Goal: Task Accomplishment & Management: Complete application form

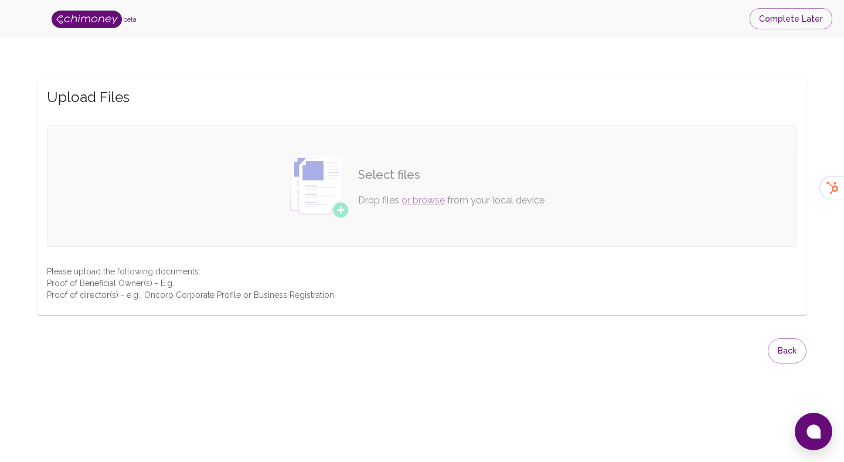
click at [348, 205] on img at bounding box center [319, 186] width 59 height 64
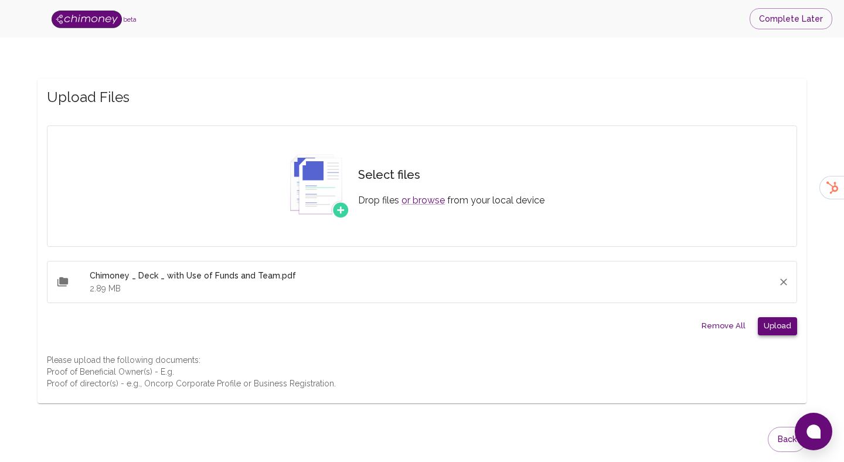
click at [784, 324] on button "Upload" at bounding box center [777, 326] width 39 height 18
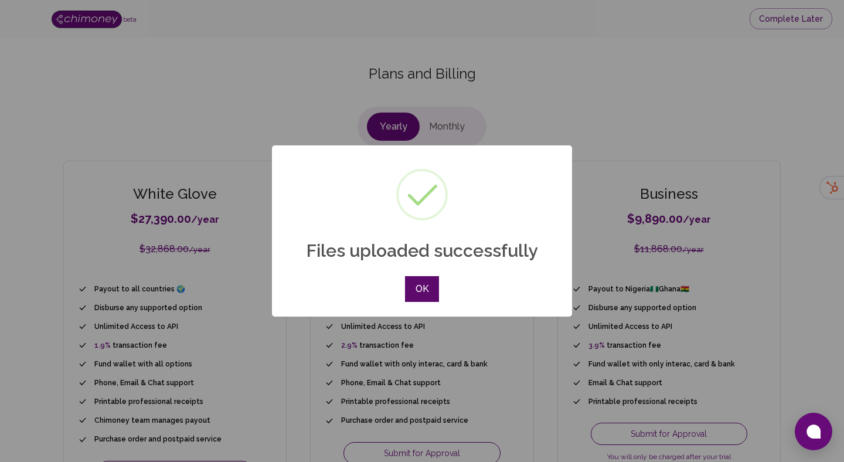
click at [420, 293] on button "OK" at bounding box center [422, 289] width 34 height 26
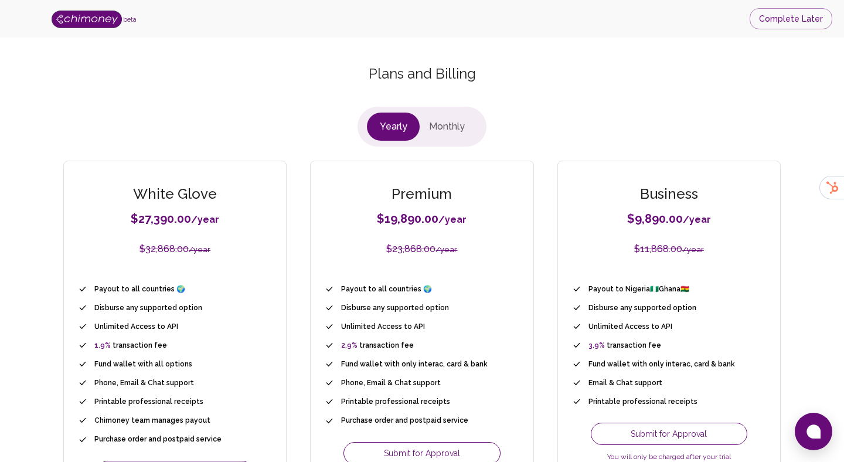
scroll to position [129, 0]
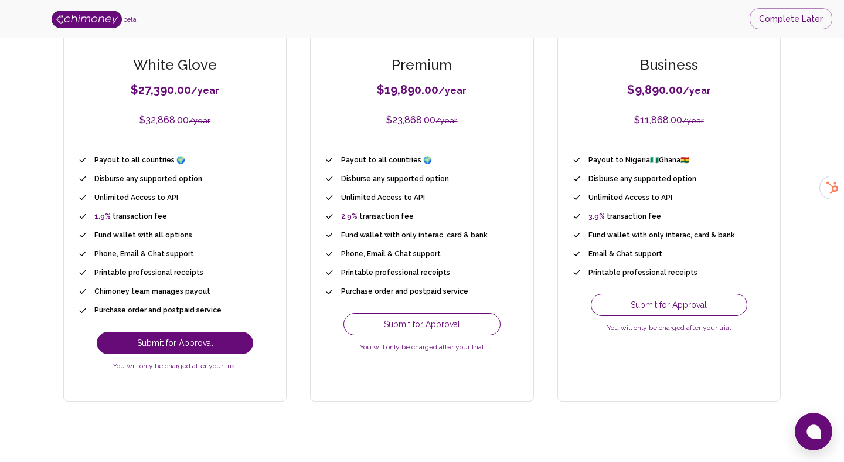
click at [185, 335] on button "Submit for Approval" at bounding box center [175, 343] width 157 height 22
click at [184, 339] on button "Submit for Approval" at bounding box center [175, 343] width 157 height 22
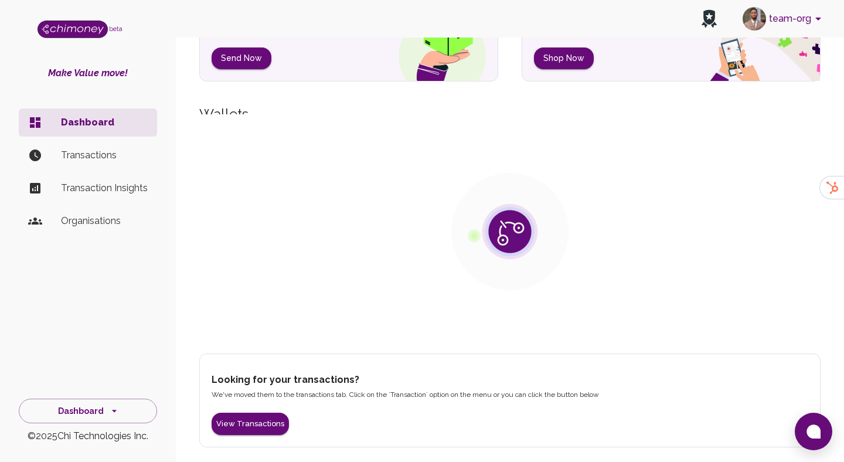
scroll to position [12, 0]
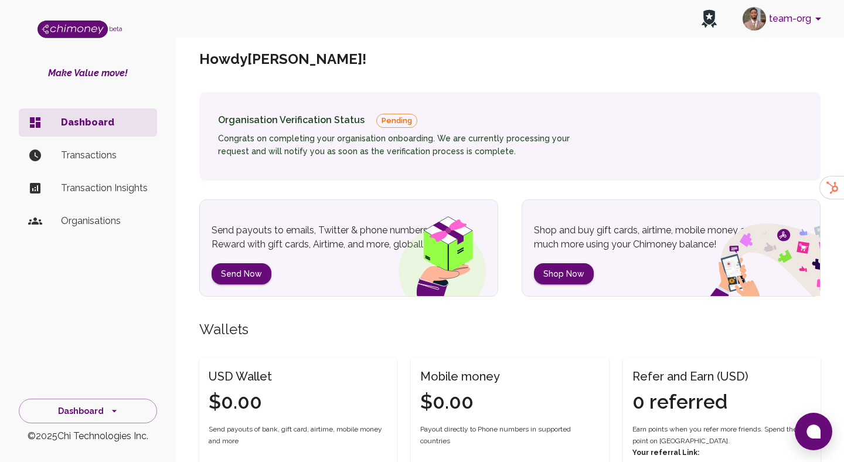
click at [777, 24] on button "team-org" at bounding box center [784, 19] width 92 height 30
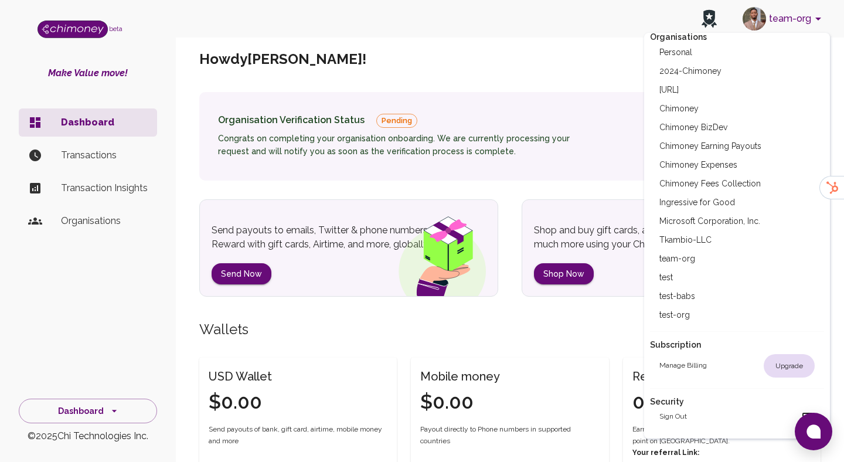
scroll to position [58, 0]
click at [93, 219] on div at bounding box center [422, 231] width 844 height 462
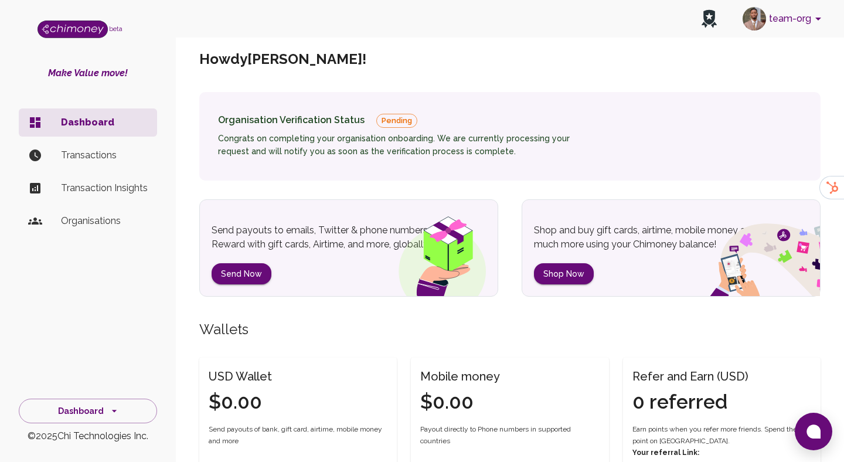
click at [93, 219] on div "Account View Profile Organisations Personal 2024-Chimoney AppRoom.ai Chimoney C…" at bounding box center [422, 231] width 844 height 462
click at [97, 223] on p "Organisations" at bounding box center [104, 221] width 87 height 14
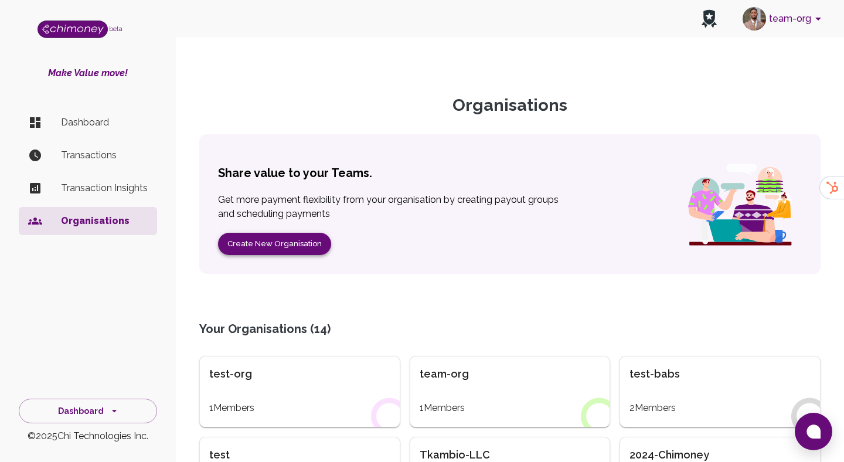
click at [282, 239] on button "Create New Organisation" at bounding box center [274, 244] width 113 height 23
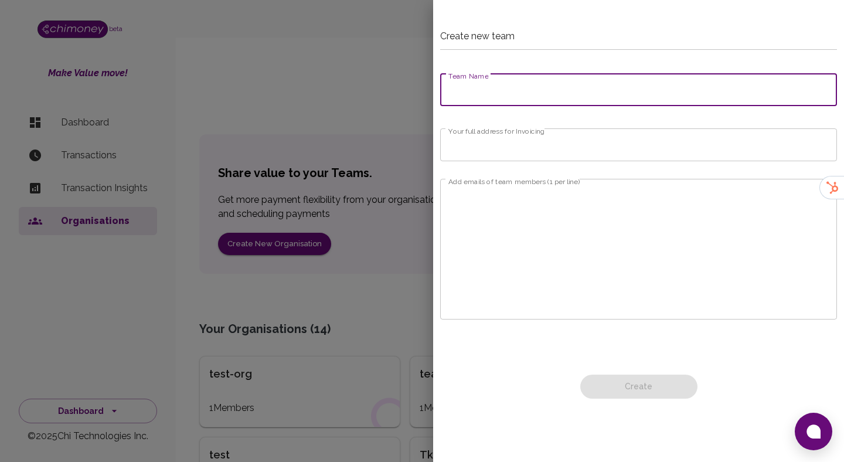
click at [545, 84] on input "Team Name" at bounding box center [638, 89] width 397 height 33
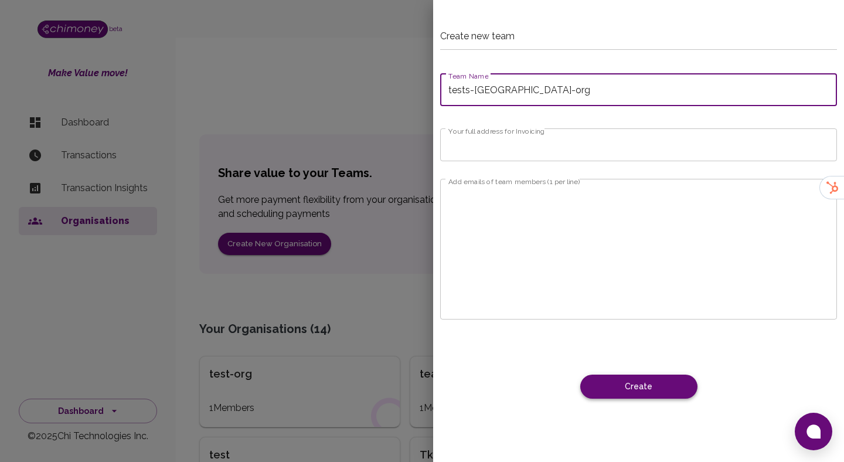
type input "tests-[GEOGRAPHIC_DATA]-org"
click at [623, 380] on button "Create" at bounding box center [638, 387] width 117 height 24
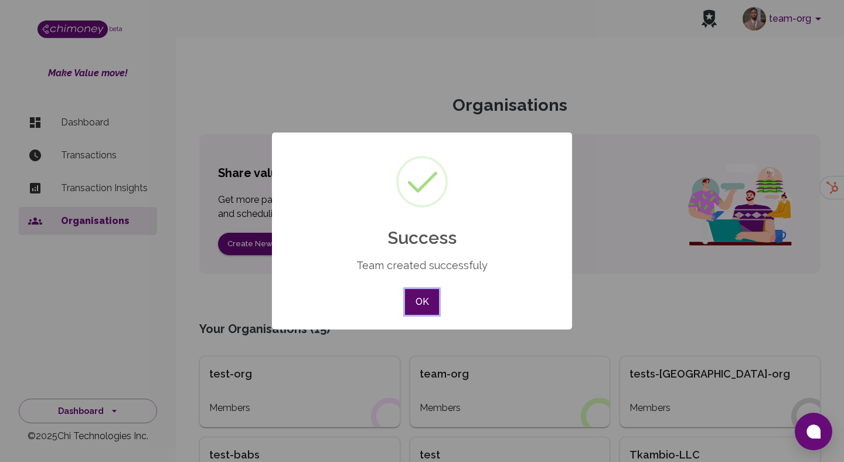
click at [433, 307] on button "OK" at bounding box center [422, 302] width 34 height 26
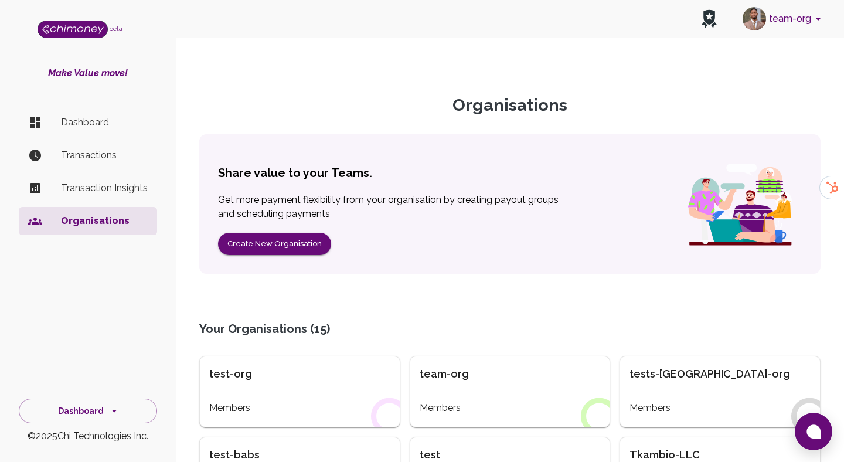
scroll to position [276, 0]
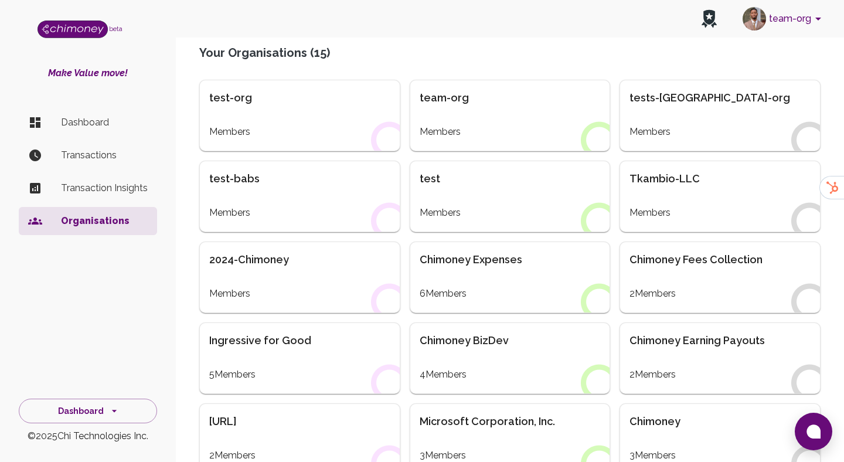
click at [670, 151] on div "Tkambio-LLC Members" at bounding box center [715, 191] width 210 height 81
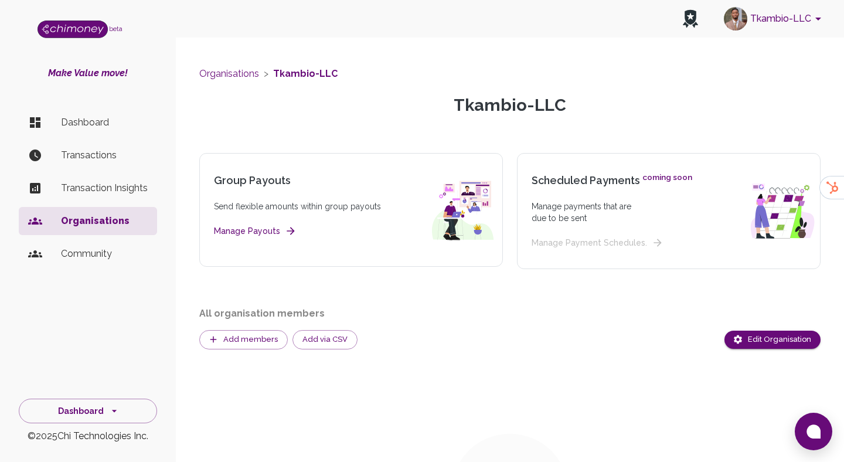
click at [103, 107] on ul "Dashboard Transactions Transaction Insights Organisations Community" at bounding box center [88, 191] width 138 height 174
click at [102, 121] on p "Dashboard" at bounding box center [104, 122] width 87 height 14
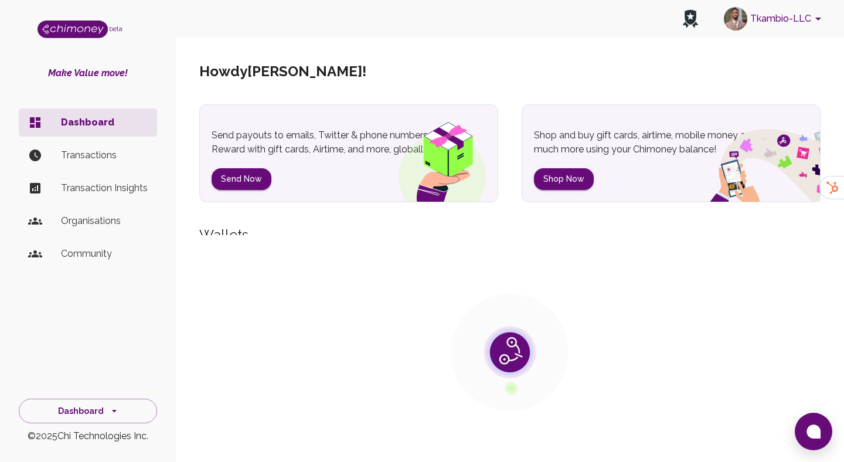
click at [789, 18] on button "Tkambio-LLC" at bounding box center [774, 19] width 111 height 30
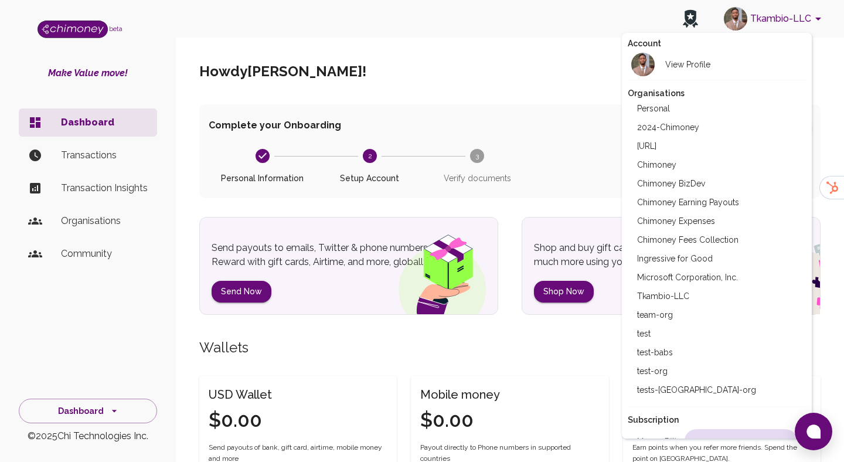
click at [681, 389] on li "tests-[GEOGRAPHIC_DATA]-org" at bounding box center [717, 389] width 179 height 19
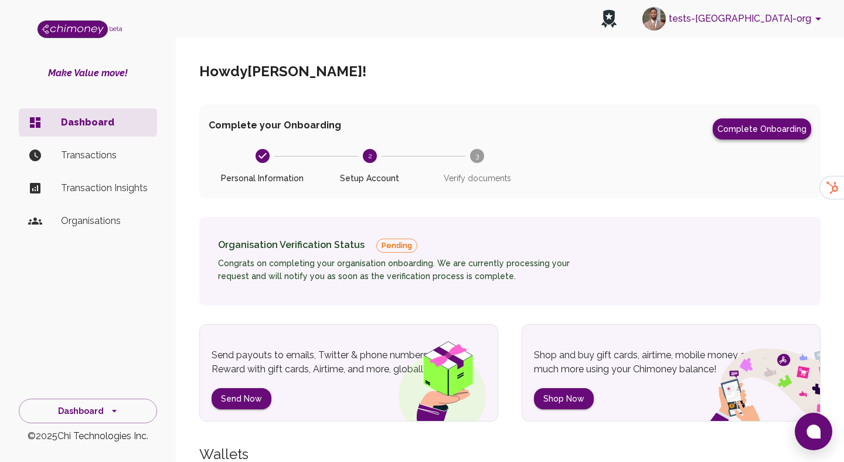
click at [753, 125] on button "Complete Onboarding" at bounding box center [762, 128] width 98 height 21
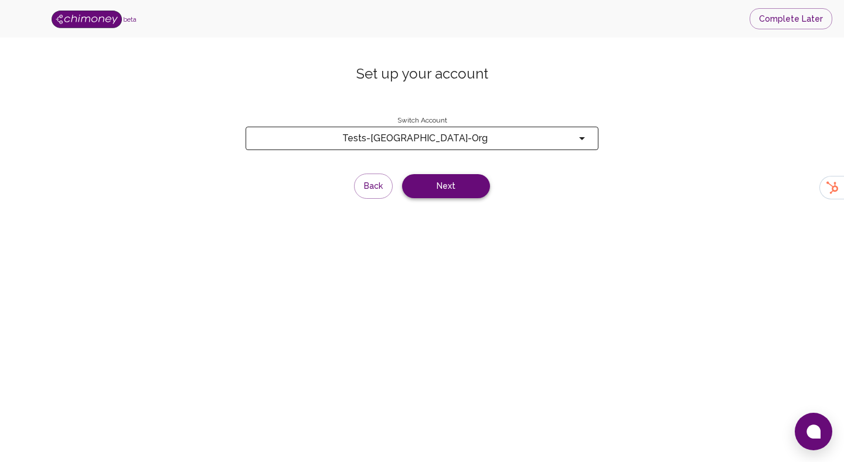
click at [439, 187] on button "Next" at bounding box center [446, 186] width 88 height 24
click at [439, 187] on div "Back Next" at bounding box center [422, 174] width 353 height 49
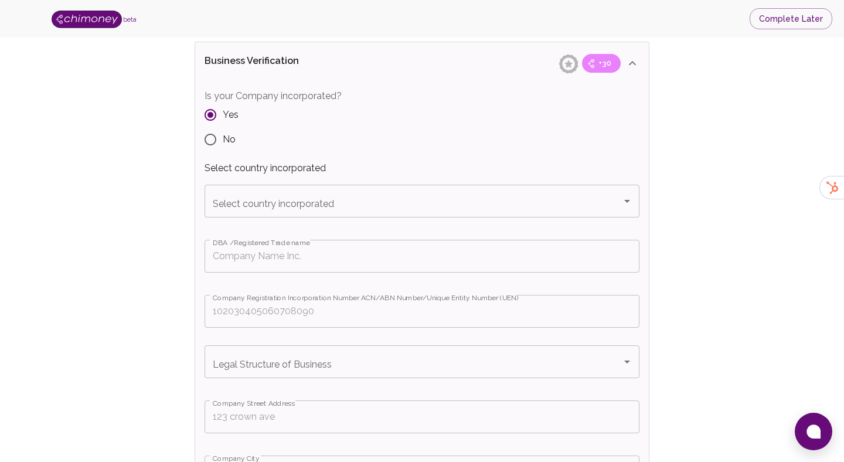
scroll to position [216, 0]
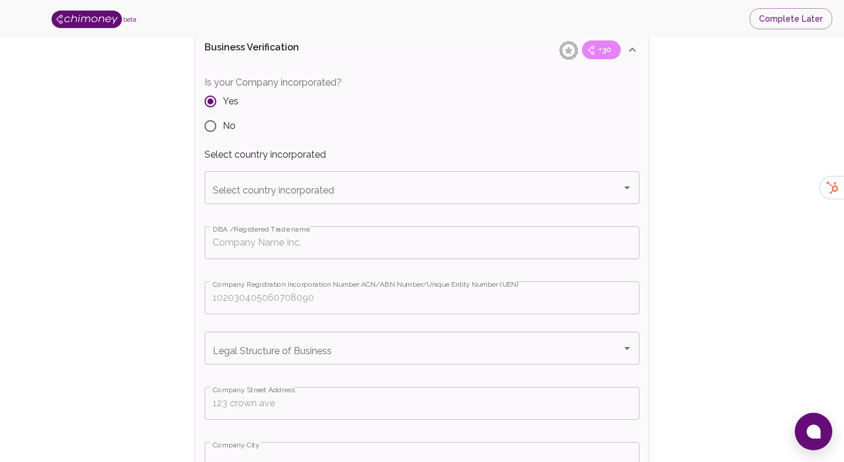
click at [332, 189] on div "Select country incorporated Select country incorporated" at bounding box center [422, 187] width 435 height 33
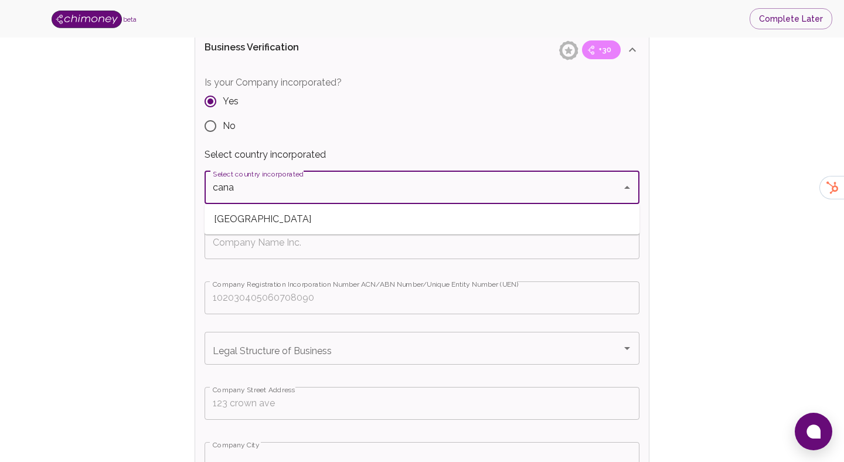
click at [273, 222] on span "Canada" at bounding box center [422, 219] width 435 height 21
type input "Canada"
click at [263, 243] on input "DBA /Registered Trade name" at bounding box center [422, 242] width 435 height 33
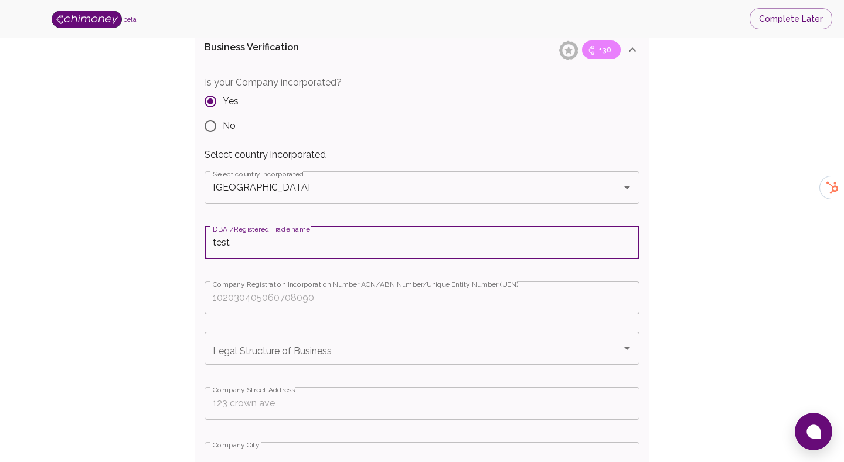
type input "test"
click at [324, 312] on input "Company Registration Incorporation Number ACN/ABN Number/Unique Entity Number (…" at bounding box center [422, 297] width 435 height 33
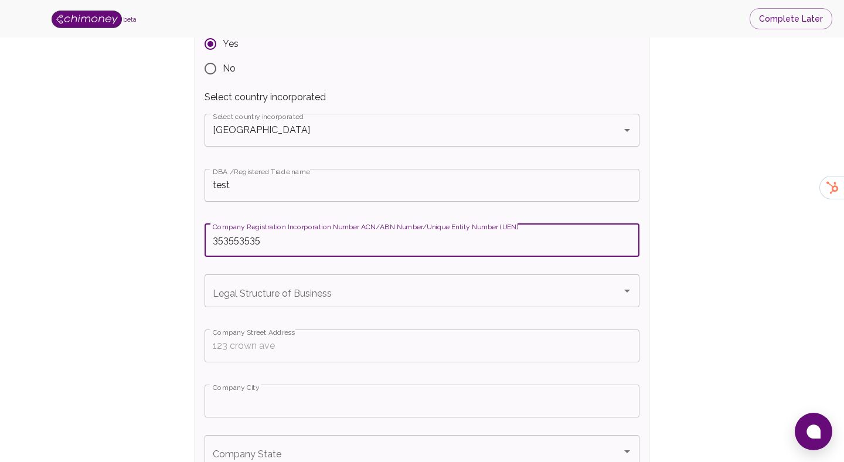
scroll to position [347, 0]
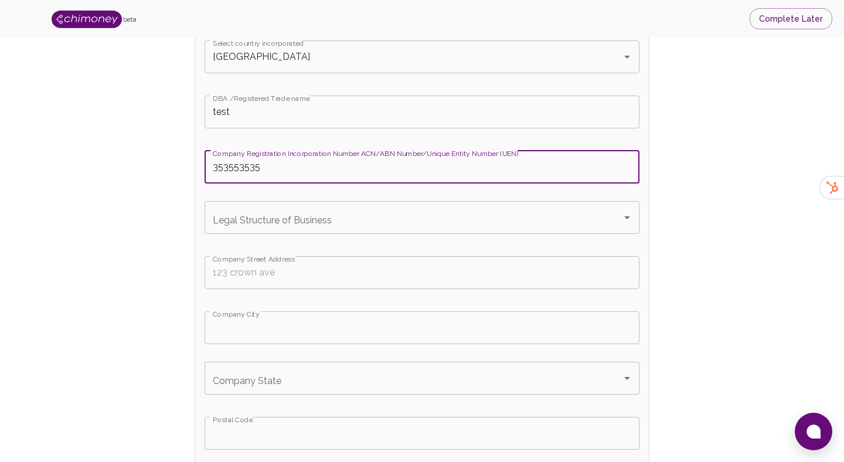
type input "353553535"
click at [337, 213] on input "Legal Structure of Business" at bounding box center [413, 217] width 407 height 22
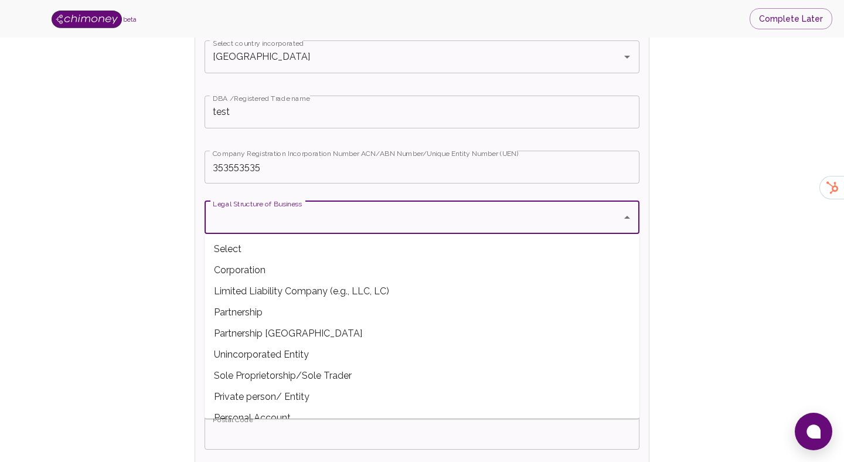
click at [270, 264] on span "Corporation" at bounding box center [422, 270] width 435 height 21
type input "Corporation"
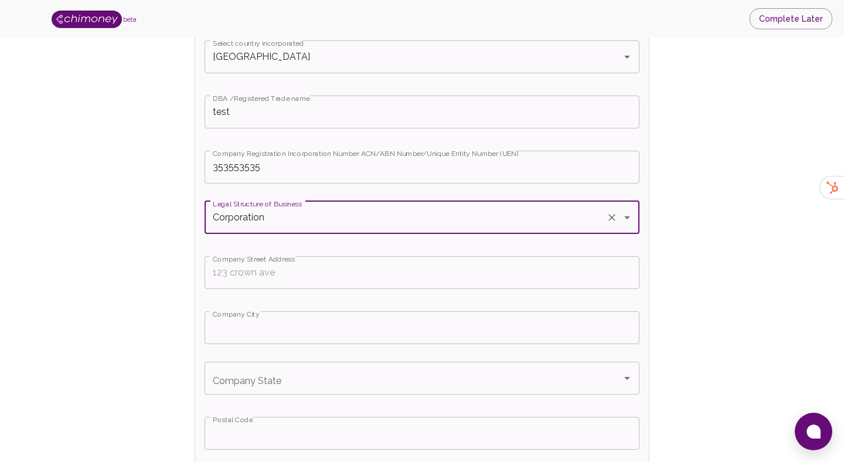
click at [299, 278] on input "Company Street Address" at bounding box center [422, 272] width 435 height 33
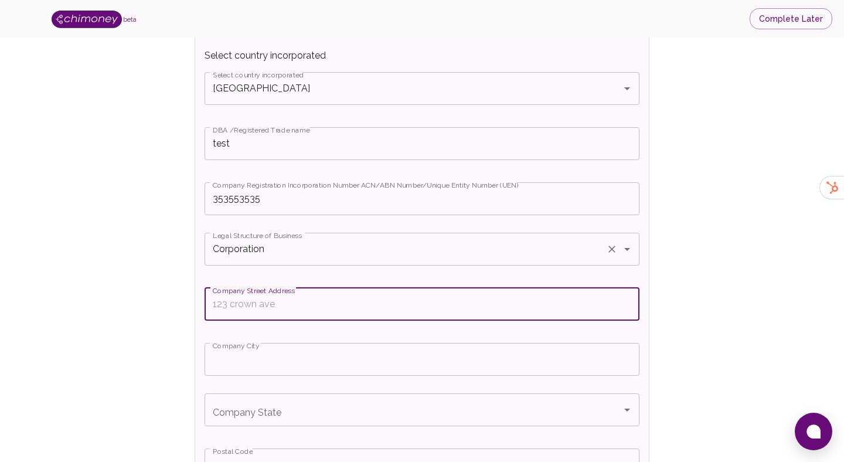
scroll to position [288, 0]
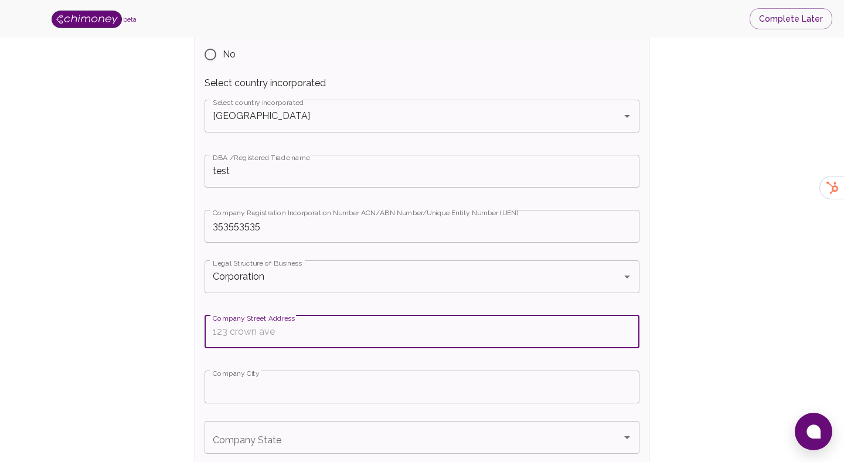
paste input "OneEleven, [STREET_ADDRESS]"
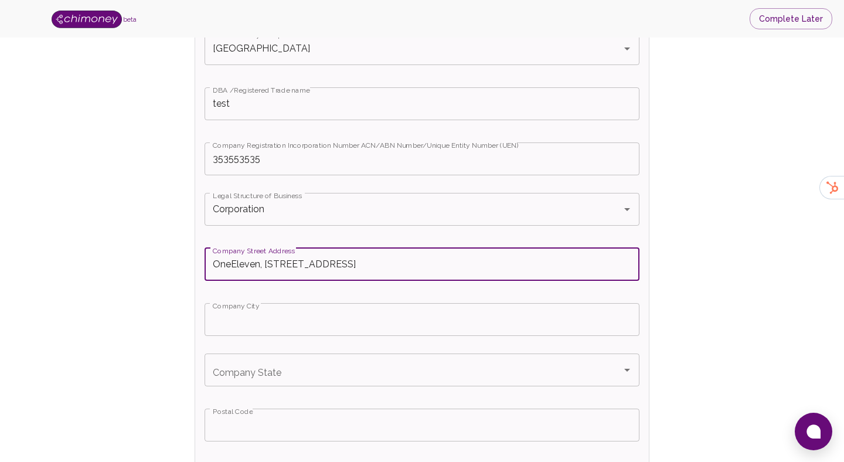
type input "OneEleven, [STREET_ADDRESS]"
click at [361, 331] on input "Company City" at bounding box center [422, 319] width 435 height 33
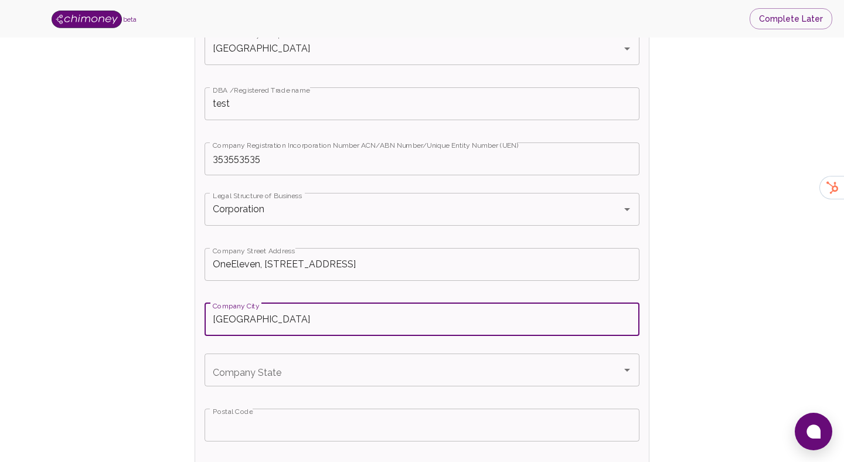
type input "toronto"
click at [318, 362] on input "Company State" at bounding box center [413, 370] width 407 height 22
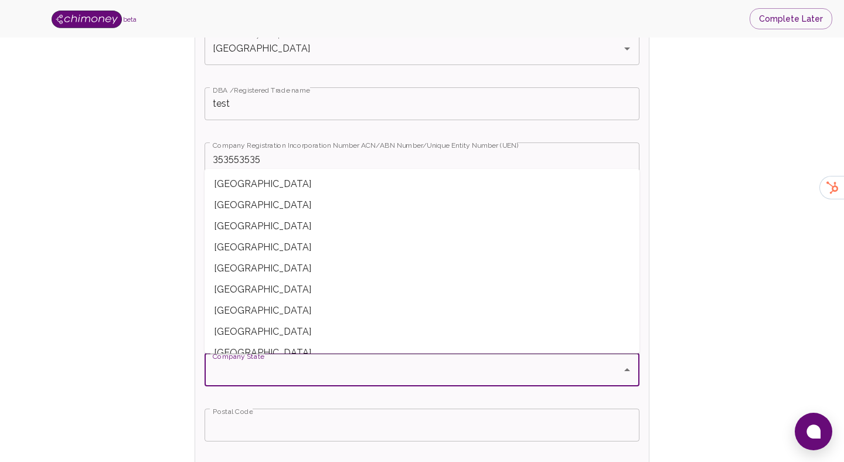
click at [256, 209] on span "[GEOGRAPHIC_DATA]" at bounding box center [422, 205] width 435 height 21
type input "[GEOGRAPHIC_DATA]"
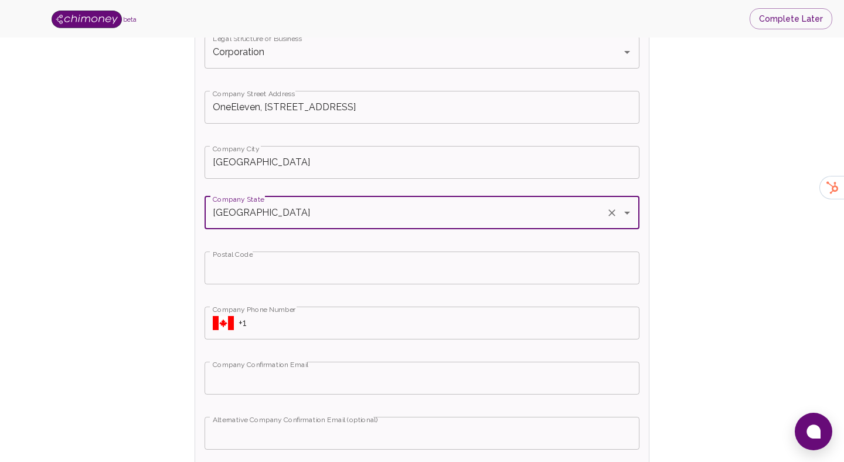
scroll to position [537, 0]
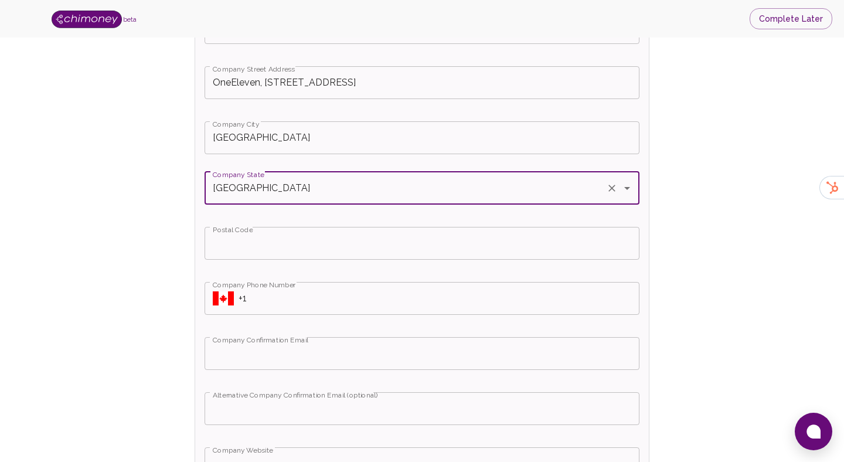
click at [294, 249] on input "Postal Code" at bounding box center [422, 243] width 435 height 33
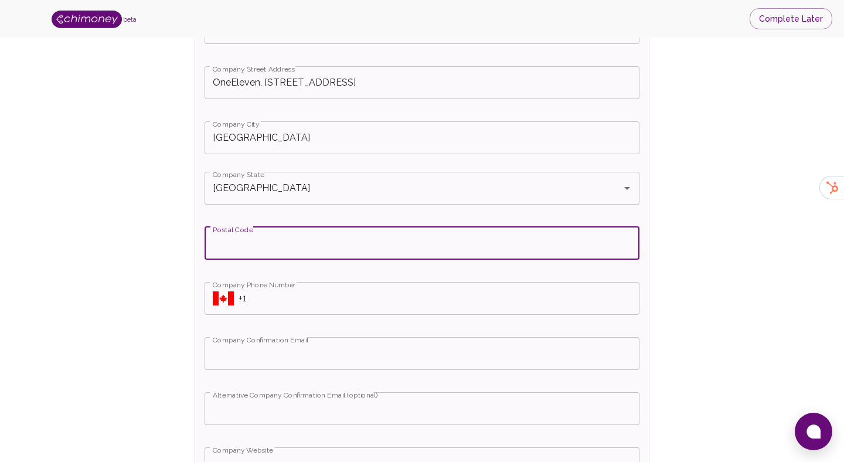
click at [288, 304] on input "+1" at bounding box center [439, 298] width 401 height 33
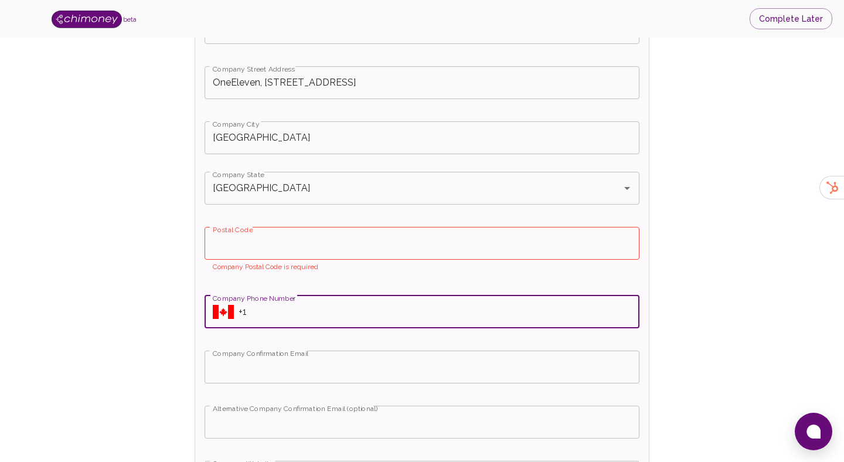
click at [280, 262] on p "Company Postal Code is required" at bounding box center [422, 267] width 419 height 12
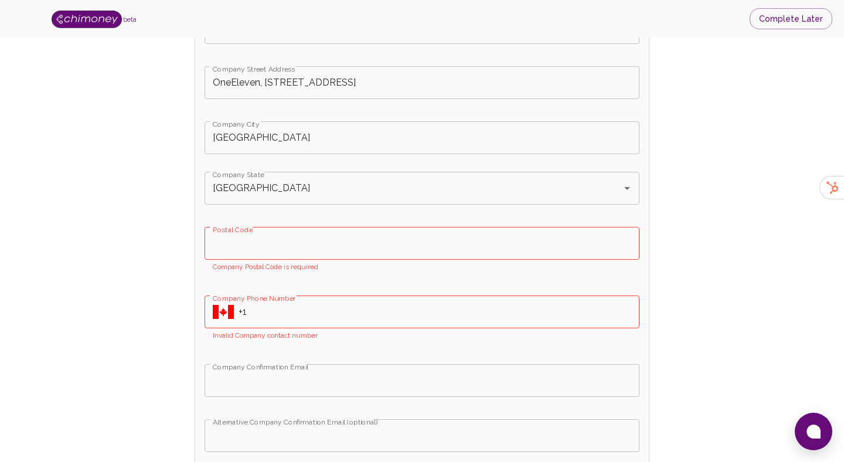
click at [283, 242] on input "Postal Code" at bounding box center [422, 243] width 435 height 33
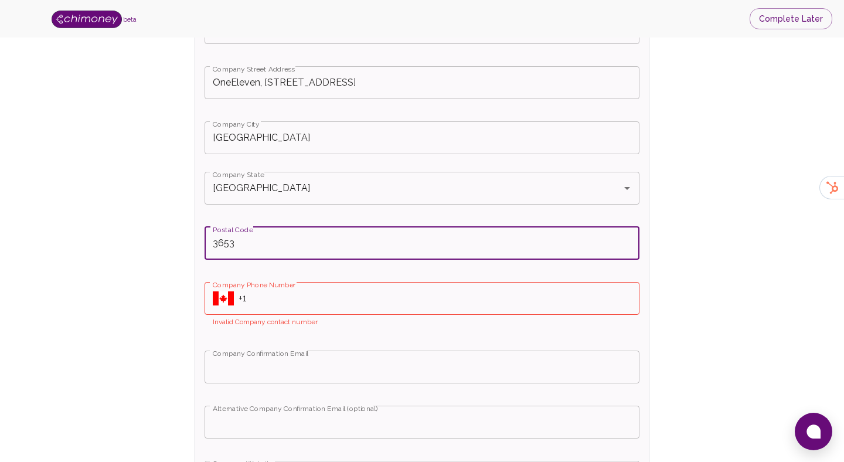
type input "3653"
click at [294, 273] on div "Is your Company incorporated? Yes No Select country incorporated Select country…" at bounding box center [422, 237] width 454 height 974
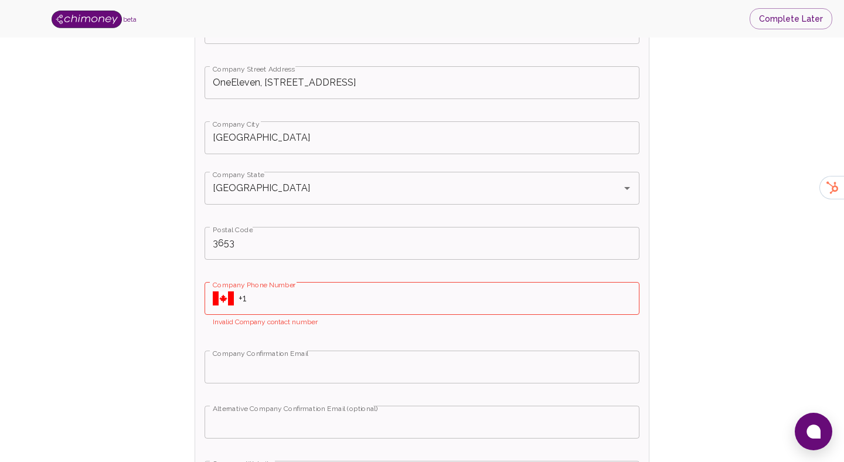
click at [291, 300] on input "+1" at bounding box center [439, 298] width 401 height 33
paste input "[PHONE_NUMBER]"
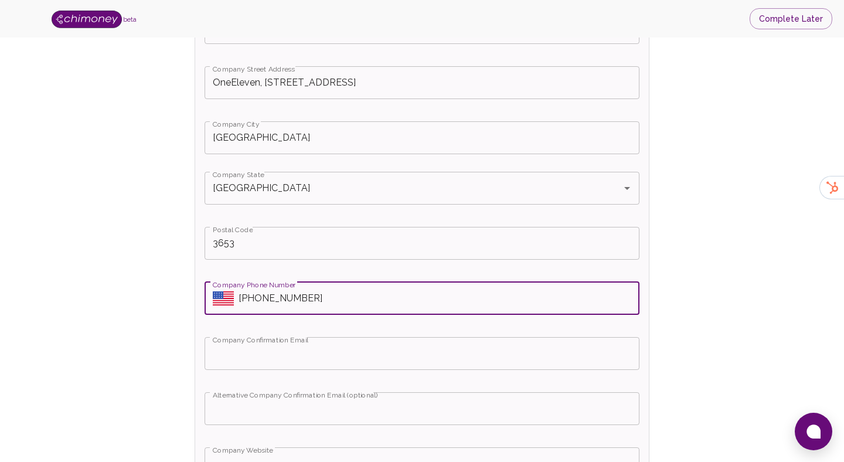
click at [240, 297] on input "[PHONE_NUMBER]" at bounding box center [439, 298] width 401 height 33
type input "[PHONE_NUMBER]"
click at [226, 298] on icon "Select country" at bounding box center [223, 298] width 21 height 14
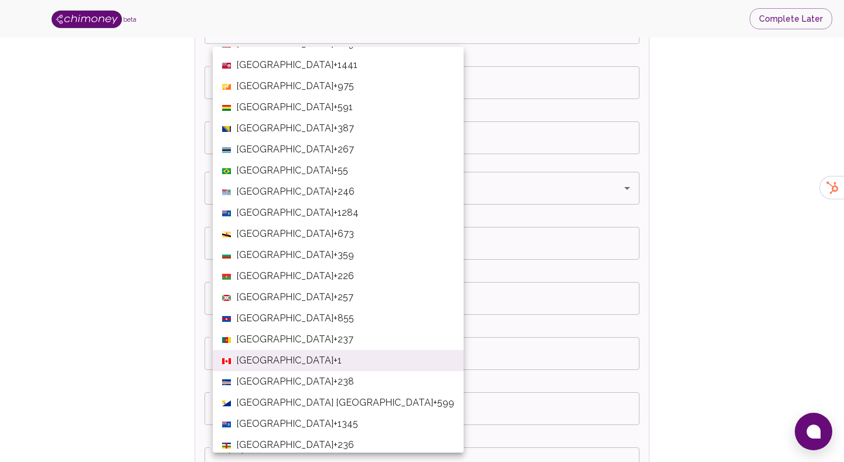
scroll to position [465, 0]
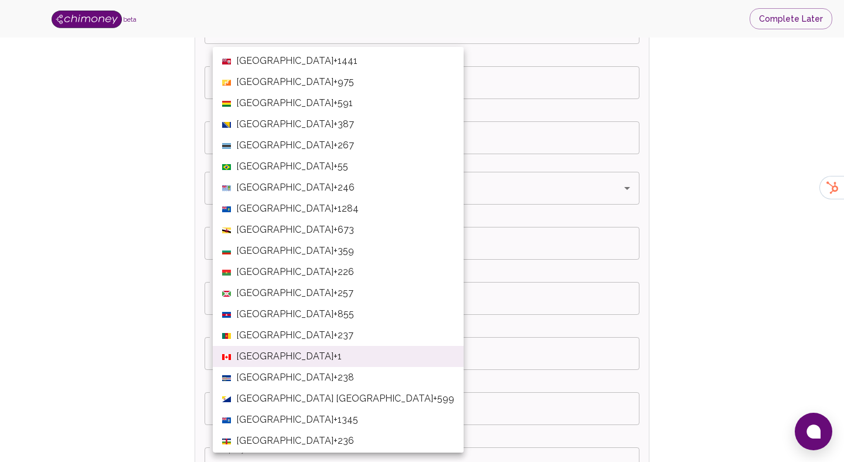
click at [304, 356] on li "Canada +1" at bounding box center [338, 356] width 251 height 21
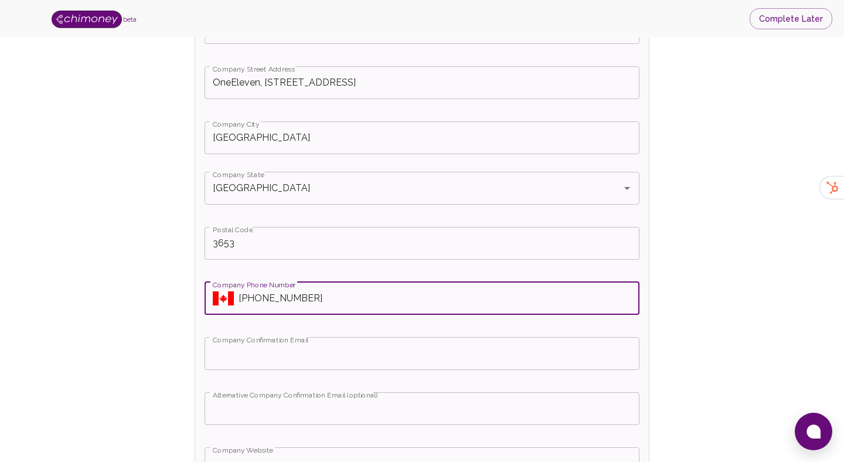
click at [287, 348] on input "Company Confirmation Email" at bounding box center [422, 353] width 435 height 33
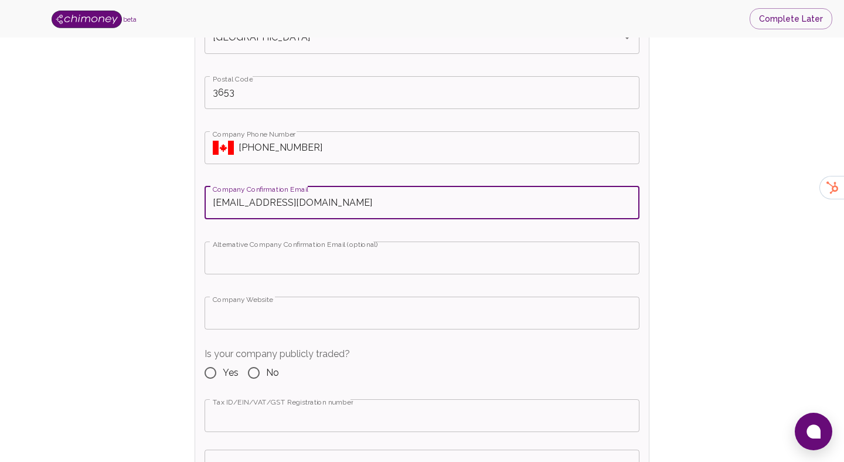
scroll to position [689, 0]
type input "team@chimoney.io"
click at [317, 269] on input "Alternative Company Confirmation Email (optional)" at bounding box center [422, 256] width 435 height 33
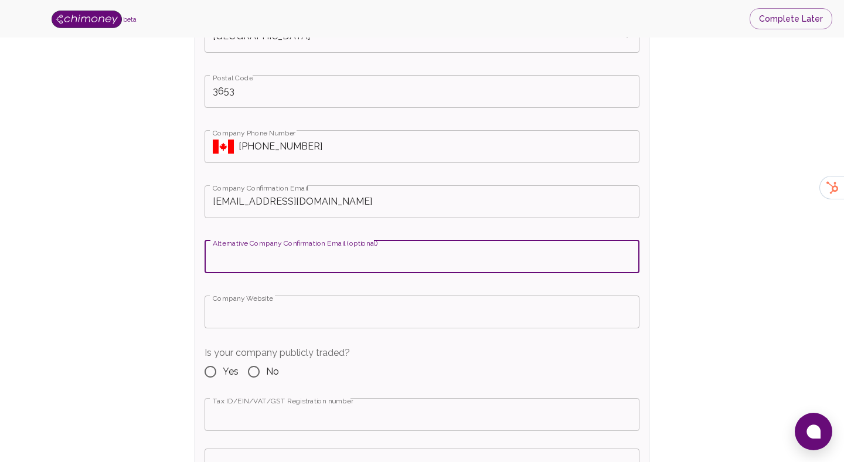
click at [305, 305] on input "Company Website" at bounding box center [422, 311] width 435 height 33
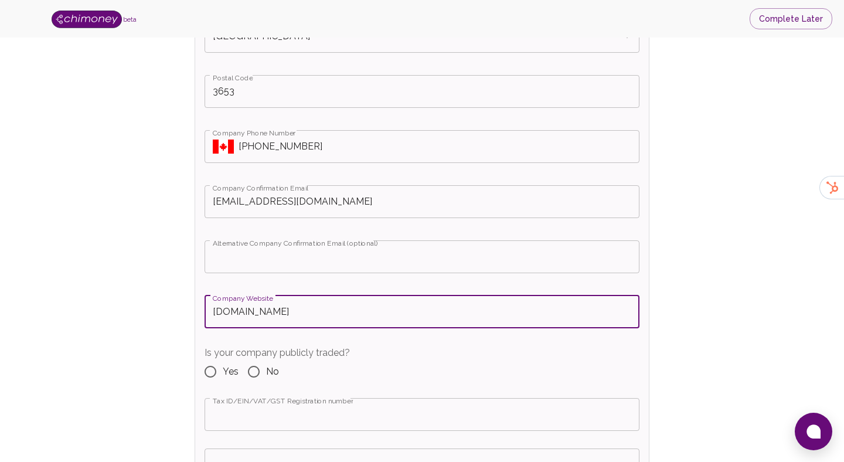
type input "[DOMAIN_NAME]"
click at [216, 375] on input "Yes" at bounding box center [210, 371] width 25 height 25
radio input "true"
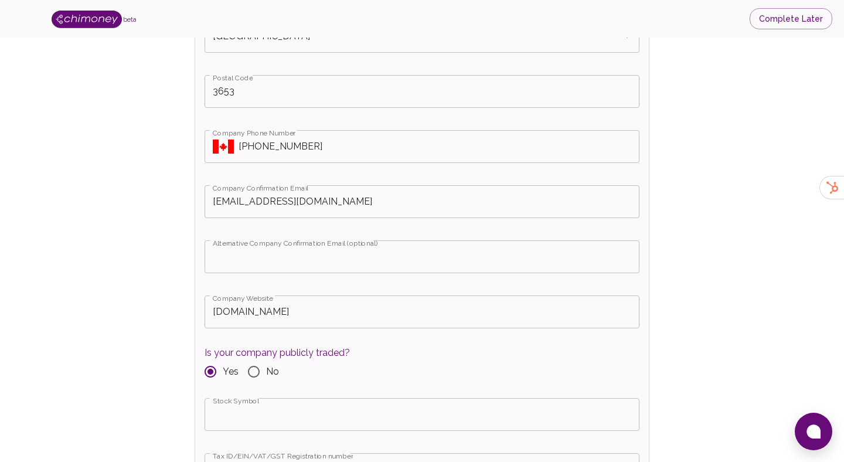
click at [266, 375] on span "No" at bounding box center [272, 372] width 13 height 14
click at [266, 375] on input "No" at bounding box center [254, 371] width 25 height 25
radio input "true"
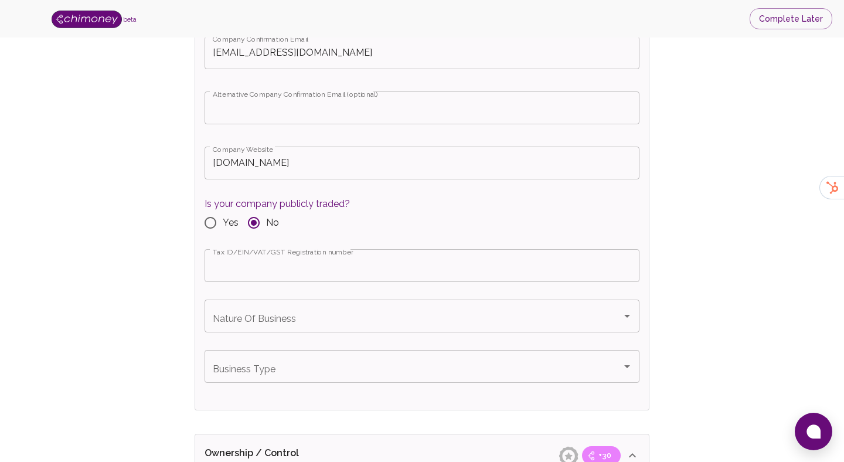
click at [273, 271] on input "Tax ID/EIN/VAT/GST Registration number" at bounding box center [422, 265] width 435 height 33
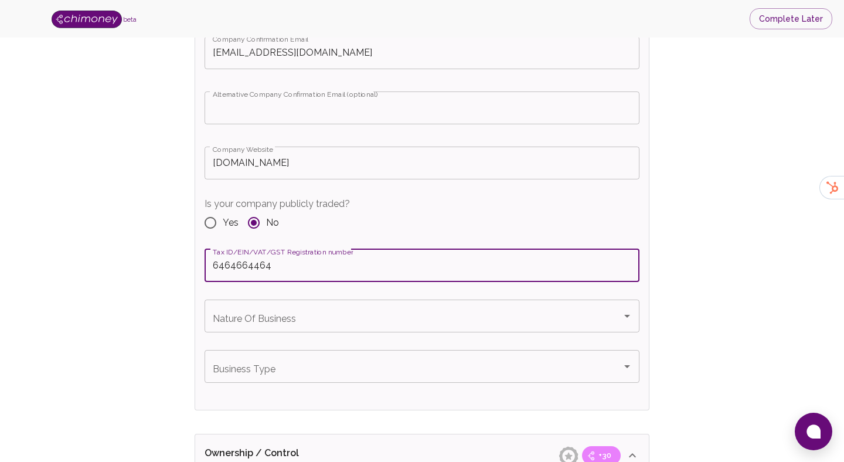
click at [276, 346] on div "Nature Of Business Nature Of Business" at bounding box center [422, 325] width 435 height 50
type input "6464664464"
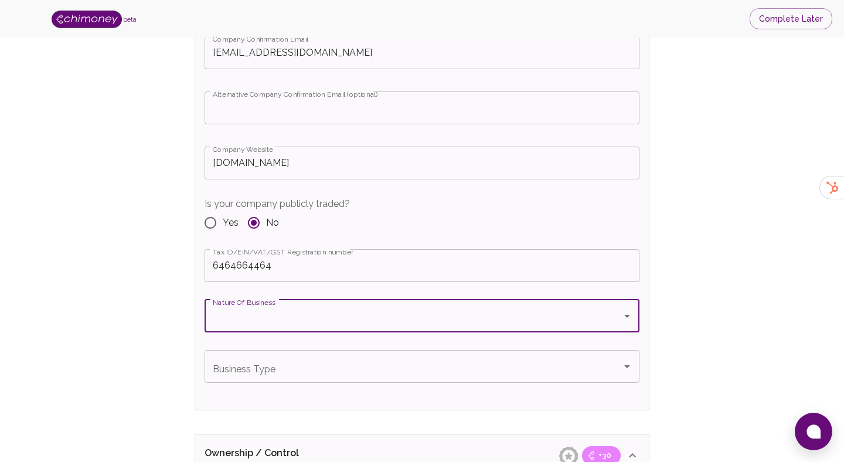
click at [281, 328] on div "Nature Of Business" at bounding box center [422, 316] width 435 height 33
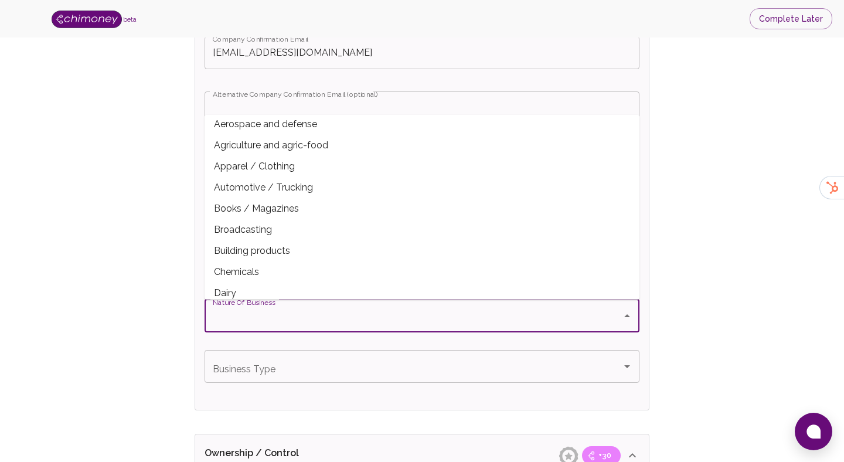
scroll to position [38, 0]
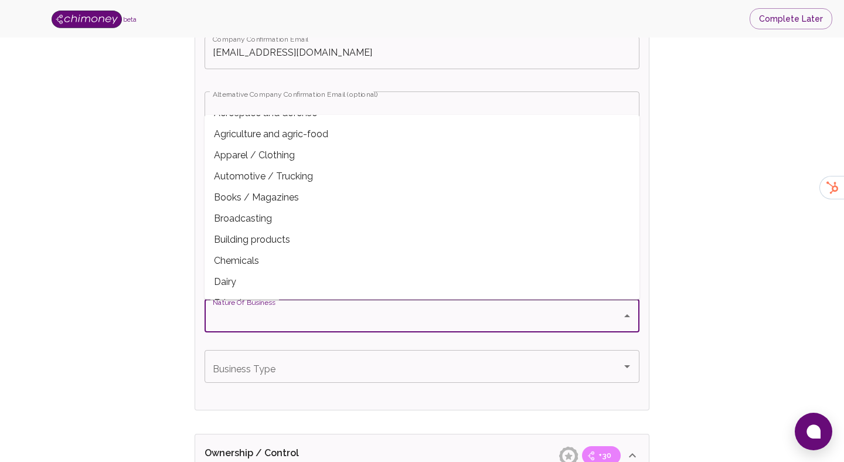
click at [272, 229] on span "Building products" at bounding box center [422, 239] width 435 height 21
type input "Building products"
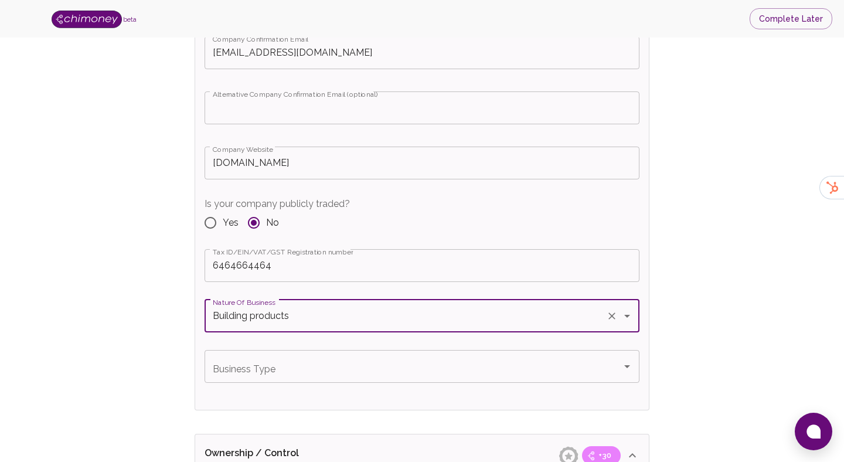
click at [297, 372] on input "Business Type" at bounding box center [413, 366] width 407 height 22
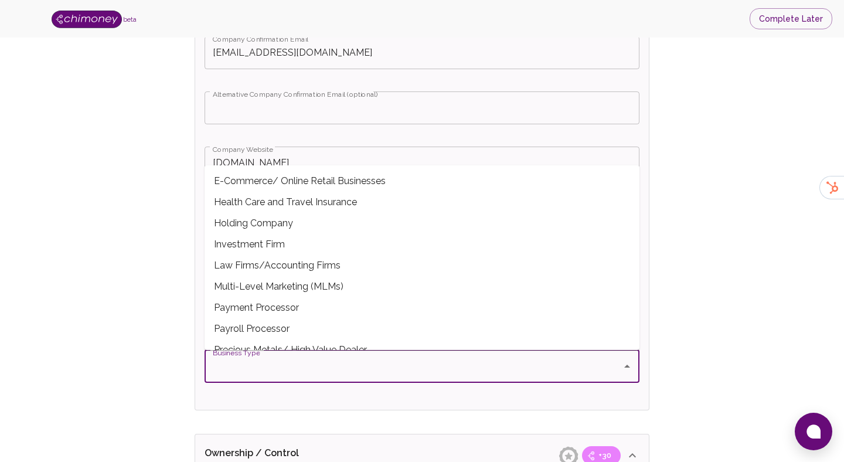
scroll to position [103, 0]
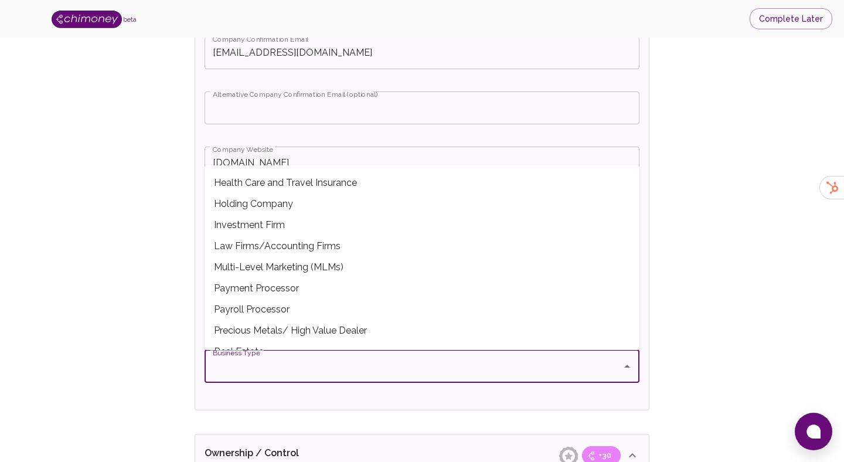
click at [292, 306] on span "Payroll Processor" at bounding box center [422, 309] width 435 height 21
type input "Payroll Processor"
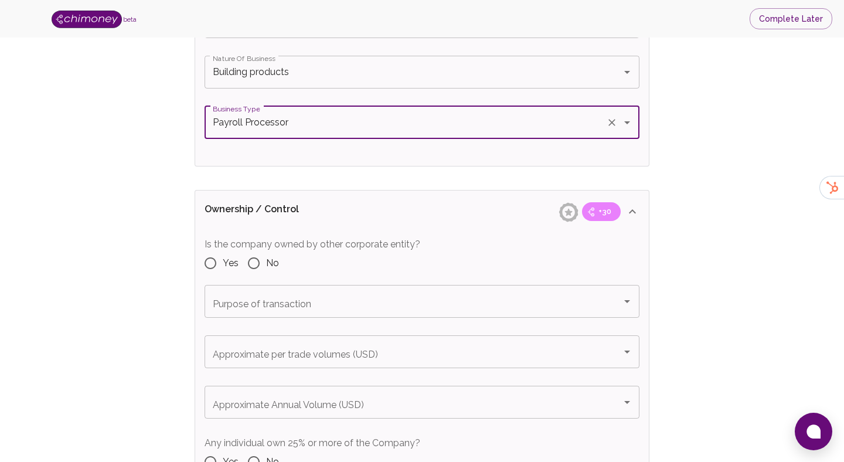
scroll to position [1159, 0]
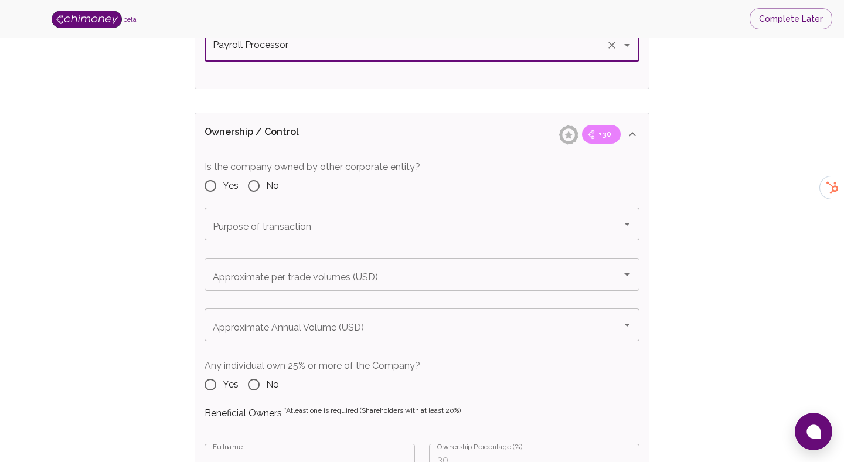
click at [250, 185] on input "No" at bounding box center [254, 186] width 25 height 25
radio input "true"
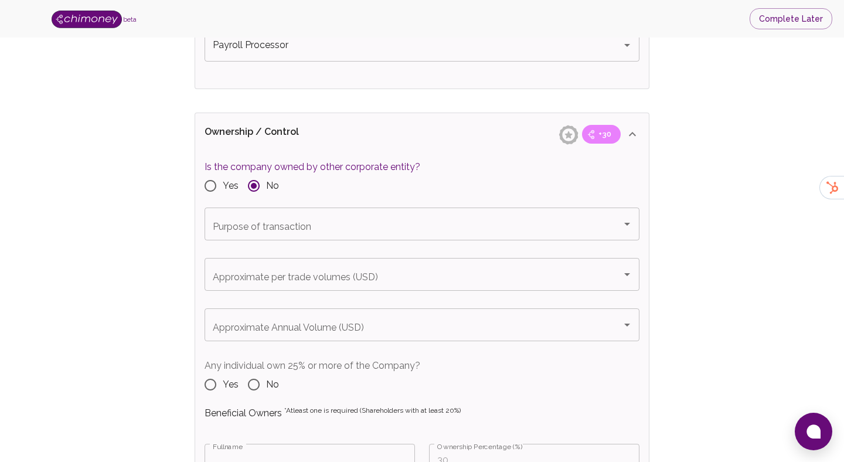
click at [262, 214] on input "Purpose of transaction" at bounding box center [413, 224] width 407 height 22
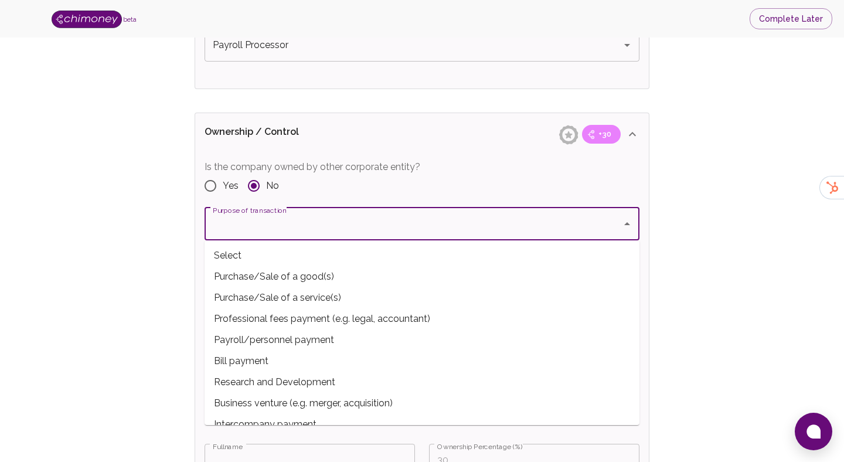
click at [278, 272] on span "Purchase/Sale of a good(s)" at bounding box center [422, 276] width 435 height 21
type input "Purchase/Sale of a good(s)"
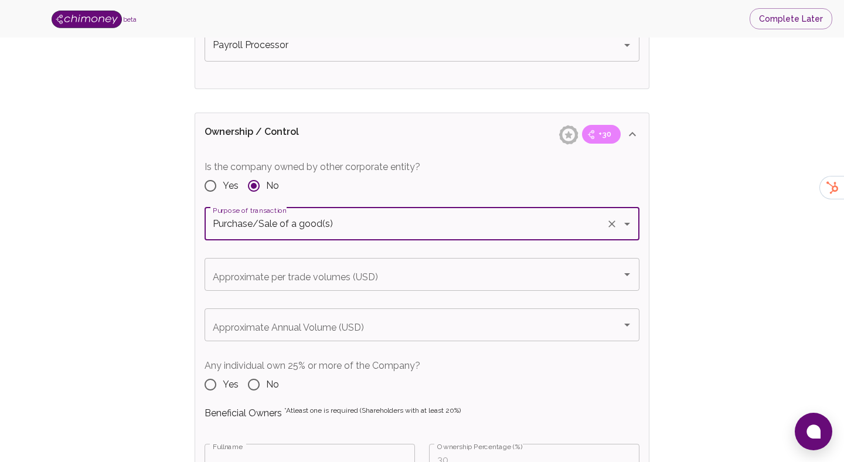
click at [271, 273] on div "Approximate per trade volumes (USD) Approximate per trade volumes (USD)" at bounding box center [422, 274] width 435 height 33
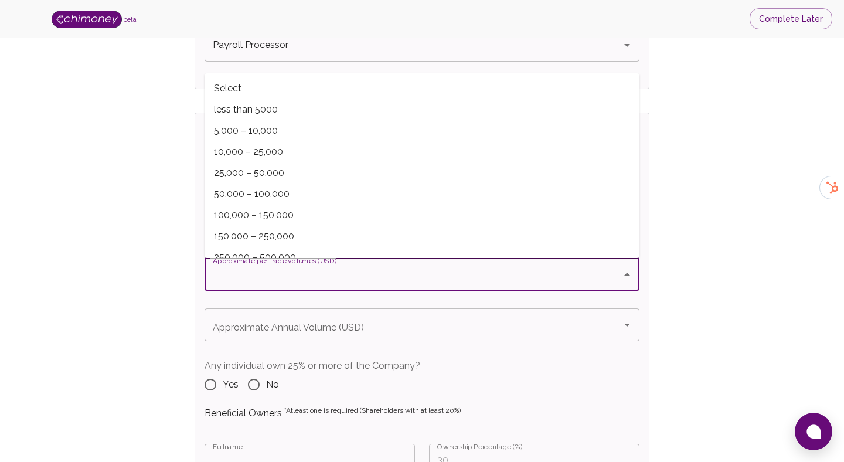
click at [261, 208] on span "100,000 – 150,000" at bounding box center [422, 215] width 435 height 21
type input "100,000 – 150,000"
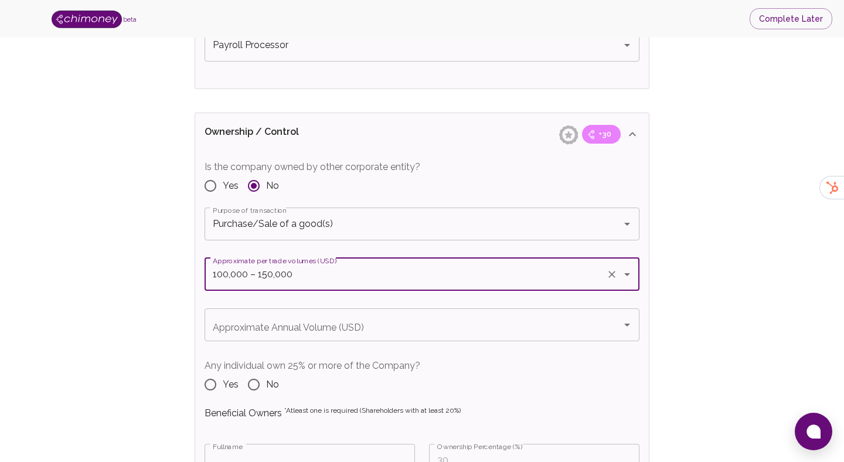
click at [294, 328] on div "Approximate Annual Volume (USD) Approximate Annual Volume (USD)" at bounding box center [422, 324] width 435 height 33
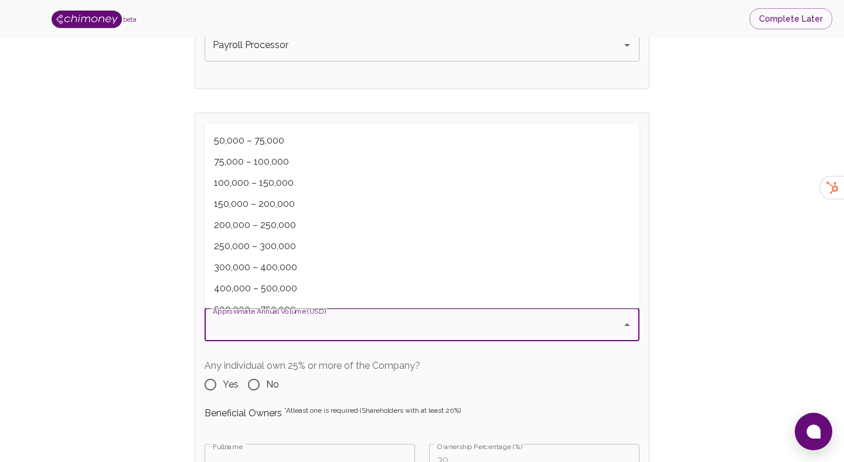
scroll to position [64, 0]
click at [267, 266] on span "300,000 – 400,000" at bounding box center [422, 264] width 435 height 21
type input "300,000 – 400,000"
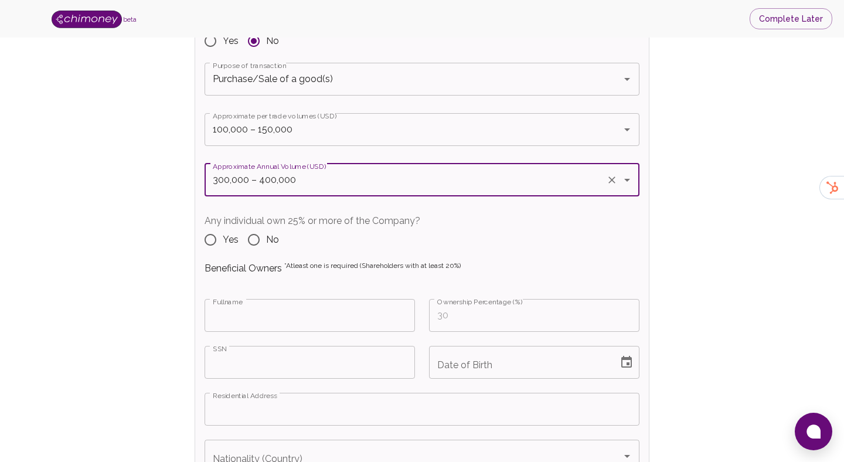
scroll to position [1322, 0]
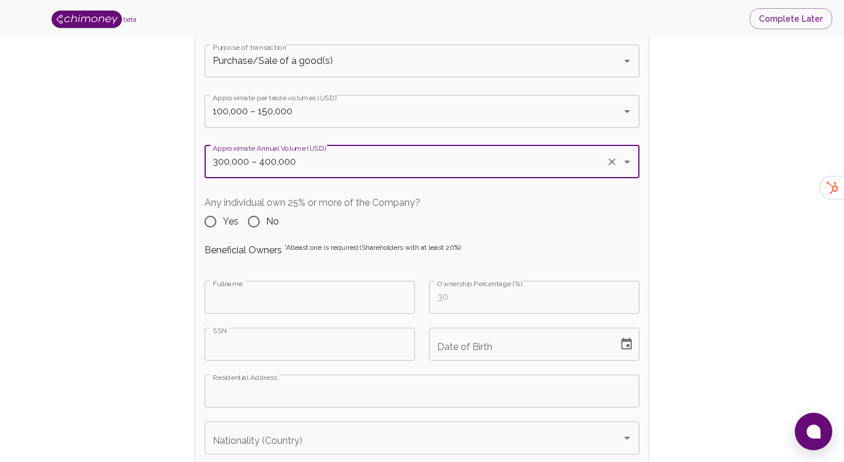
click at [229, 218] on span "Yes" at bounding box center [231, 222] width 16 height 14
click at [223, 218] on input "Yes" at bounding box center [210, 221] width 25 height 25
radio input "true"
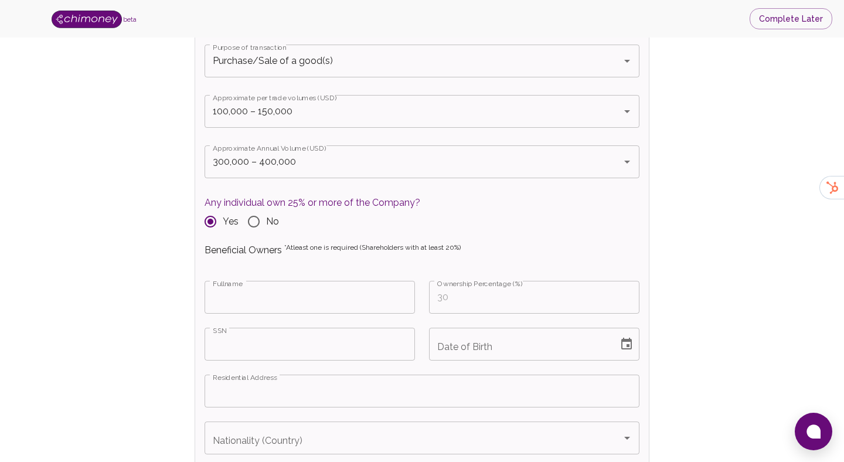
click at [335, 287] on input "Fullname" at bounding box center [310, 297] width 210 height 33
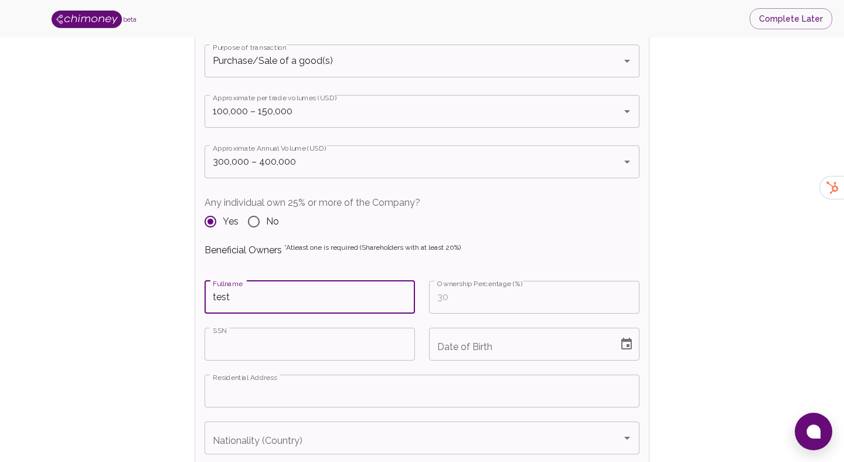
type input "test"
click at [583, 303] on input "Ownership Percentage (%)" at bounding box center [534, 297] width 210 height 33
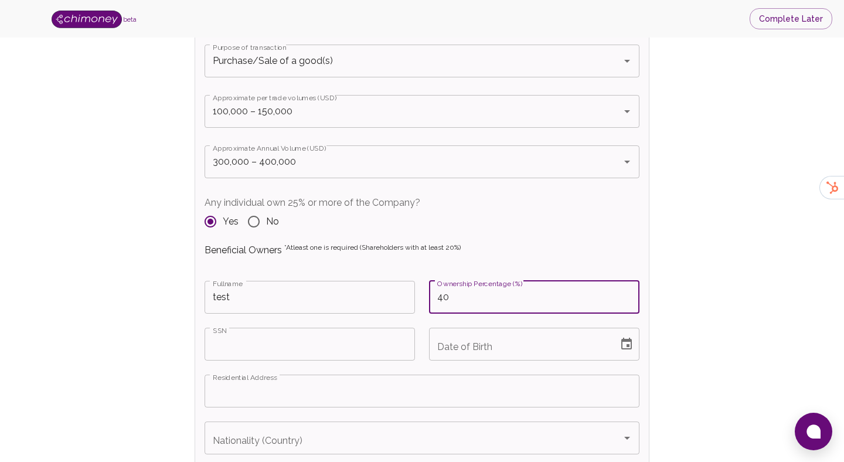
type input "40"
click at [273, 349] on input "SSN" at bounding box center [310, 344] width 210 height 33
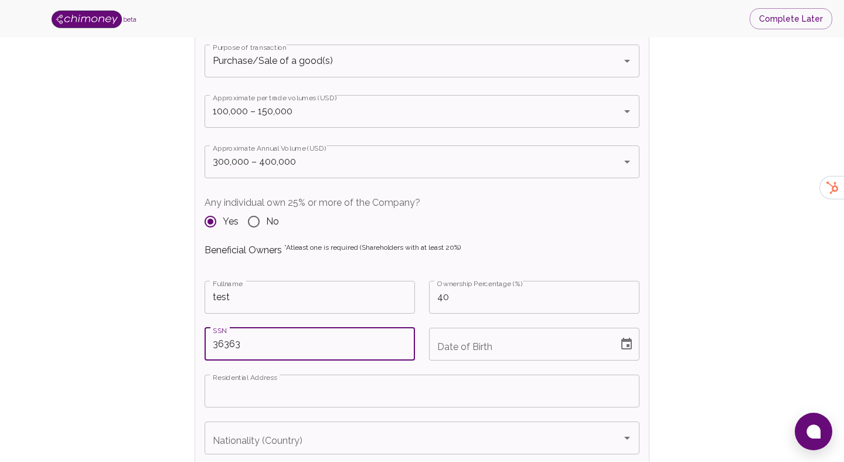
type input "36363"
click at [630, 352] on button "Choose date" at bounding box center [626, 343] width 23 height 23
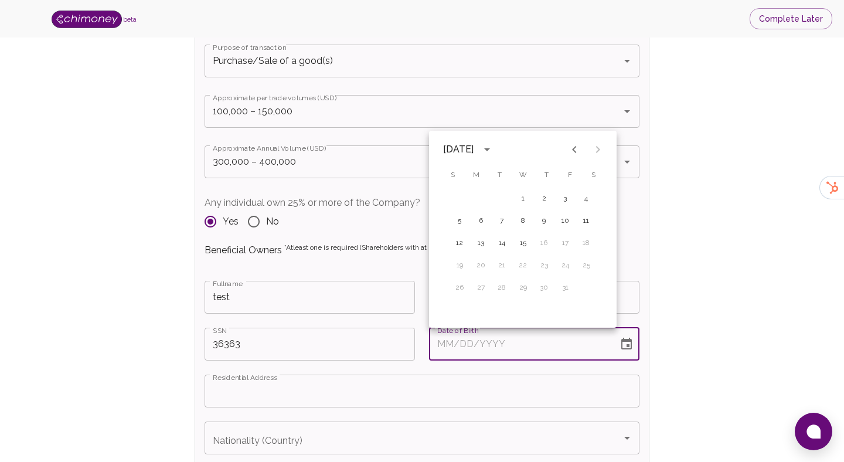
click at [494, 151] on icon "calendar view is open, switch to year view" at bounding box center [487, 149] width 14 height 14
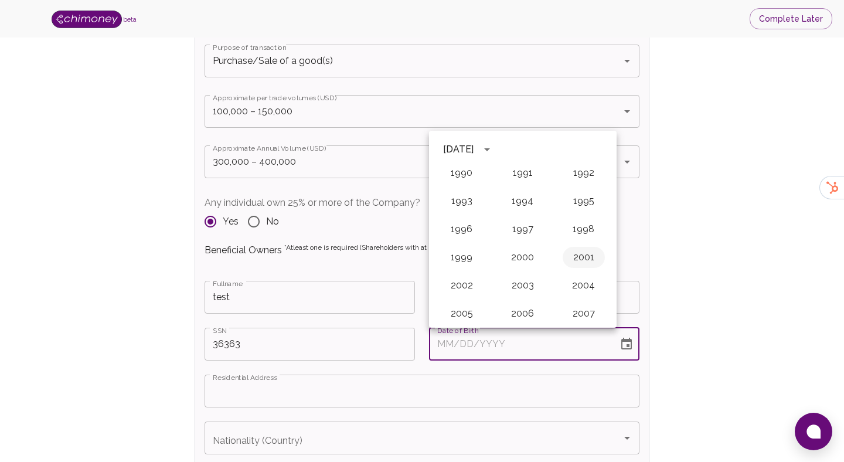
click at [580, 250] on button "2001" at bounding box center [584, 257] width 42 height 21
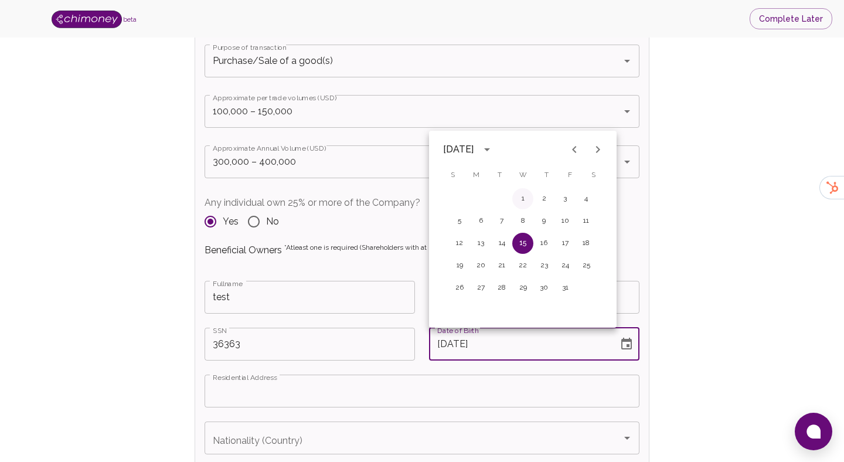
click at [524, 199] on button "1" at bounding box center [522, 198] width 21 height 21
type input "[DATE]"
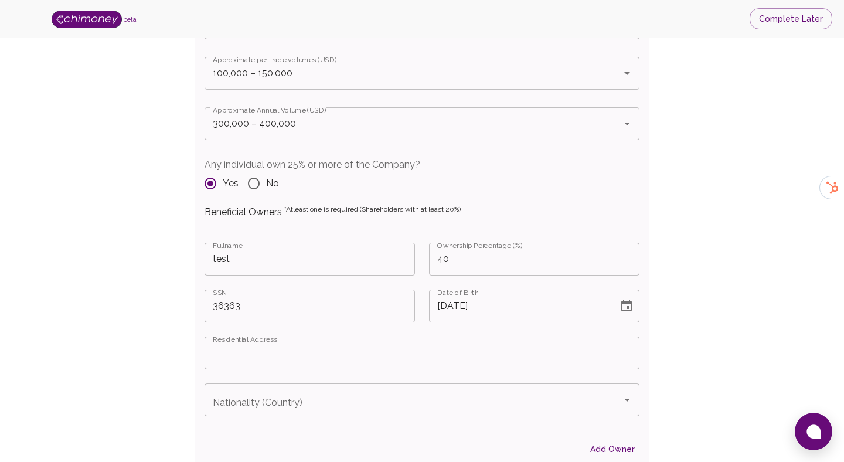
scroll to position [1446, 0]
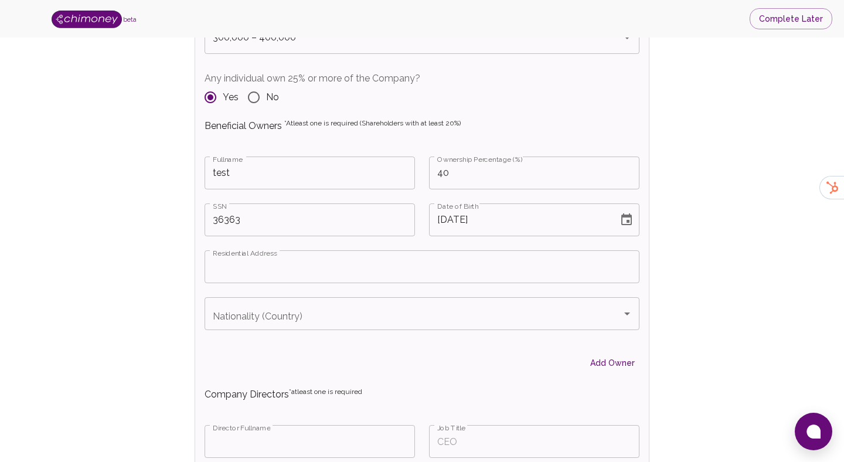
click at [369, 263] on input "Residential Address" at bounding box center [422, 266] width 435 height 33
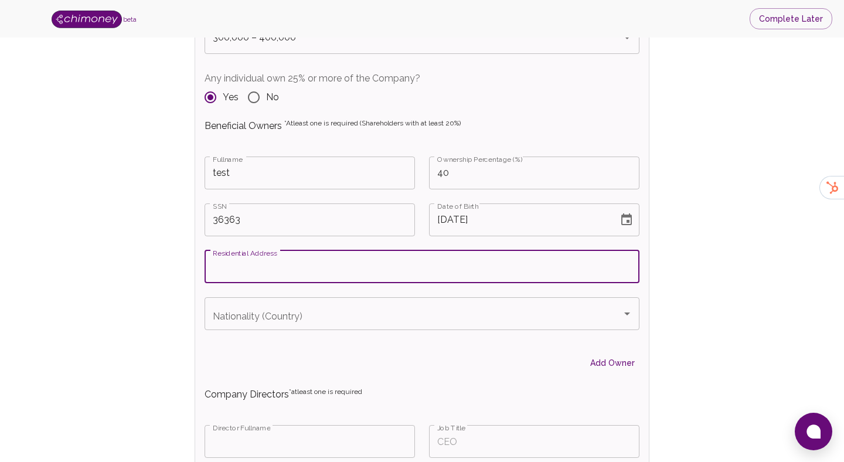
paste input "OneEleven, [STREET_ADDRESS]"
type input "OneEleven, [STREET_ADDRESS]"
click at [424, 320] on input "Nationality (Country)" at bounding box center [413, 314] width 407 height 22
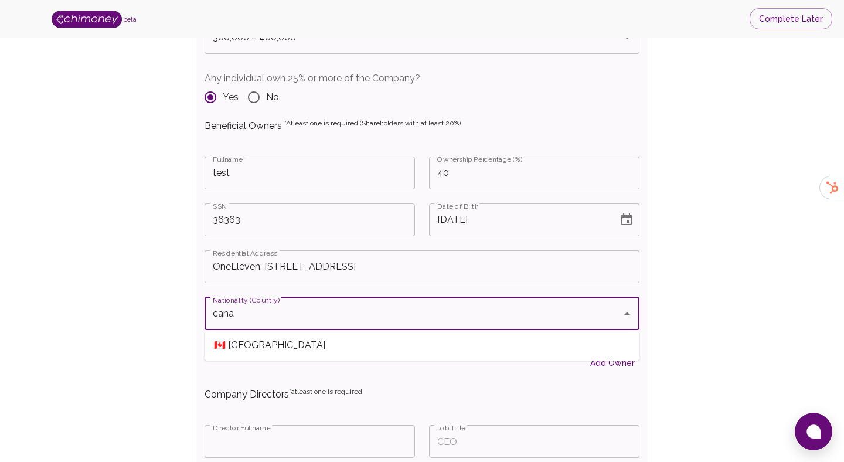
click at [380, 341] on span "🇨🇦 [GEOGRAPHIC_DATA]" at bounding box center [422, 345] width 435 height 21
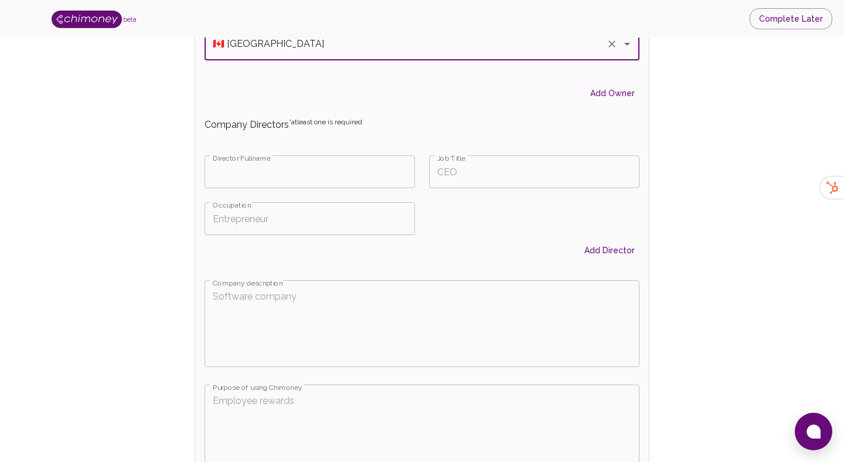
scroll to position [1717, 0]
type input "🇨🇦 [GEOGRAPHIC_DATA]"
click at [338, 183] on input "Fullname" at bounding box center [310, 171] width 210 height 33
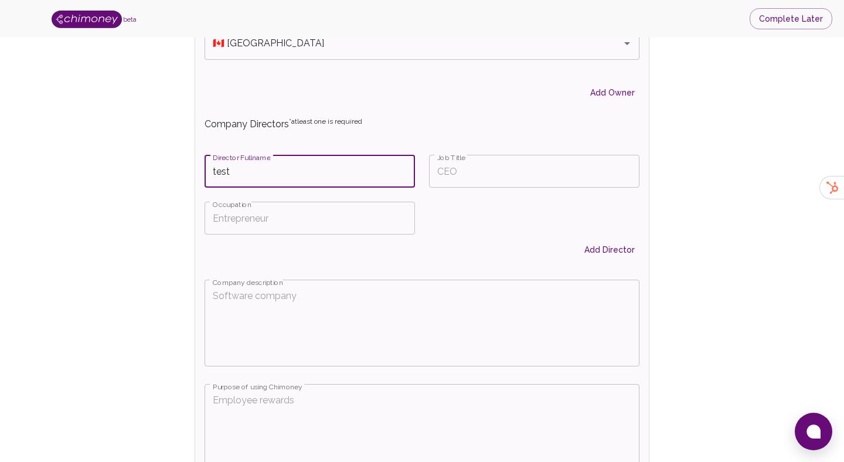
type input "test"
click at [448, 181] on input "Job Title" at bounding box center [534, 171] width 210 height 33
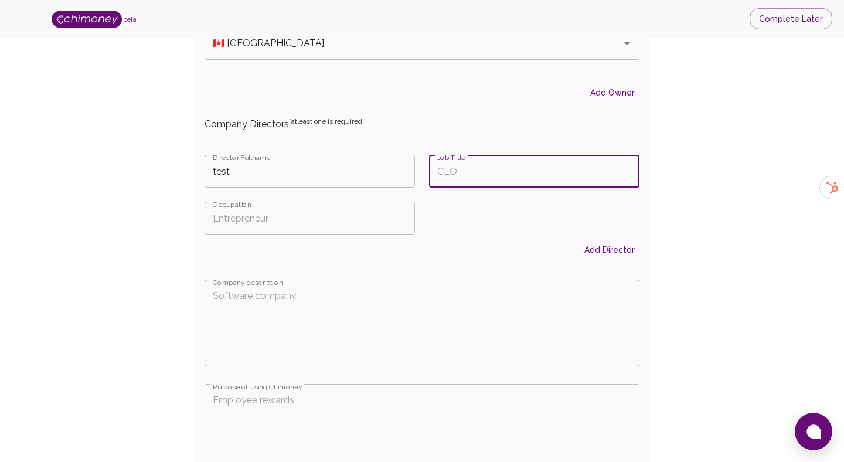
type input "c"
type input "CEO"
click at [320, 212] on input "Occupation" at bounding box center [310, 218] width 210 height 33
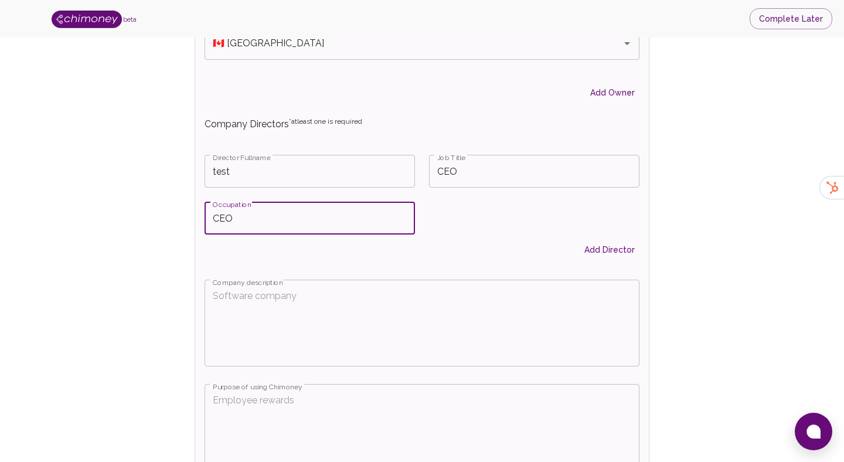
type input "CEO"
click at [327, 291] on textarea "Company description" at bounding box center [422, 322] width 419 height 67
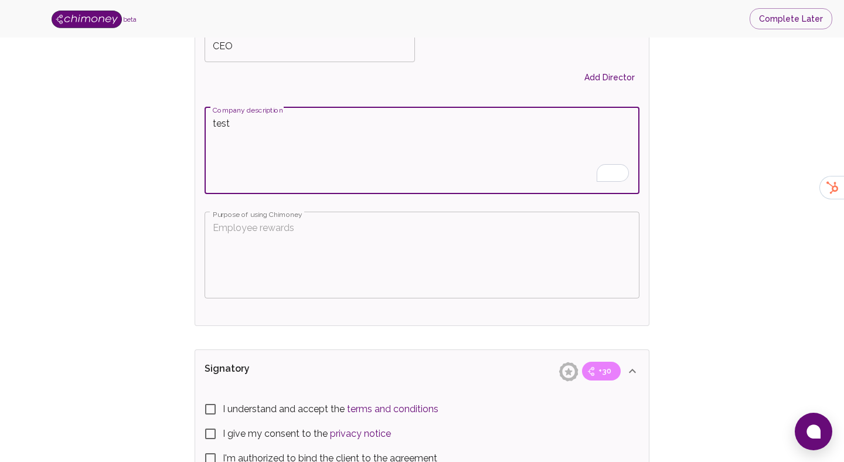
scroll to position [1892, 0]
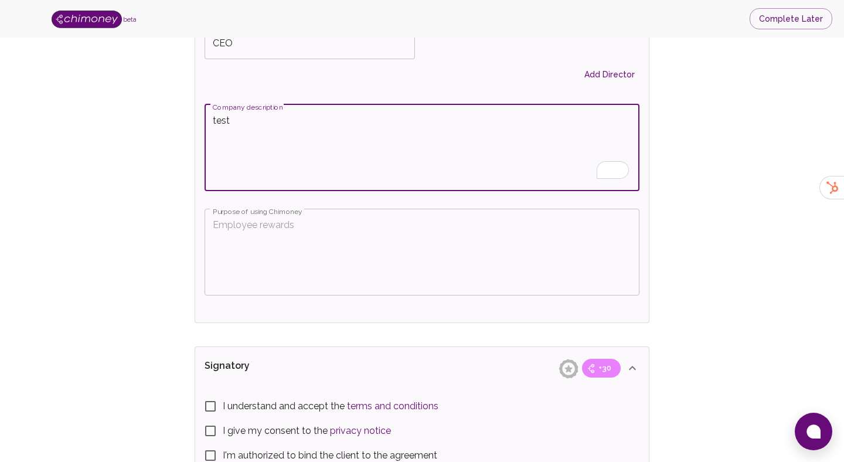
type textarea "test"
click at [286, 246] on textarea "Purpose of using Chimoney" at bounding box center [422, 251] width 419 height 67
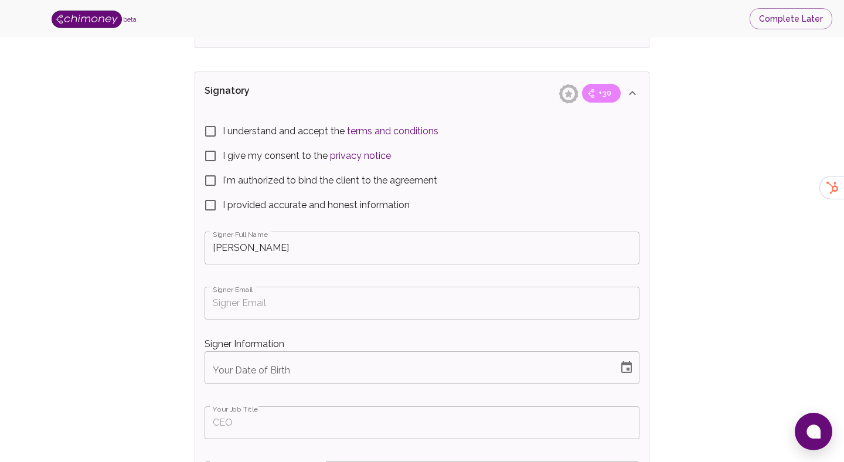
type textarea "test"
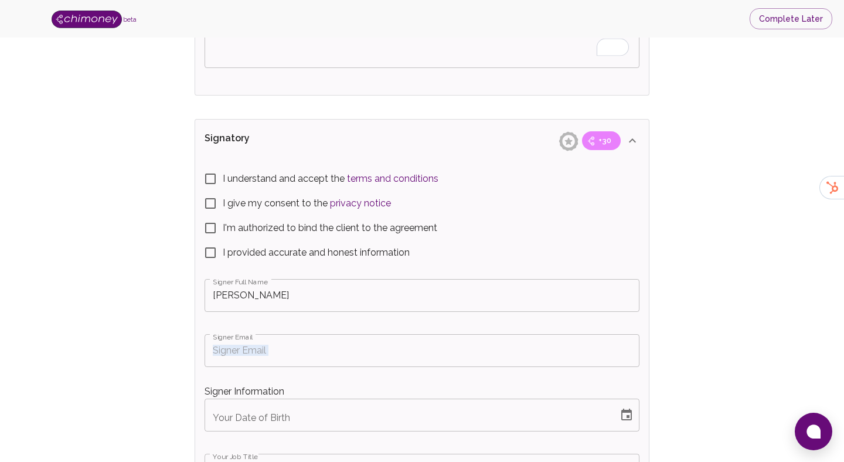
click at [244, 181] on span "I understand and accept the terms and conditions" at bounding box center [331, 179] width 216 height 14
click at [223, 181] on input "I understand and accept the terms and conditions" at bounding box center [210, 178] width 25 height 25
checkbox input "true"
click at [220, 197] on input "I give my consent to the privacy notice" at bounding box center [210, 203] width 25 height 25
checkbox input "true"
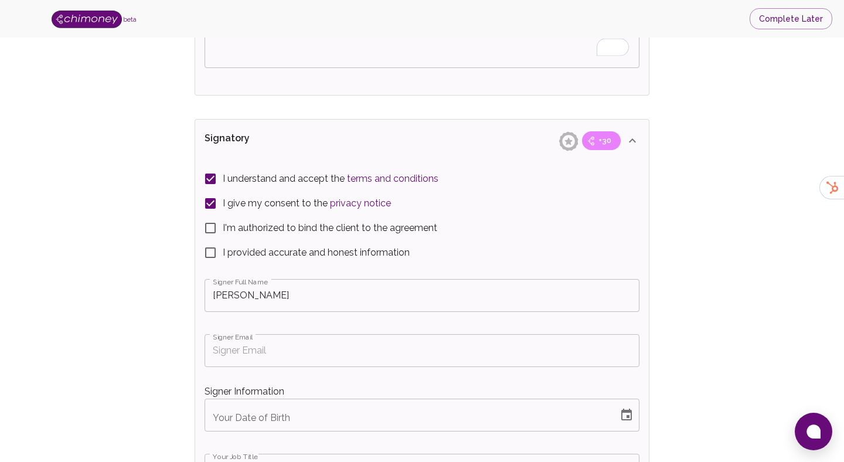
click at [214, 230] on input "I'm authorized to bind the client to the agreement" at bounding box center [210, 228] width 25 height 25
checkbox input "true"
click at [214, 253] on input "I provided accurate and honest information" at bounding box center [210, 252] width 25 height 25
checkbox input "true"
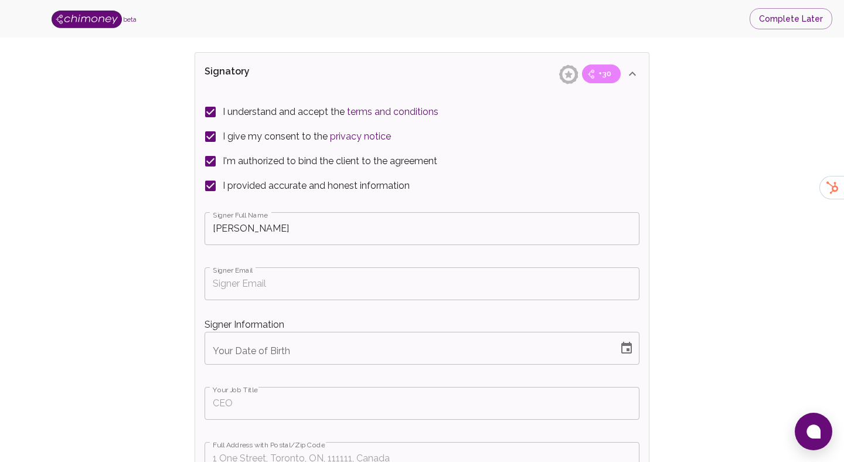
scroll to position [2277, 0]
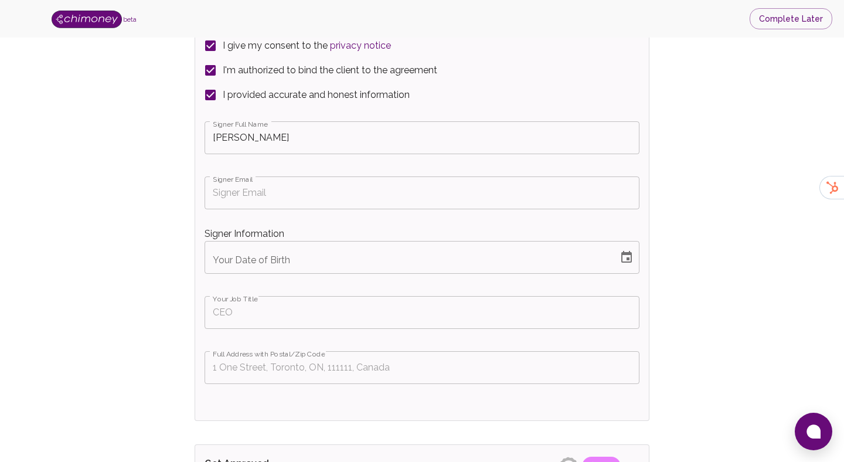
click at [245, 184] on input "Signer Email" at bounding box center [422, 192] width 435 height 33
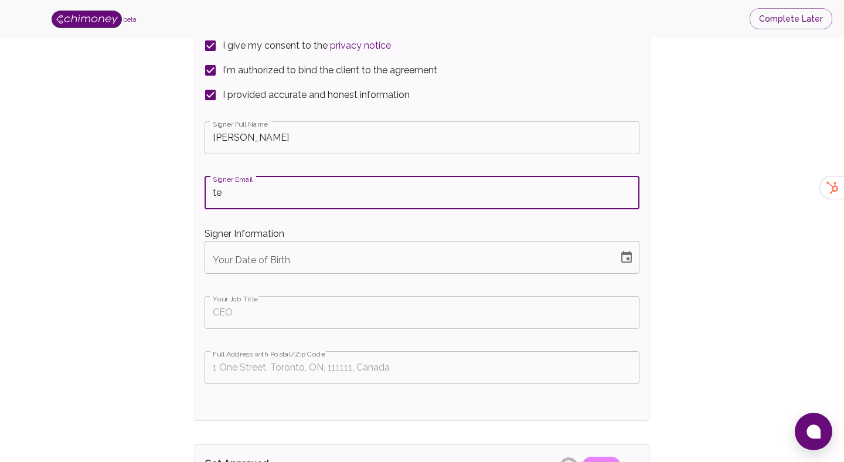
type input "t"
type input "[EMAIL_ADDRESS][DOMAIN_NAME]"
click at [626, 251] on icon "Choose date" at bounding box center [627, 257] width 14 height 14
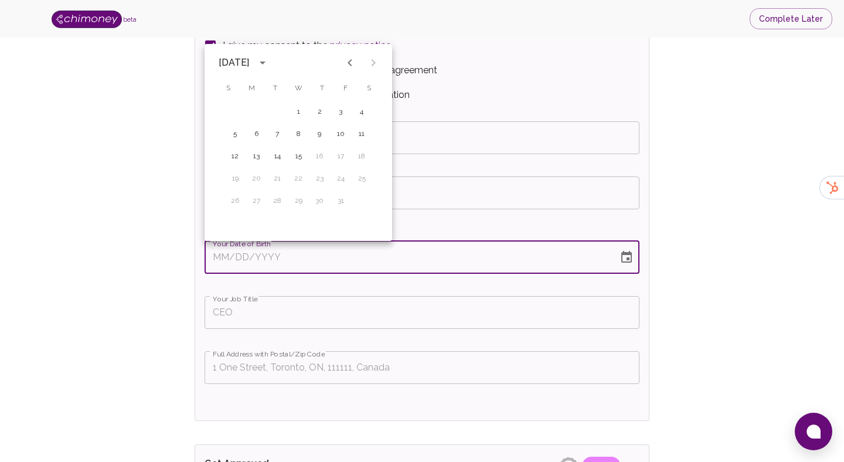
click at [270, 61] on icon "calendar view is open, switch to year view" at bounding box center [263, 63] width 14 height 14
click at [358, 165] on button "2001" at bounding box center [359, 170] width 42 height 21
click at [298, 111] on button "1" at bounding box center [298, 111] width 21 height 21
type input "[DATE]"
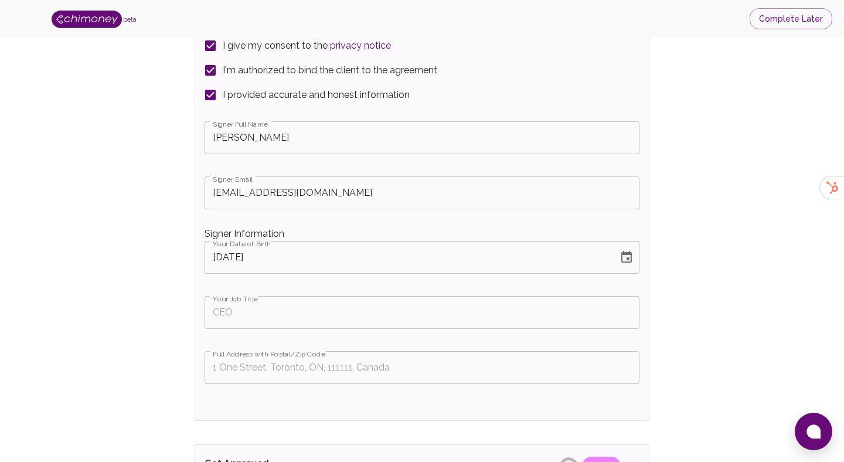
click at [267, 320] on input "Your Job Title" at bounding box center [422, 312] width 435 height 33
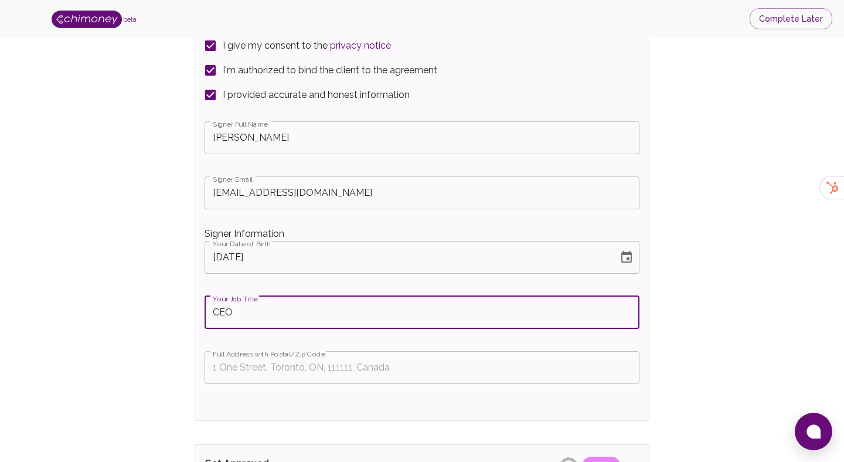
type input "CEO"
click at [278, 388] on div "Signer Full Name Hammed Babatunde Signer Full Name Signer Email hammed@chimoney…" at bounding box center [422, 259] width 435 height 285
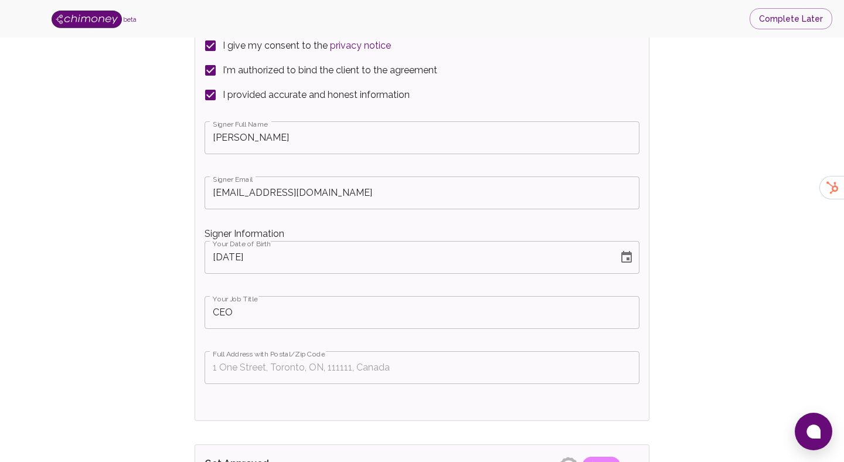
click at [280, 376] on input "Full Address with Postal/Zip Code" at bounding box center [422, 367] width 435 height 33
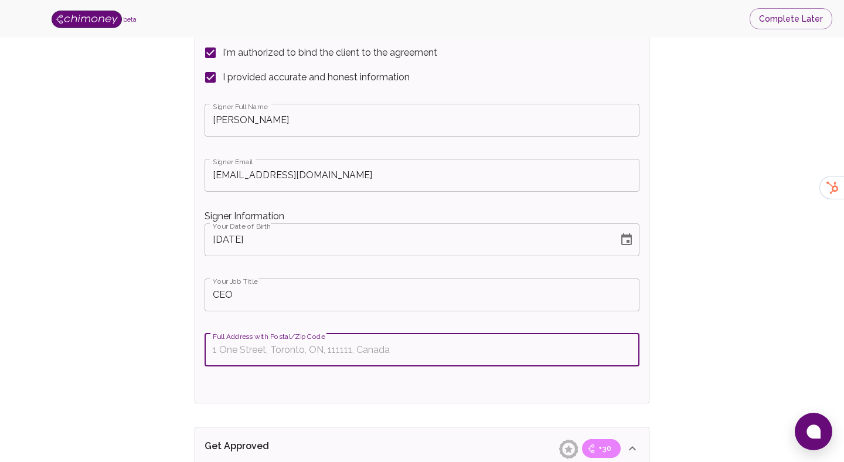
scroll to position [2298, 0]
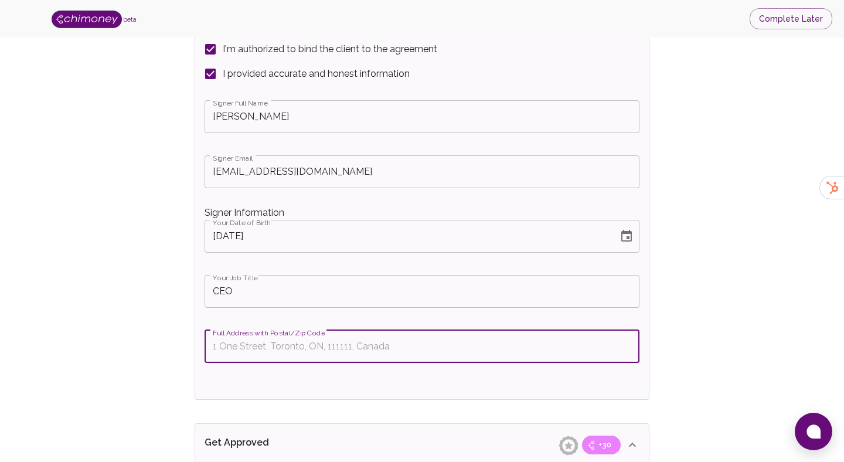
paste input "OneEleven, [STREET_ADDRESS]"
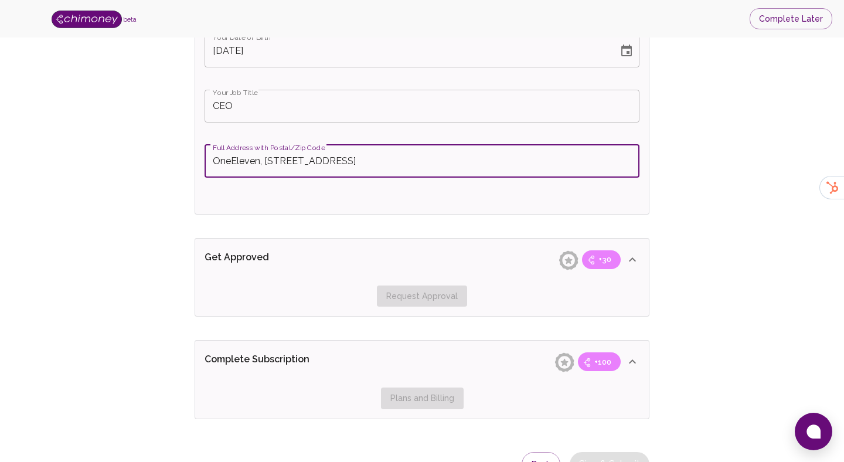
scroll to position [2545, 0]
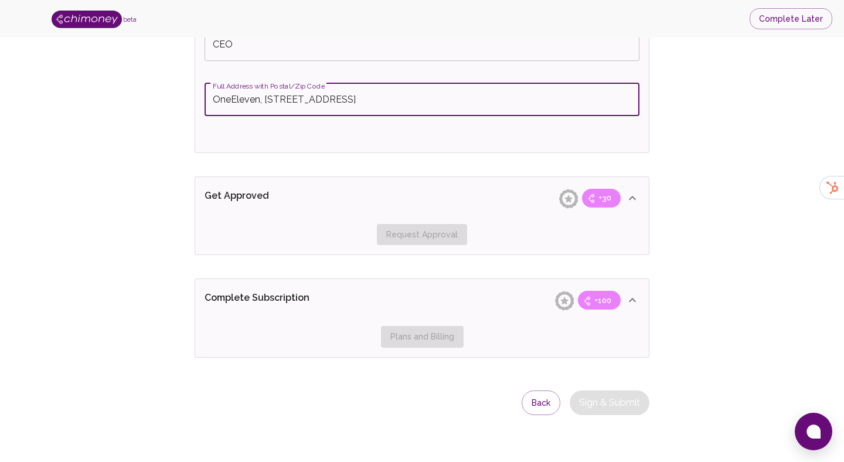
type input "OneEleven, [STREET_ADDRESS]"
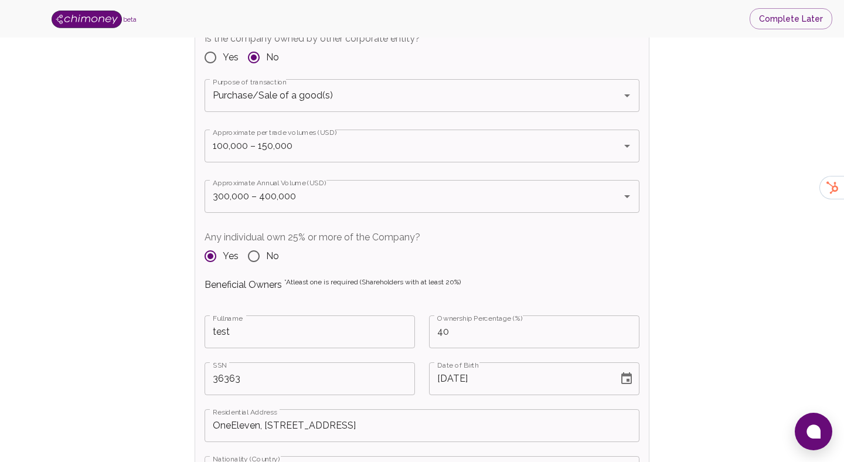
scroll to position [1269, 0]
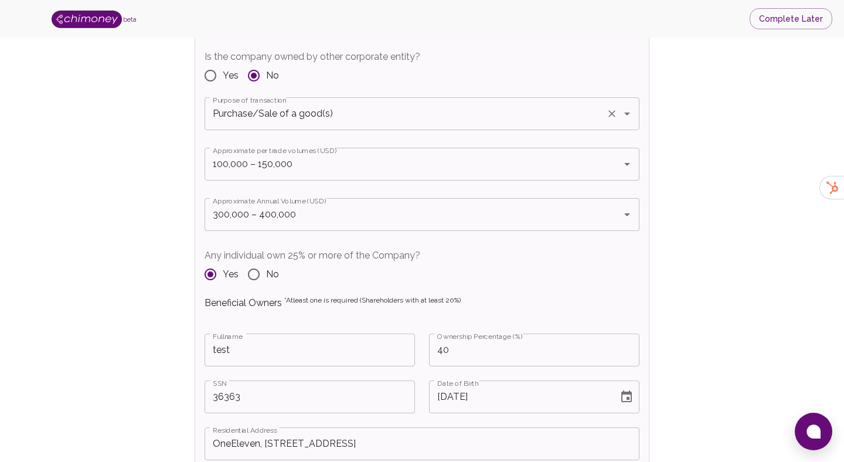
click at [390, 110] on input "Purchase/Sale of a good(s)" at bounding box center [406, 114] width 392 height 22
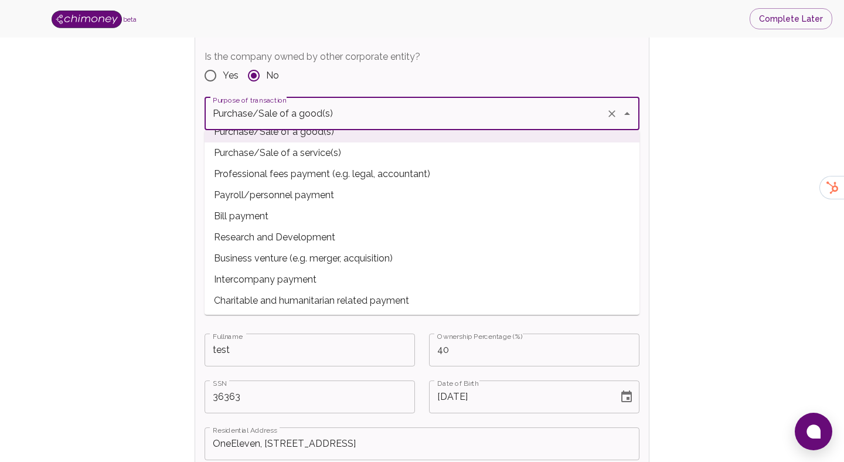
scroll to position [35, 0]
click at [331, 221] on span "Bill payment" at bounding box center [422, 215] width 435 height 21
type input "Bill payment"
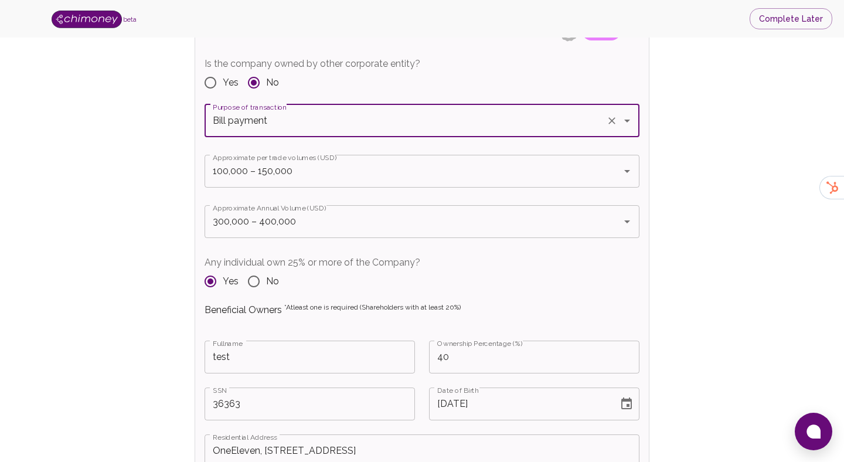
scroll to position [1259, 0]
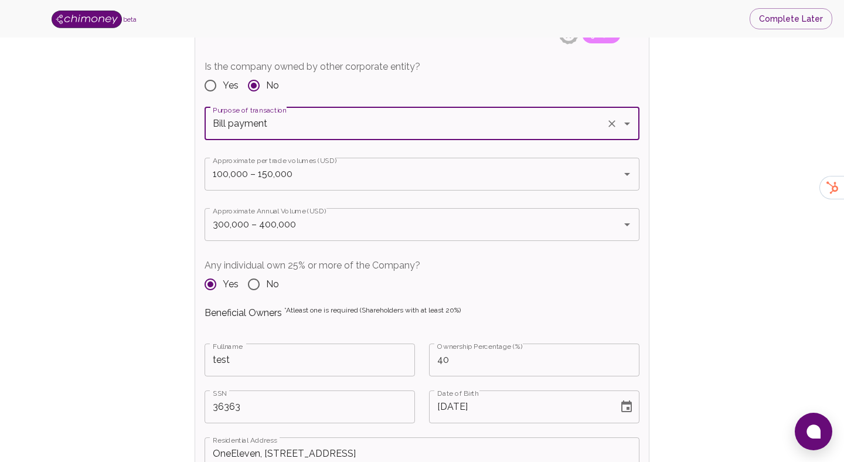
click at [182, 157] on div "Verify Business Complete next steps to earn badges +30 Business Verification +3…" at bounding box center [422, 253] width 769 height 2914
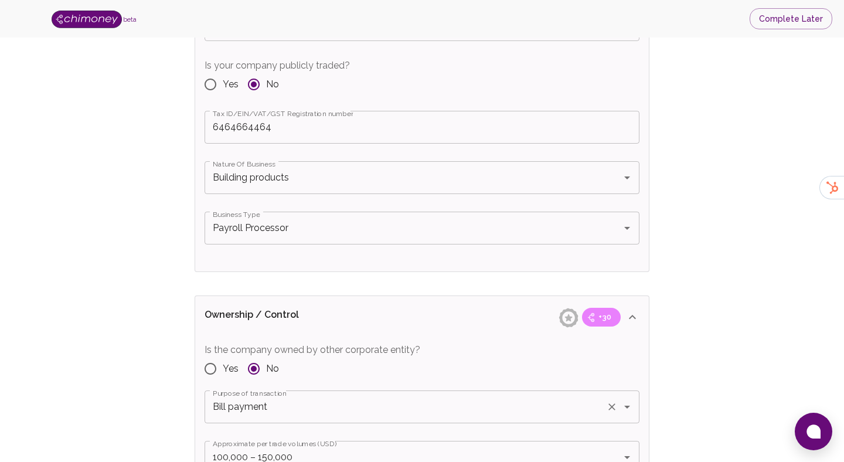
scroll to position [959, 0]
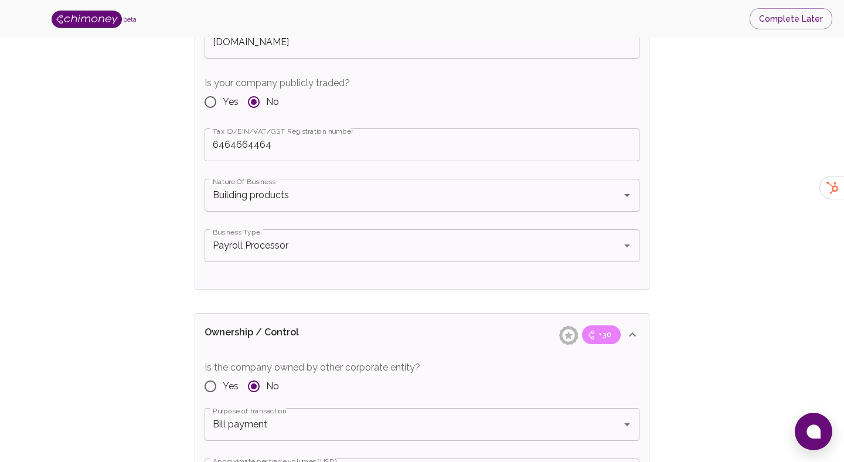
click at [303, 131] on label "Tax ID/EIN/VAT/GST Registration number" at bounding box center [283, 131] width 140 height 10
click at [303, 131] on input "6464664464" at bounding box center [422, 144] width 435 height 33
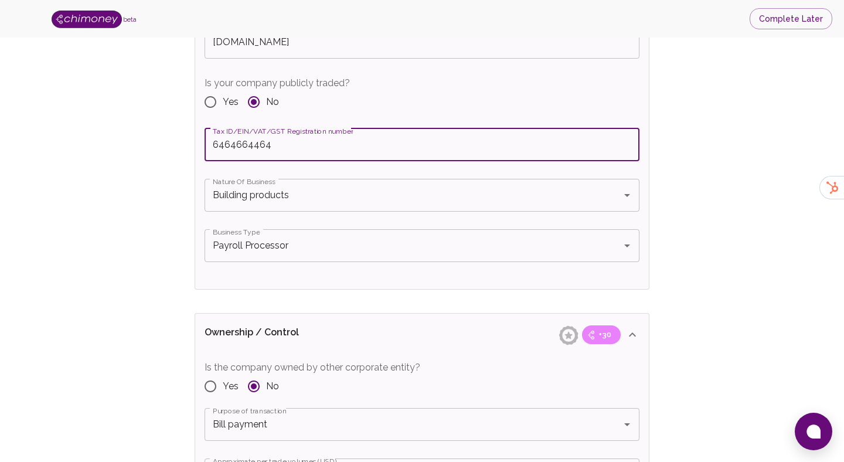
click at [301, 141] on input "6464664464" at bounding box center [422, 144] width 435 height 33
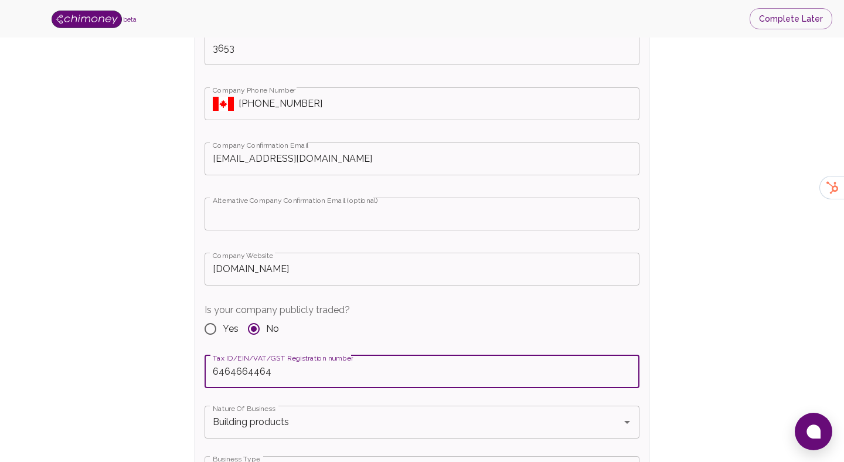
scroll to position [732, 0]
click at [318, 156] on input "team@chimoney.io" at bounding box center [422, 158] width 435 height 33
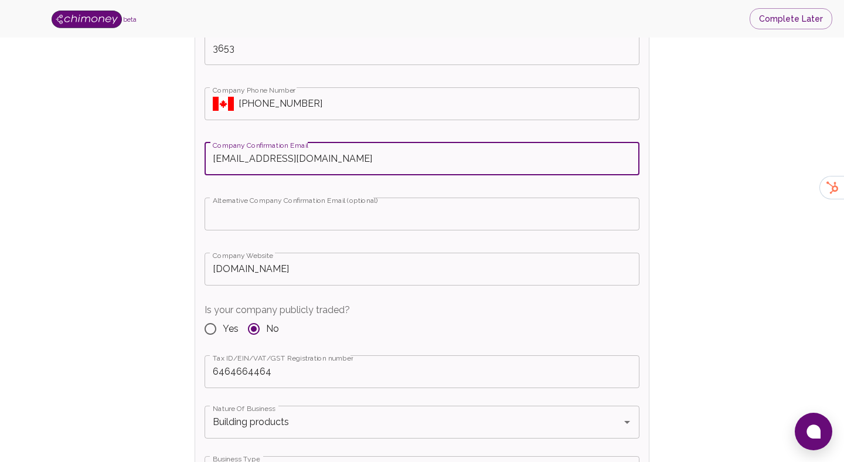
type input "team@chimoney.io"
click at [332, 117] on input "[PHONE_NUMBER]" at bounding box center [439, 103] width 401 height 33
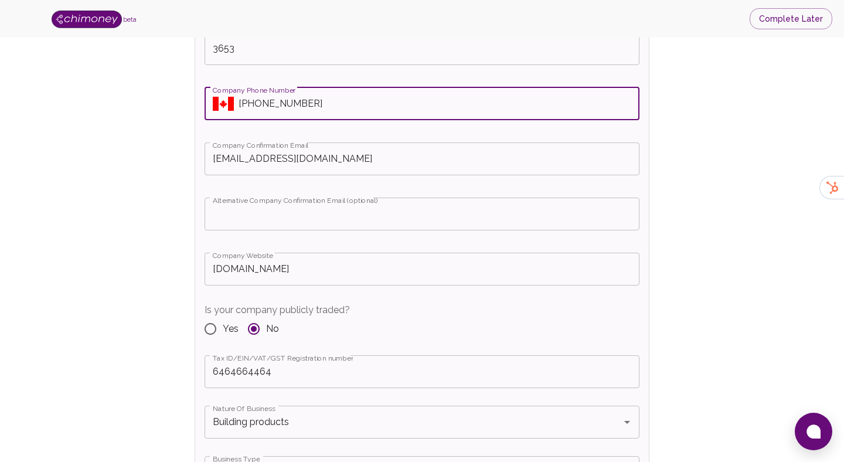
type input "+1 (647) 654-2305"
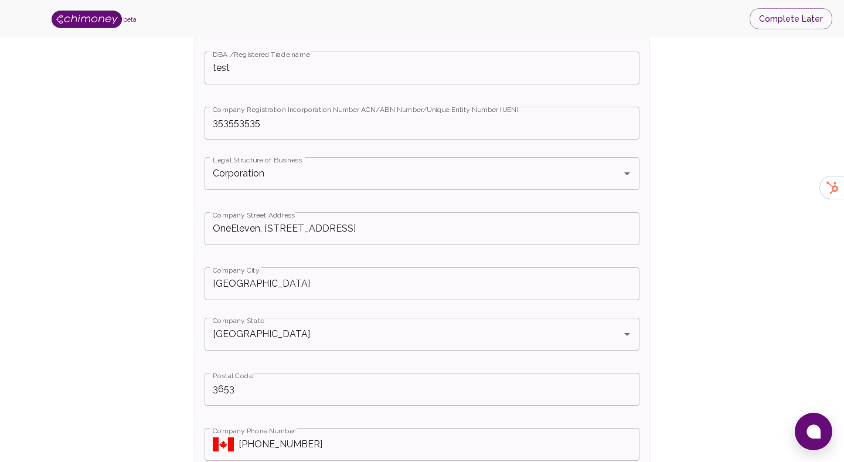
scroll to position [389, 0]
click at [276, 174] on input "Corporation" at bounding box center [406, 175] width 392 height 22
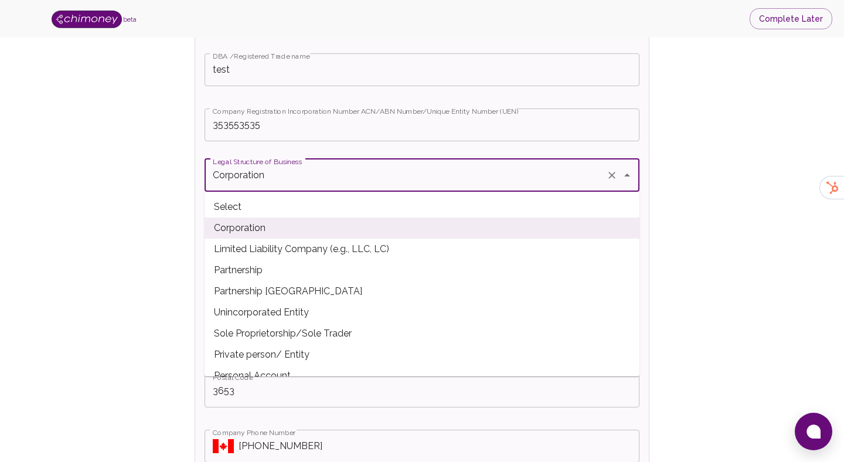
click at [293, 244] on span "Limited Liability Company (e.g., LLC, LC)" at bounding box center [422, 249] width 435 height 21
type input "Limited Liability Company (e.g., LLC, LC)"
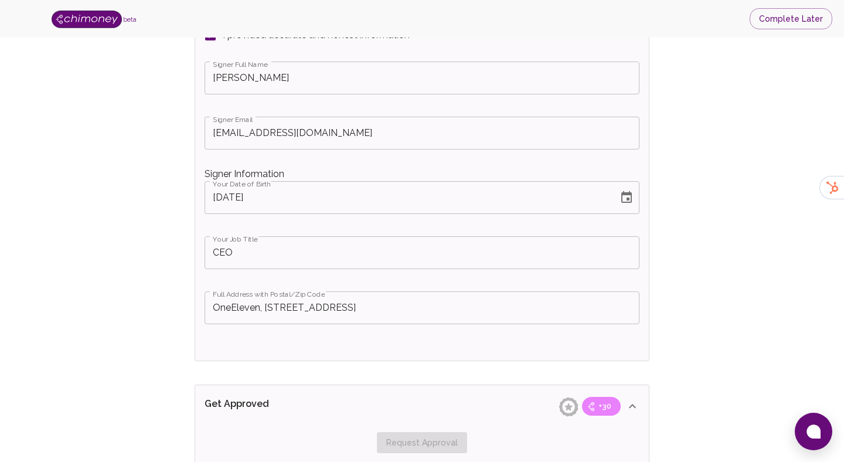
scroll to position [2545, 0]
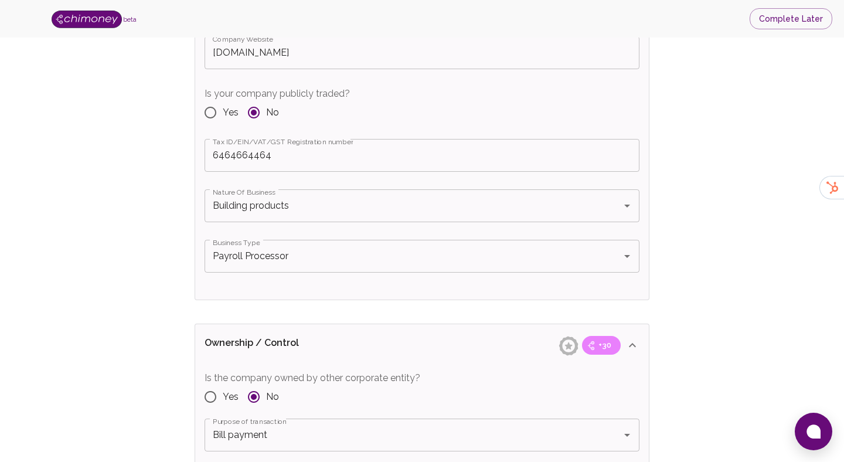
scroll to position [947, 0]
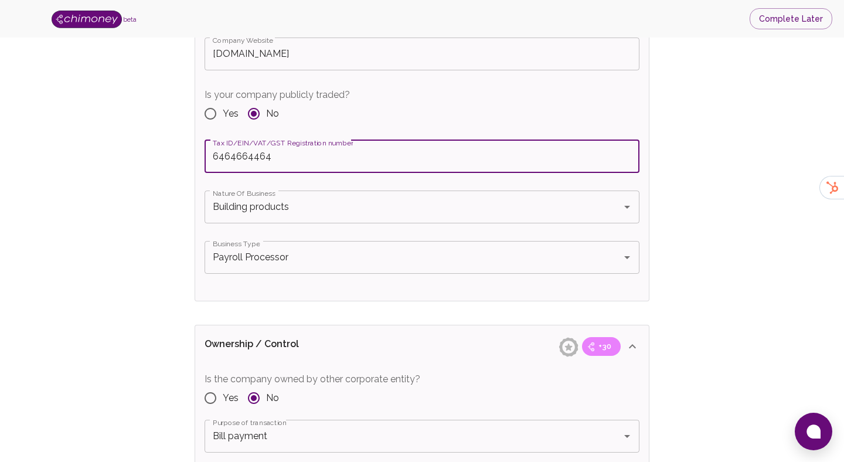
click at [325, 165] on input "6464664464" at bounding box center [422, 156] width 435 height 33
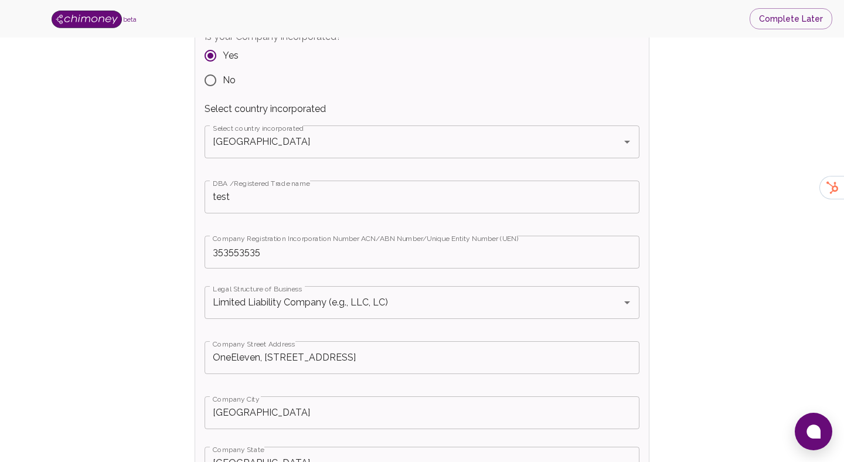
scroll to position [260, 0]
type input "64646"
click at [292, 212] on input "test" at bounding box center [422, 199] width 435 height 33
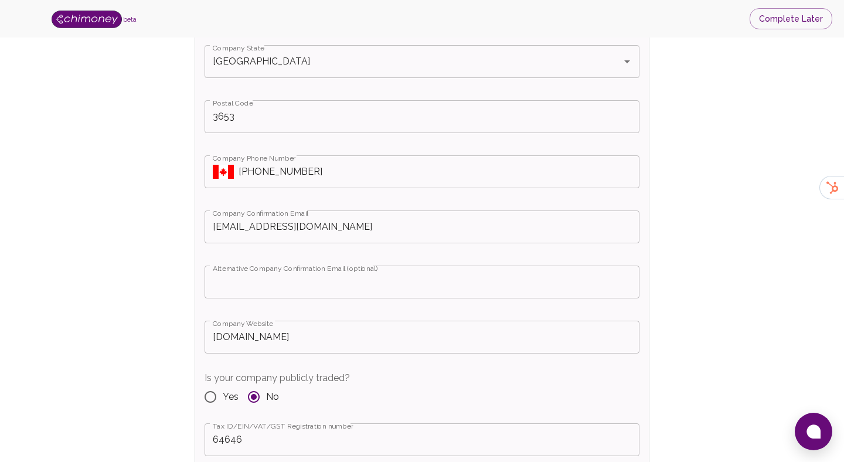
scroll to position [694, 0]
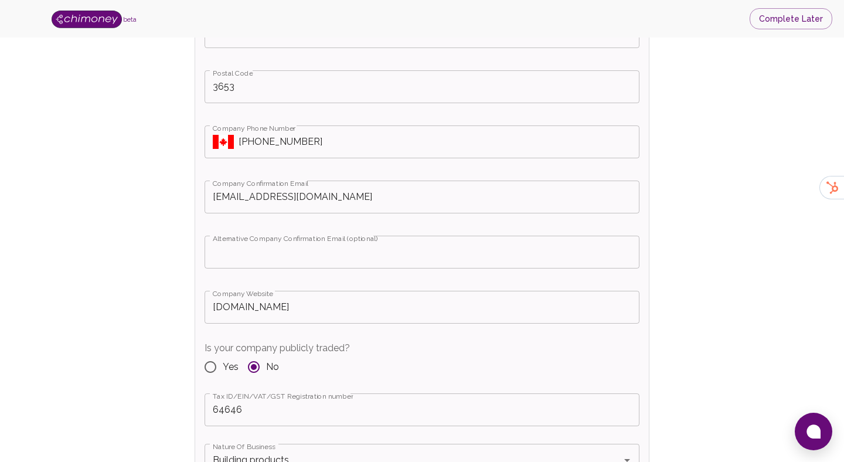
type input "test MONEY"
click at [295, 320] on input "[DOMAIN_NAME]" at bounding box center [422, 307] width 435 height 33
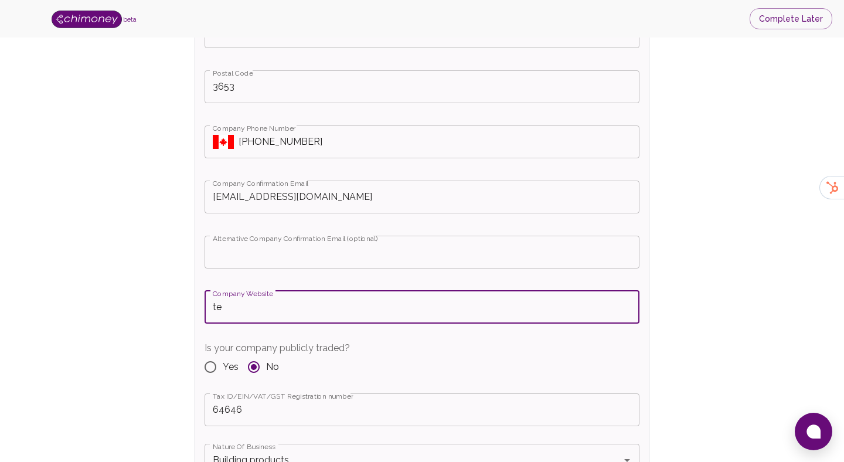
type input "t"
type input "W"
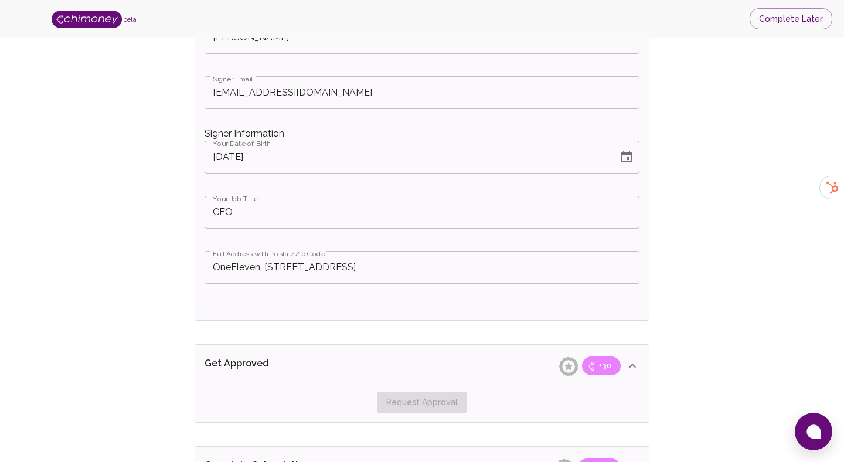
scroll to position [2369, 0]
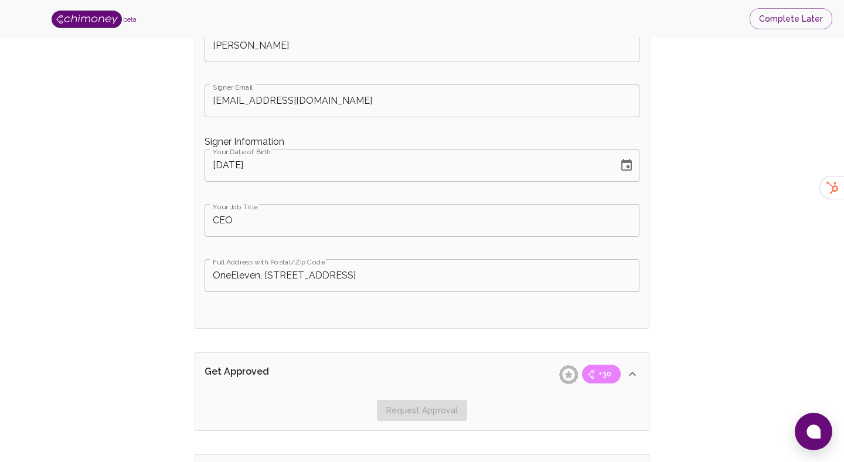
type input "www.test-money.com"
click at [353, 272] on input "OneEleven, [STREET_ADDRESS]" at bounding box center [422, 275] width 435 height 33
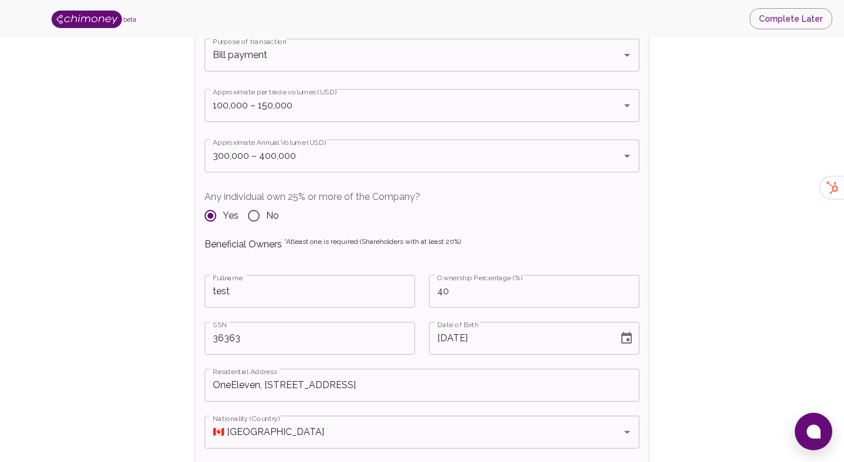
scroll to position [1327, 0]
click at [441, 283] on input "40" at bounding box center [534, 292] width 210 height 33
click at [443, 287] on input "40" at bounding box center [534, 292] width 210 height 33
type input "30"
click at [351, 288] on input "test" at bounding box center [310, 292] width 210 height 33
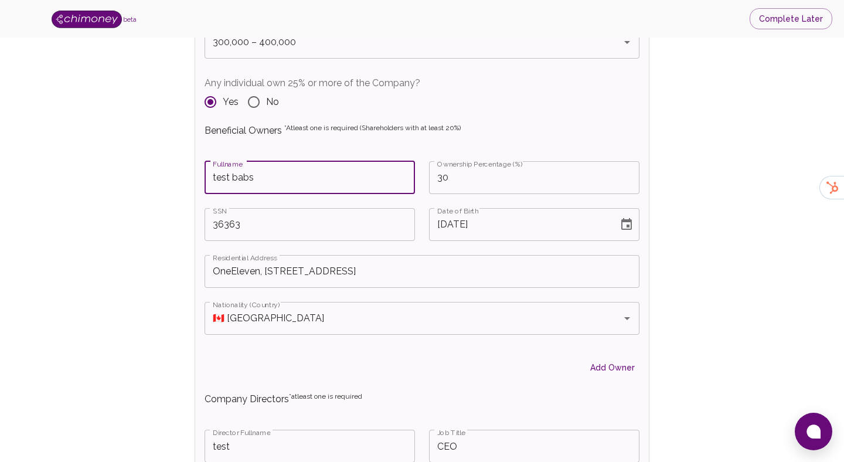
scroll to position [1437, 0]
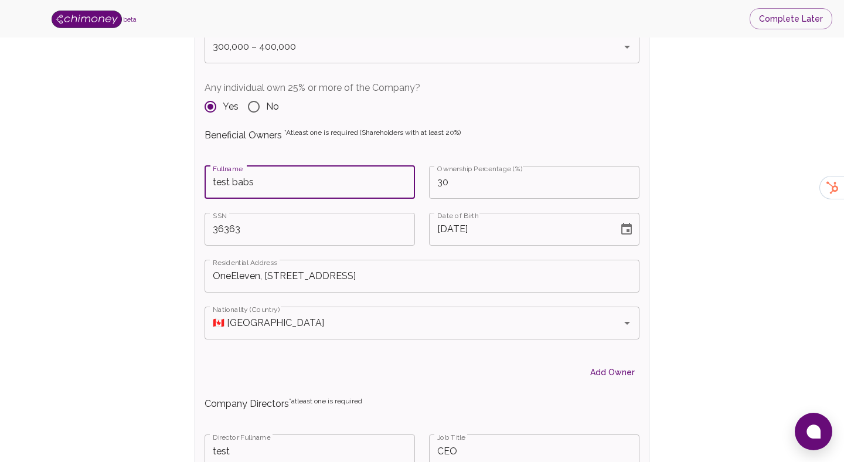
type input "test babs"
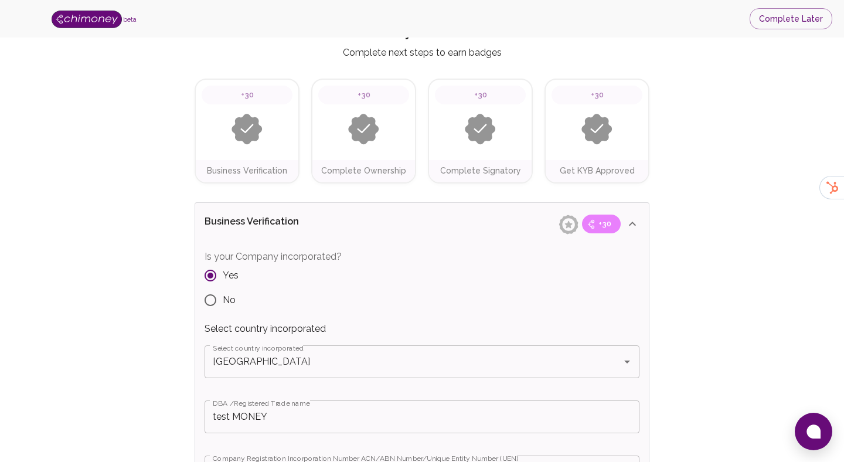
scroll to position [40, 0]
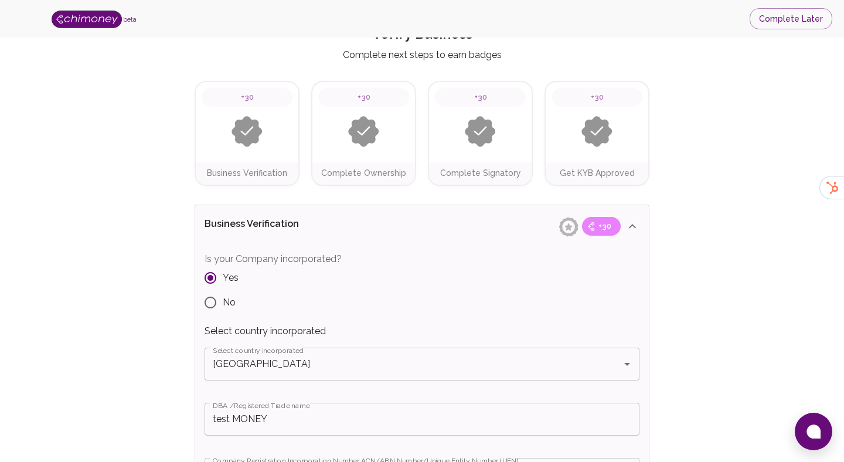
click at [337, 219] on p "Business Verification" at bounding box center [274, 226] width 139 height 19
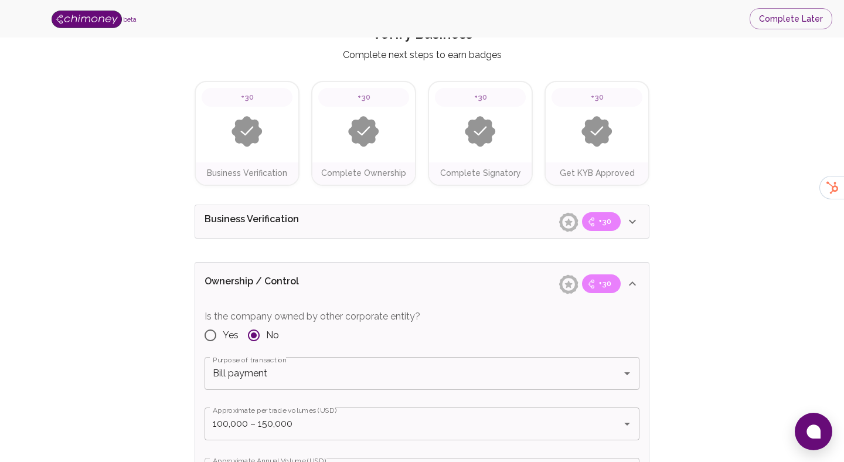
click at [372, 296] on div "Ownership / Control +30" at bounding box center [422, 284] width 454 height 42
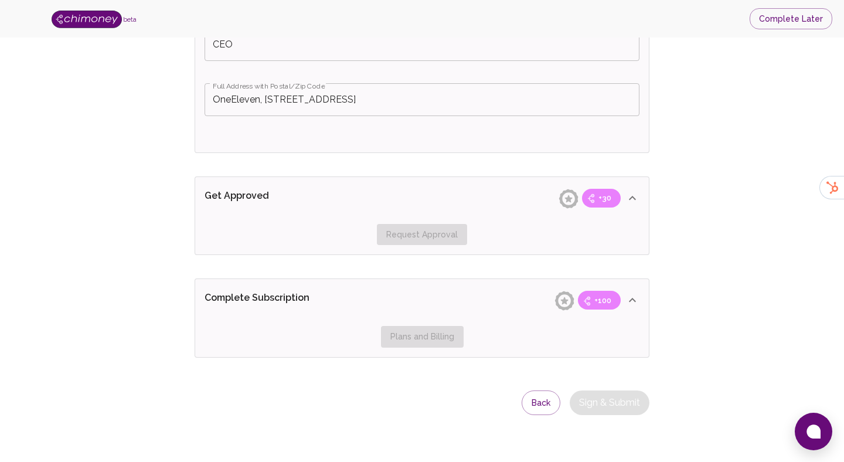
scroll to position [666, 0]
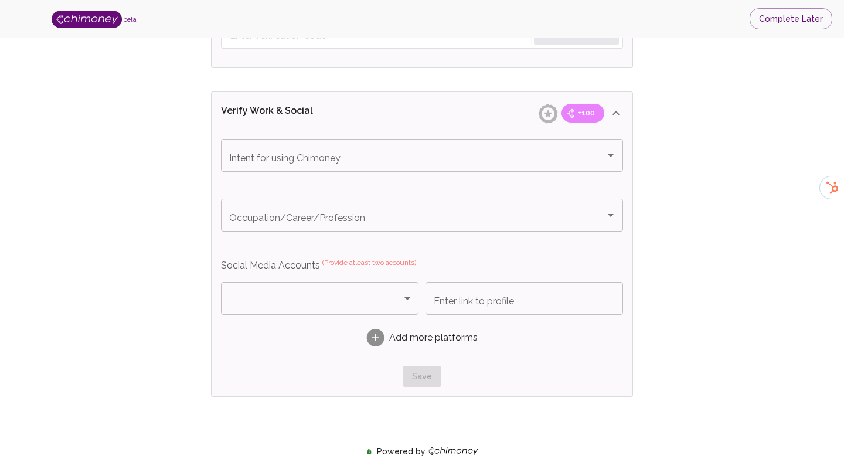
scroll to position [666, 0]
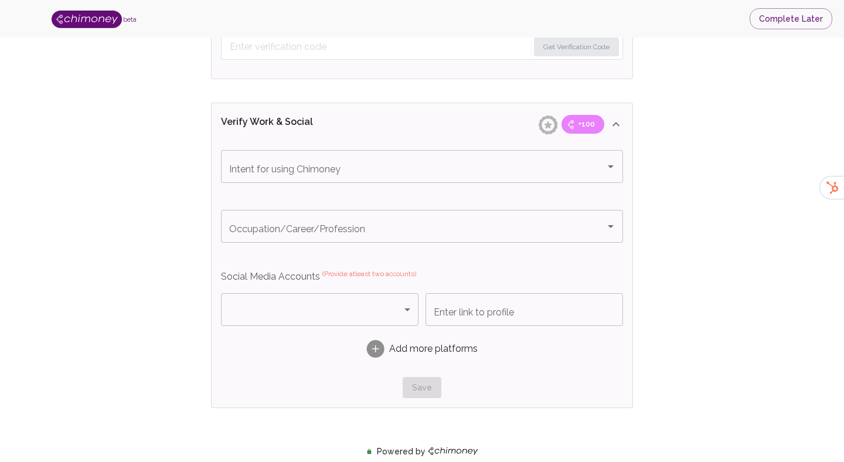
type input "seun"
type input "test"
type input "+2349029480293"
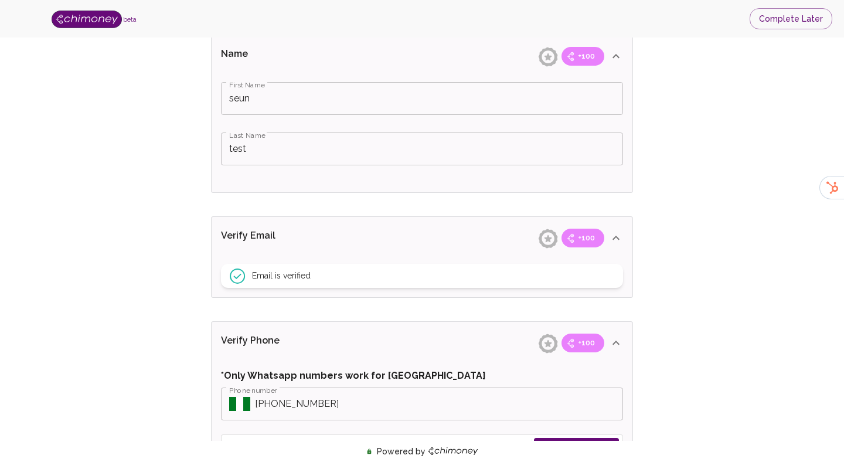
scroll to position [286, 0]
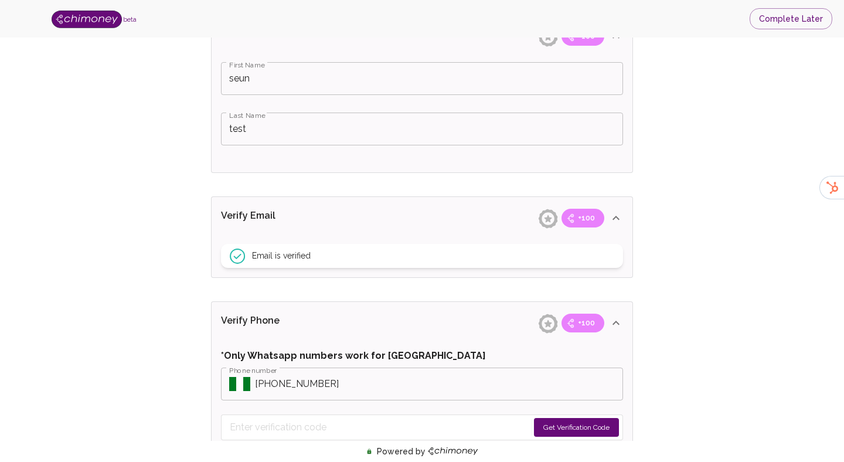
click at [437, 46] on div "Verify Email +100" at bounding box center [415, 36] width 388 height 19
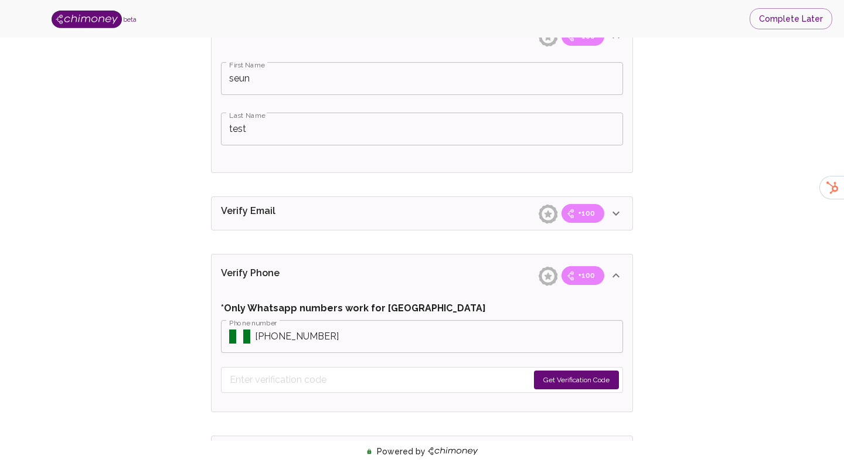
click at [430, 46] on div "Verify Phone +100" at bounding box center [415, 36] width 388 height 19
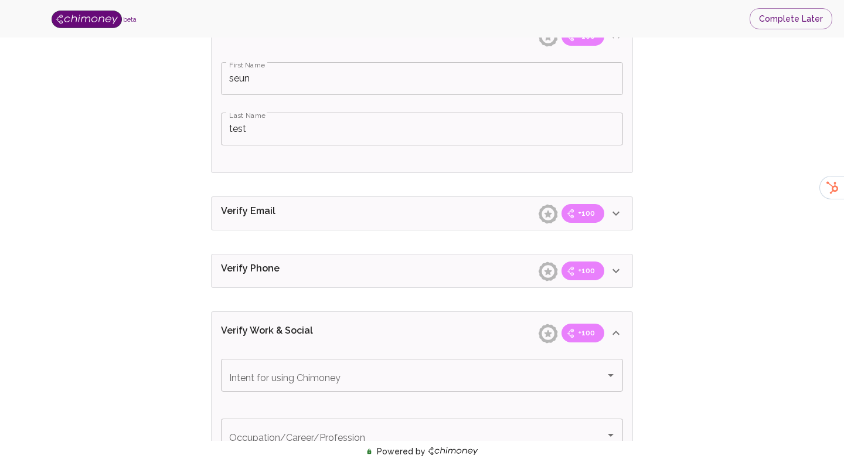
click at [434, 46] on div "Verify Work & Social +100" at bounding box center [415, 36] width 388 height 19
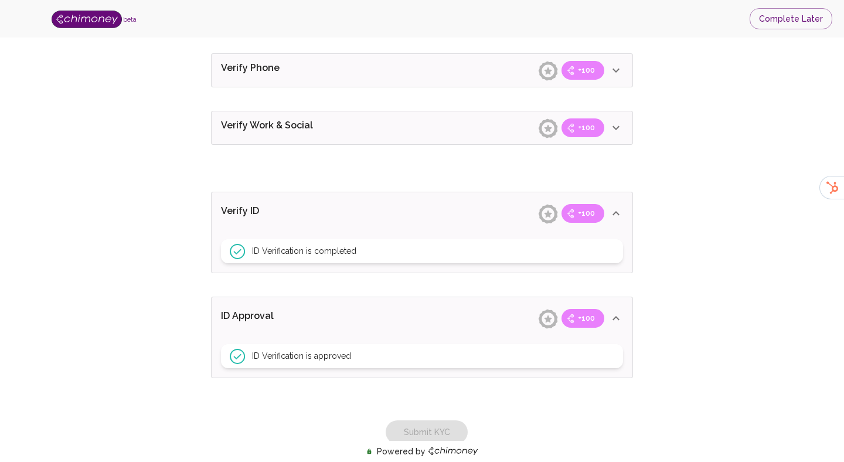
scroll to position [548, 0]
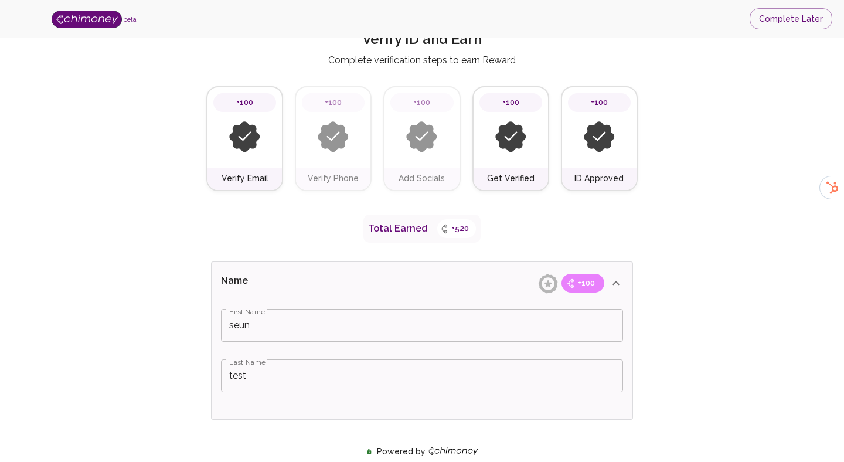
scroll to position [101, 0]
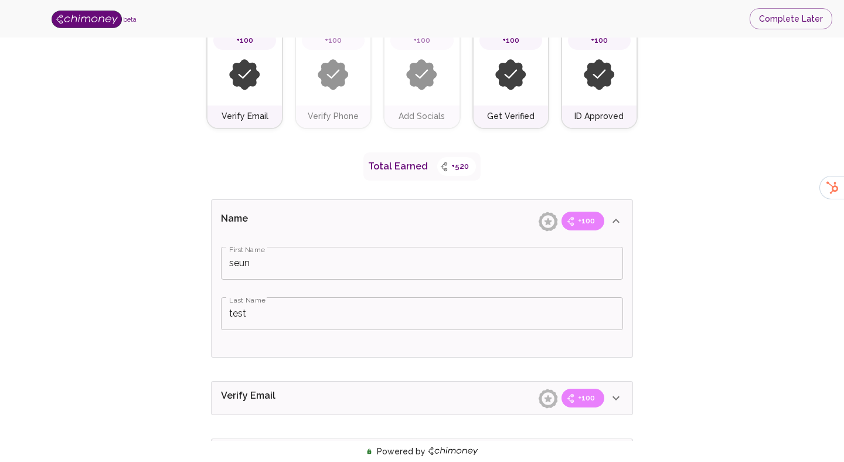
click at [410, 236] on div "Name +100" at bounding box center [422, 221] width 421 height 42
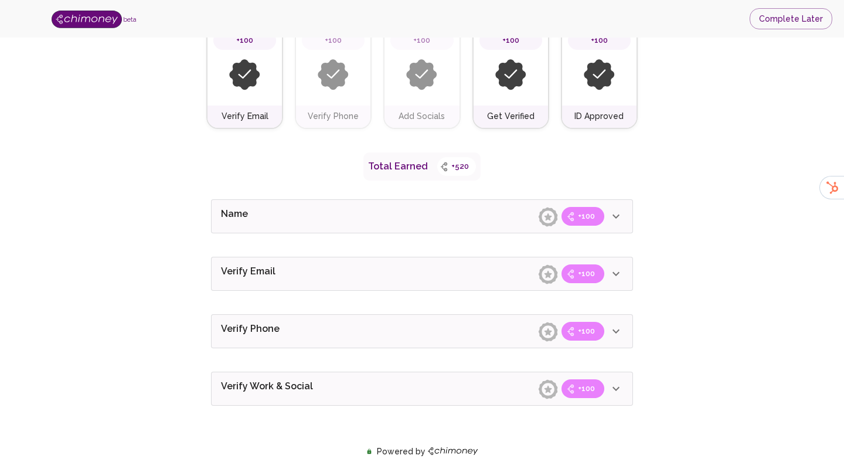
click at [447, 226] on div "Verify Email +100" at bounding box center [415, 216] width 388 height 19
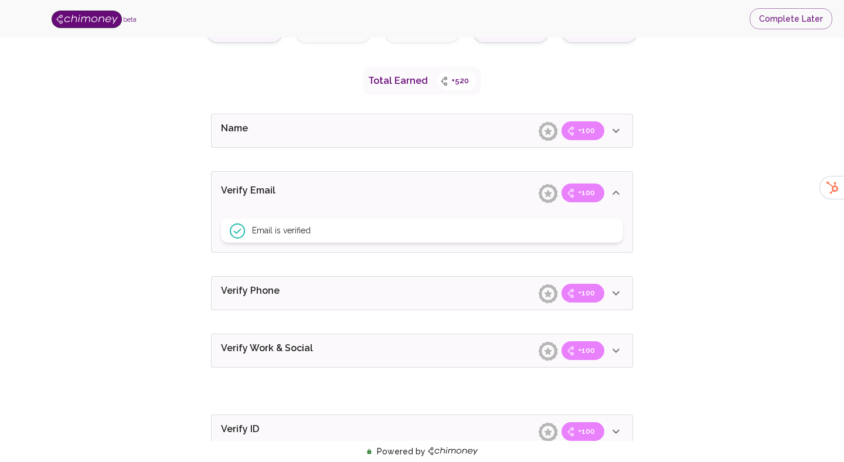
scroll to position [202, 0]
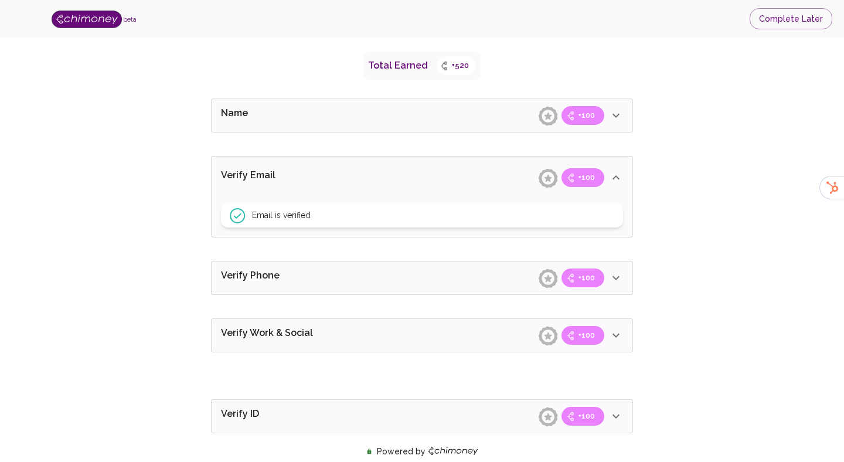
click at [444, 255] on div "Name +100 First Name seun First Name Last Name test Last Name Verify Email +100…" at bounding box center [421, 318] width 431 height 449
click at [443, 125] on div "Verify Phone +100" at bounding box center [415, 115] width 388 height 19
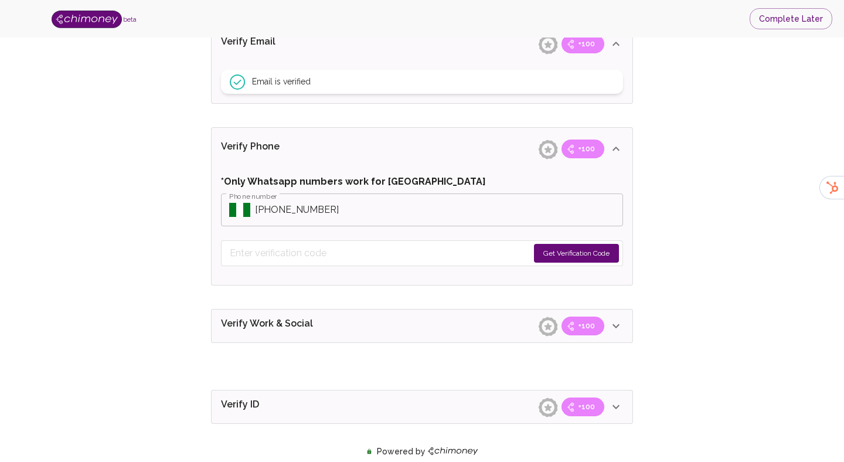
scroll to position [480, 0]
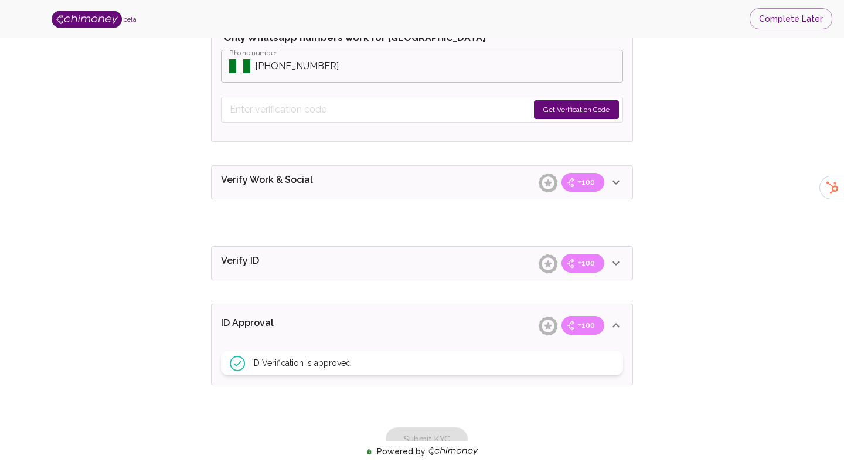
click at [417, 209] on div "Name +100 First Name seun First Name Last Name test Last Name Verify Email +100…" at bounding box center [421, 103] width 431 height 573
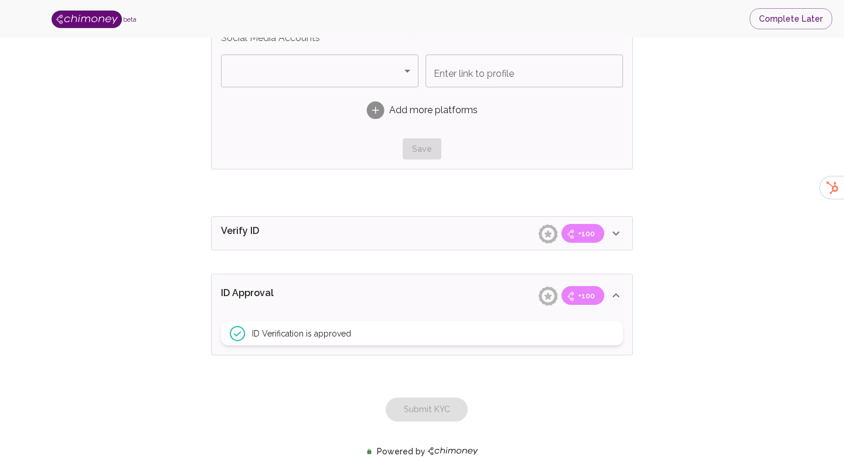
scroll to position [791, 0]
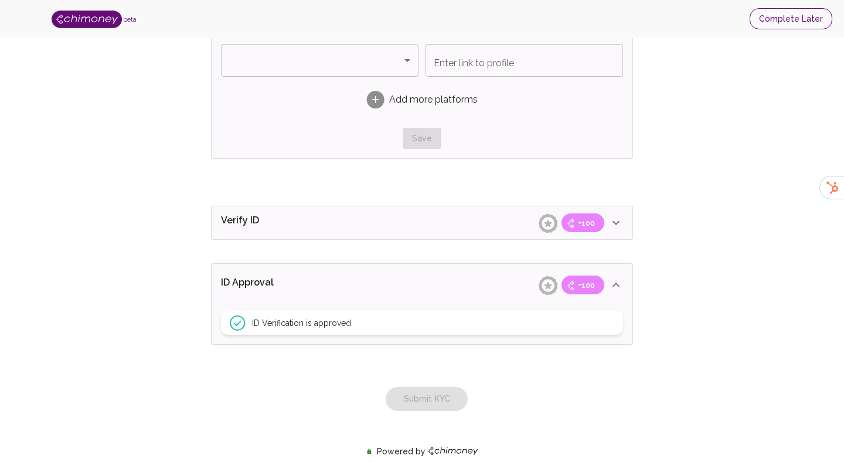
click at [777, 22] on button "Complete Later" at bounding box center [791, 19] width 83 height 22
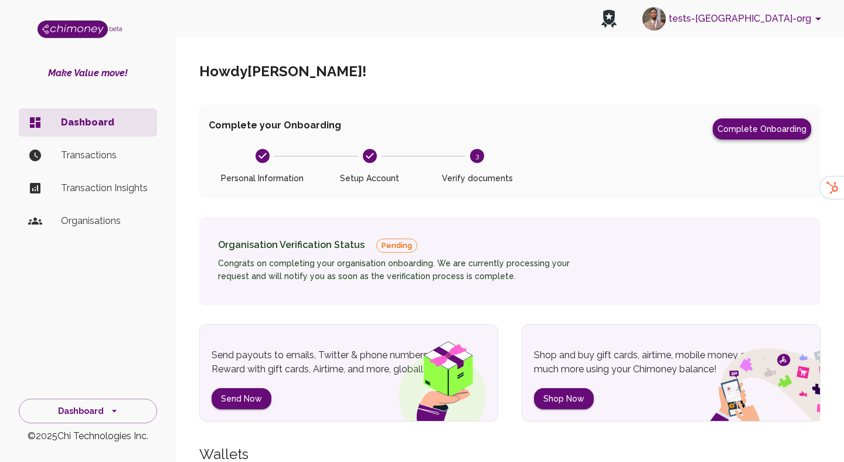
click at [730, 132] on button "Complete Onboarding" at bounding box center [762, 128] width 98 height 21
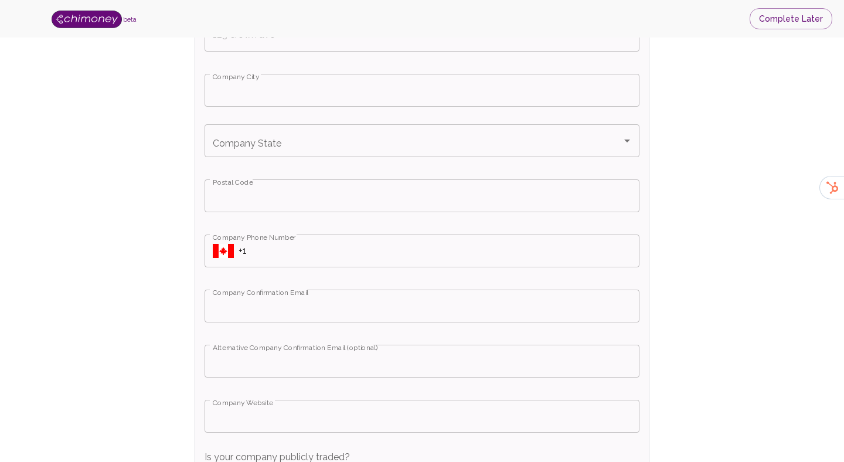
scroll to position [600, 0]
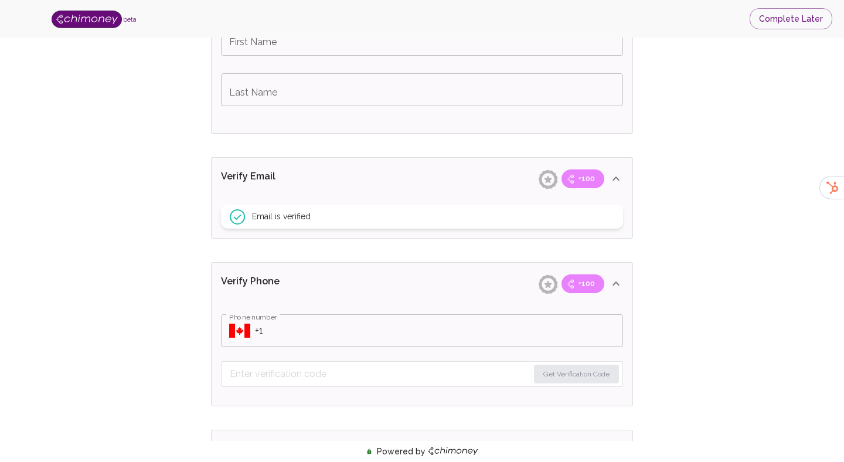
type input "seun"
type input "test"
type input "[PHONE_NUMBER]"
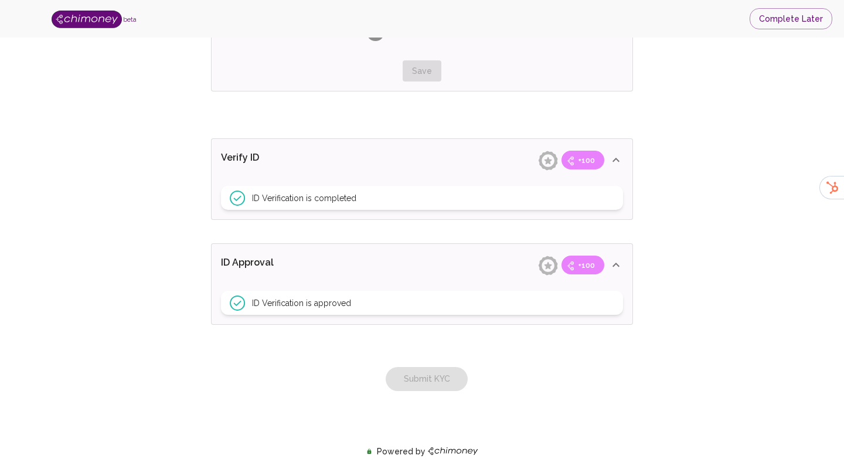
scroll to position [992, 0]
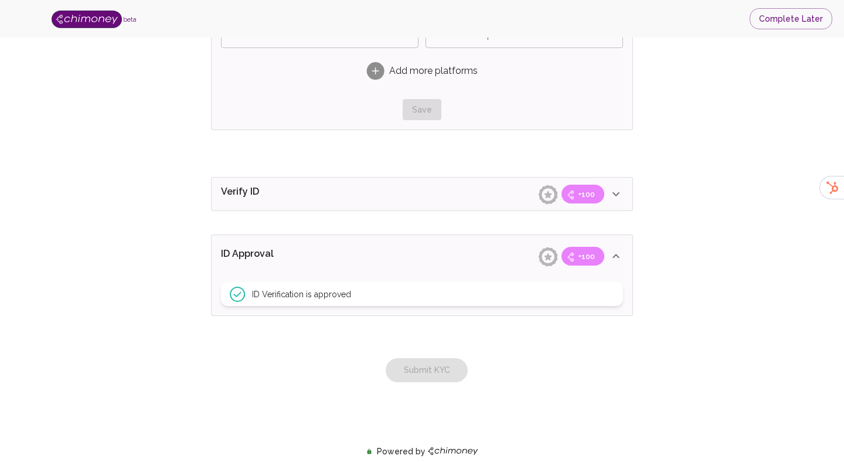
scroll to position [944, 0]
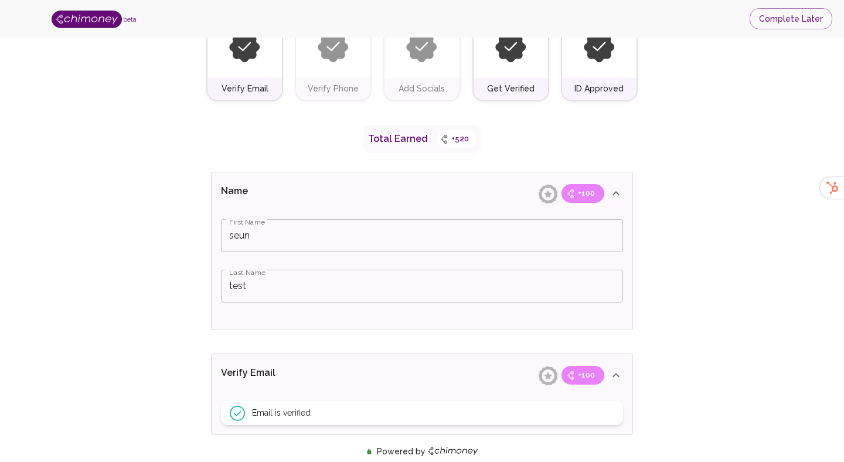
scroll to position [94, 0]
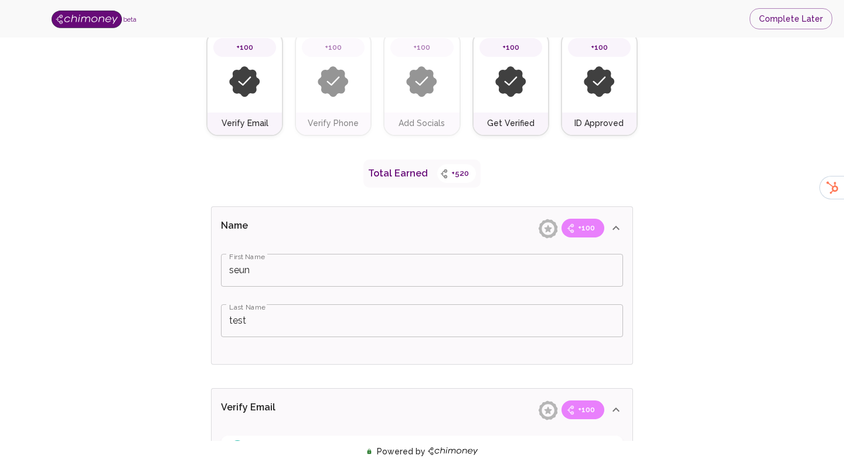
click at [350, 266] on input "seun" at bounding box center [422, 270] width 402 height 33
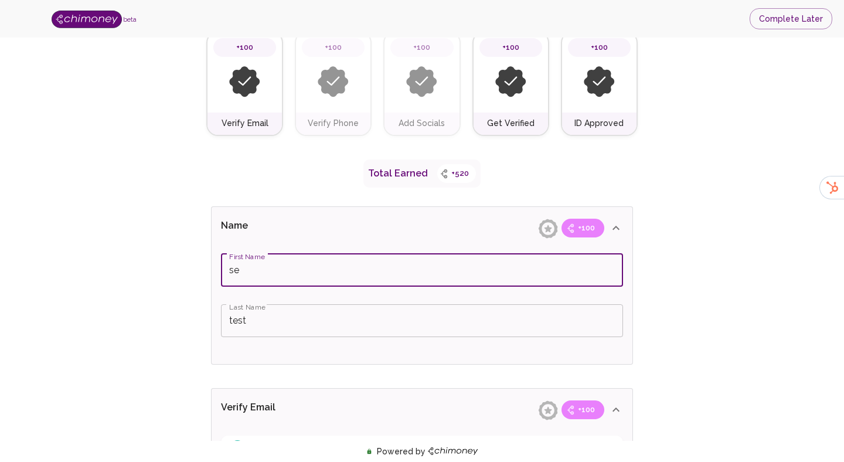
type input "s"
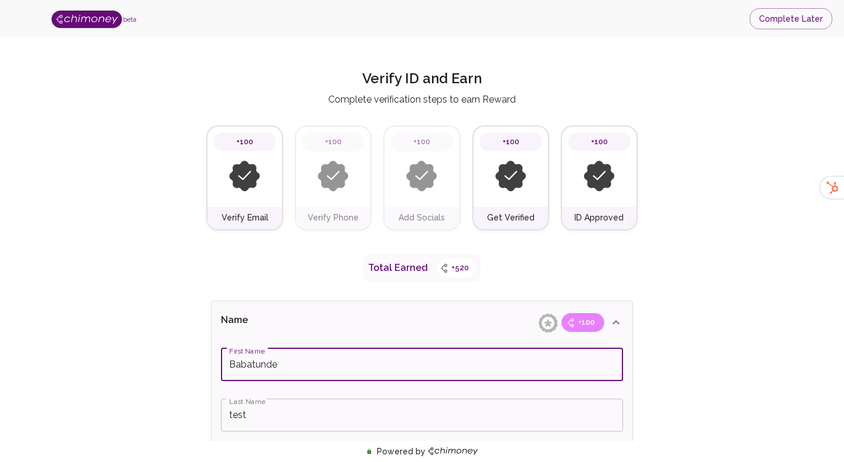
scroll to position [108, 0]
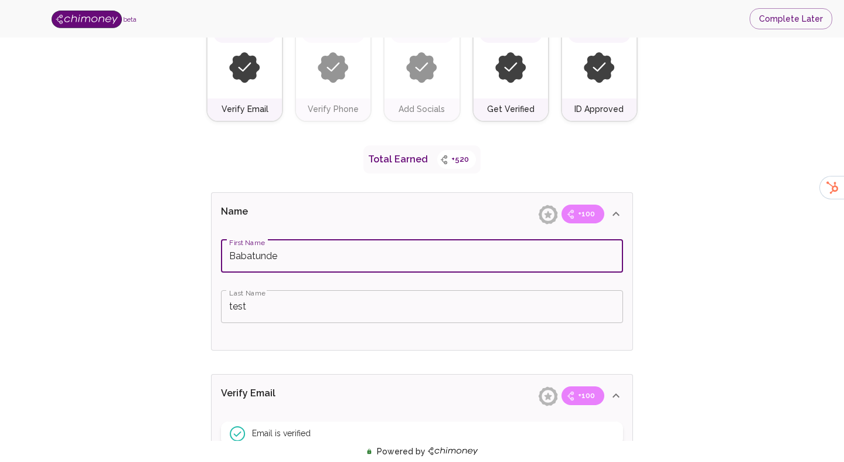
type input "Babatunde"
click at [313, 301] on input "test" at bounding box center [422, 306] width 402 height 33
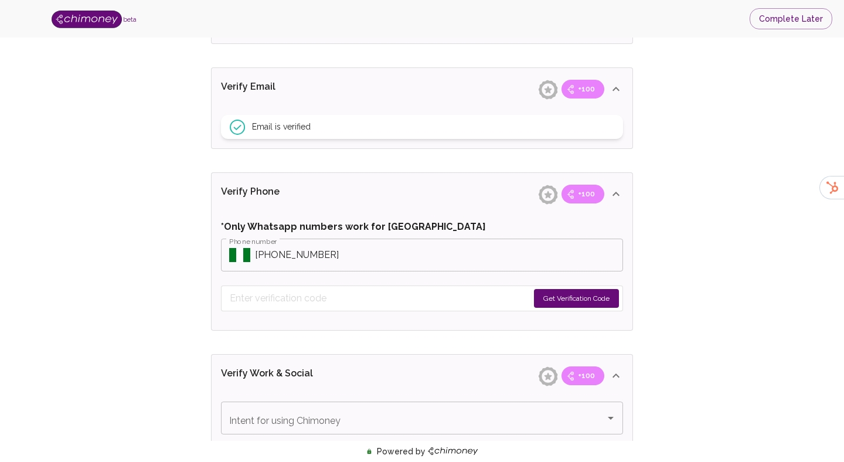
scroll to position [421, 0]
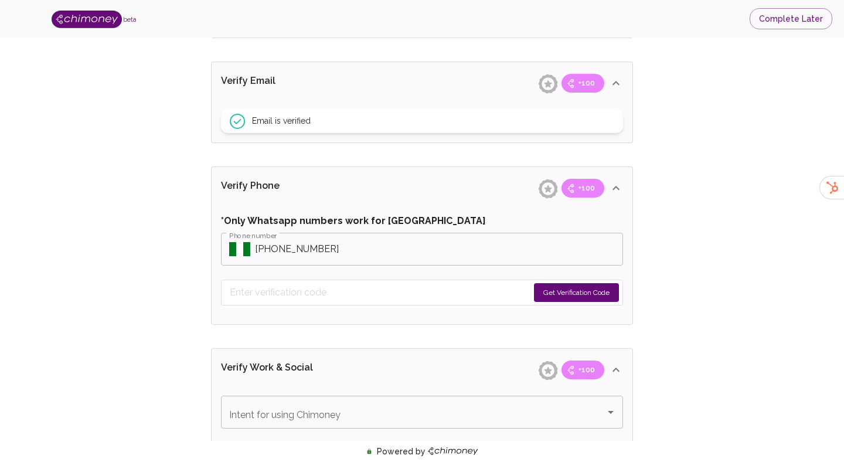
type input "Hammed"
click at [553, 284] on button "Get Verification Code" at bounding box center [576, 292] width 85 height 19
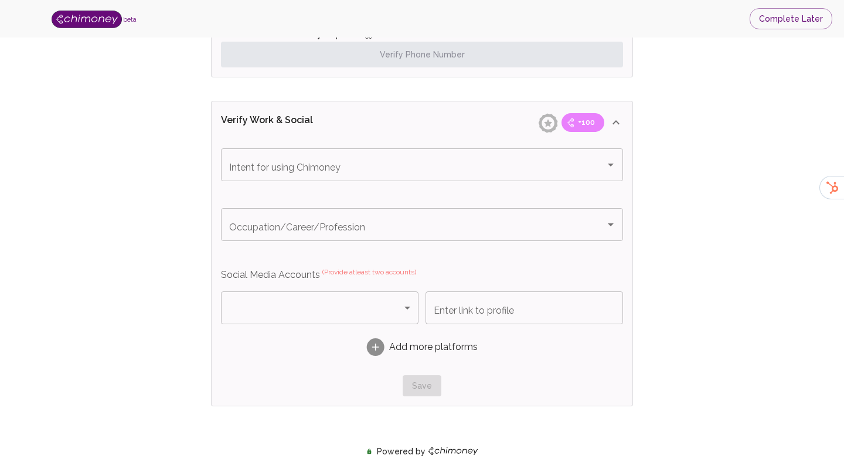
scroll to position [719, 0]
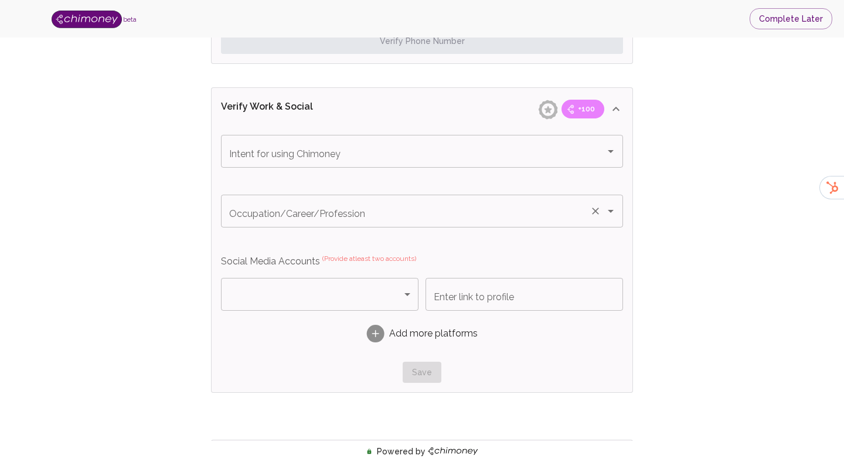
click at [338, 212] on div "Occupation/Career/Profession Occupation/Career/Profession" at bounding box center [422, 211] width 402 height 33
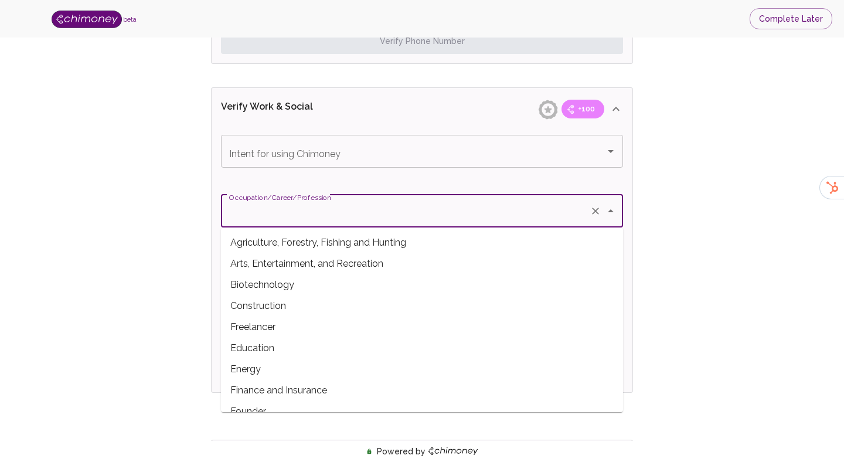
click at [279, 288] on span "Biotechnology" at bounding box center [422, 284] width 402 height 21
type input "Biotechnology"
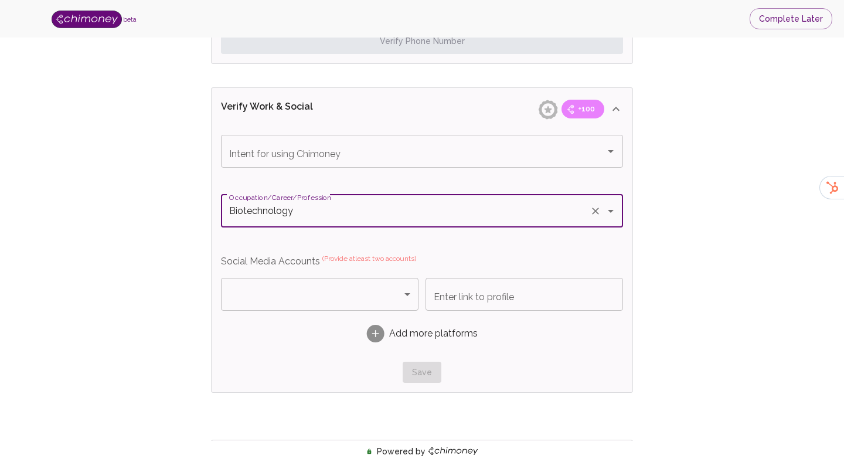
click at [276, 278] on body "beta Complete Later Verify ID and Earn Complete verification steps to earn Rewa…" at bounding box center [422, 26] width 844 height 1491
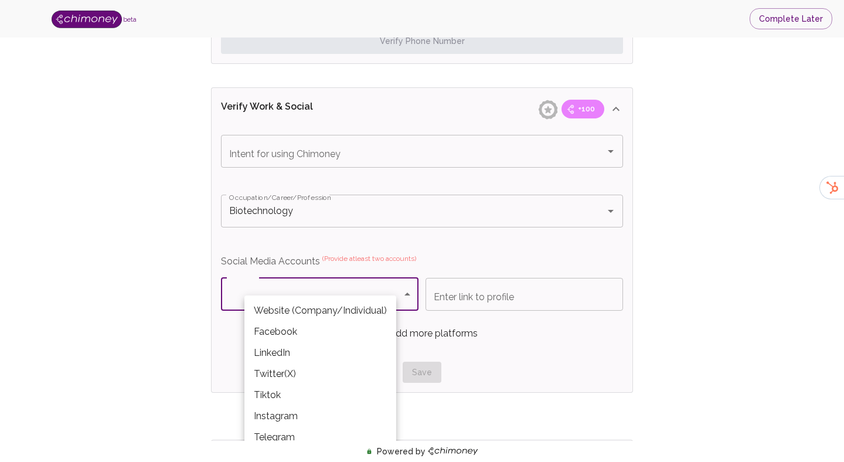
click at [294, 338] on li "Facebook" at bounding box center [320, 331] width 152 height 21
type input "Facebook"
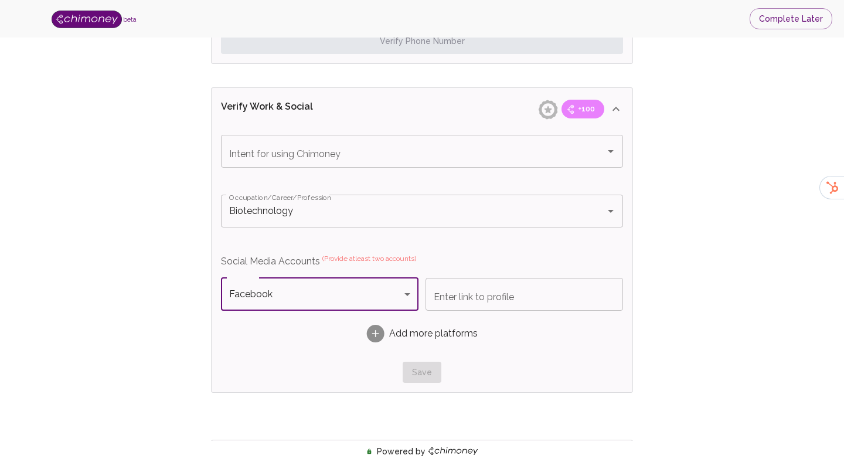
click at [456, 298] on input "Enter link to profile" at bounding box center [525, 294] width 198 height 33
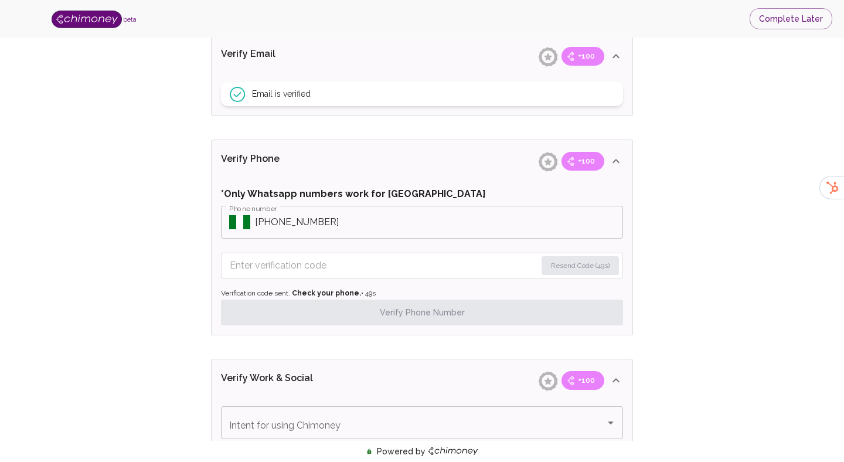
scroll to position [450, 0]
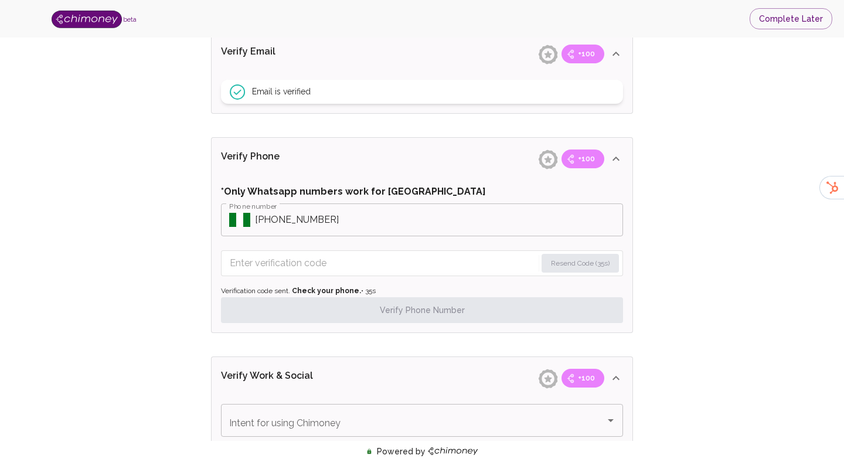
type input "test"
click at [446, 264] on input "Enter verification code" at bounding box center [383, 263] width 307 height 19
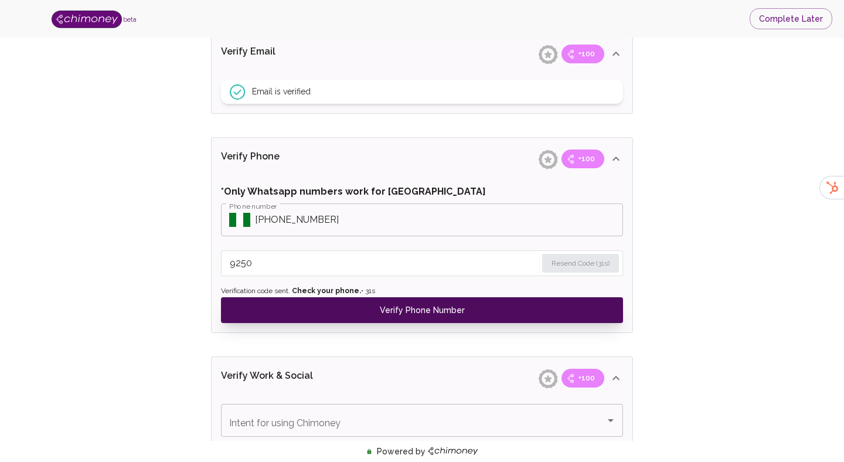
type input "9250"
click at [478, 317] on button "Verify Phone Number" at bounding box center [422, 310] width 402 height 26
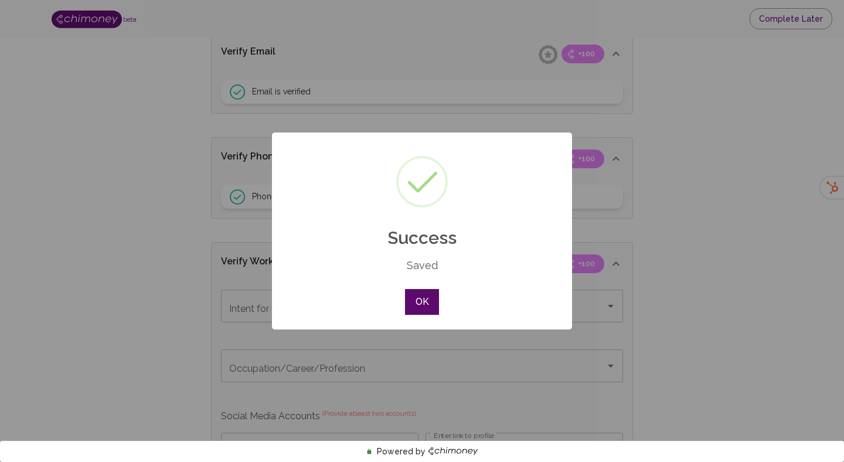
click at [429, 313] on button "OK" at bounding box center [422, 302] width 34 height 26
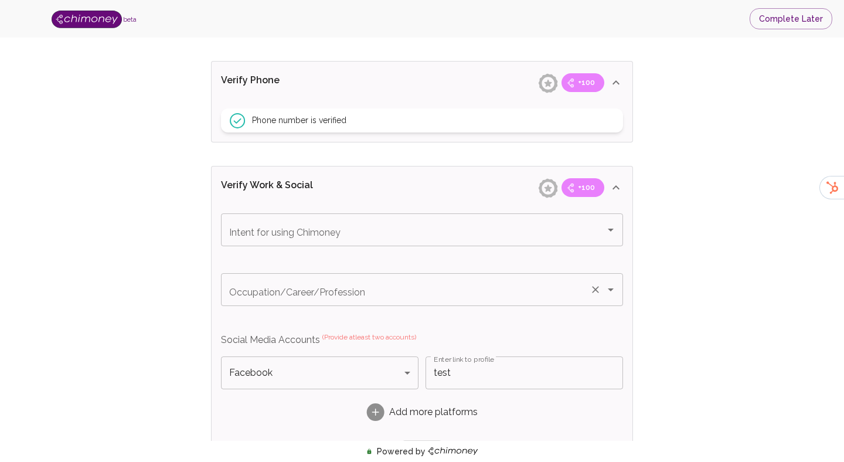
scroll to position [627, 0]
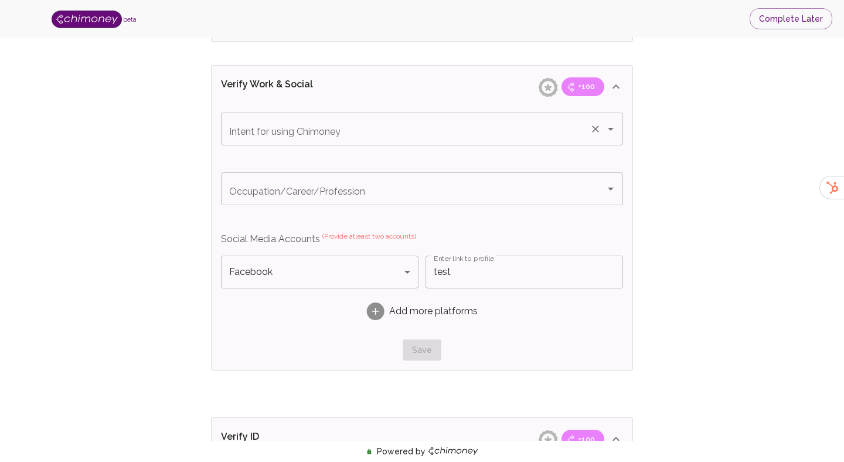
click at [357, 144] on div "Intent for using Chimoney" at bounding box center [422, 129] width 402 height 33
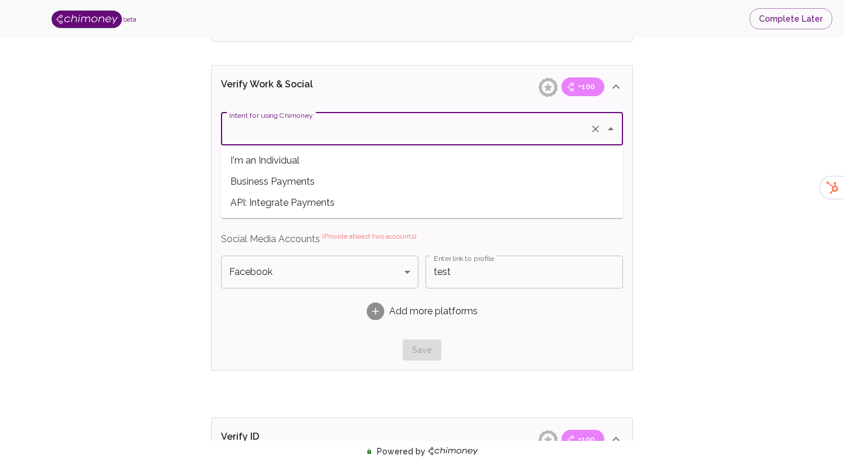
click at [354, 168] on span "I'm an Individual" at bounding box center [422, 160] width 402 height 21
type input "I'm an Individual"
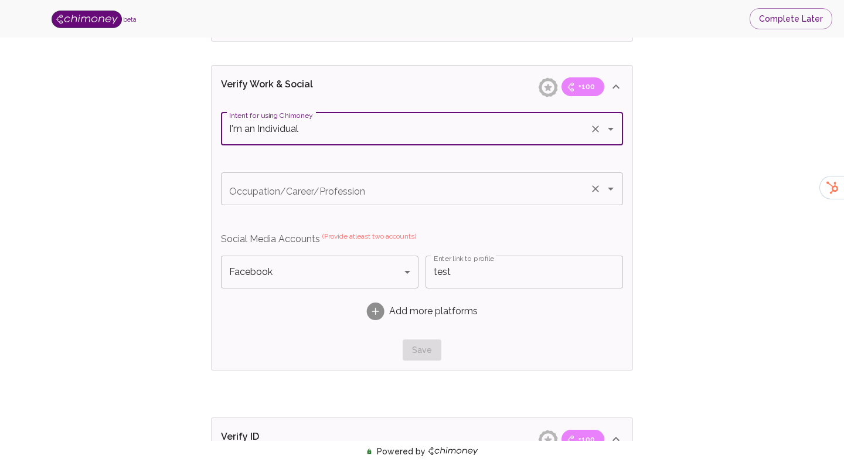
click at [352, 195] on div "Occupation/Career/Profession Occupation/Career/Profession" at bounding box center [422, 188] width 402 height 33
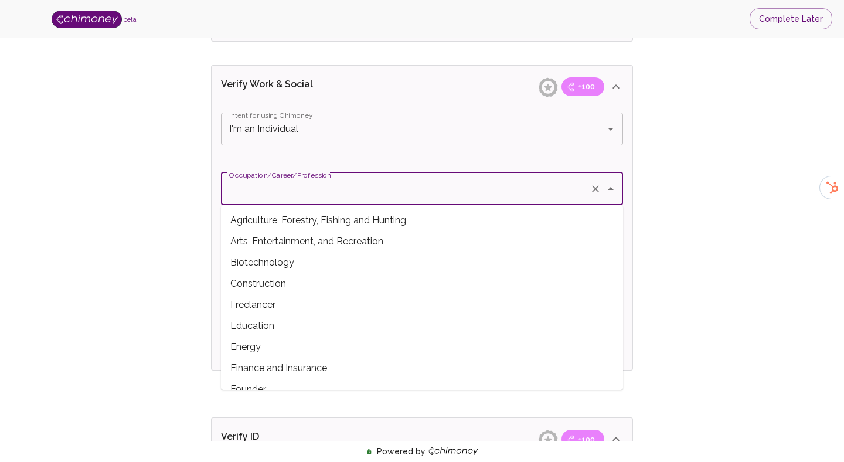
click at [320, 303] on span "Freelancer" at bounding box center [422, 304] width 402 height 21
type input "Freelancer"
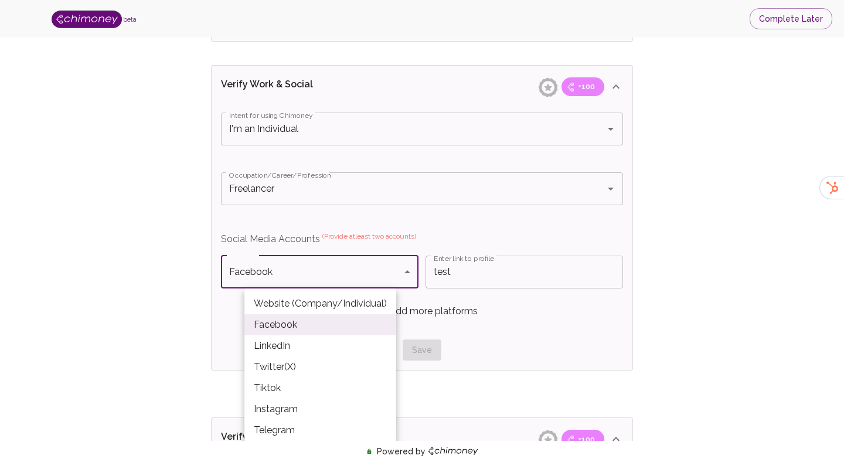
click at [315, 275] on body "beta Complete Later Verify ID and Earn Complete verification steps to earn Rewa…" at bounding box center [422, 61] width 844 height 1377
click at [458, 269] on div at bounding box center [422, 231] width 844 height 462
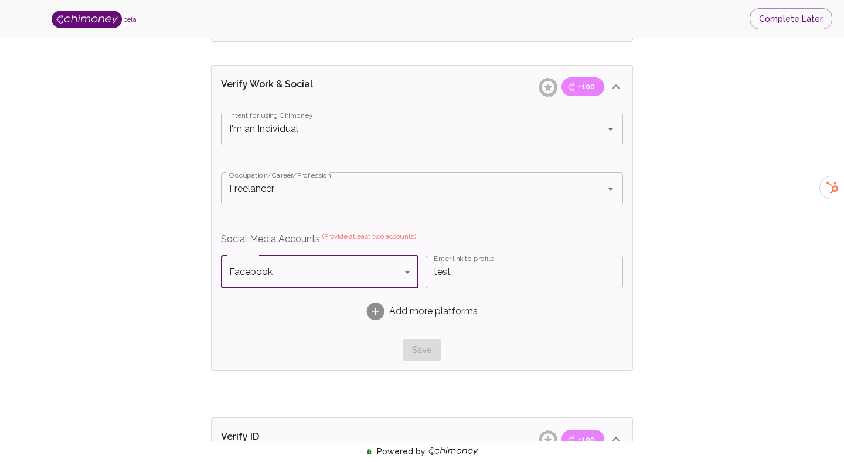
click at [394, 311] on span "Add more platforms" at bounding box center [433, 311] width 89 height 14
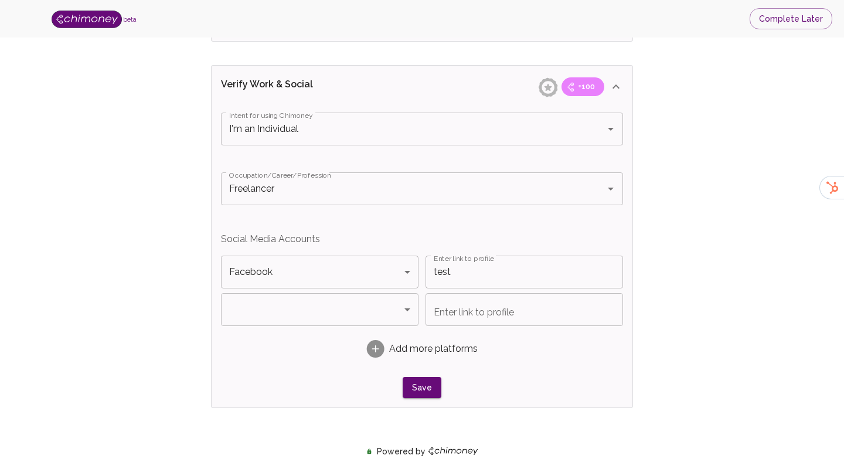
click at [359, 320] on body "beta Complete Later Verify ID and Earn Complete verification steps to earn Rewa…" at bounding box center [422, 80] width 844 height 1415
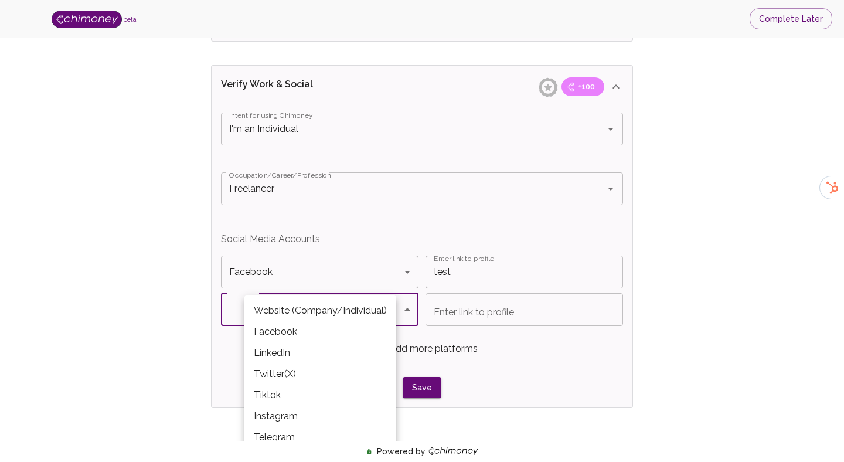
click at [305, 372] on li "Twitter(X)" at bounding box center [320, 373] width 152 height 21
type input "Twitter(X)"
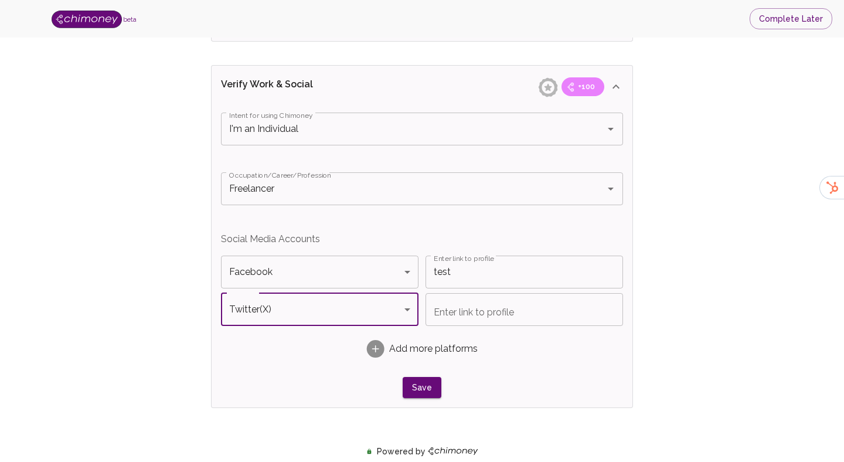
click at [473, 317] on input "Enter link to profile" at bounding box center [525, 309] width 198 height 33
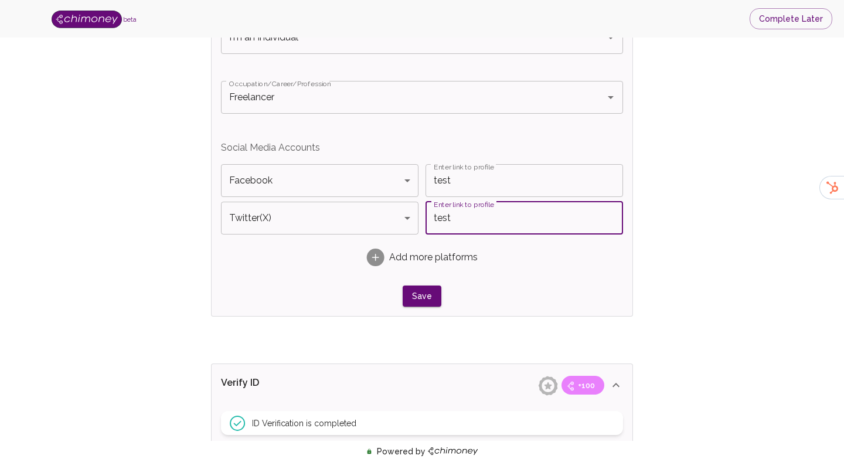
scroll to position [749, 0]
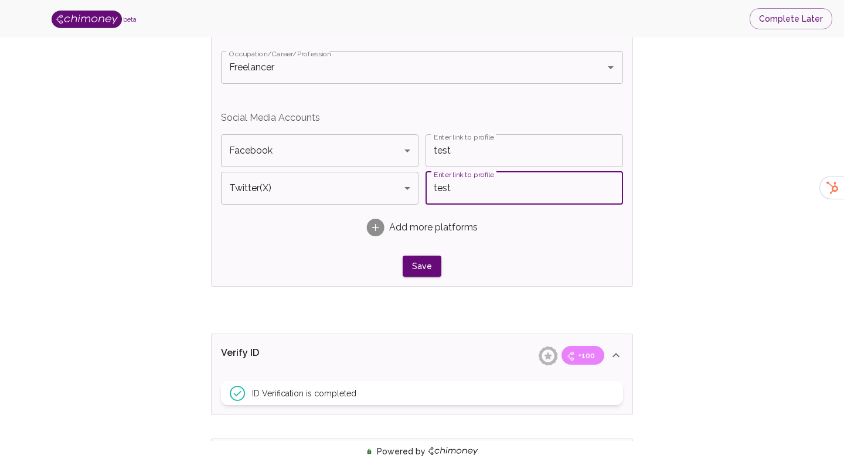
type input "test"
click at [521, 271] on div "Save" at bounding box center [422, 267] width 402 height 22
click at [426, 272] on button "Save" at bounding box center [422, 267] width 39 height 22
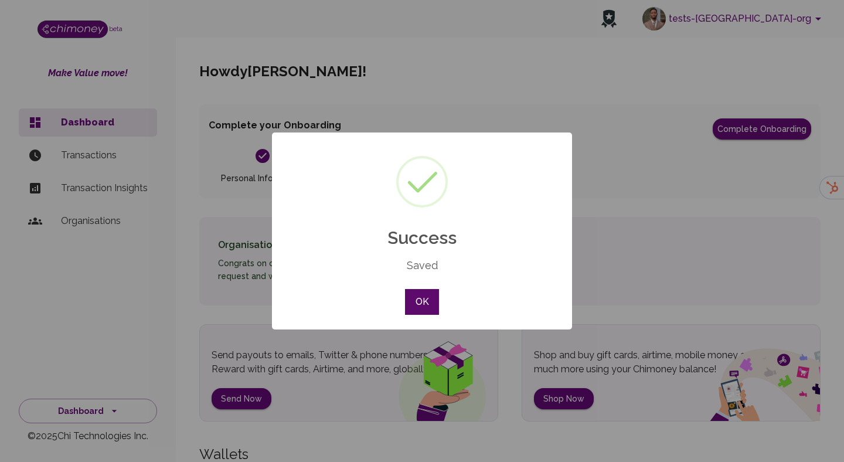
click at [416, 297] on button "OK" at bounding box center [422, 302] width 34 height 26
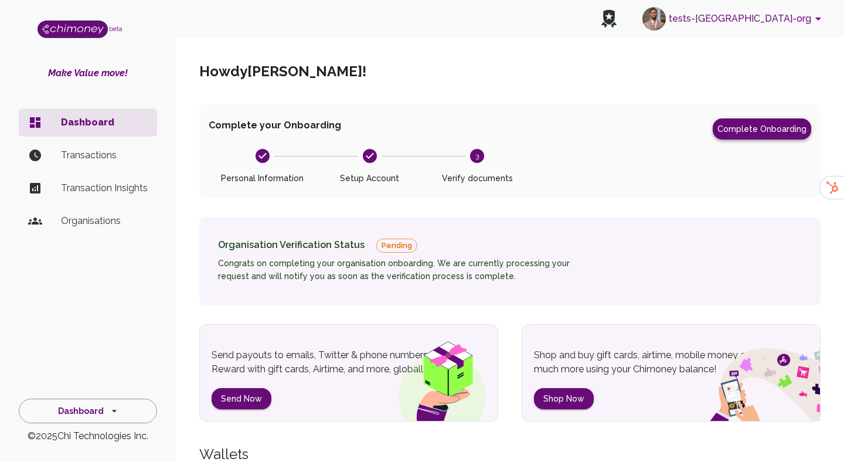
click at [742, 129] on button "Complete Onboarding" at bounding box center [762, 128] width 98 height 21
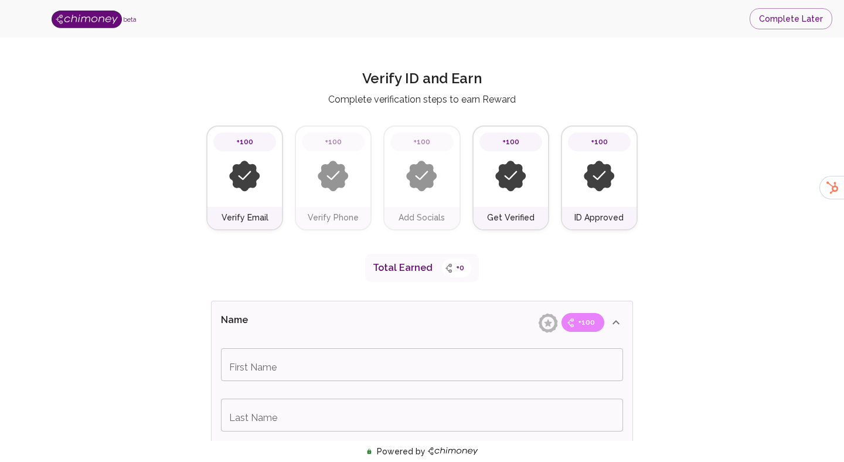
type input "Babatunde"
type input "Hammed"
type input "I'm an Individual"
type input "Freelancer"
type input "Facebook"
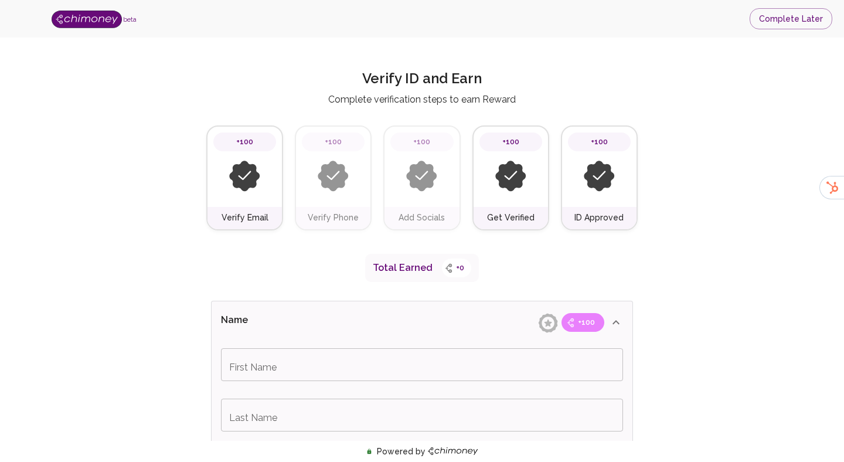
type input "test"
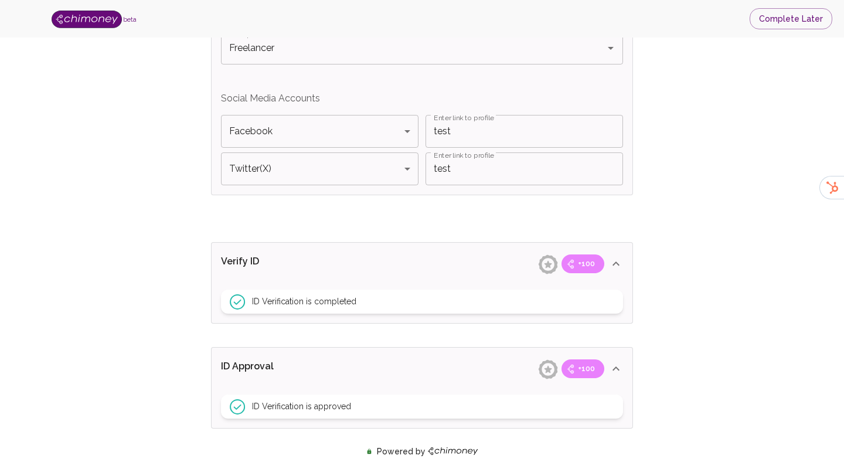
scroll to position [880, 0]
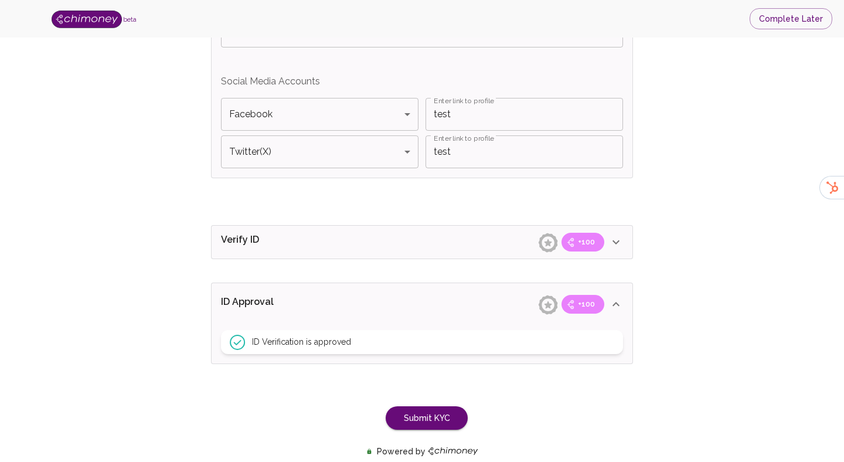
scroll to position [832, 0]
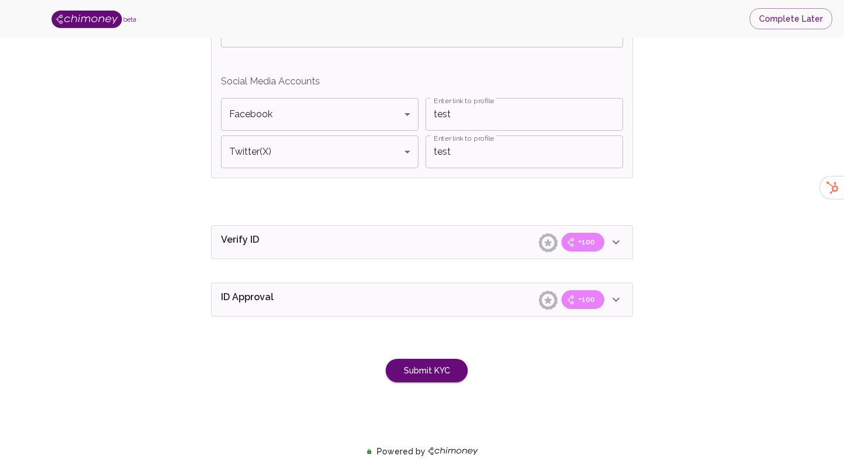
scroll to position [785, 0]
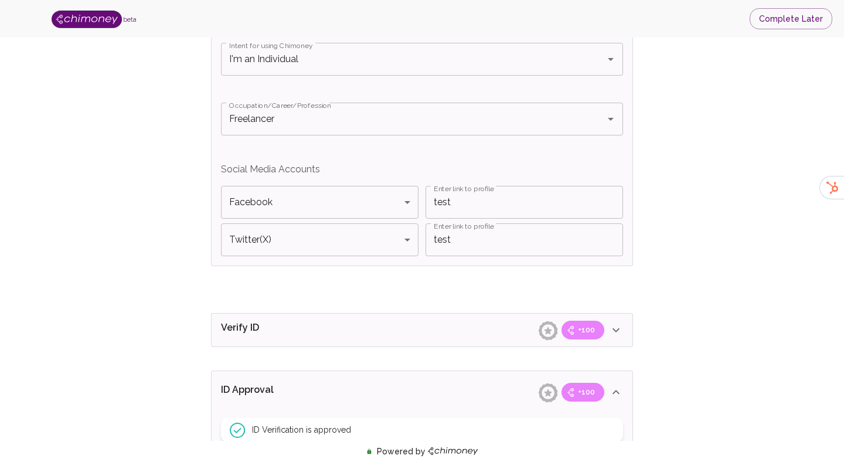
scroll to position [694, 0]
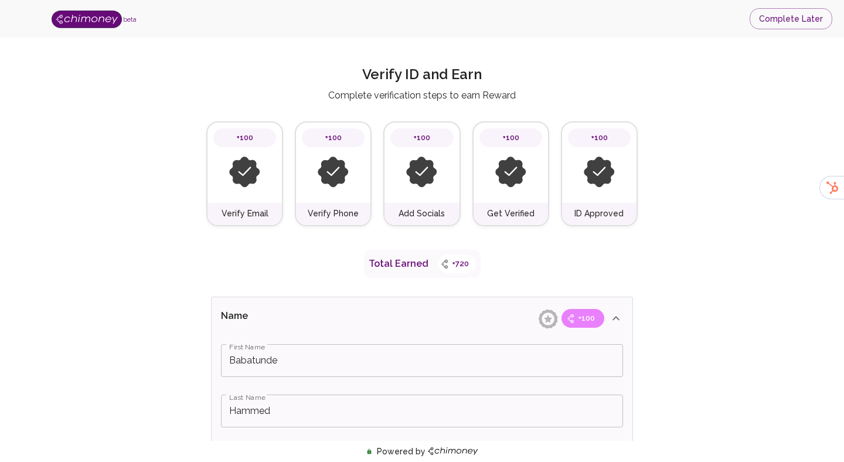
scroll to position [2, 0]
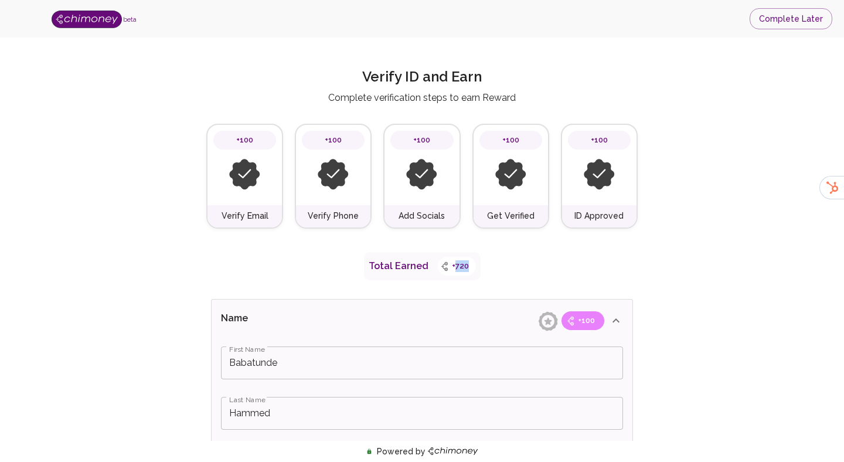
drag, startPoint x: 453, startPoint y: 265, endPoint x: 464, endPoint y: 266, distance: 11.7
click at [464, 266] on span "+720" at bounding box center [460, 266] width 31 height 12
click at [452, 267] on span "+720" at bounding box center [460, 266] width 31 height 12
drag, startPoint x: 452, startPoint y: 267, endPoint x: 464, endPoint y: 268, distance: 12.3
click at [464, 268] on span "+720" at bounding box center [460, 266] width 31 height 12
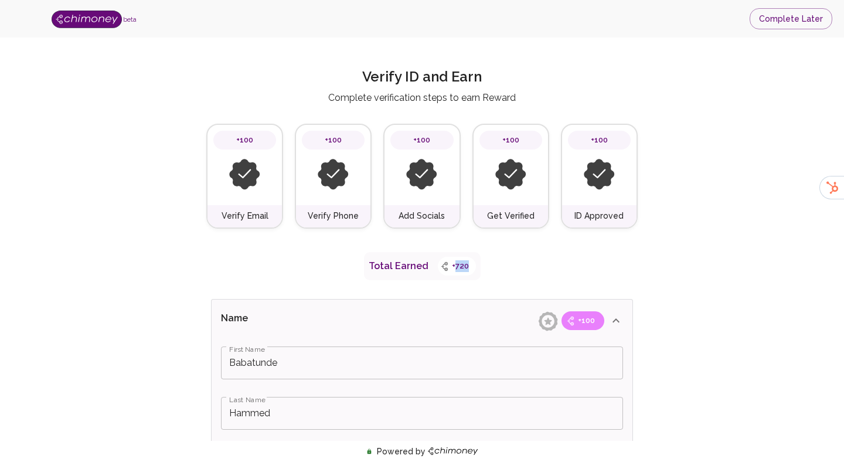
click at [452, 265] on span "+720" at bounding box center [460, 266] width 31 height 12
drag, startPoint x: 447, startPoint y: 265, endPoint x: 453, endPoint y: 267, distance: 6.7
click at [453, 267] on span "+720" at bounding box center [460, 266] width 31 height 12
click at [465, 264] on span "+720" at bounding box center [460, 266] width 31 height 12
click at [459, 266] on span "+720" at bounding box center [460, 266] width 31 height 12
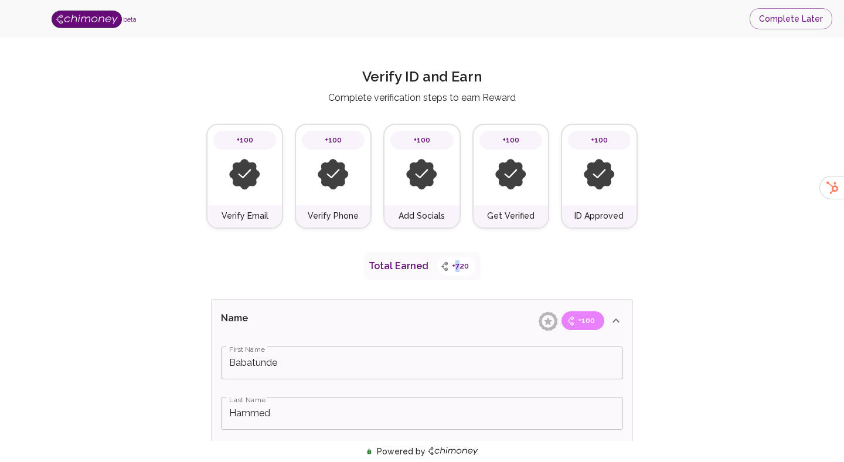
click at [456, 269] on span "+720" at bounding box center [460, 266] width 31 height 12
drag, startPoint x: 452, startPoint y: 267, endPoint x: 461, endPoint y: 268, distance: 8.9
click at [461, 268] on span "+720" at bounding box center [460, 266] width 31 height 12
click at [456, 267] on span "+720" at bounding box center [460, 266] width 31 height 12
drag, startPoint x: 453, startPoint y: 267, endPoint x: 459, endPoint y: 267, distance: 6.4
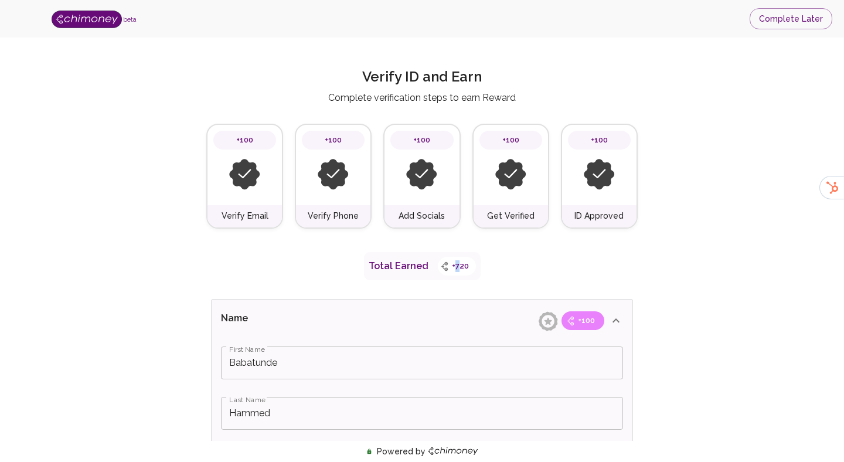
click at [459, 267] on span "+720" at bounding box center [460, 266] width 31 height 12
click at [453, 267] on span "+720" at bounding box center [460, 266] width 31 height 12
click at [458, 267] on span "+720" at bounding box center [460, 266] width 31 height 12
click at [447, 266] on span "+720" at bounding box center [460, 266] width 31 height 12
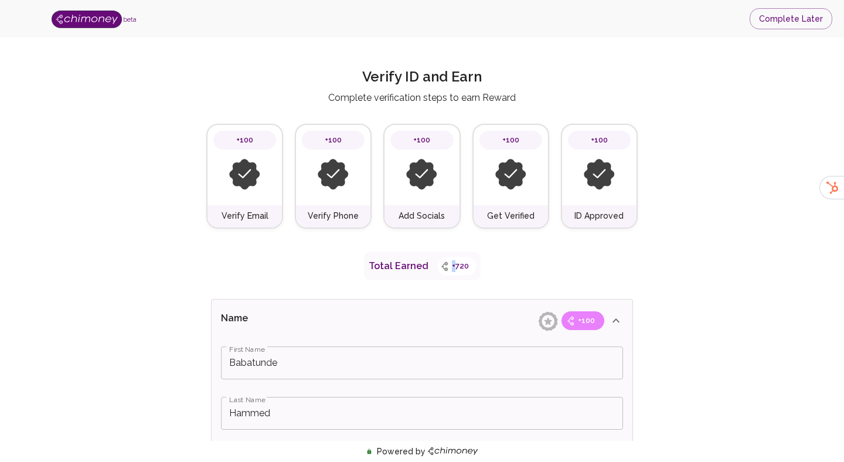
click at [451, 266] on span "+720" at bounding box center [460, 266] width 31 height 12
drag, startPoint x: 451, startPoint y: 266, endPoint x: 460, endPoint y: 267, distance: 9.4
click at [460, 267] on span "+720" at bounding box center [460, 266] width 31 height 12
click at [477, 269] on div "Total Earned +720" at bounding box center [422, 266] width 117 height 28
click at [451, 266] on span "+720" at bounding box center [460, 266] width 31 height 12
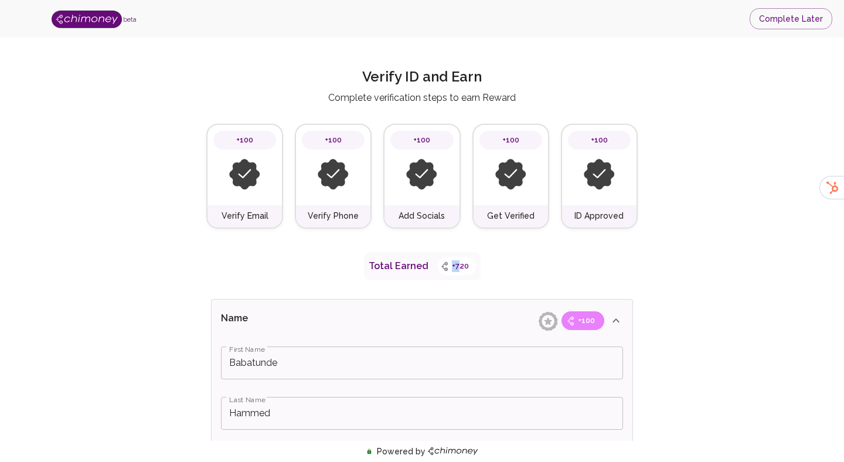
drag, startPoint x: 447, startPoint y: 266, endPoint x: 456, endPoint y: 265, distance: 9.4
click at [456, 266] on span "+720" at bounding box center [460, 266] width 31 height 12
click at [451, 266] on span "+720" at bounding box center [460, 266] width 31 height 12
click at [453, 266] on span "+720" at bounding box center [460, 266] width 31 height 12
click at [452, 265] on span "+720" at bounding box center [460, 266] width 31 height 12
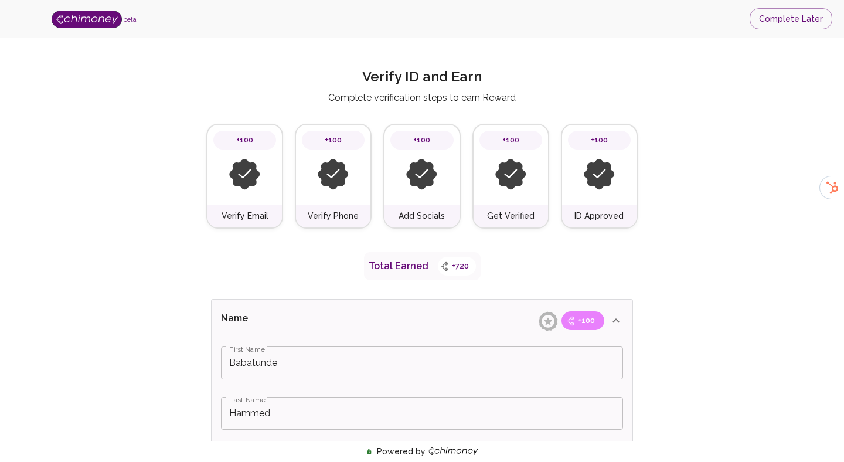
click at [452, 265] on span "+720" at bounding box center [460, 266] width 31 height 12
click at [448, 267] on span "+720" at bounding box center [460, 266] width 31 height 12
click at [451, 267] on span "+720" at bounding box center [460, 266] width 31 height 12
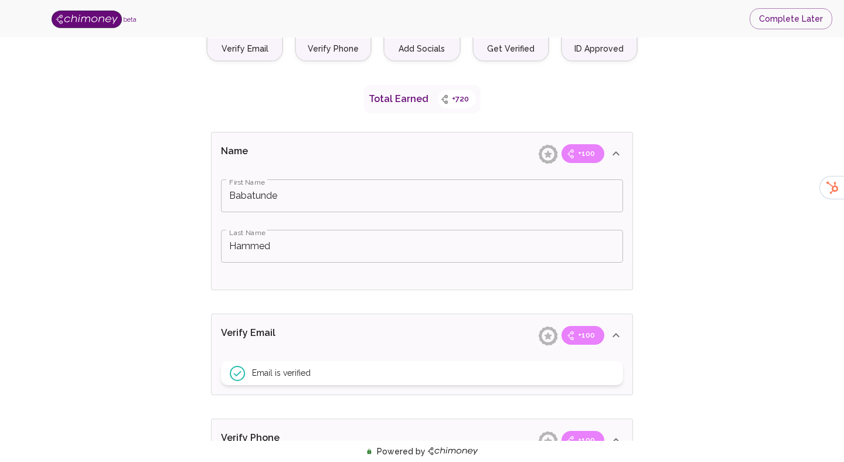
scroll to position [165, 0]
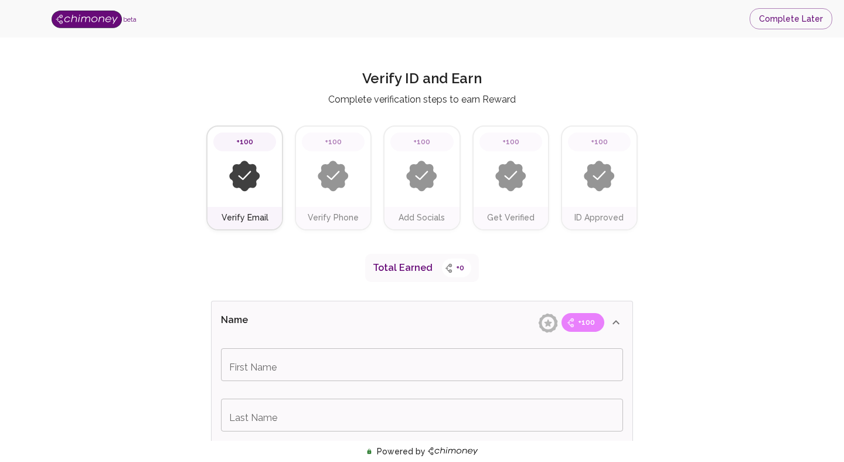
scroll to position [165, 0]
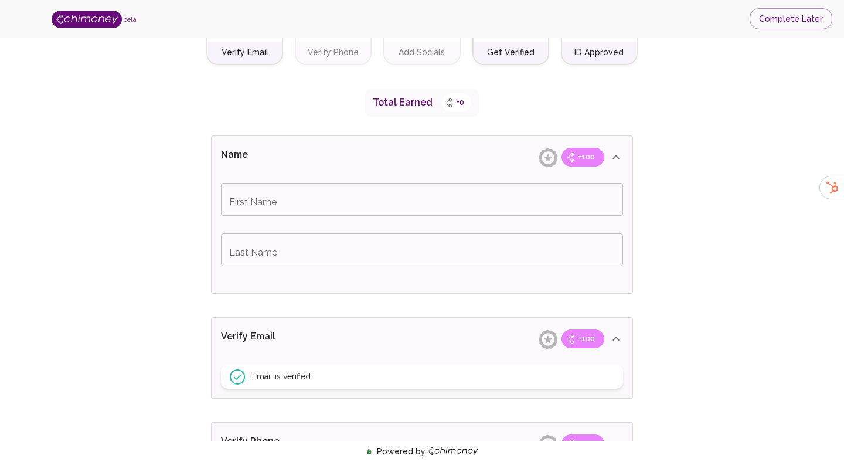
type input "Babatunde"
type input "Hammed"
type input "I'm an Individual"
type input "Freelancer"
type input "Facebook"
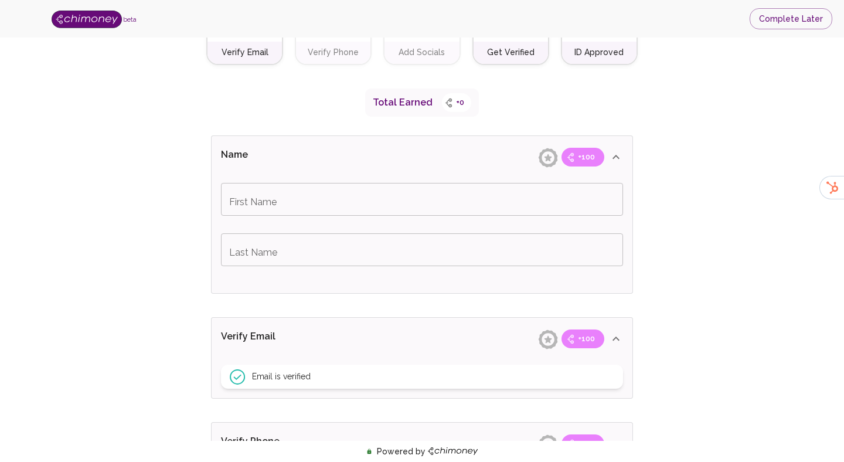
type input "test"
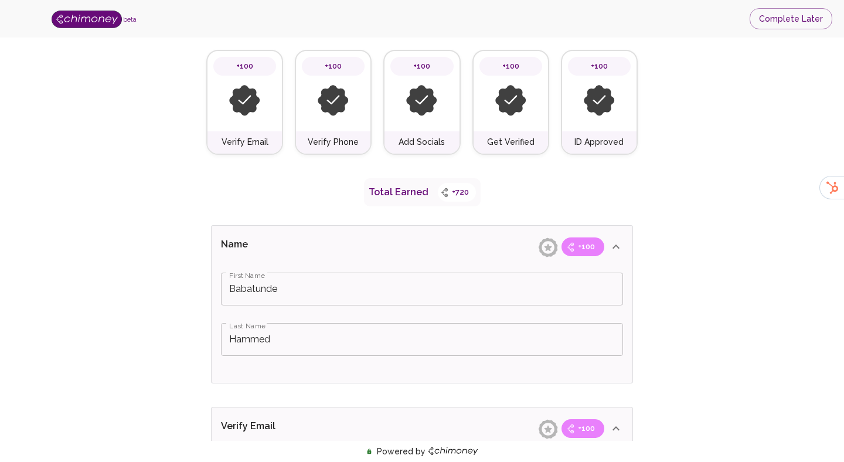
scroll to position [69, 0]
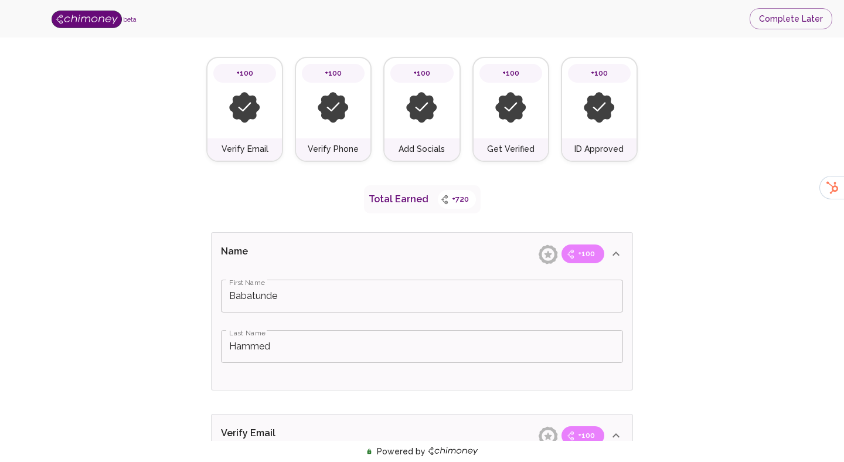
click at [300, 242] on div "Name +100" at bounding box center [422, 254] width 421 height 42
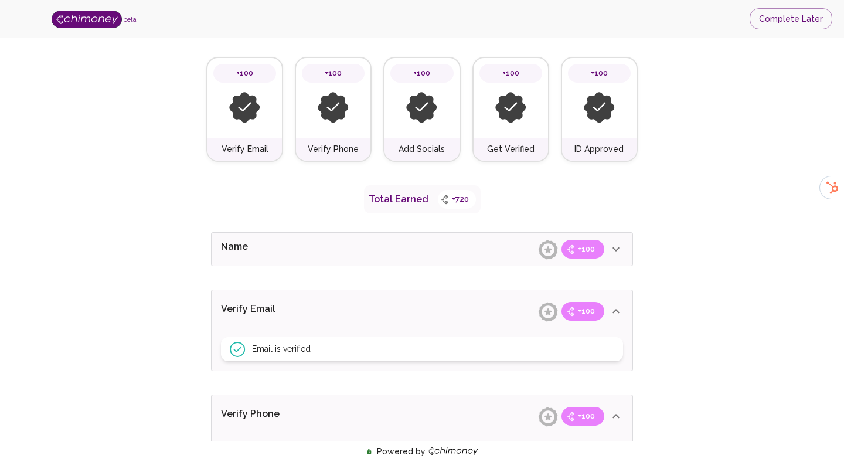
click at [300, 242] on p "Name" at bounding box center [285, 249] width 128 height 19
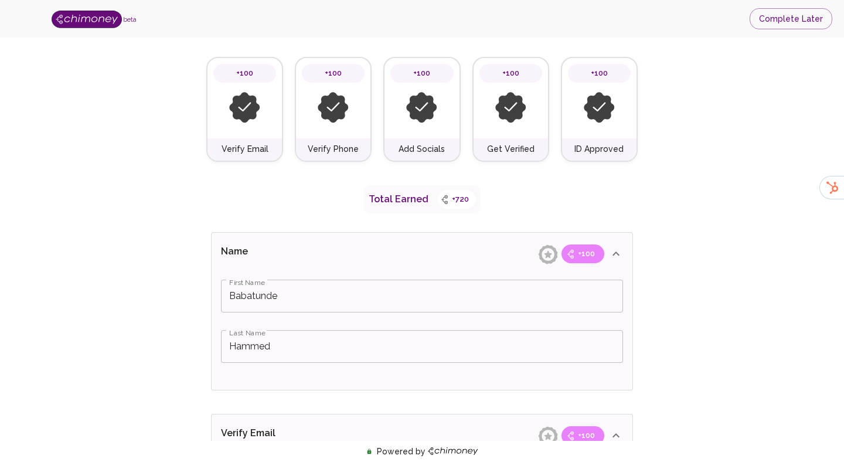
click at [307, 306] on input "Babatunde" at bounding box center [422, 296] width 402 height 33
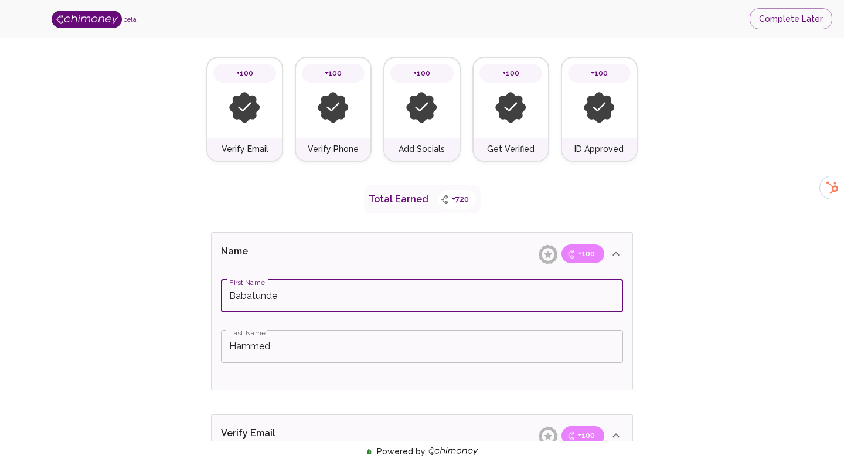
click at [304, 245] on p "Name" at bounding box center [285, 253] width 128 height 19
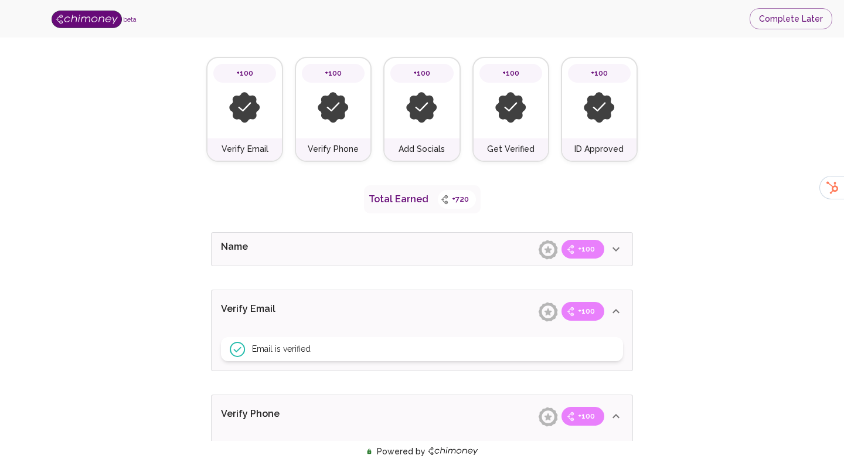
click at [304, 245] on p "Name" at bounding box center [285, 249] width 128 height 19
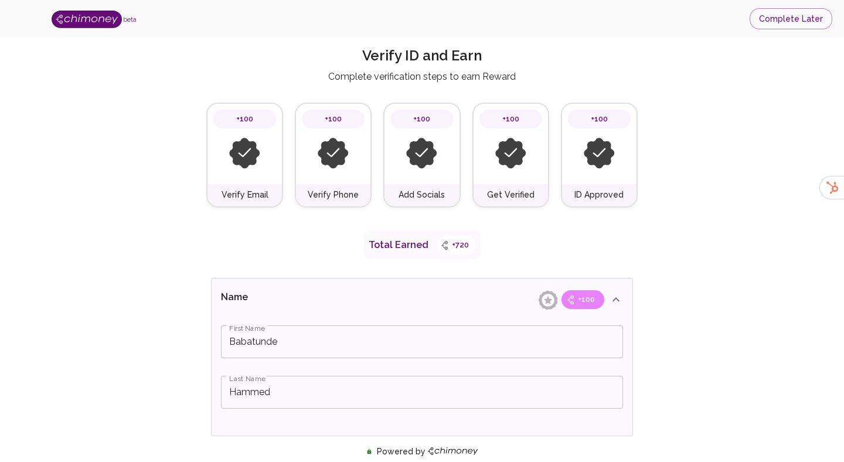
scroll to position [0, 0]
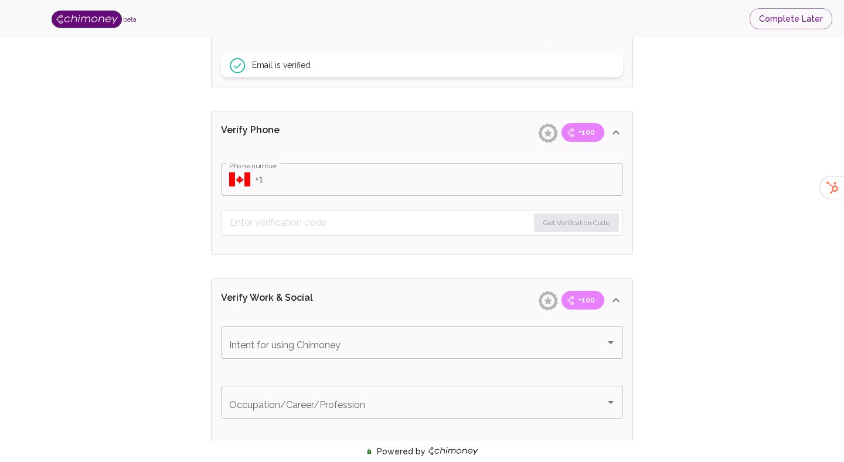
type input "Babatunde"
type input "Hammed"
type input "I'm an Individual"
type input "Freelancer"
type input "Facebook"
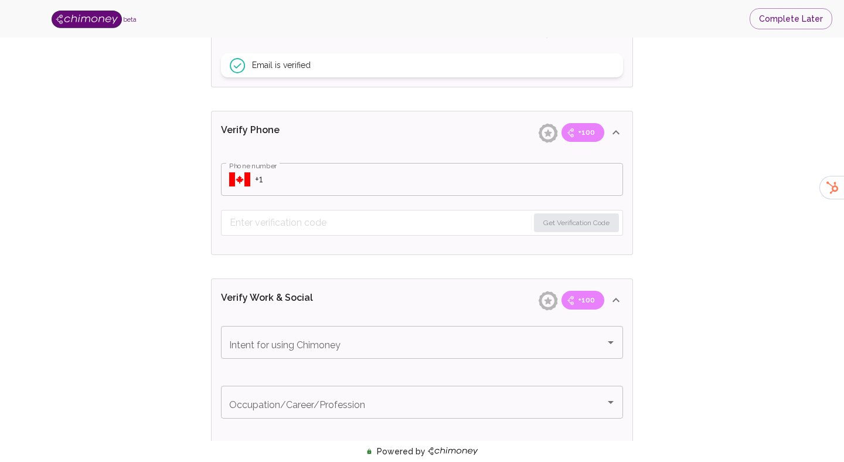
type input "test"
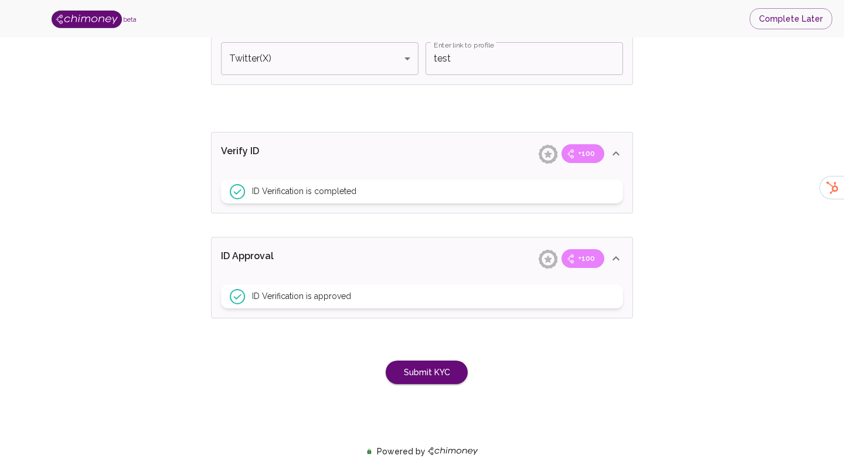
scroll to position [880, 0]
click at [407, 376] on button "Submit KYC" at bounding box center [427, 371] width 82 height 24
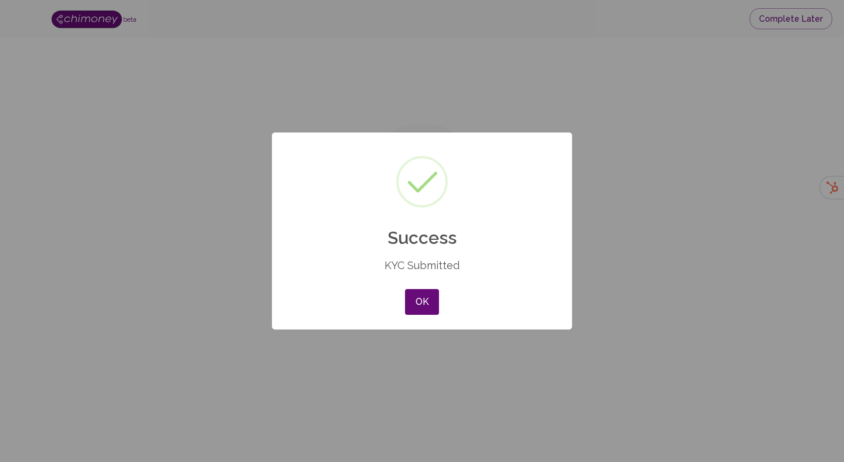
click at [437, 375] on div "× Success KYC Submitted OK No Cancel" at bounding box center [422, 231] width 844 height 462
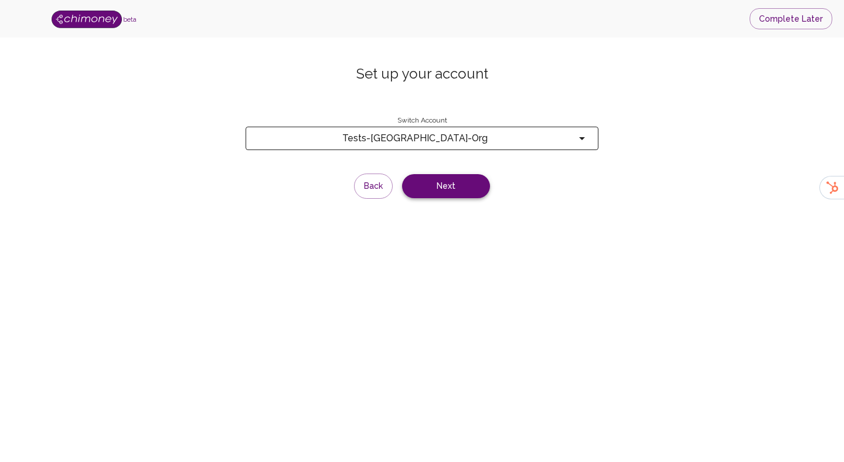
click at [437, 195] on button "Next" at bounding box center [446, 186] width 88 height 24
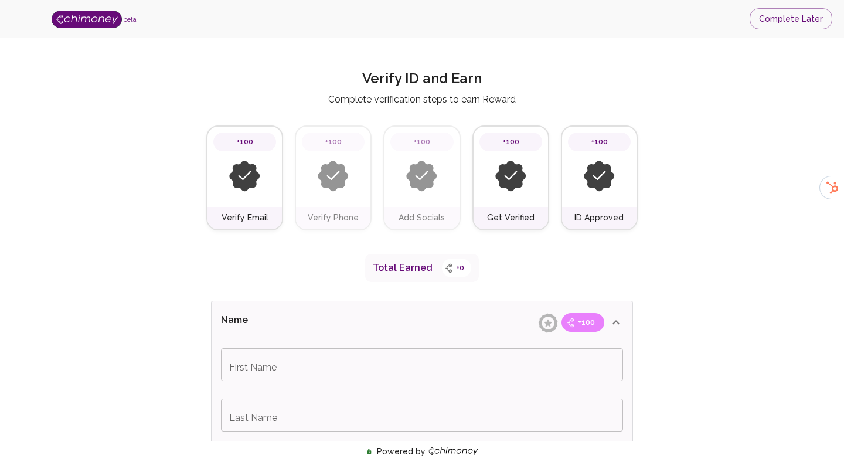
type input "Babatunde"
type input "Hammed"
type input "I'm an Individual"
type input "Freelancer"
type input "Facebook"
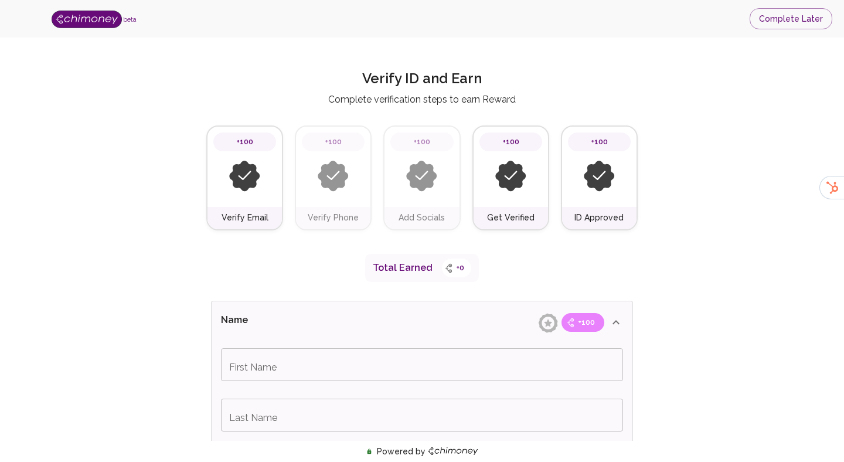
type input "test"
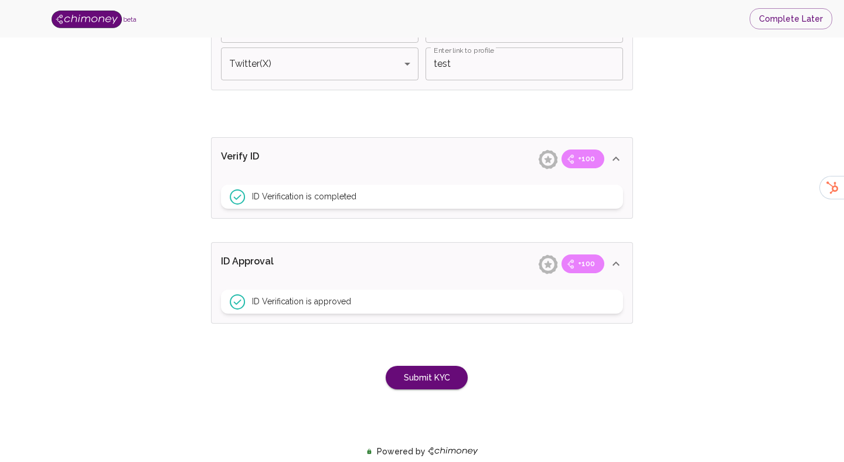
scroll to position [880, 0]
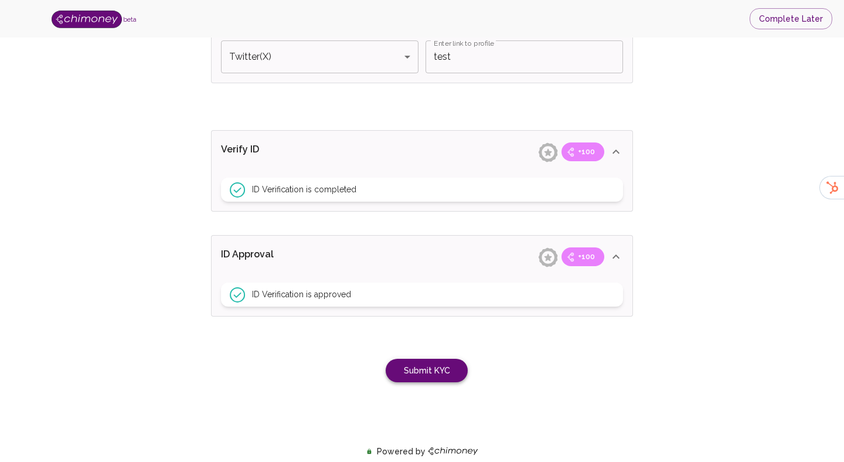
click at [407, 379] on button "Submit KYC" at bounding box center [427, 371] width 82 height 24
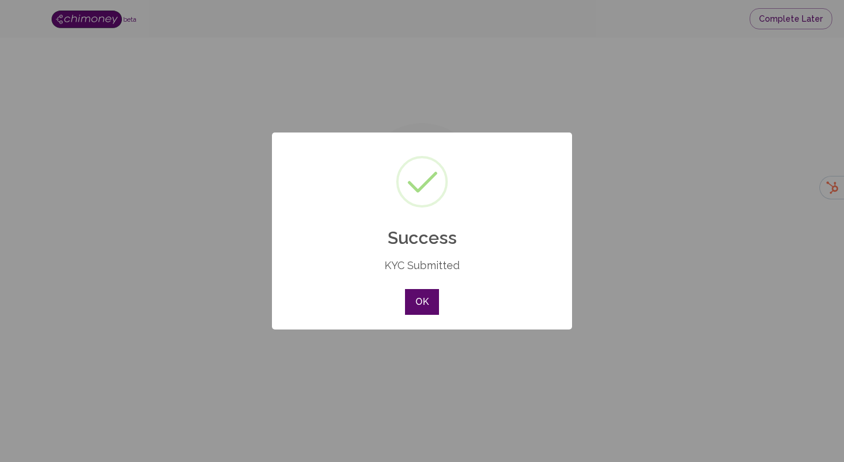
click at [429, 295] on button "OK" at bounding box center [422, 302] width 34 height 26
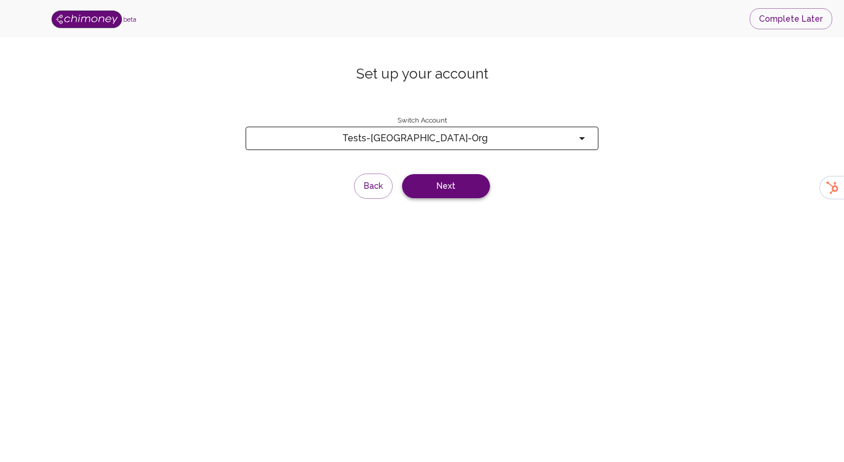
click at [443, 184] on button "Next" at bounding box center [446, 186] width 88 height 24
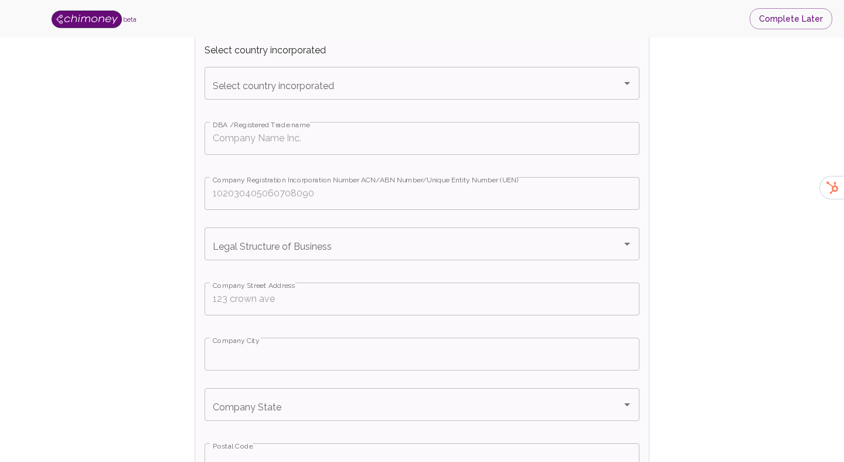
scroll to position [321, 0]
click at [345, 135] on input "DBA /Registered Trade name" at bounding box center [422, 137] width 435 height 33
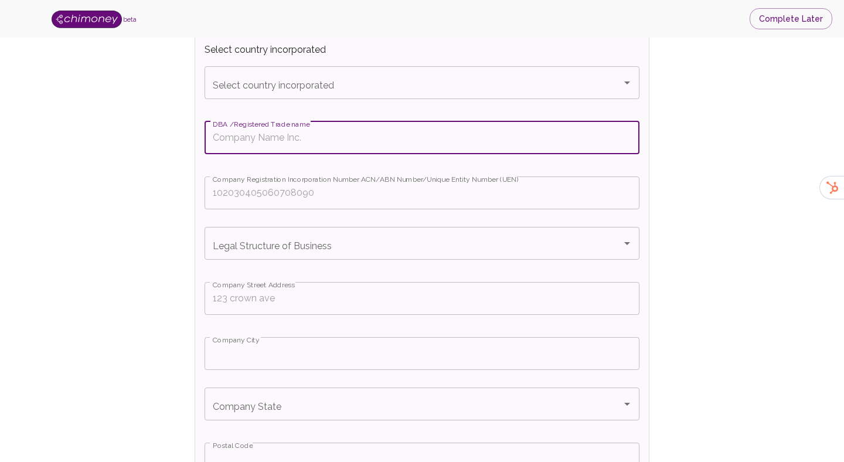
click at [318, 96] on div "Select country incorporated" at bounding box center [422, 82] width 435 height 33
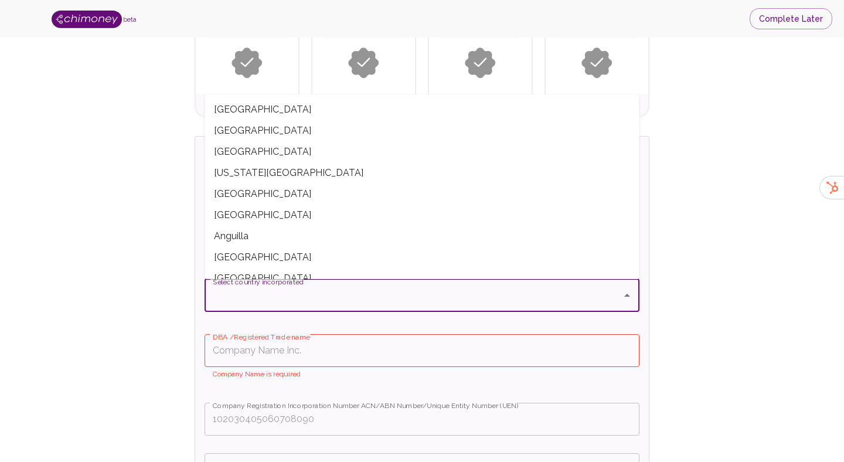
scroll to position [110, 0]
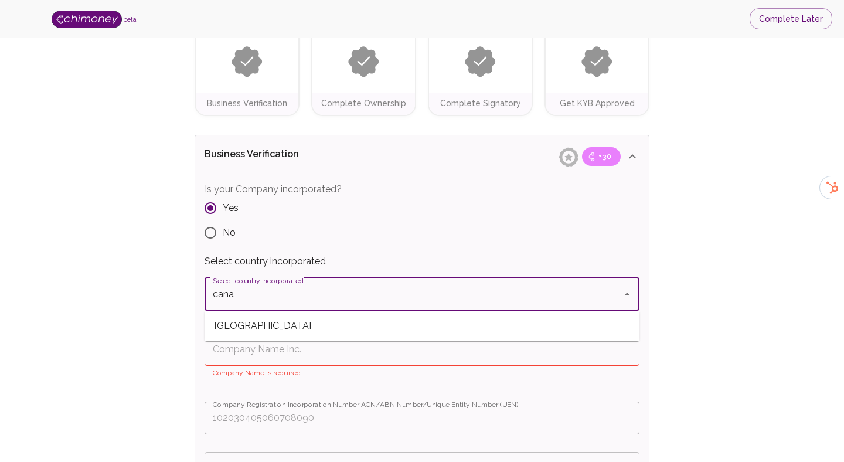
click at [254, 327] on span "[GEOGRAPHIC_DATA]" at bounding box center [422, 325] width 435 height 21
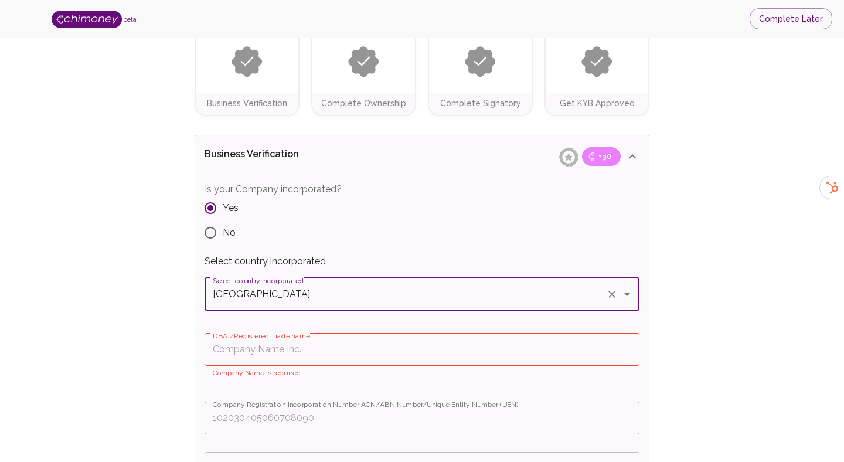
type input "[GEOGRAPHIC_DATA]"
click at [258, 340] on label "DBA /Registered Trade name" at bounding box center [261, 336] width 97 height 10
click at [258, 340] on input "DBA /Registered Trade name" at bounding box center [422, 349] width 435 height 33
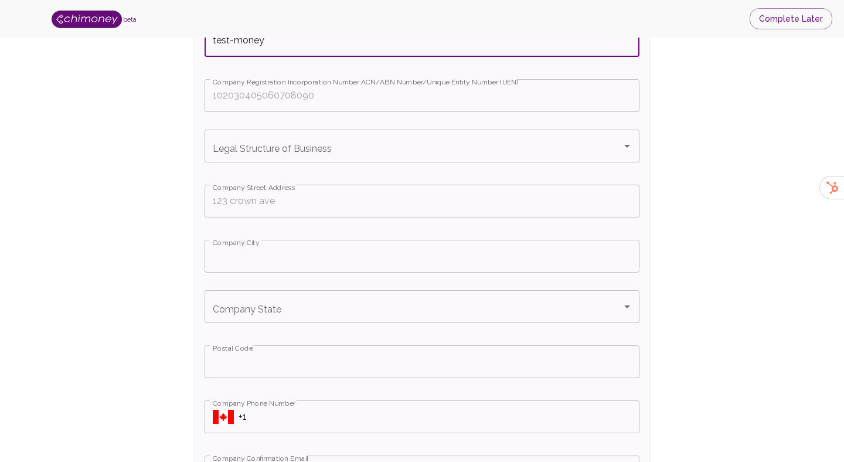
scroll to position [426, 0]
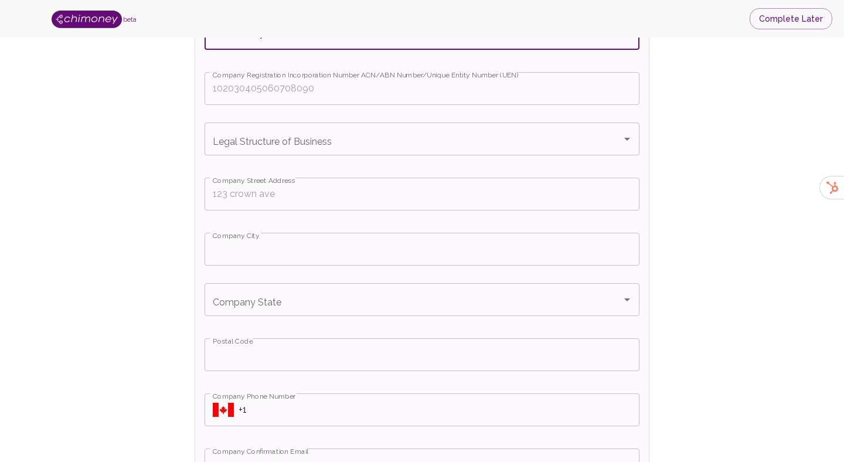
type input "test-money"
click at [269, 86] on input "Company Registration Incorporation Number ACN/ABN Number/Unique Entity Number (…" at bounding box center [422, 88] width 435 height 33
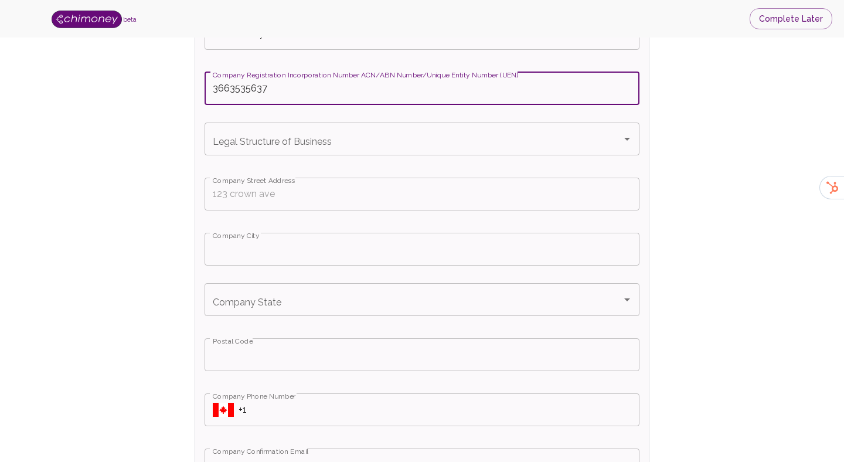
type input "3663535637"
click at [261, 121] on div "Is your Company incorporated? Yes No Select country incorporated Select country…" at bounding box center [422, 342] width 454 height 960
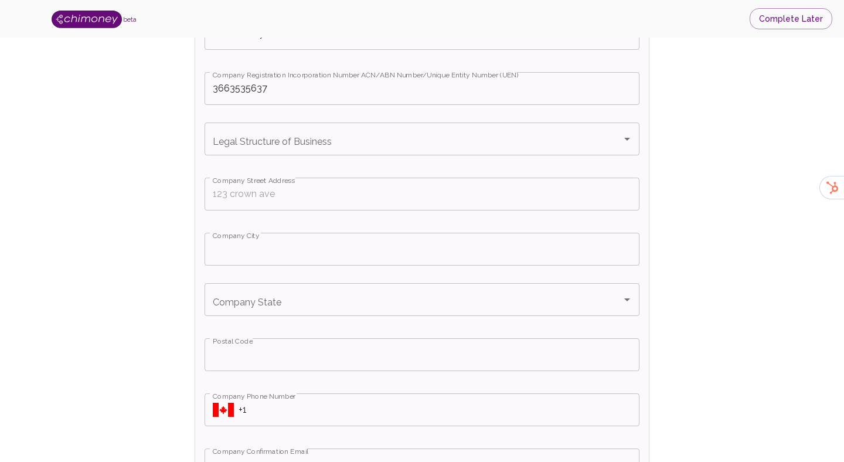
click at [256, 138] on div "Legal Structure of Business Legal Structure of Business" at bounding box center [422, 139] width 435 height 33
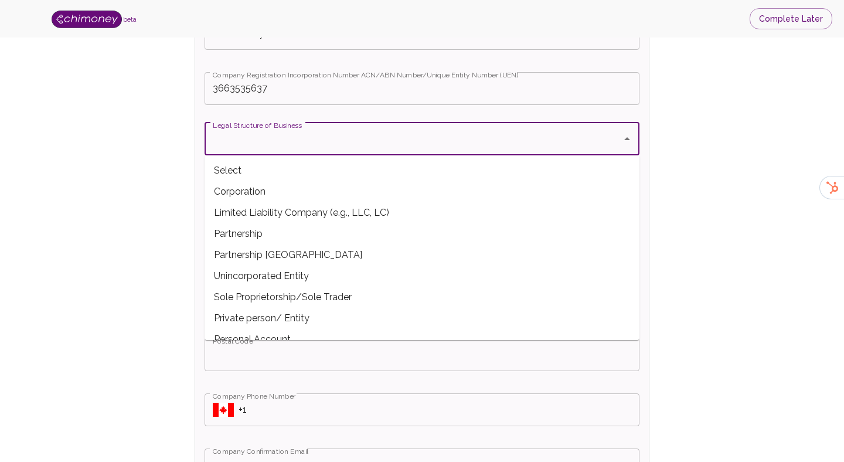
click at [260, 195] on span "Corporation" at bounding box center [422, 191] width 435 height 21
type input "Corporation"
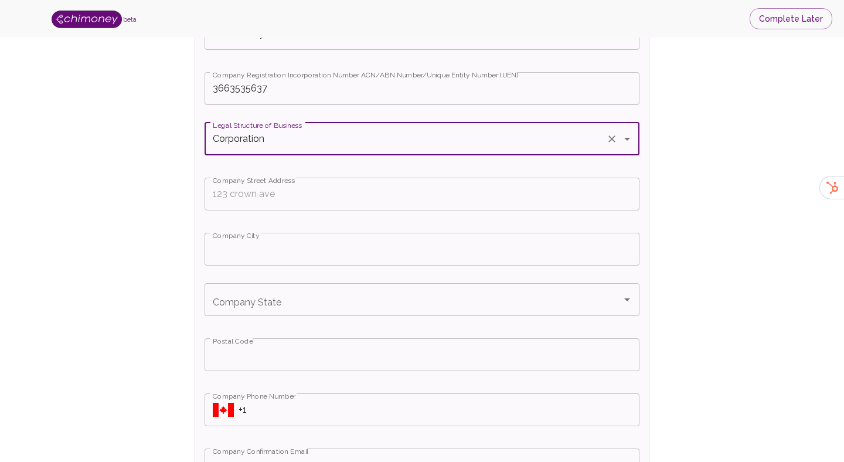
click at [289, 191] on input "Company Street Address" at bounding box center [422, 194] width 435 height 33
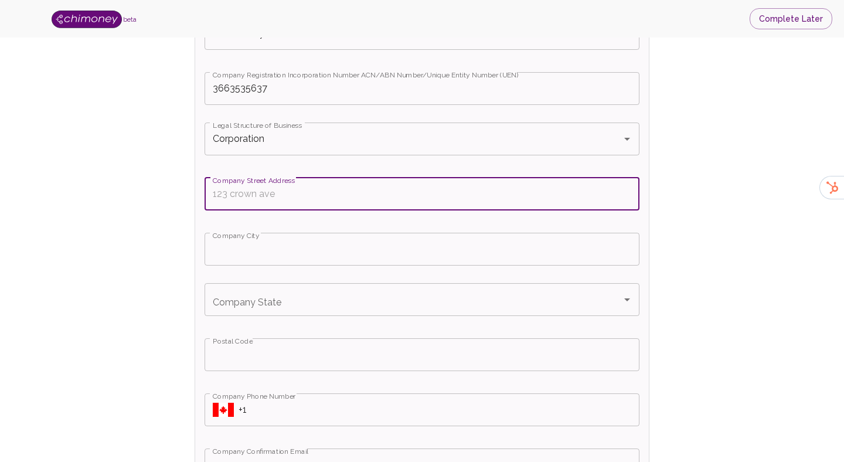
paste input "OneEleven, [STREET_ADDRESS]"
type input "OneEleven, [STREET_ADDRESS]"
click at [361, 253] on input "Company City" at bounding box center [422, 249] width 435 height 33
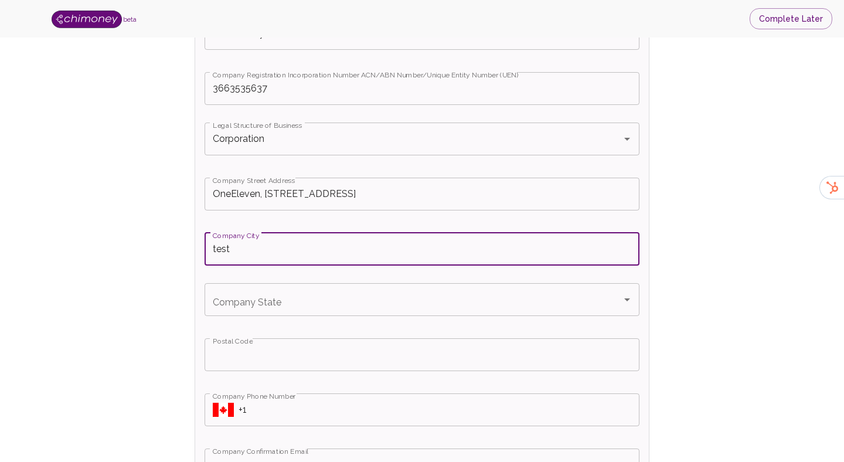
click at [305, 287] on div "Company State" at bounding box center [422, 299] width 435 height 33
type input "test"
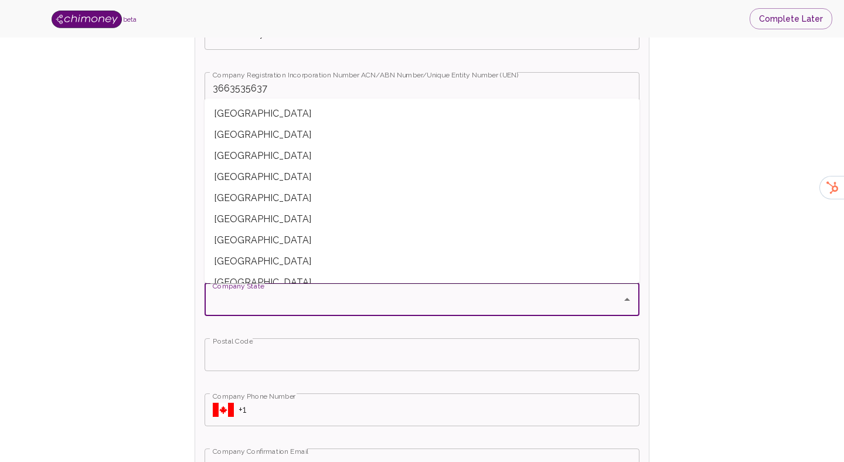
click at [266, 130] on span "[GEOGRAPHIC_DATA]" at bounding box center [422, 134] width 435 height 21
type input "[GEOGRAPHIC_DATA]"
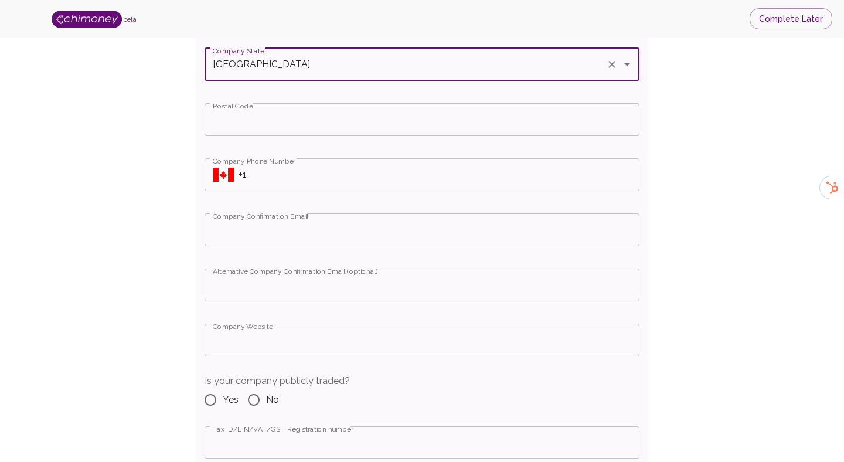
scroll to position [664, 0]
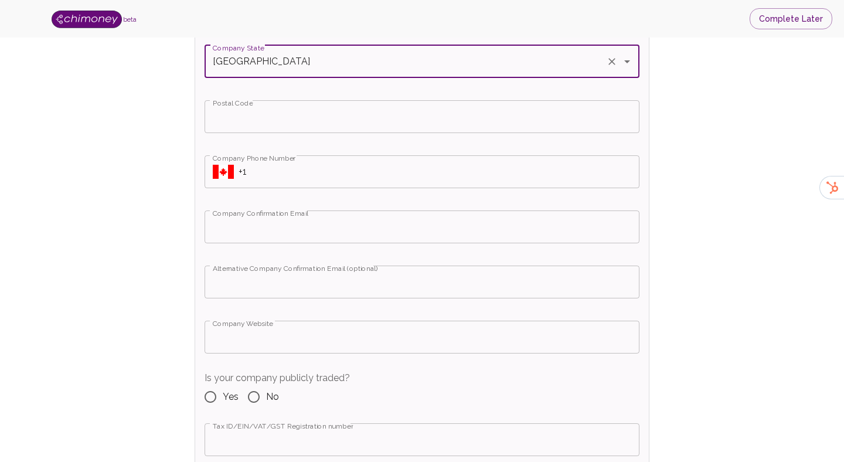
click at [289, 115] on input "Postal Code" at bounding box center [422, 116] width 435 height 33
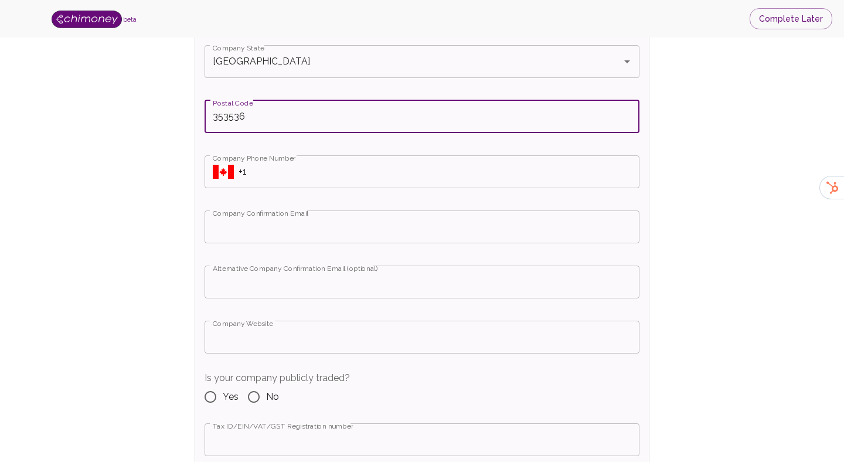
type input "353536"
click at [287, 169] on input "+1" at bounding box center [439, 171] width 401 height 33
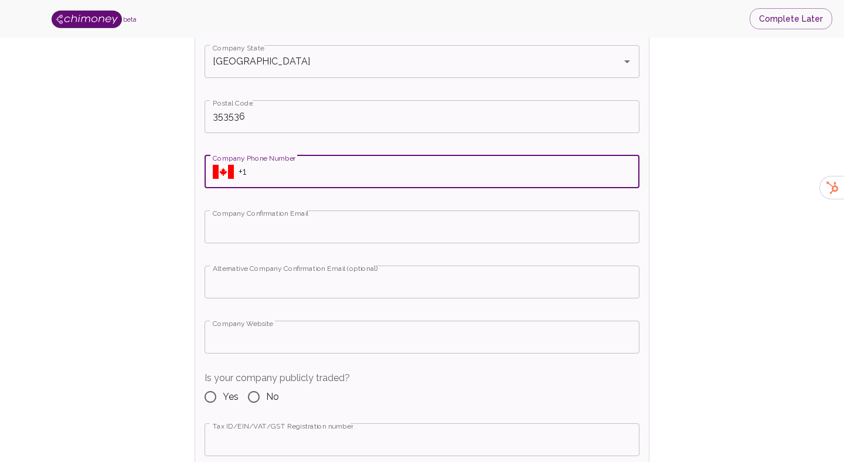
click at [264, 172] on input "+1" at bounding box center [439, 171] width 401 height 33
paste input "[PHONE_NUMBER]"
type input "[PHONE_NUMBER]"
click at [229, 165] on icon "Select country" at bounding box center [223, 172] width 21 height 14
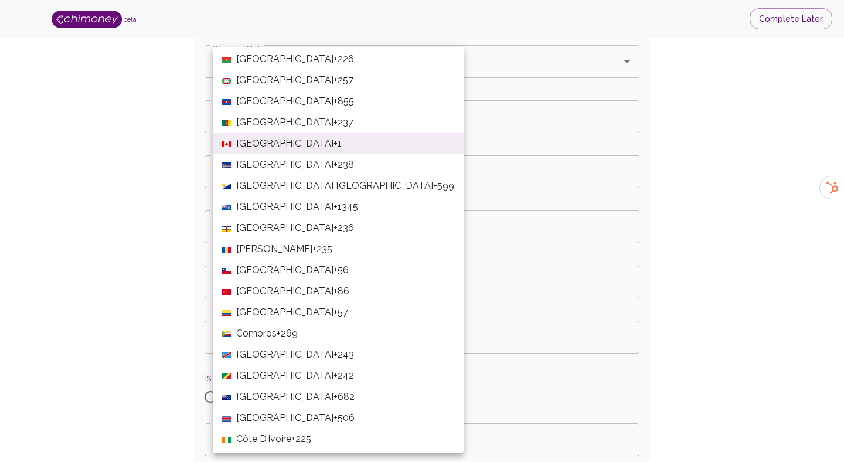
scroll to position [678, 0]
click at [256, 147] on span "[GEOGRAPHIC_DATA]" at bounding box center [284, 144] width 97 height 14
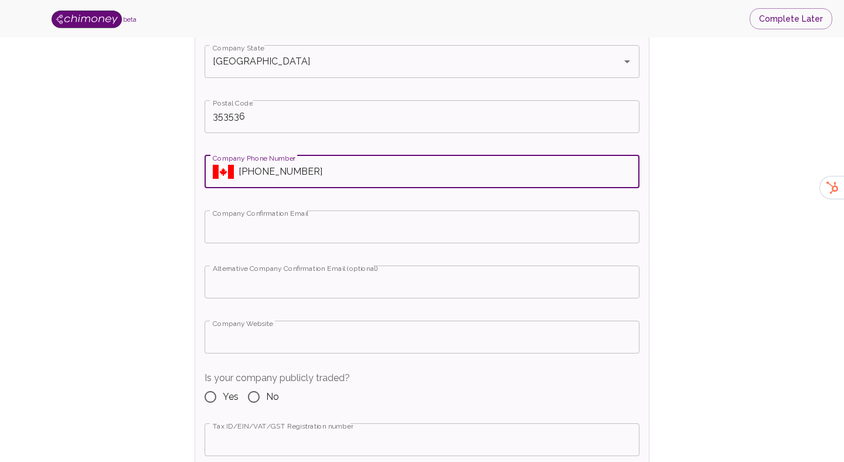
click at [247, 226] on input "Company Confirmation Email" at bounding box center [422, 226] width 435 height 33
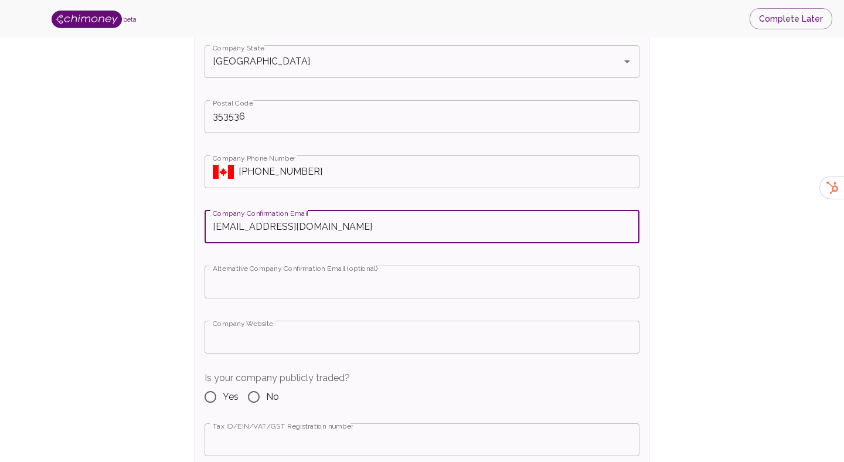
type input "[EMAIL_ADDRESS][DOMAIN_NAME]"
click at [242, 288] on input "Alternative Company Confirmation Email (optional)" at bounding box center [422, 282] width 435 height 33
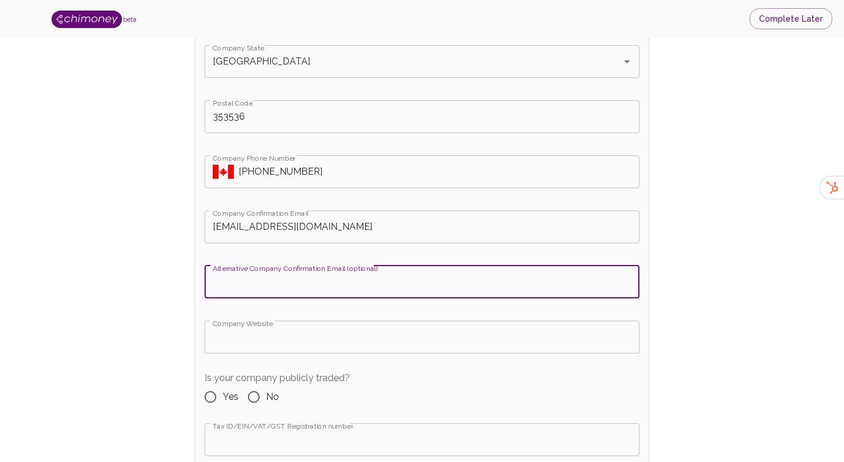
click at [236, 339] on input "Company Website" at bounding box center [422, 337] width 435 height 33
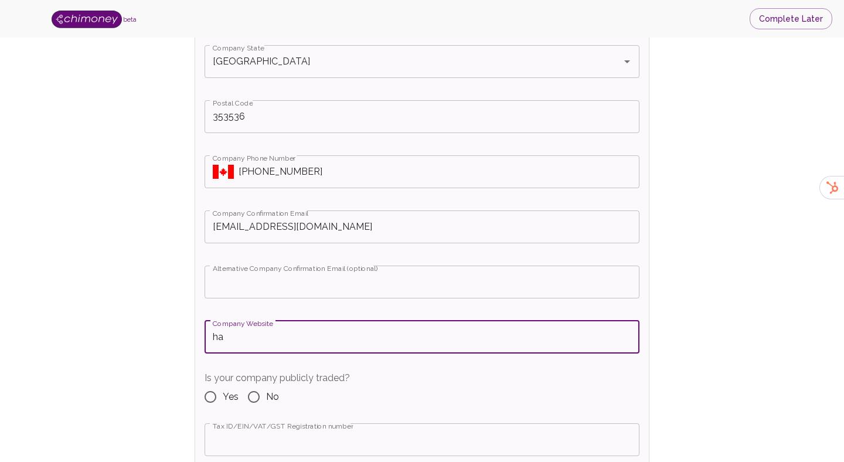
type input "h"
type input "[DOMAIN_NAME]"
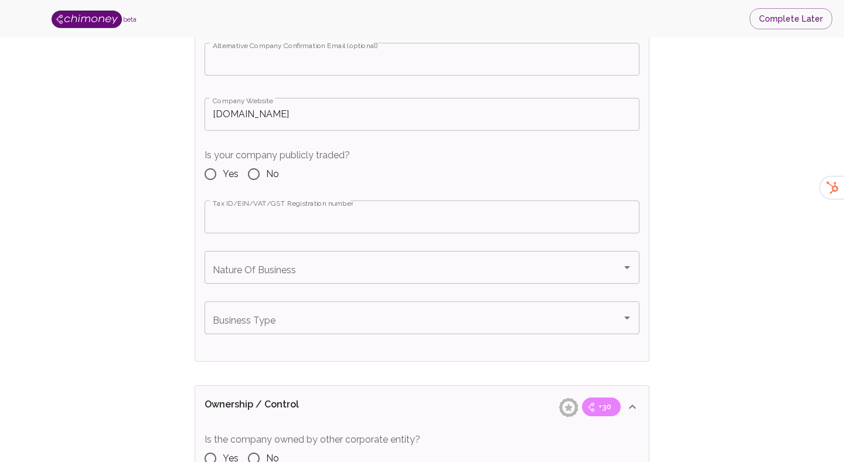
scroll to position [895, 0]
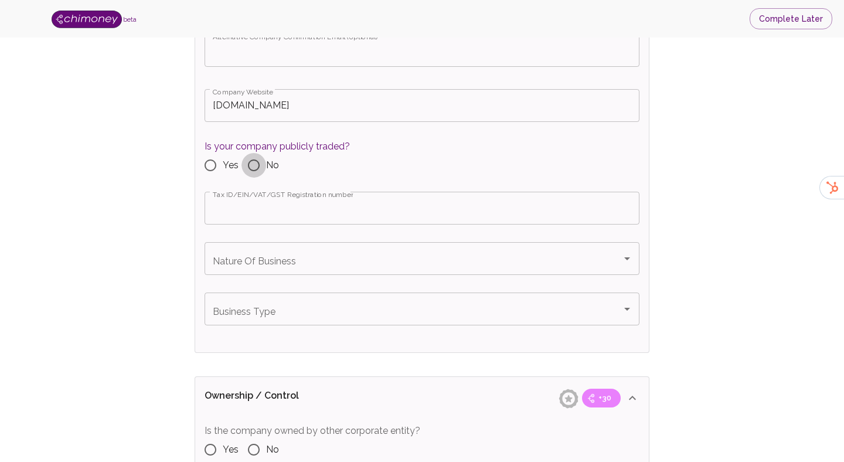
click at [259, 170] on input "No" at bounding box center [254, 165] width 25 height 25
radio input "true"
click at [287, 211] on input "Tax ID/EIN/VAT/GST Registration number" at bounding box center [422, 208] width 435 height 33
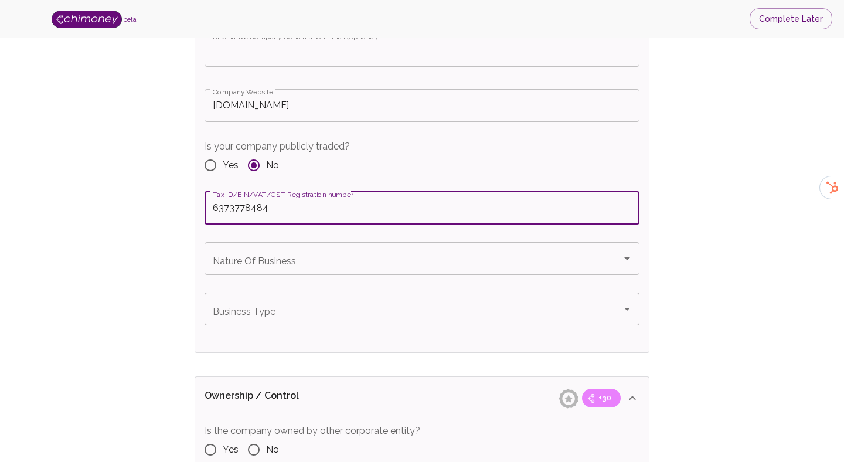
click at [264, 276] on div "Nature Of Business Nature Of Business" at bounding box center [422, 267] width 435 height 50
type input "6373778484"
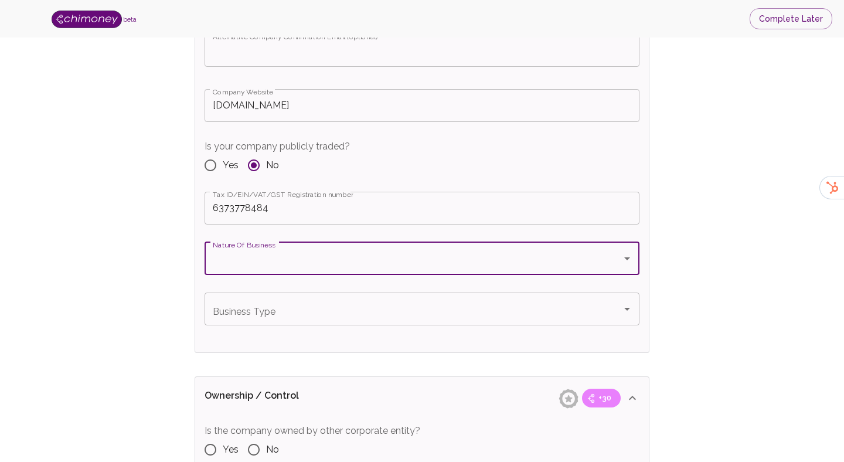
click at [267, 263] on input "Nature Of Business" at bounding box center [413, 258] width 407 height 22
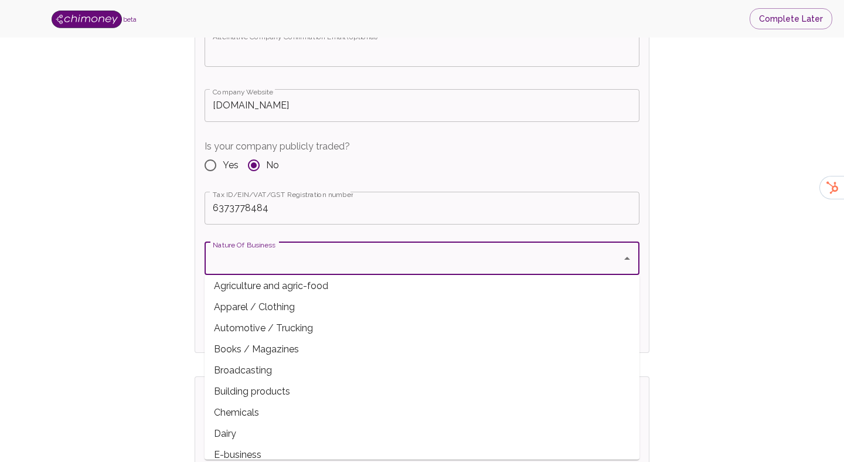
scroll to position [45, 0]
click at [283, 283] on span "Agriculture and agric-food" at bounding box center [422, 287] width 435 height 21
type input "Agriculture and agric-food"
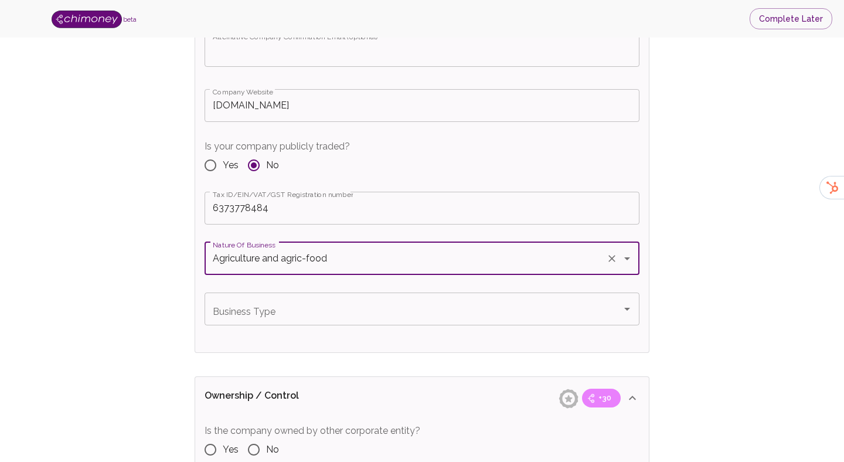
click at [300, 303] on input "Business Type" at bounding box center [413, 309] width 407 height 22
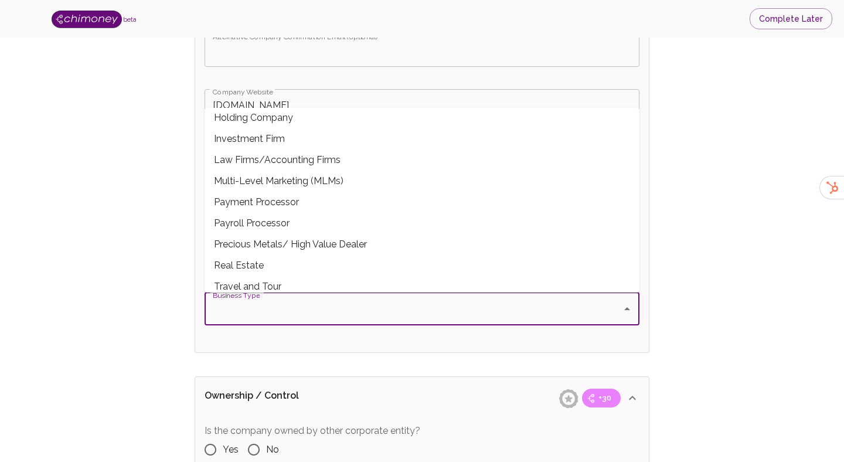
scroll to position [148, 0]
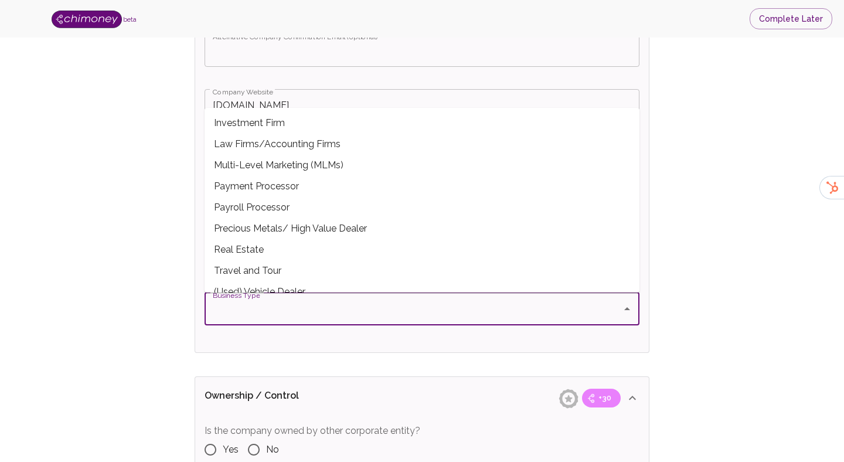
click at [267, 197] on span "Payroll Processor" at bounding box center [422, 207] width 435 height 21
type input "Payroll Processor"
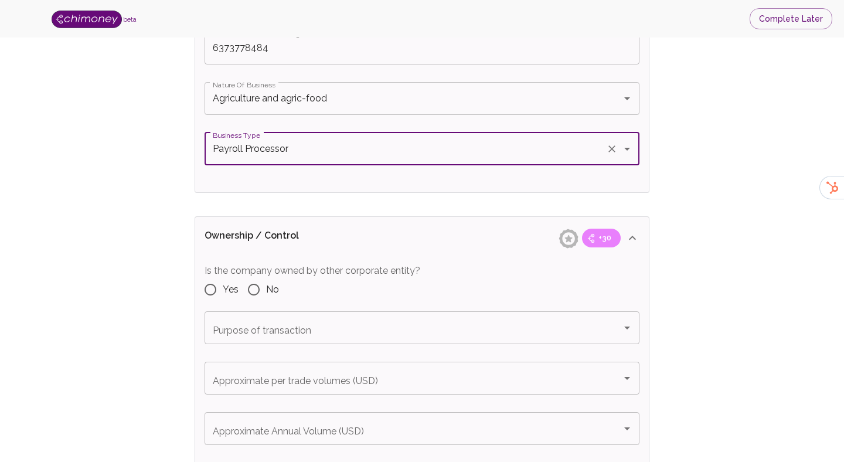
scroll to position [1103, 0]
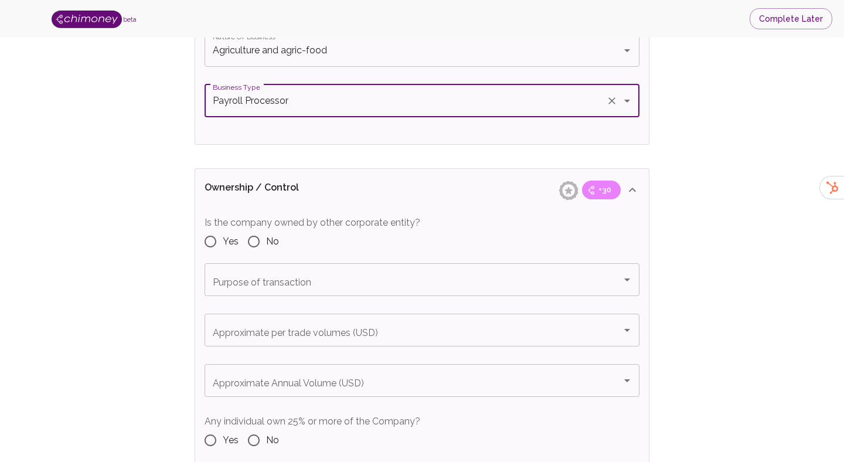
click at [256, 234] on input "No" at bounding box center [254, 241] width 25 height 25
radio input "true"
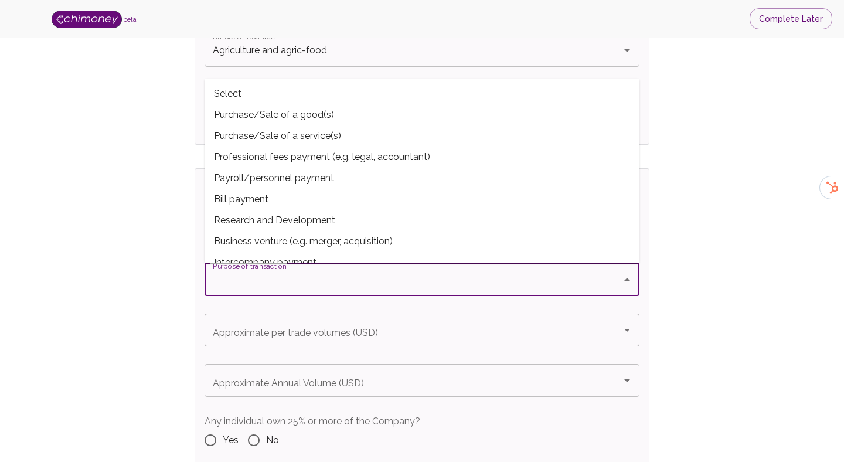
click at [272, 203] on span "Bill payment" at bounding box center [422, 199] width 435 height 21
type input "Bill payment"
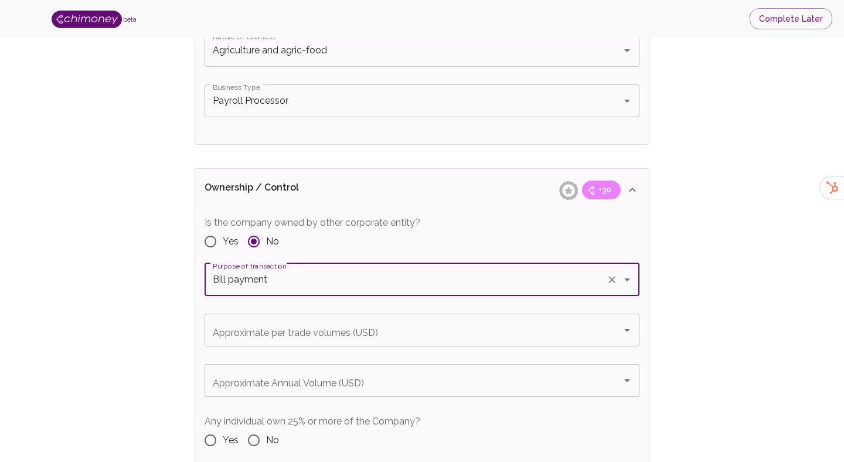
click at [287, 310] on div "Purpose of transaction Bill payment Purpose of transaction" at bounding box center [422, 288] width 435 height 50
click at [286, 328] on div "Approximate per trade volumes (USD) Approximate per trade volumes (USD)" at bounding box center [422, 330] width 435 height 33
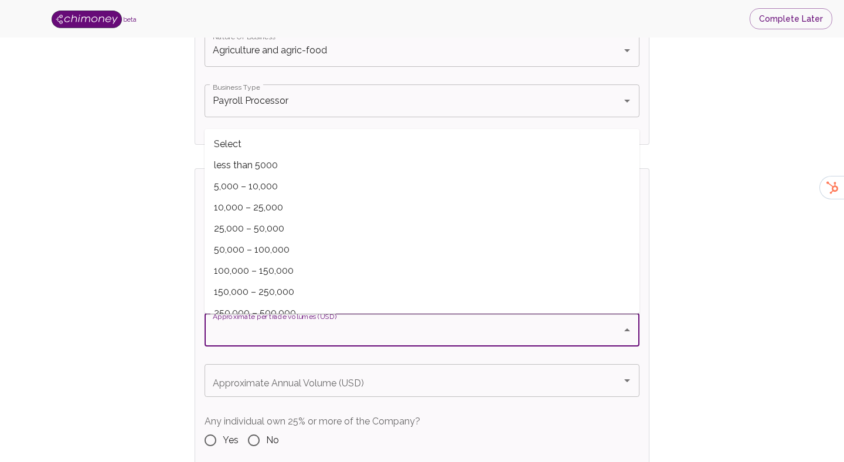
click at [286, 232] on span "25,000 – 50,000" at bounding box center [422, 228] width 435 height 21
type input "25,000 – 50,000"
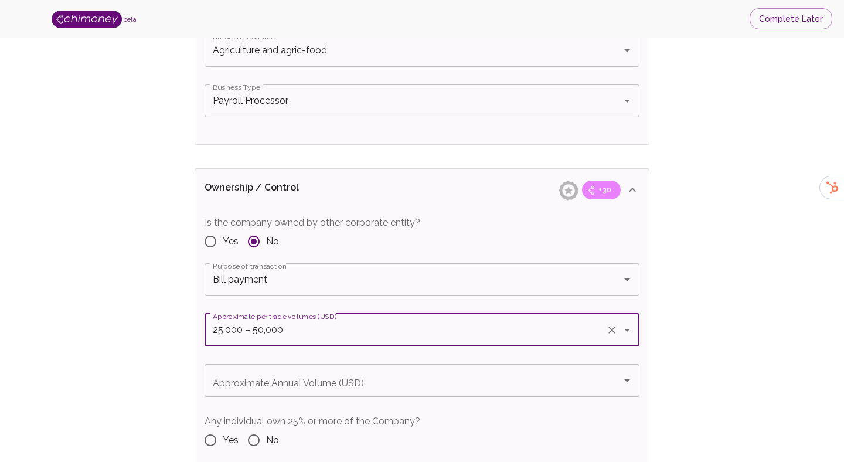
click at [298, 376] on div "Approximate Annual Volume (USD) Approximate Annual Volume (USD)" at bounding box center [422, 380] width 435 height 33
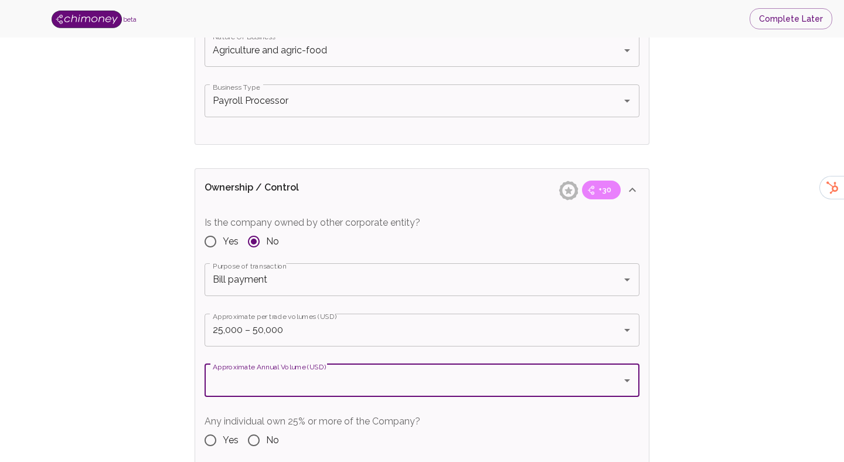
click at [315, 373] on input "Approximate Annual Volume (USD)" at bounding box center [413, 380] width 407 height 22
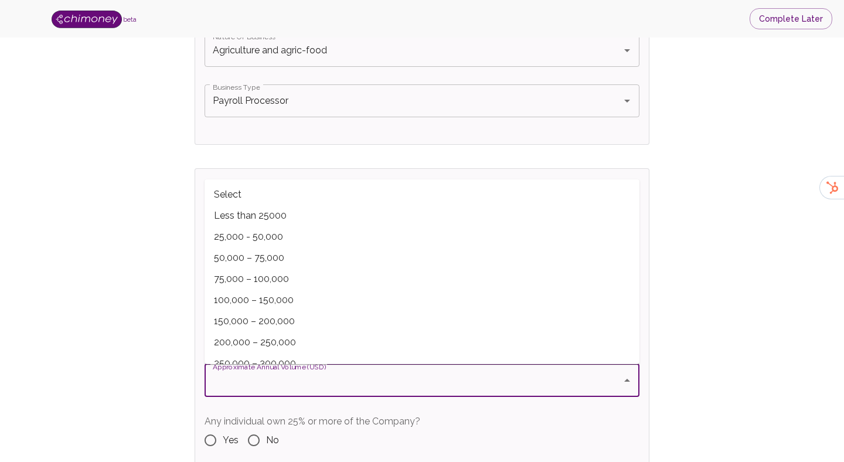
click at [315, 373] on input "Approximate Annual Volume (USD)" at bounding box center [413, 380] width 407 height 22
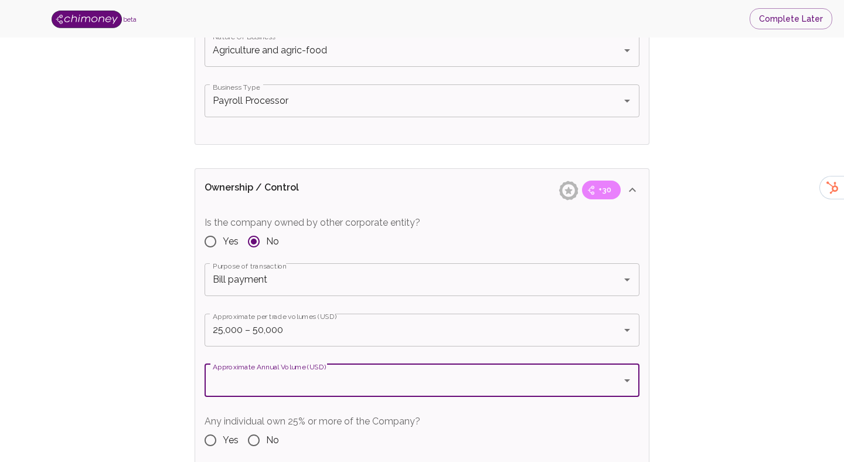
click at [315, 373] on input "Approximate Annual Volume (USD)" at bounding box center [413, 380] width 407 height 22
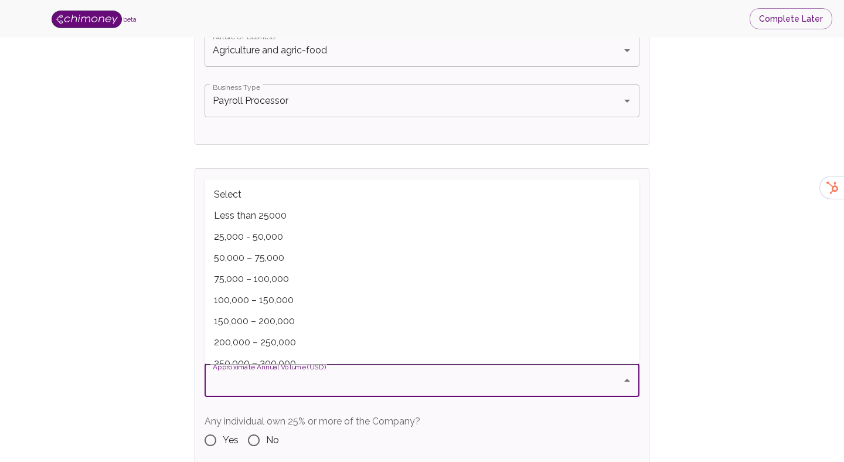
click at [284, 337] on span "200,000 – 250,000" at bounding box center [422, 342] width 435 height 21
type input "200,000 – 250,000"
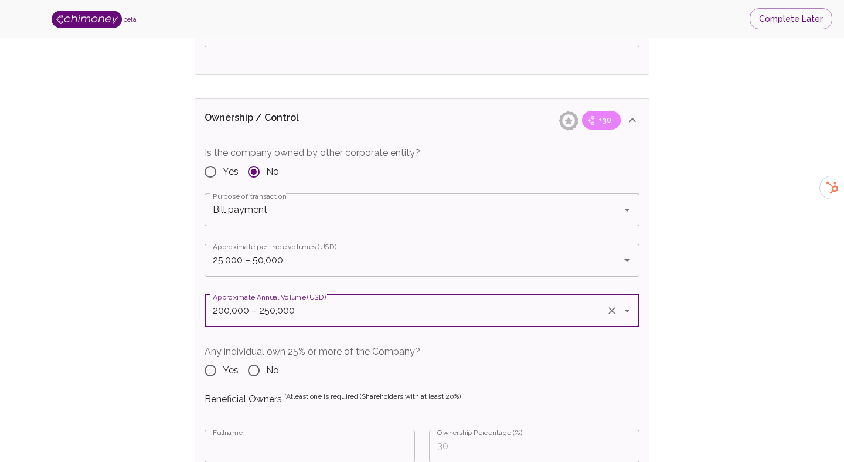
scroll to position [1191, 0]
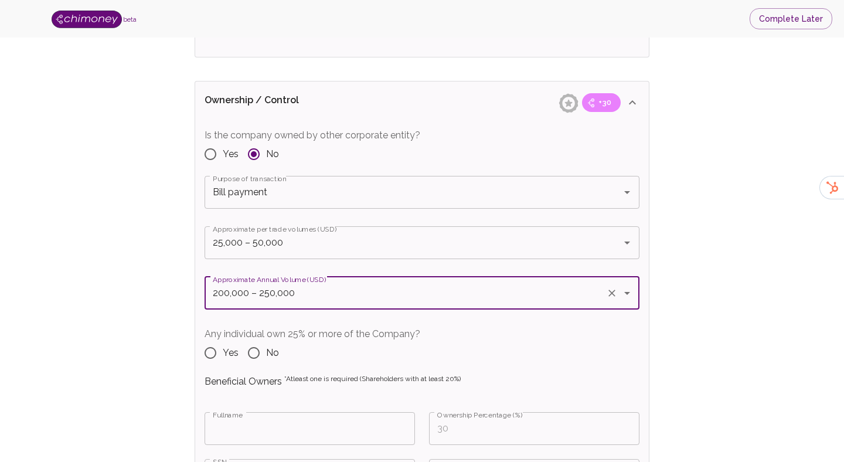
click at [225, 352] on span "Yes" at bounding box center [231, 353] width 16 height 14
click at [223, 352] on input "Yes" at bounding box center [210, 353] width 25 height 25
radio input "true"
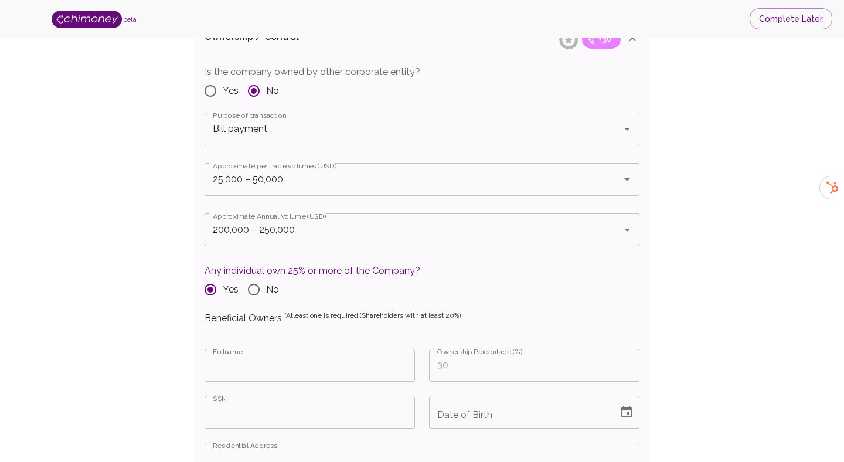
scroll to position [1290, 0]
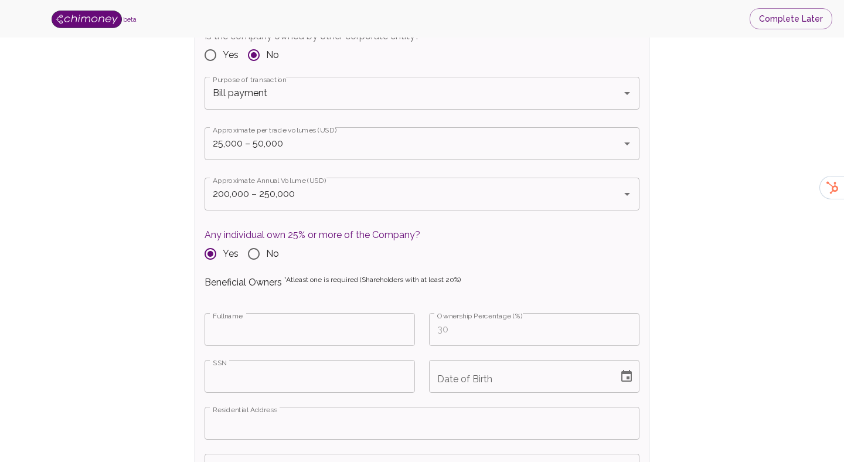
click at [276, 328] on input "Fullname" at bounding box center [310, 329] width 210 height 33
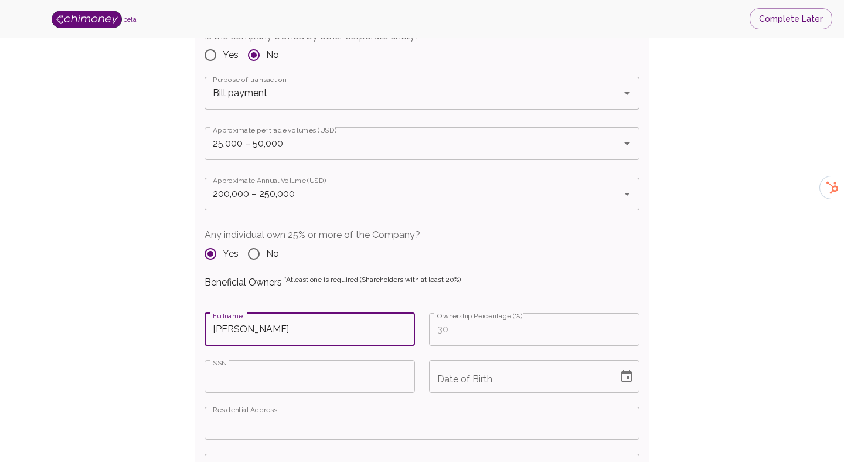
type input "[PERSON_NAME]"
click at [429, 336] on input "Ownership Percentage (%)" at bounding box center [534, 329] width 210 height 33
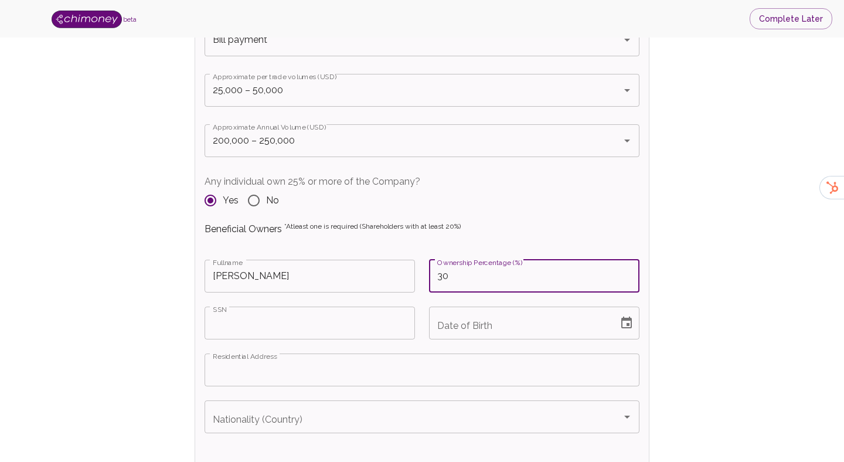
scroll to position [1349, 0]
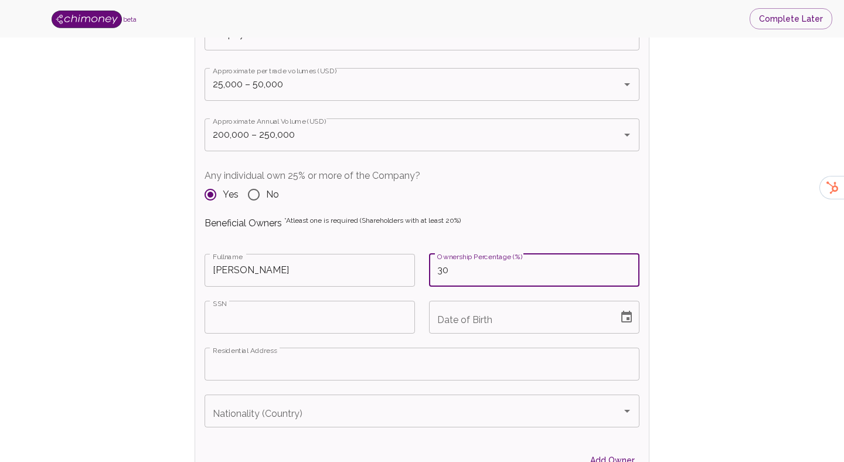
click at [437, 271] on input "30" at bounding box center [534, 270] width 210 height 33
type input "40"
click at [288, 313] on input "SSN" at bounding box center [310, 317] width 210 height 33
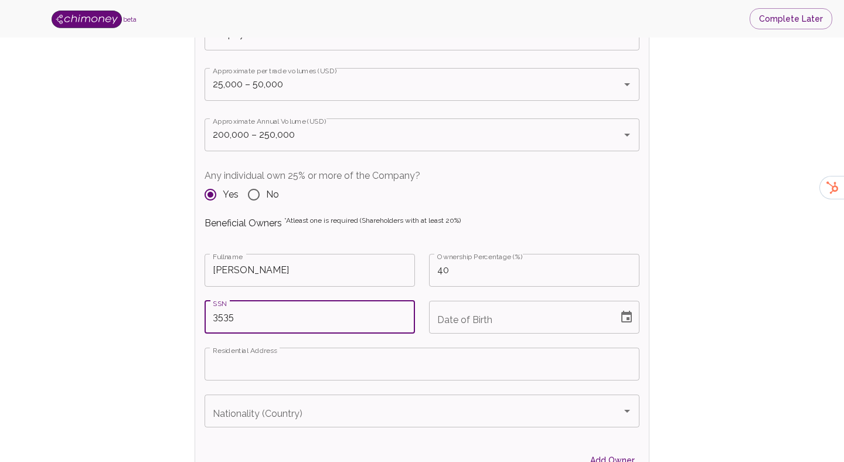
type input "3535"
click at [499, 326] on input "Date of Birth" at bounding box center [519, 317] width 181 height 33
type input "MM/DD/YYYY"
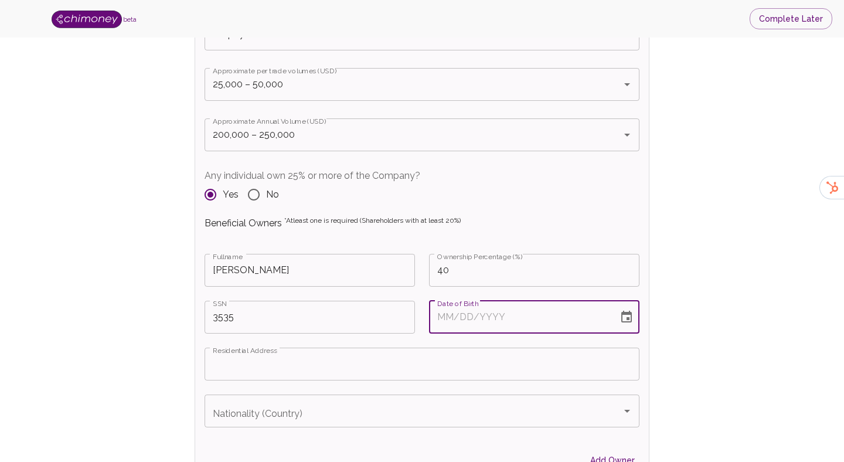
click at [623, 315] on icon "Choose date" at bounding box center [627, 317] width 14 height 14
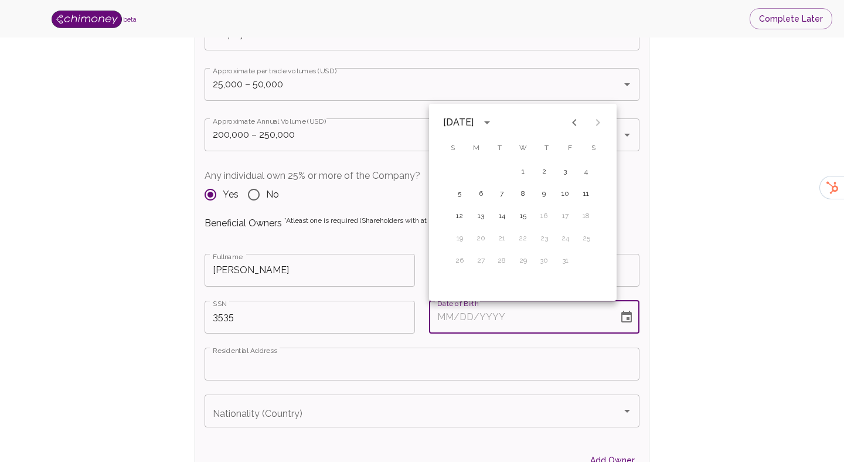
click at [477, 120] on div "[DATE]" at bounding box center [460, 122] width 34 height 14
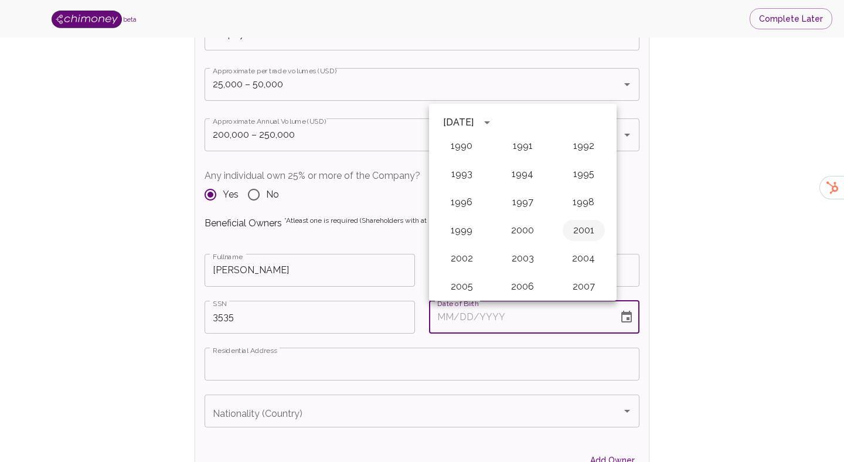
click at [588, 228] on button "2001" at bounding box center [584, 230] width 42 height 21
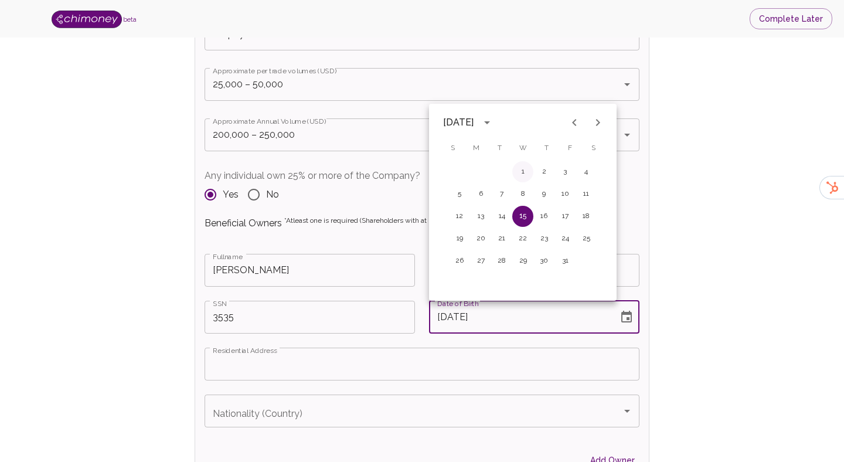
click at [524, 173] on button "1" at bounding box center [522, 171] width 21 height 21
type input "[DATE]"
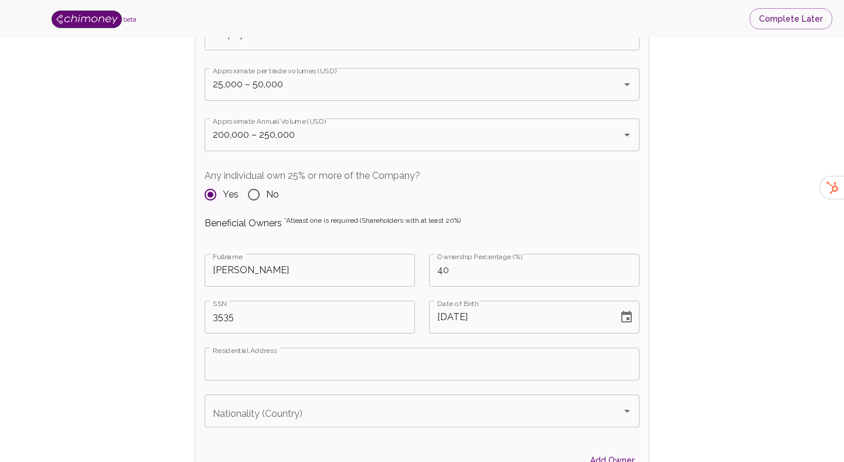
click at [391, 369] on input "Residential Address" at bounding box center [422, 364] width 435 height 33
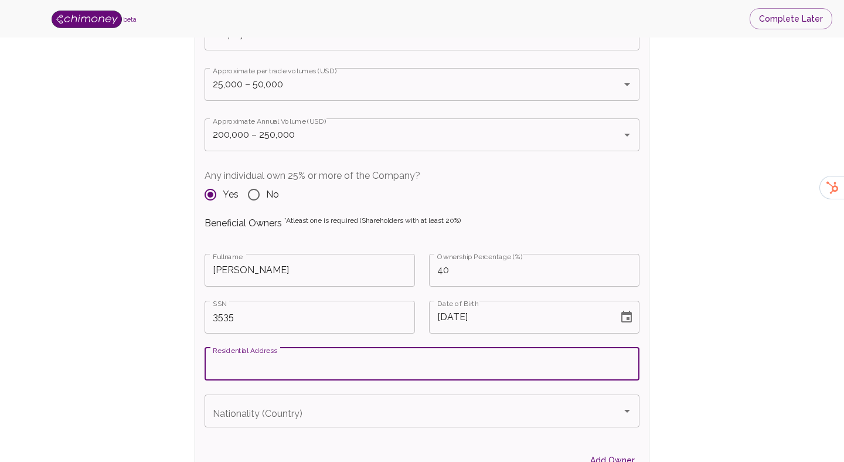
paste input "OneEleven, [STREET_ADDRESS]"
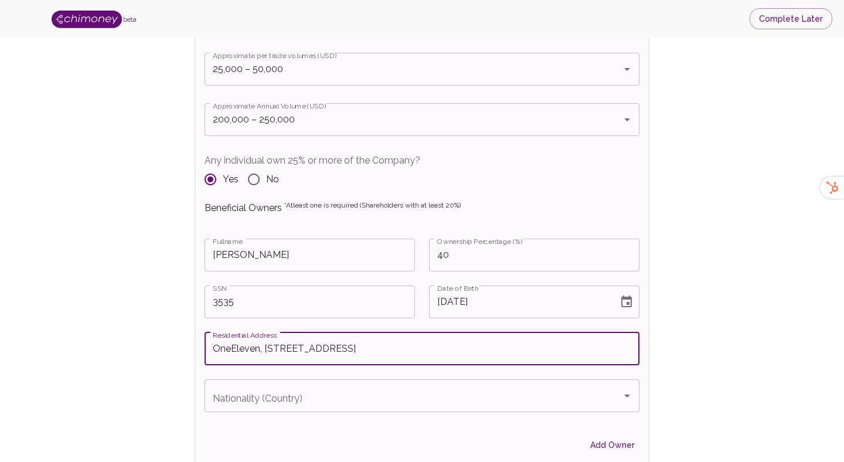
scroll to position [1365, 0]
type input "OneEleven, [STREET_ADDRESS]"
click at [331, 399] on input "Nationality (Country)" at bounding box center [413, 395] width 407 height 22
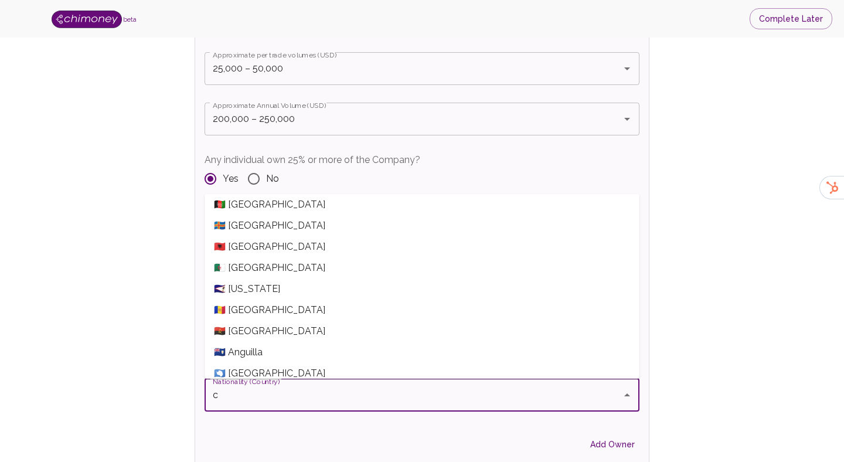
scroll to position [0, 0]
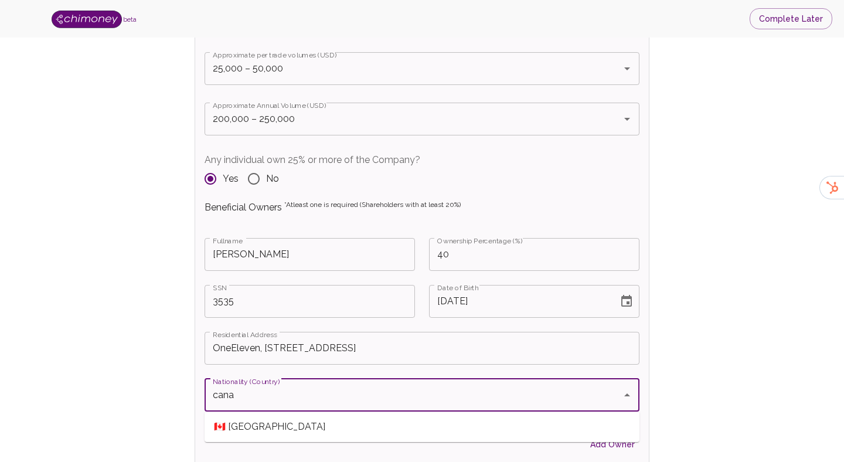
click at [231, 429] on span "🇨🇦 [GEOGRAPHIC_DATA]" at bounding box center [422, 426] width 435 height 21
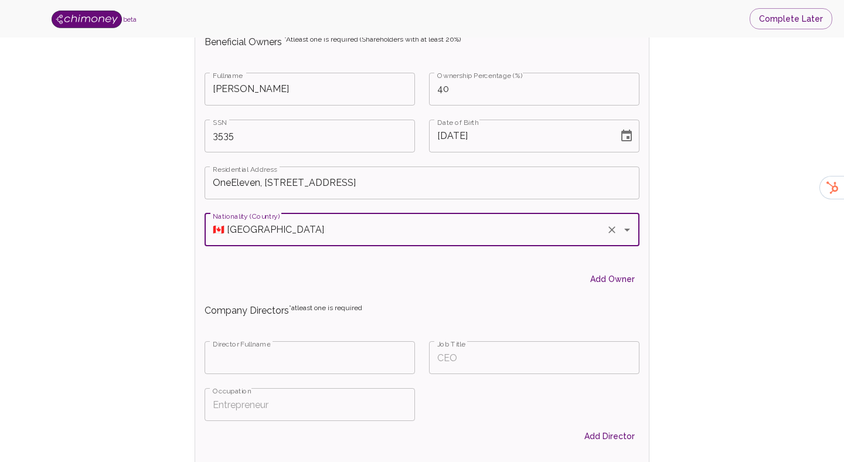
scroll to position [1564, 0]
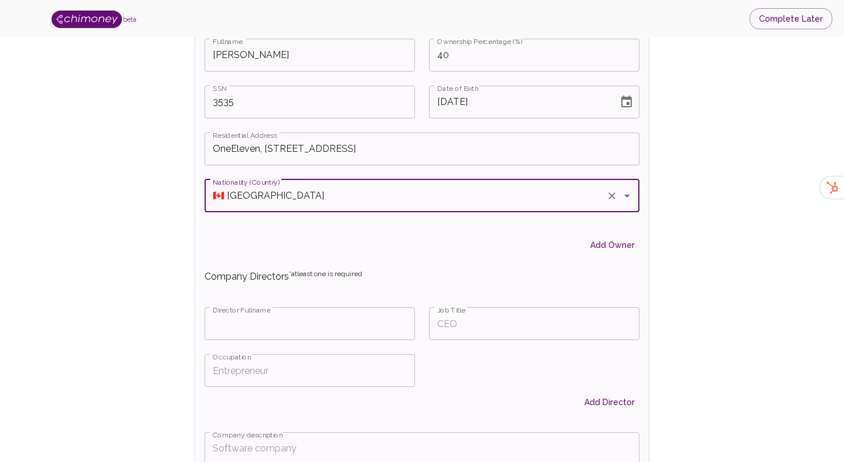
type input "🇨🇦 [GEOGRAPHIC_DATA]"
click at [320, 320] on input "Fullname" at bounding box center [310, 323] width 210 height 33
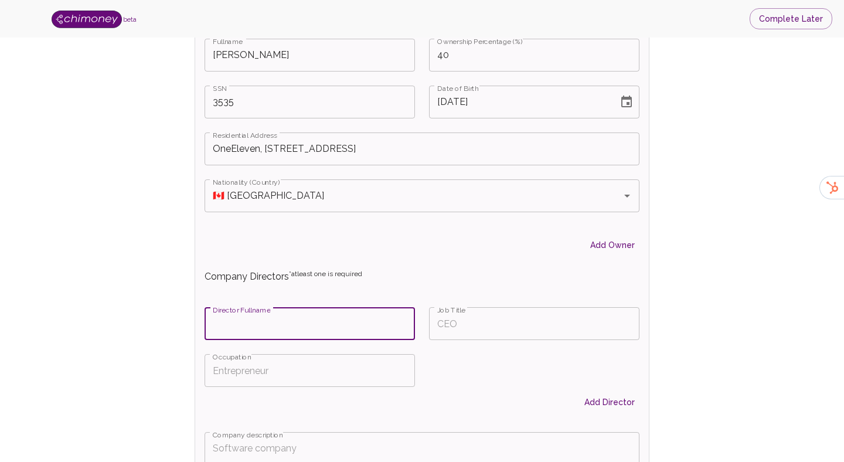
type input "T"
type input "[PERSON_NAME]"
click at [526, 331] on input "Job Title" at bounding box center [534, 323] width 210 height 33
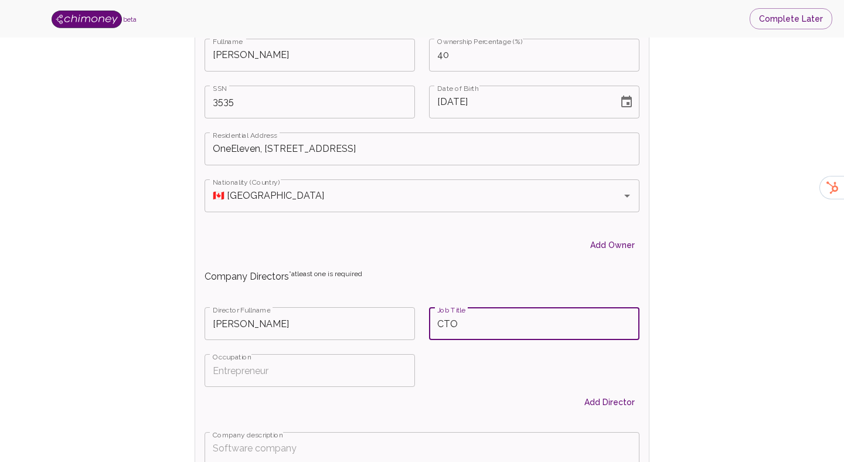
type input "CTO"
click at [271, 366] on input "Occupation" at bounding box center [310, 370] width 210 height 33
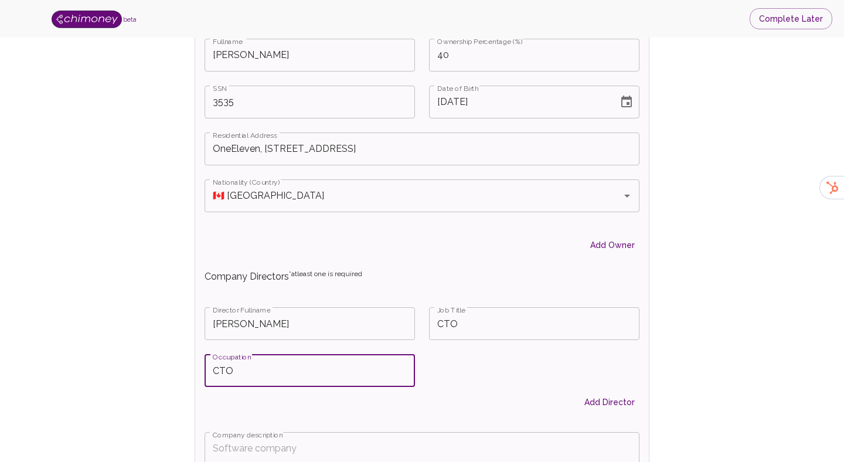
type input "CTO"
click at [431, 378] on div "Director Fullname Babatunde Hammed Director Fullname Job Title CTO Job Title Oc…" at bounding box center [415, 355] width 449 height 125
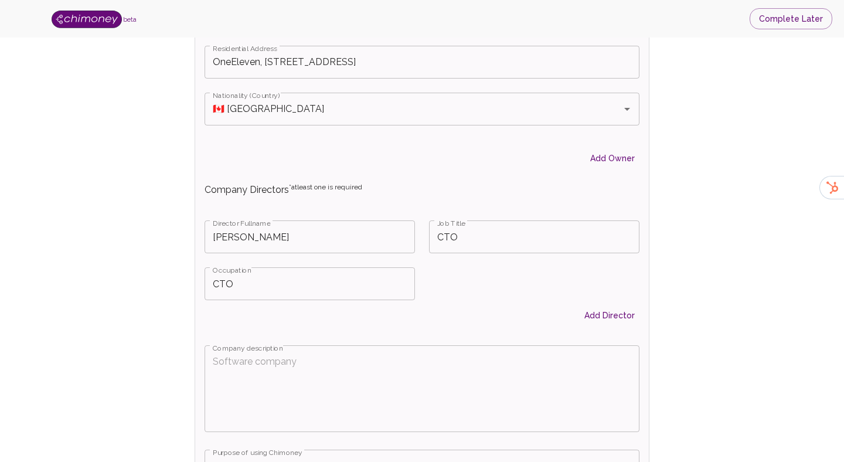
scroll to position [1656, 0]
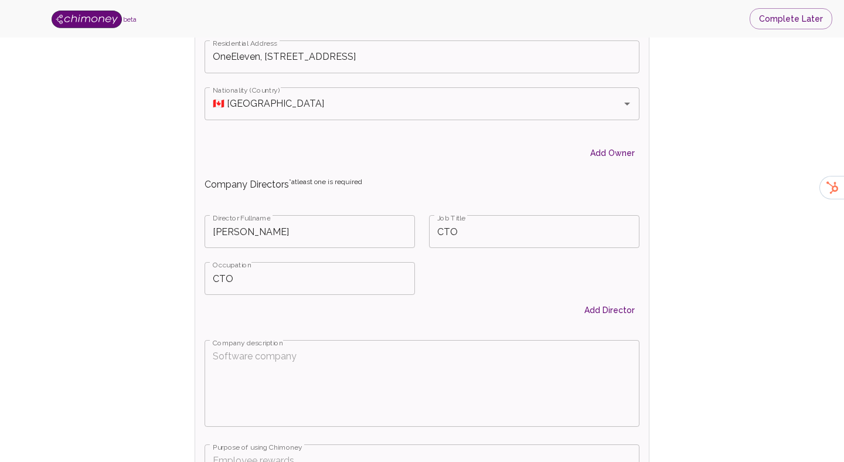
click at [323, 344] on div "x Company description" at bounding box center [422, 383] width 435 height 87
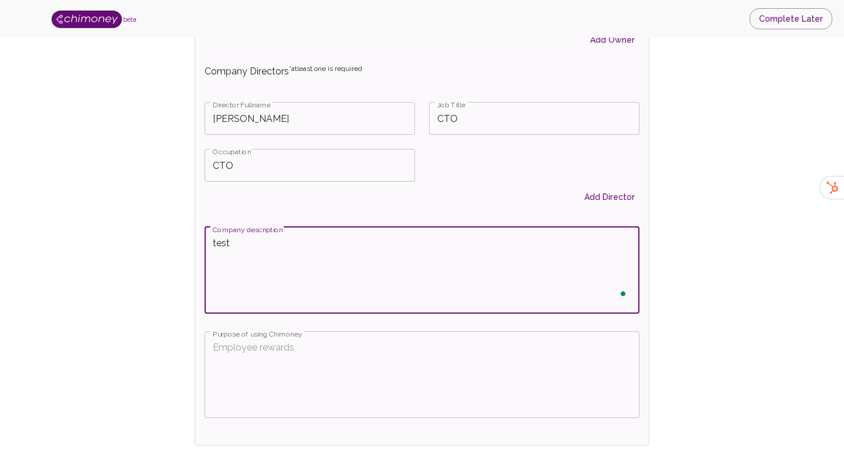
scroll to position [1798, 0]
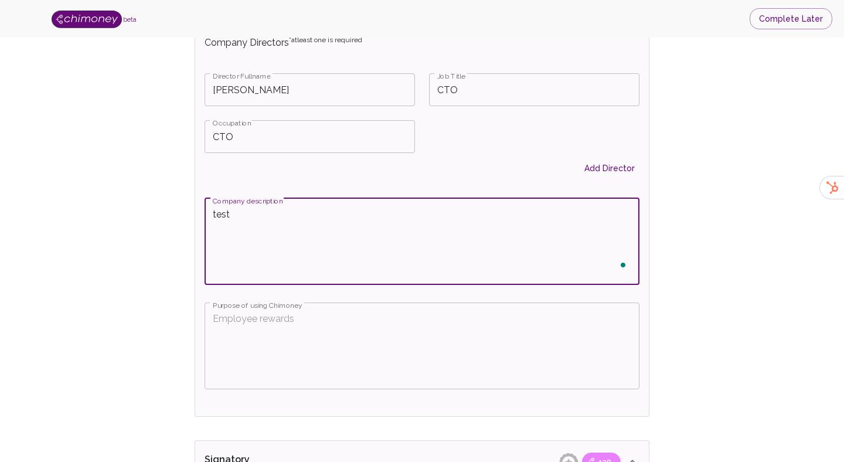
type textarea "test"
click at [272, 325] on textarea "Purpose of using Chimoney" at bounding box center [422, 345] width 419 height 67
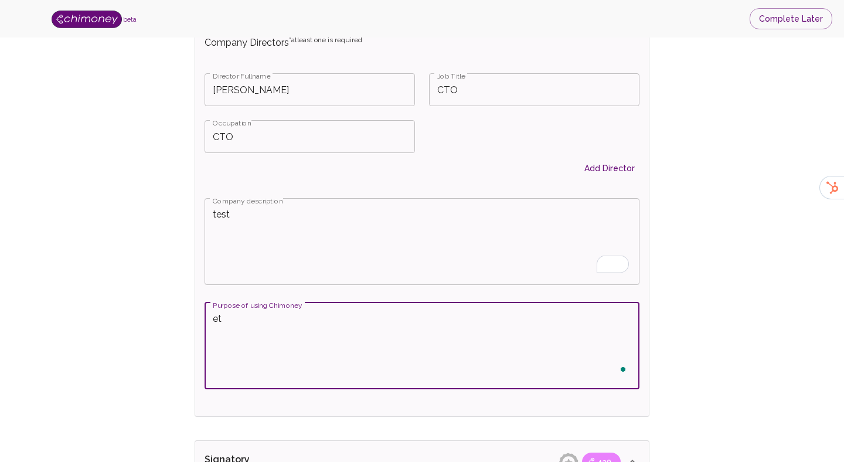
type textarea "e"
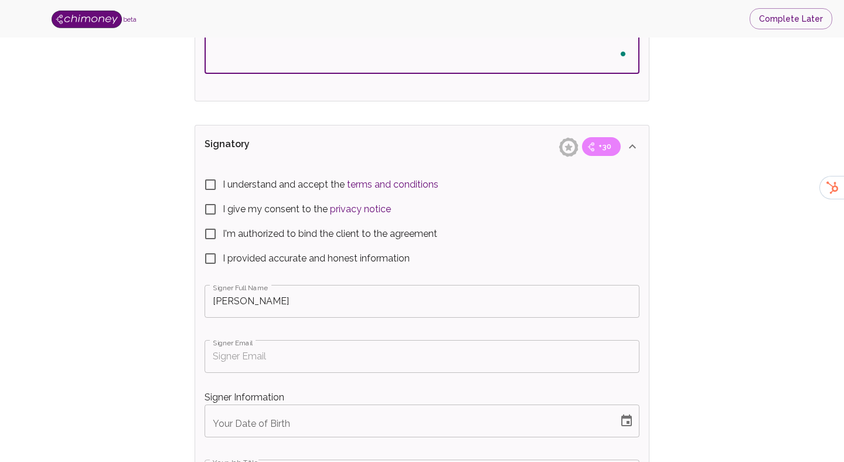
scroll to position [2115, 0]
type textarea "test"
click at [225, 184] on span "I understand and accept the terms and conditions" at bounding box center [331, 183] width 216 height 14
click at [223, 184] on input "I understand and accept the terms and conditions" at bounding box center [210, 183] width 25 height 25
checkbox input "true"
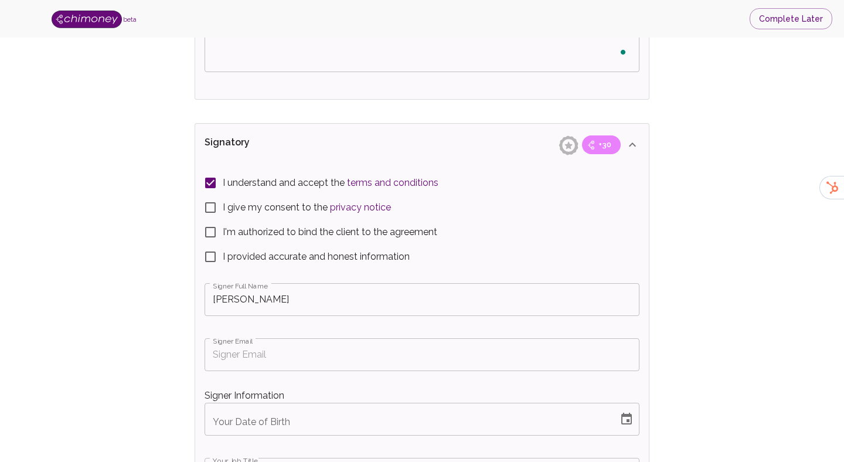
click at [215, 202] on input "I give my consent to the privacy notice" at bounding box center [210, 207] width 25 height 25
checkbox input "true"
click at [210, 237] on input "I'm authorized to bind the client to the agreement" at bounding box center [210, 232] width 25 height 25
checkbox input "true"
click at [216, 256] on input "I provided accurate and honest information" at bounding box center [210, 256] width 25 height 25
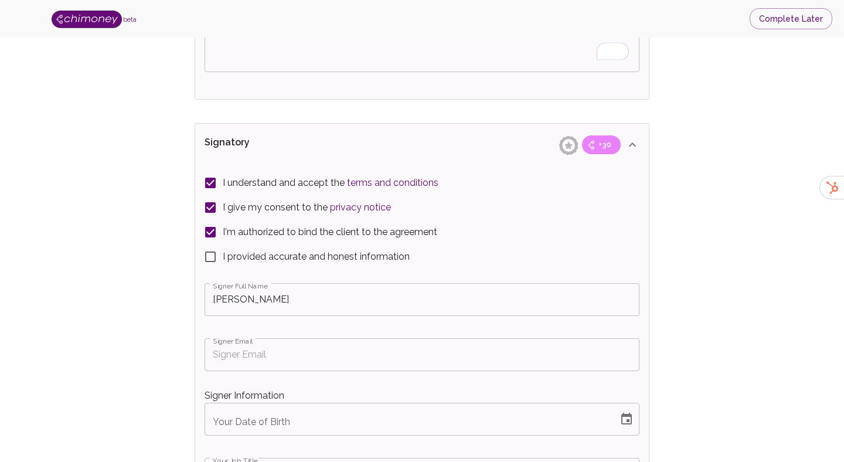
checkbox input "true"
click at [269, 375] on div "Signer Full Name Hammed Babatunde Signer Full Name Signer Email Signer Email Si…" at bounding box center [422, 420] width 435 height 285
click at [274, 356] on input "Signer Email" at bounding box center [422, 354] width 435 height 33
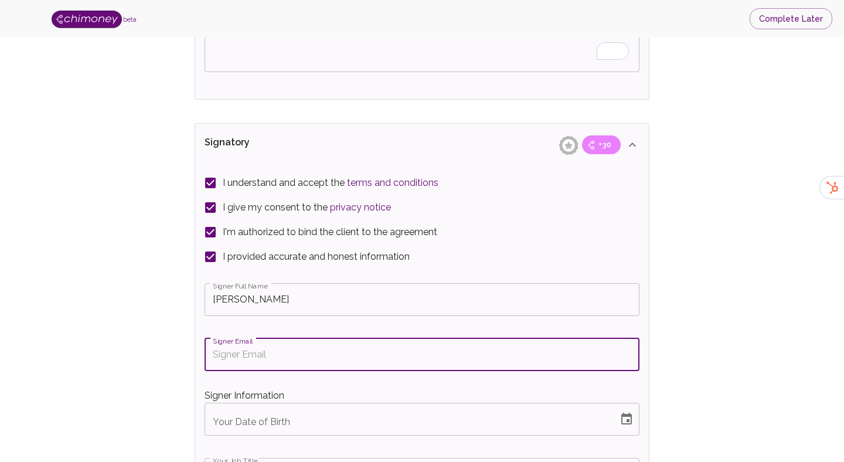
type input "t"
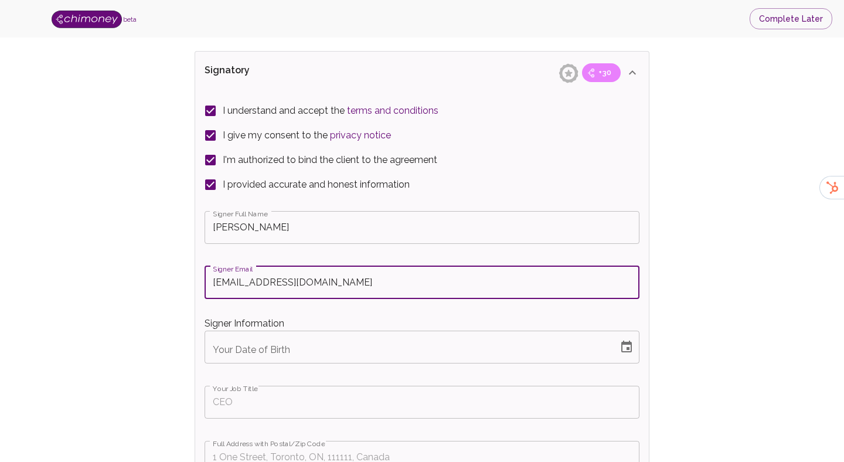
type input "[EMAIL_ADDRESS][DOMAIN_NAME]"
click at [636, 344] on button "Choose date" at bounding box center [626, 346] width 23 height 23
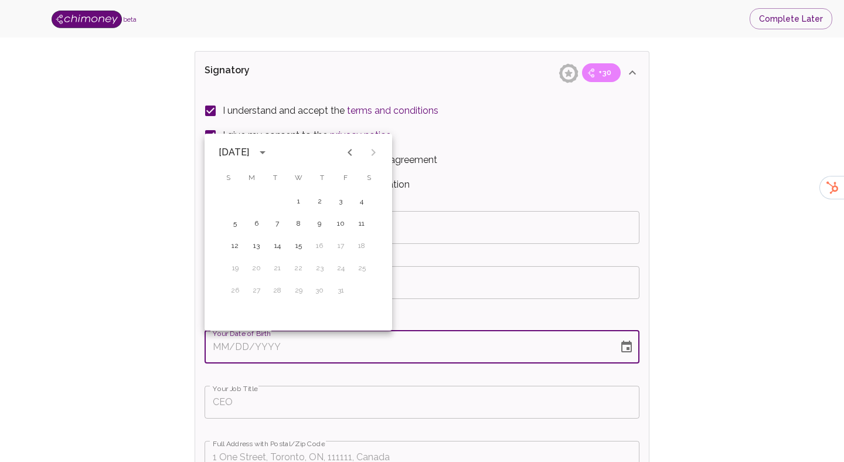
click at [249, 150] on div "[DATE]" at bounding box center [234, 152] width 30 height 14
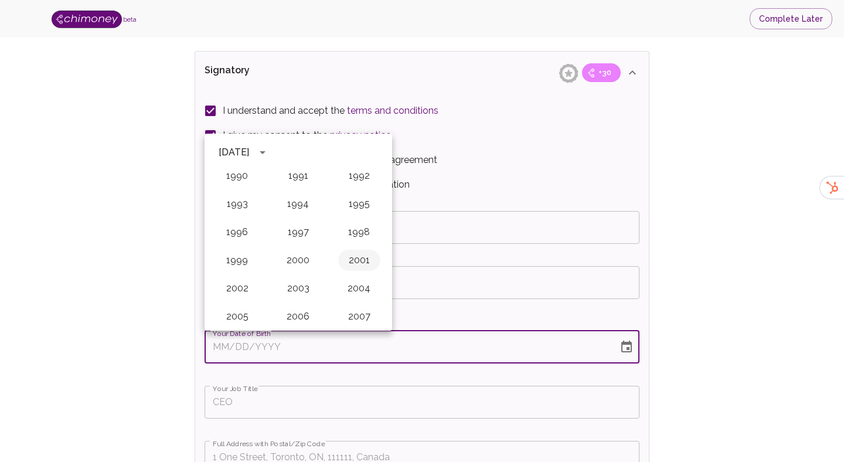
click at [366, 264] on button "2001" at bounding box center [359, 260] width 42 height 21
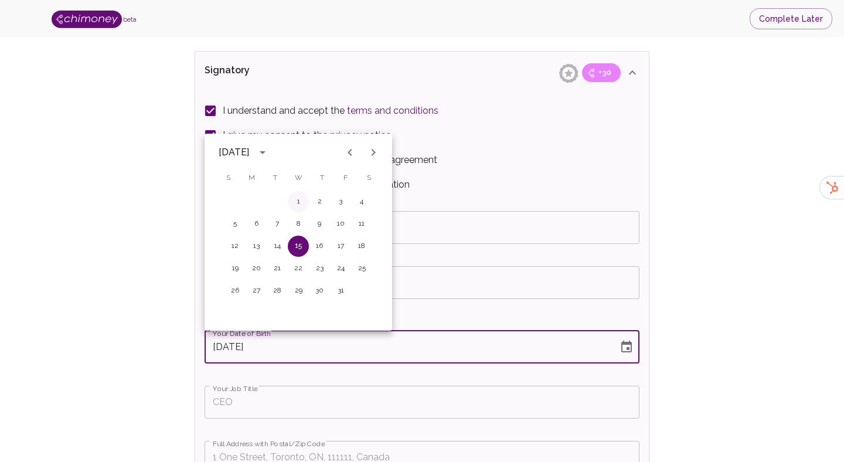
click at [301, 200] on button "1" at bounding box center [298, 201] width 21 height 21
type input "[DATE]"
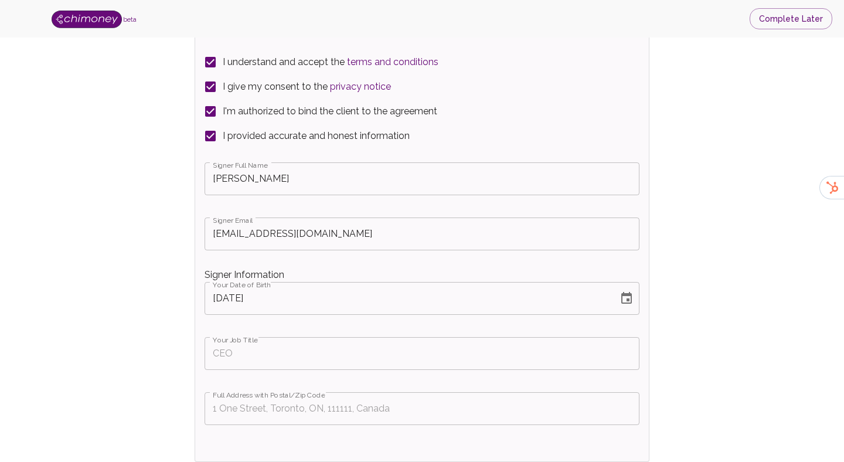
scroll to position [2254, 0]
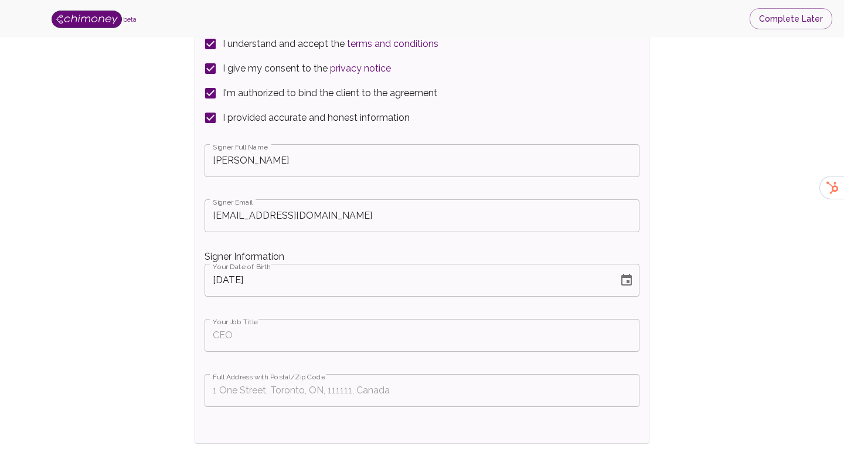
click at [287, 354] on div "Signer Full Name [PERSON_NAME] Full Name Signer Email [EMAIL_ADDRESS][DOMAIN_NA…" at bounding box center [422, 282] width 435 height 285
click at [295, 331] on input "Your Job Title" at bounding box center [422, 335] width 435 height 33
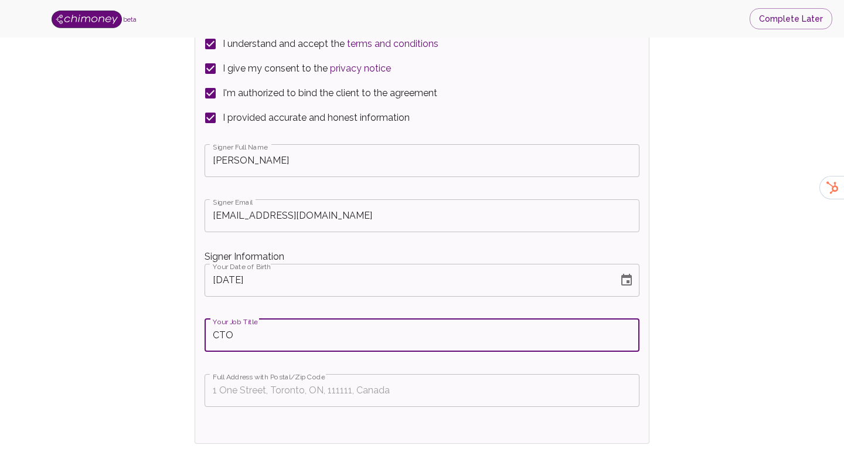
type input "CTO"
click at [272, 400] on input "Full Address with Postal/Zip Code" at bounding box center [422, 390] width 435 height 33
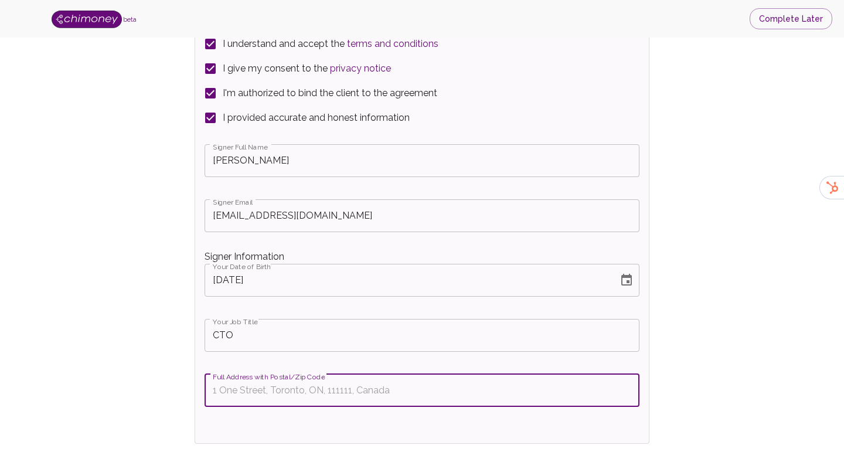
paste input "OneEleven, [STREET_ADDRESS]"
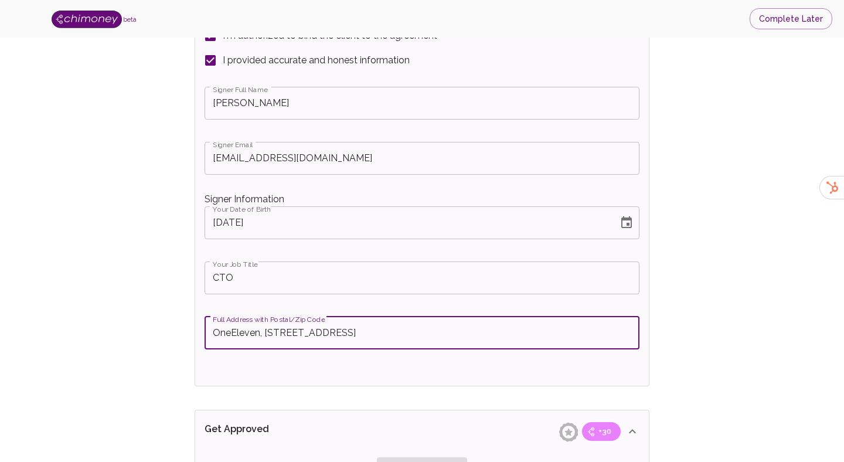
scroll to position [2545, 0]
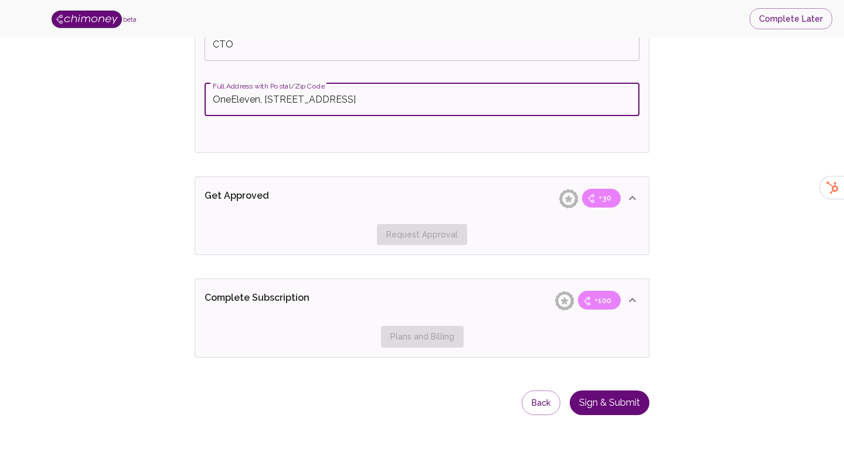
type input "OneEleven, [STREET_ADDRESS]"
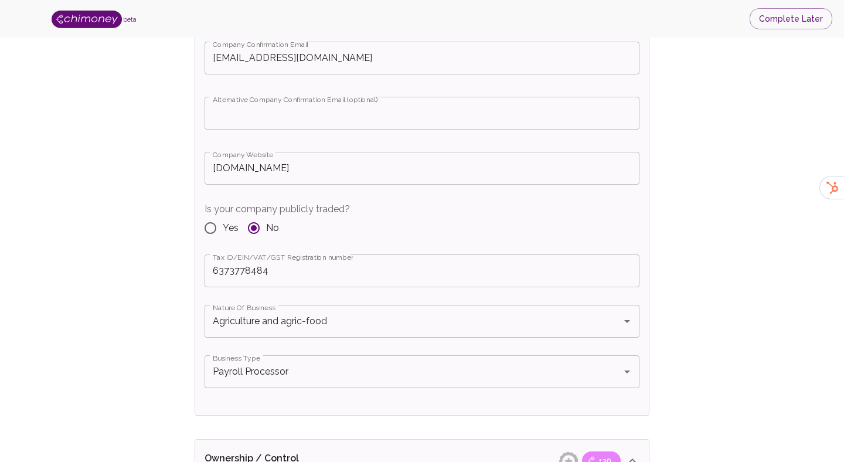
scroll to position [769, 0]
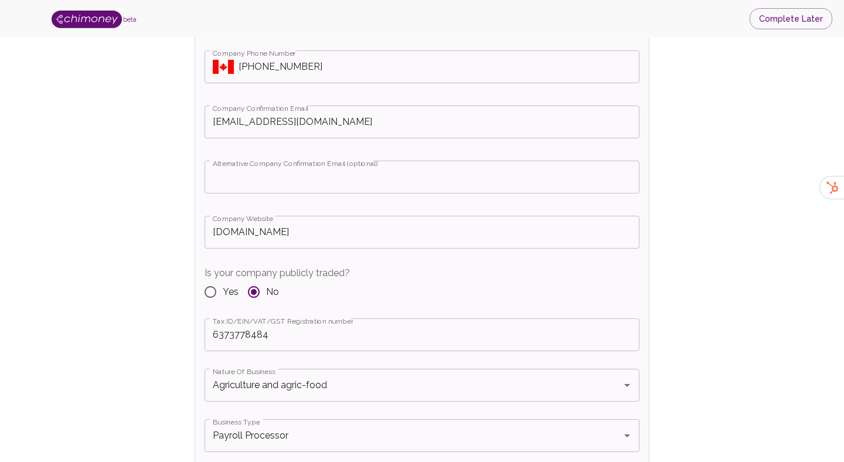
click at [295, 237] on input "[DOMAIN_NAME]" at bounding box center [422, 232] width 435 height 33
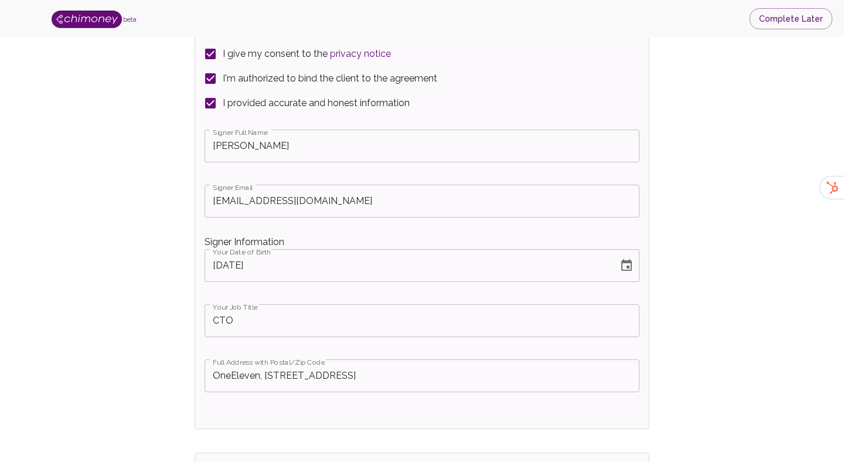
scroll to position [2545, 0]
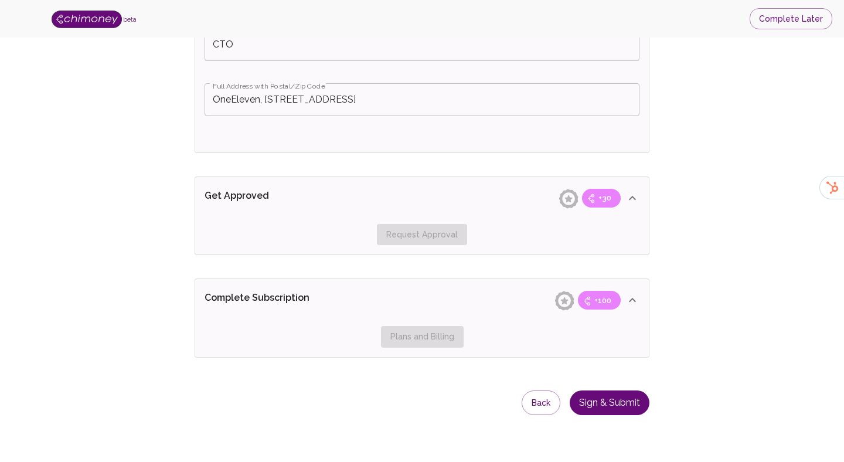
click at [613, 406] on button "Sign & Submit" at bounding box center [610, 402] width 80 height 25
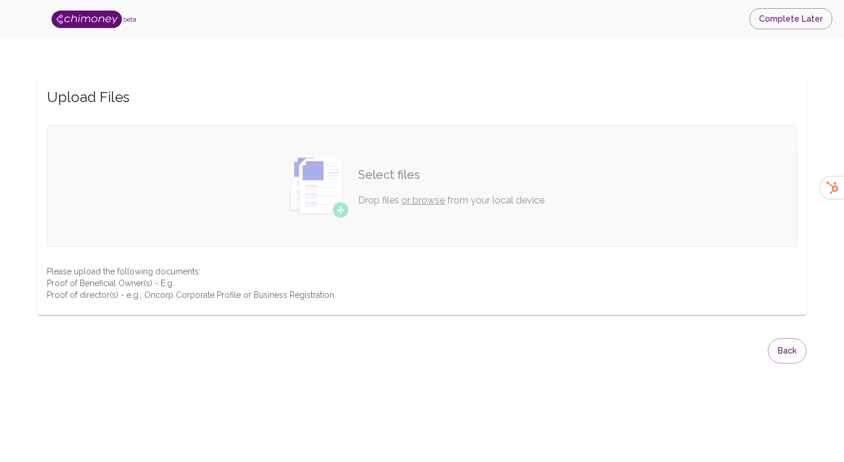
click at [412, 196] on link "or browse" at bounding box center [423, 200] width 43 height 11
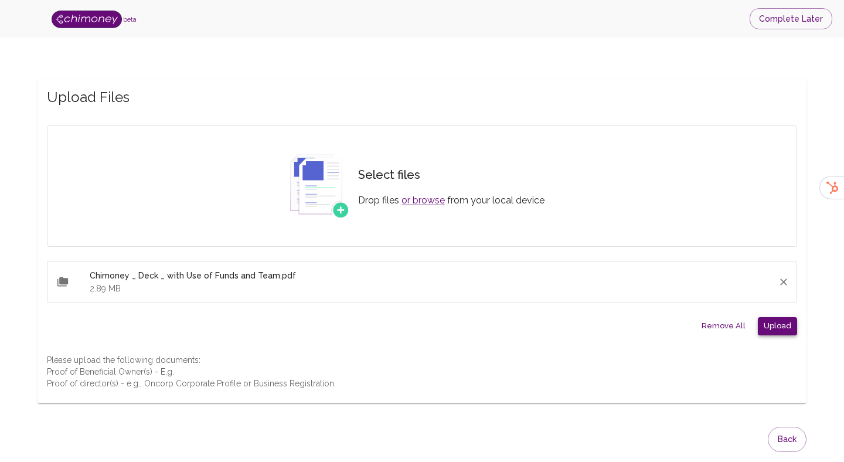
click at [770, 331] on button "Upload" at bounding box center [777, 326] width 39 height 18
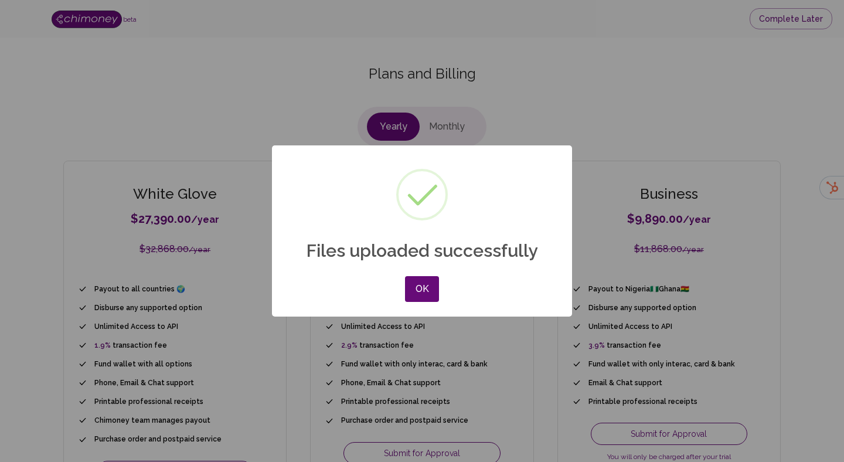
click at [419, 271] on div "× Files uploaded successfully OK No Cancel" at bounding box center [422, 230] width 300 height 171
click at [421, 285] on button "OK" at bounding box center [422, 289] width 34 height 26
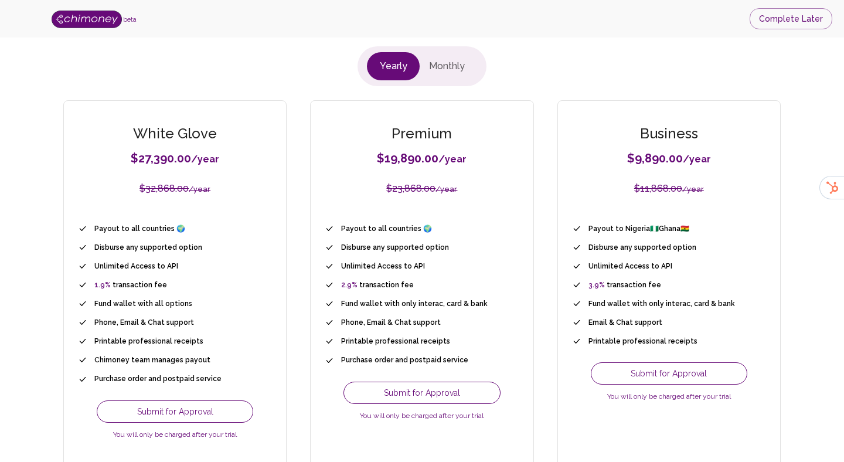
scroll to position [129, 0]
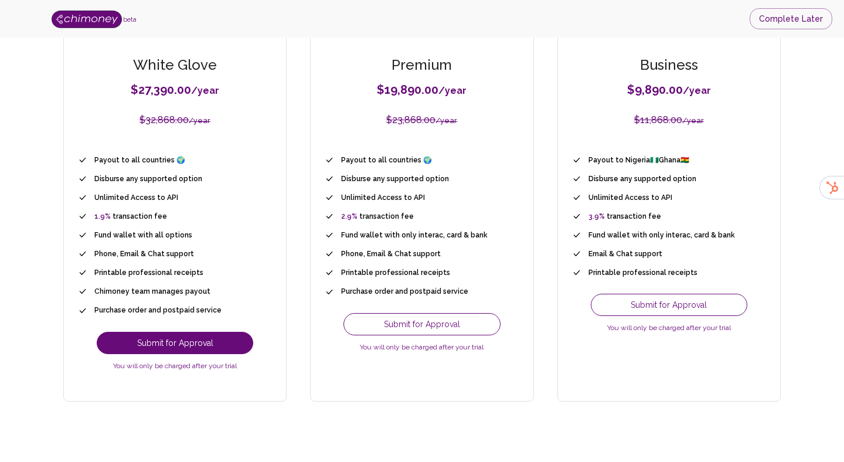
click at [222, 342] on button "Submit for Approval" at bounding box center [175, 343] width 157 height 22
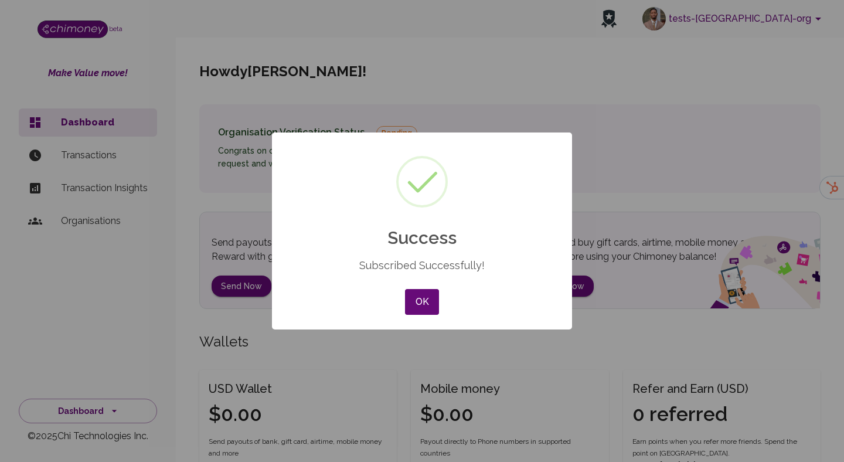
click at [404, 298] on div "OK No Cancel" at bounding box center [422, 302] width 40 height 32
click at [421, 297] on button "OK" at bounding box center [422, 302] width 34 height 26
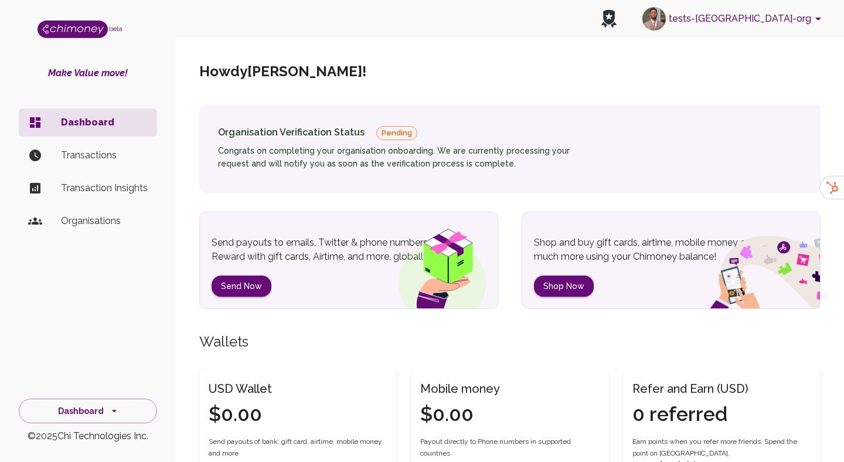
click at [114, 217] on p "Organisations" at bounding box center [104, 221] width 87 height 14
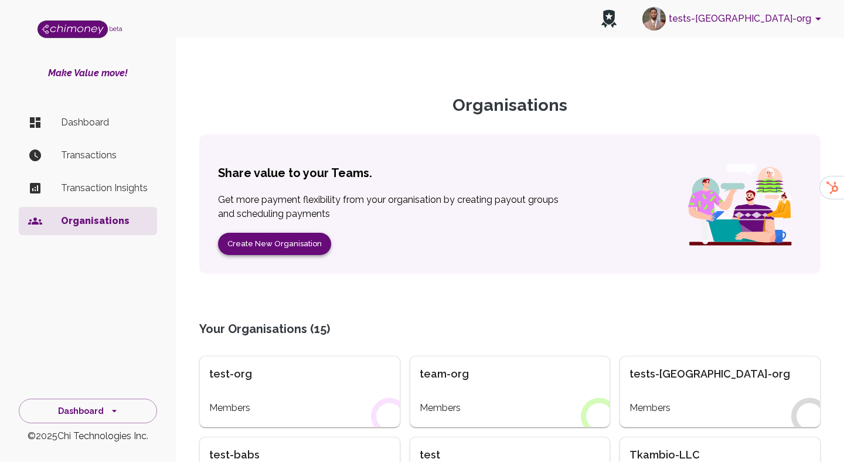
click at [260, 243] on button "Create New Organisation" at bounding box center [274, 244] width 113 height 23
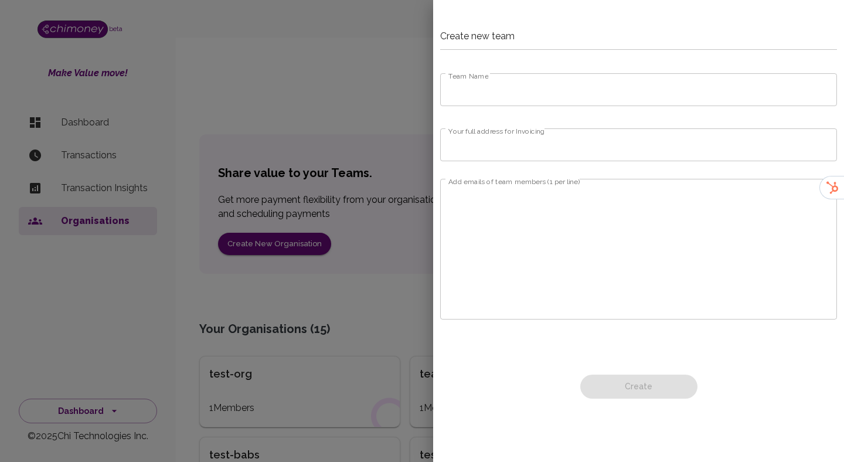
click at [547, 88] on input "Team Name" at bounding box center [638, 89] width 397 height 33
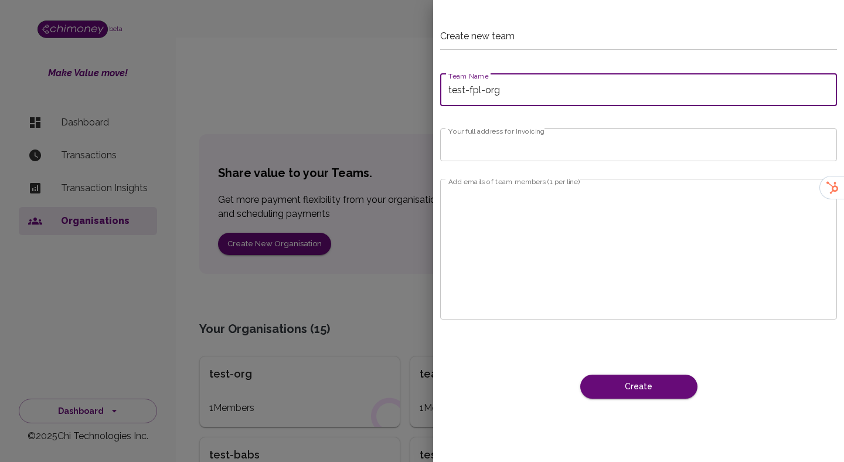
type input "test-fpl-org"
click at [533, 155] on input "Your full address for Invoicing" at bounding box center [638, 144] width 397 height 33
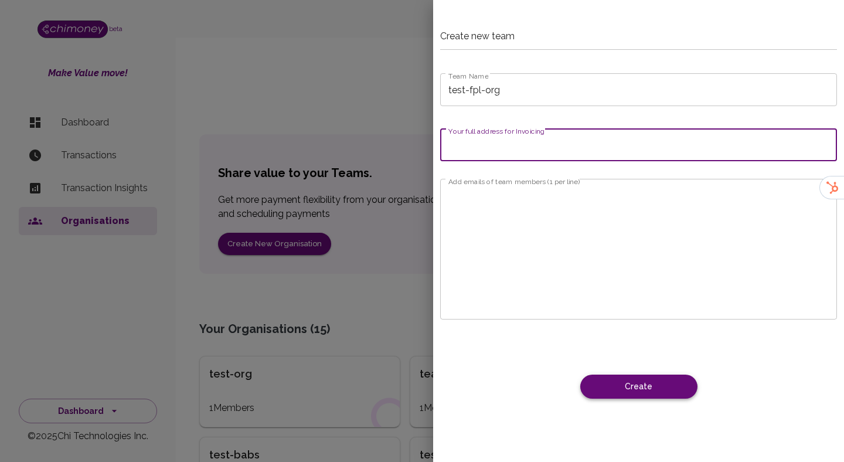
click at [672, 390] on button "Create" at bounding box center [638, 387] width 117 height 24
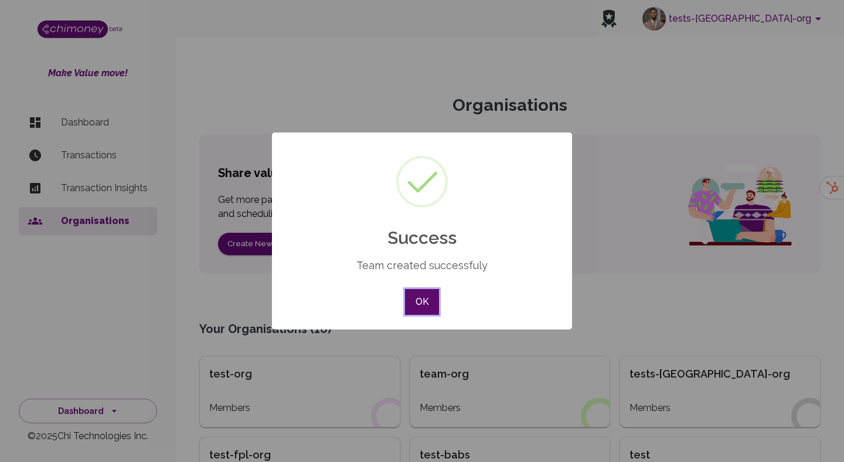
click at [408, 292] on button "OK" at bounding box center [422, 302] width 34 height 26
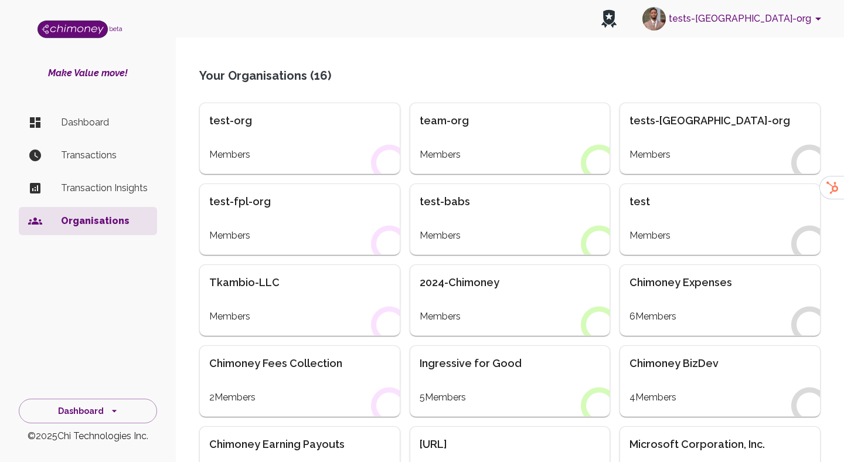
scroll to position [270, 0]
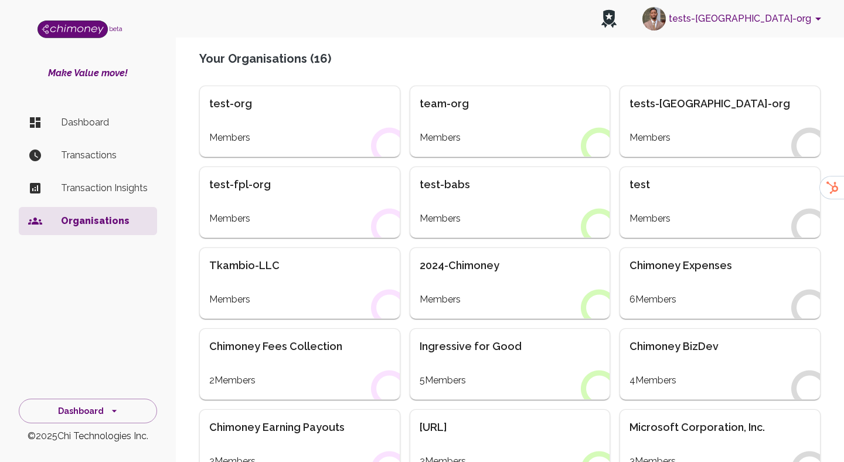
click at [332, 179] on div "test-fpl-org" at bounding box center [299, 184] width 181 height 16
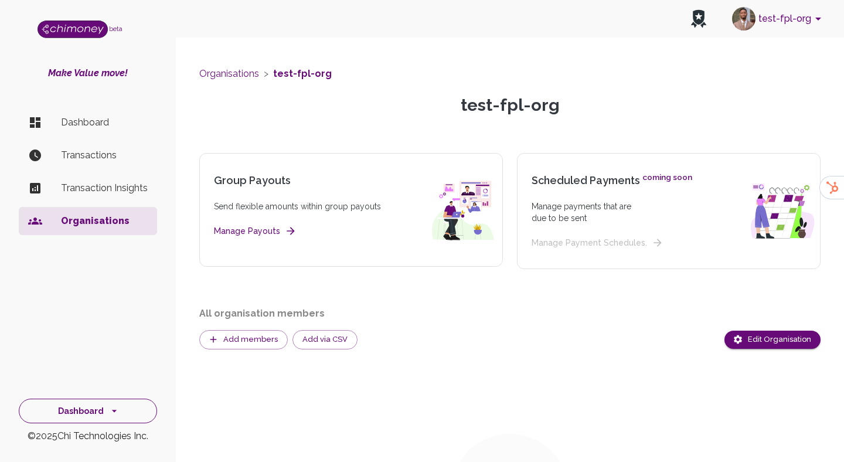
click at [91, 402] on button "Dashboard" at bounding box center [88, 411] width 138 height 25
click at [89, 299] on li "Dashboard" at bounding box center [87, 300] width 137 height 28
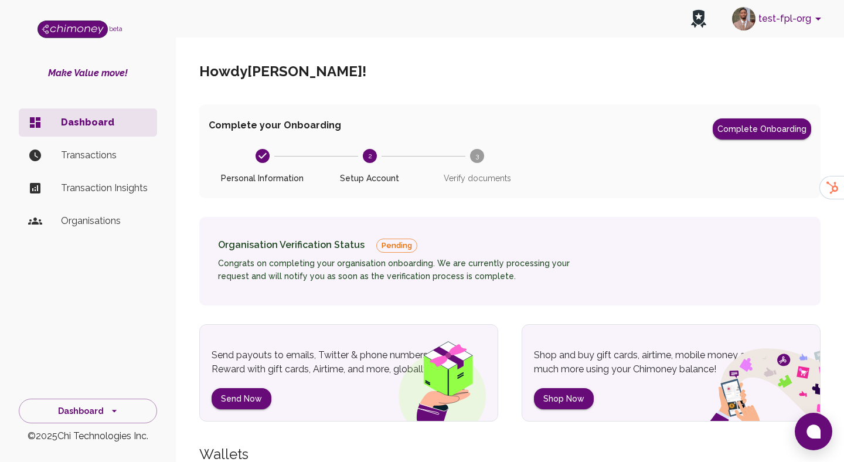
click at [743, 115] on div "Complete your Onboarding Complete Onboarding Personal Information 2 Setup Accou…" at bounding box center [509, 151] width 621 height 94
click at [740, 128] on button "Complete Onboarding" at bounding box center [762, 128] width 98 height 21
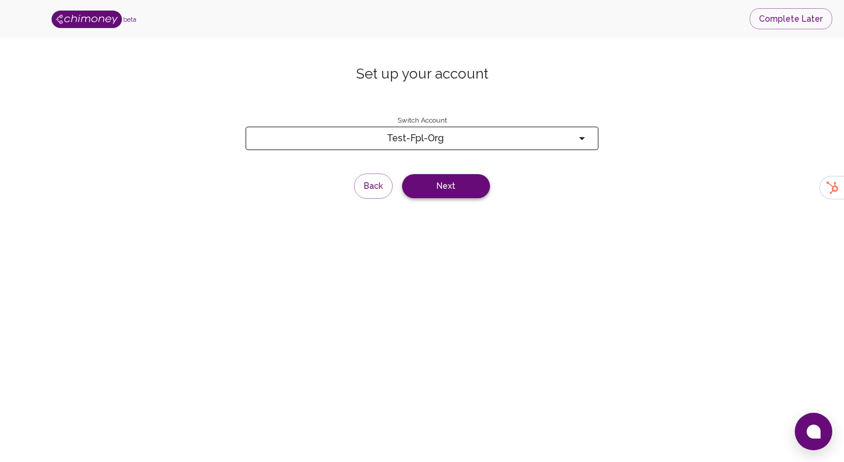
click at [467, 194] on button "Next" at bounding box center [446, 186] width 88 height 24
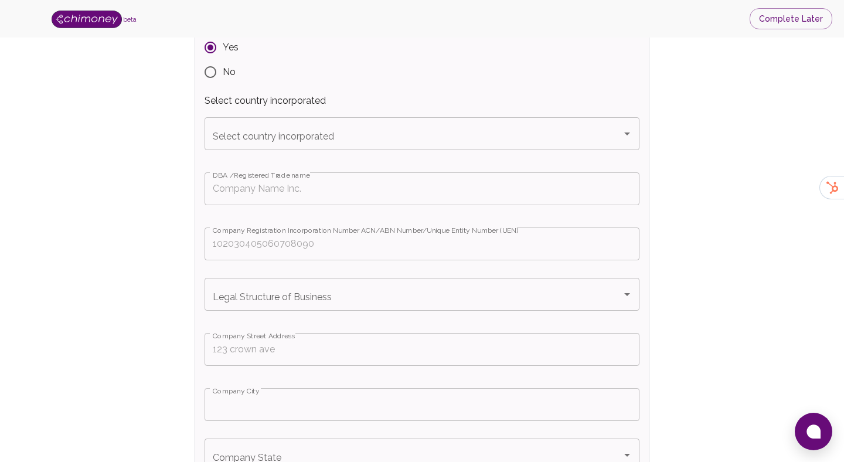
scroll to position [236, 0]
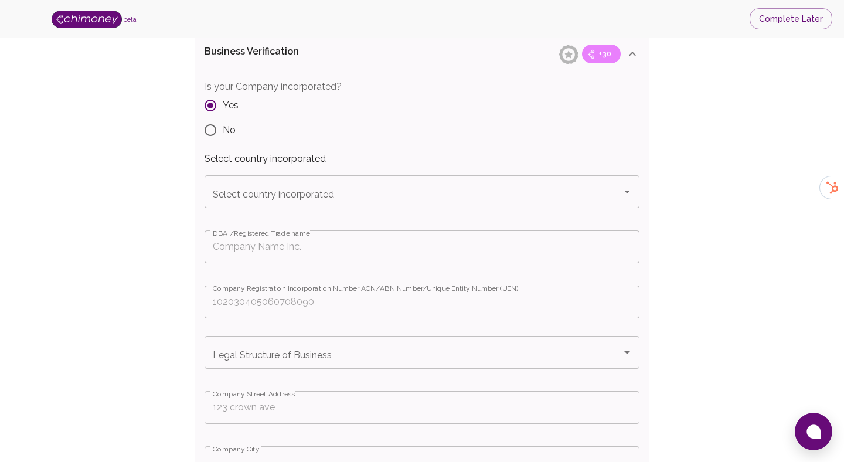
click at [283, 175] on div "Select country incorporated Select country incorporated" at bounding box center [422, 191] width 435 height 33
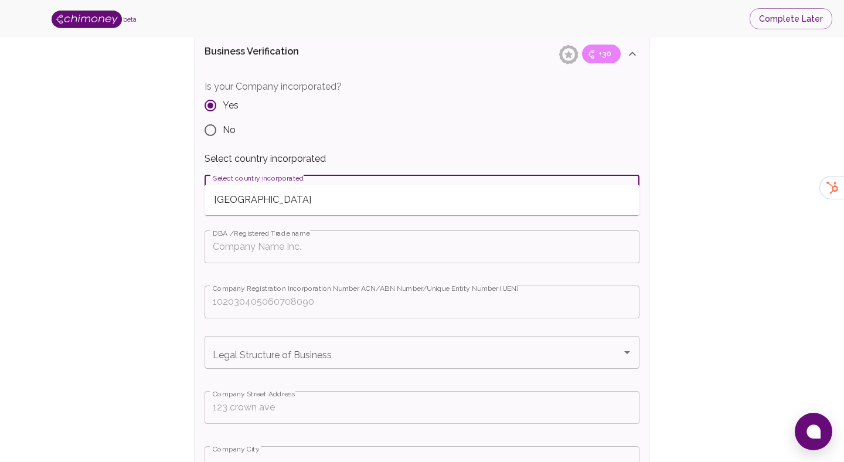
click at [261, 213] on ul "[GEOGRAPHIC_DATA]" at bounding box center [422, 200] width 435 height 30
click at [264, 205] on span "[GEOGRAPHIC_DATA]" at bounding box center [422, 199] width 435 height 21
type input "[GEOGRAPHIC_DATA]"
click at [260, 230] on input "DBA /Registered Trade name" at bounding box center [422, 246] width 435 height 33
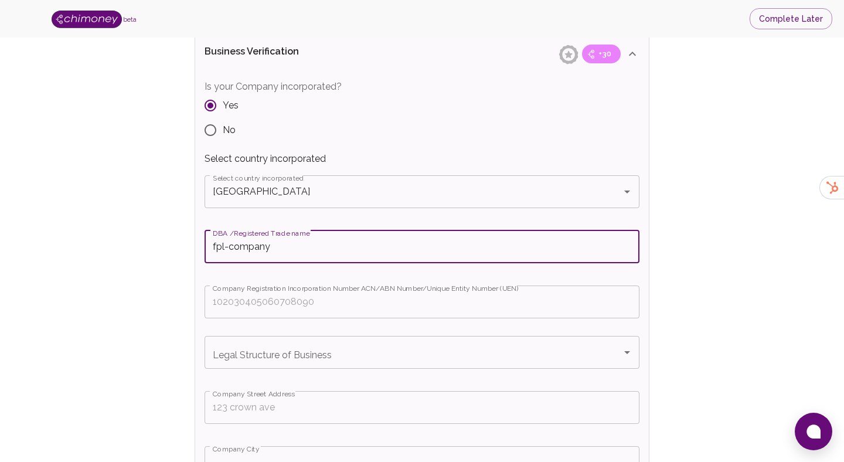
type input "fpl-company"
click at [267, 286] on input "Company Registration Incorporation Number ACN/ABN Number/Unique Entity Number (…" at bounding box center [422, 302] width 435 height 33
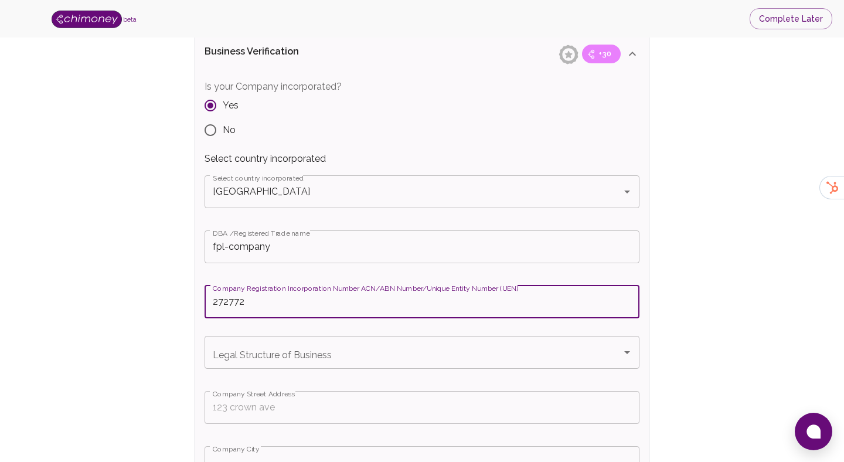
type input "272772"
click at [278, 341] on input "Legal Structure of Business" at bounding box center [413, 352] width 407 height 22
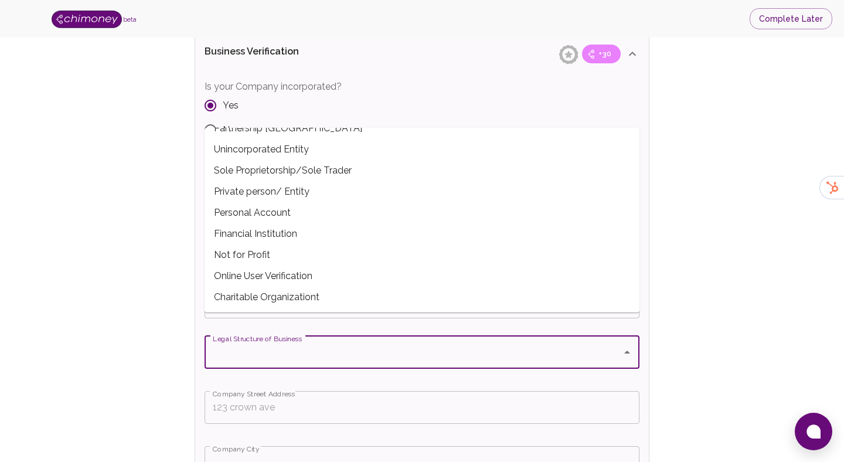
scroll to position [100, 0]
click at [295, 229] on span "Financial Institution" at bounding box center [422, 233] width 435 height 21
type input "Financial Institution"
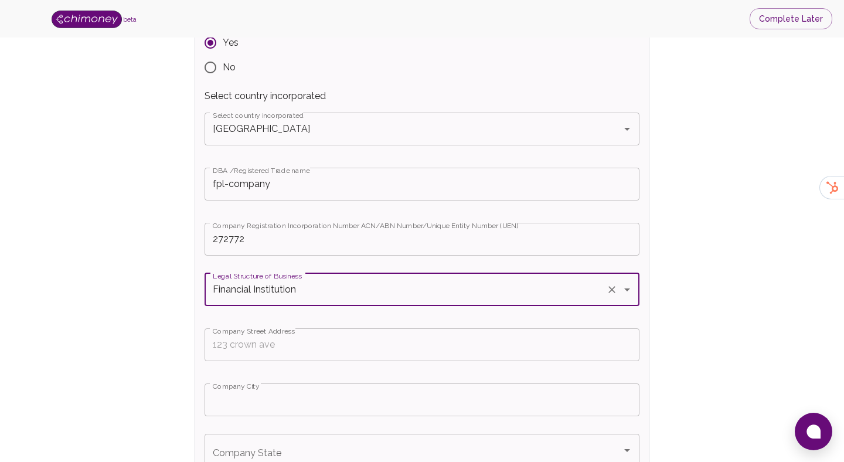
scroll to position [362, 0]
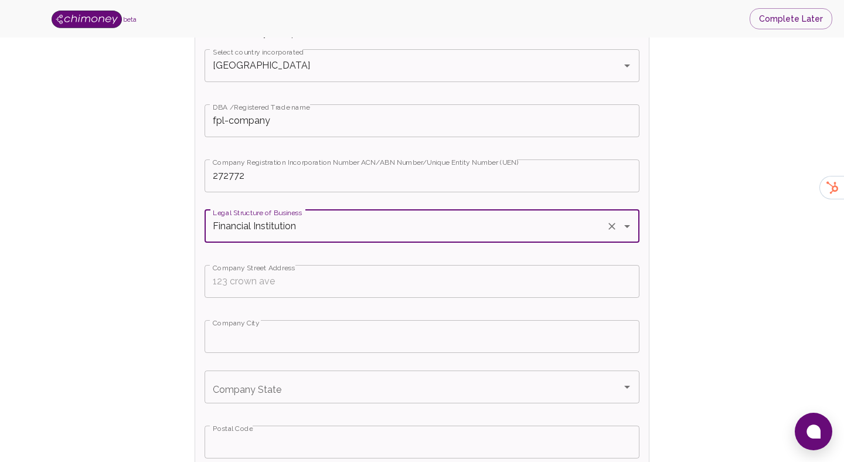
click at [287, 265] on input "Company Street Address" at bounding box center [422, 281] width 435 height 33
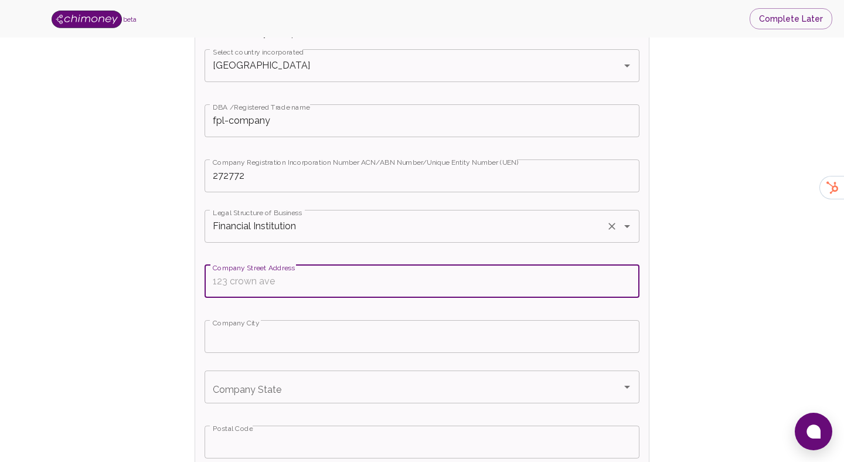
paste input "OneEleven, [STREET_ADDRESS]"
type input "OneEleven, [STREET_ADDRESS]"
click at [274, 320] on input "Company City" at bounding box center [422, 336] width 435 height 33
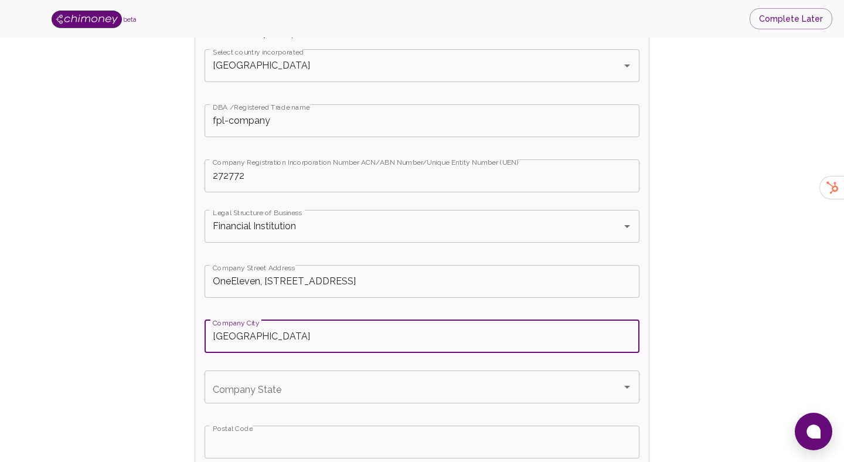
type input "[GEOGRAPHIC_DATA]"
click at [265, 371] on div "Company State Company State" at bounding box center [422, 387] width 435 height 33
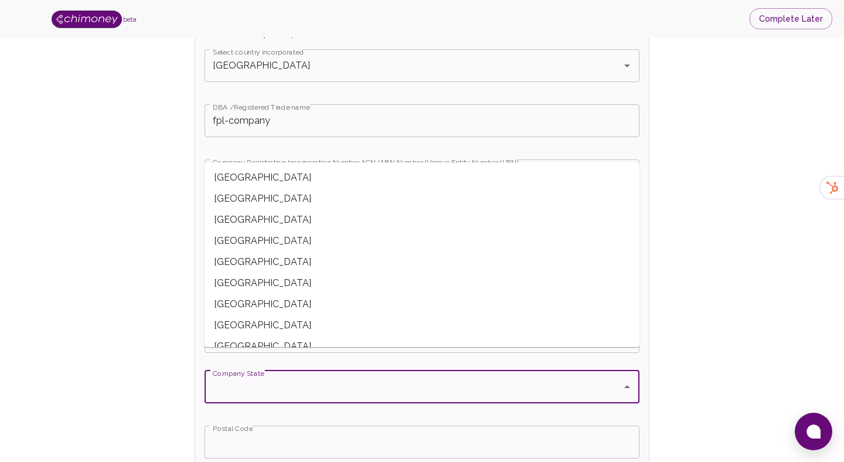
click at [277, 269] on span "[GEOGRAPHIC_DATA]" at bounding box center [422, 261] width 435 height 21
type input "[GEOGRAPHIC_DATA]"
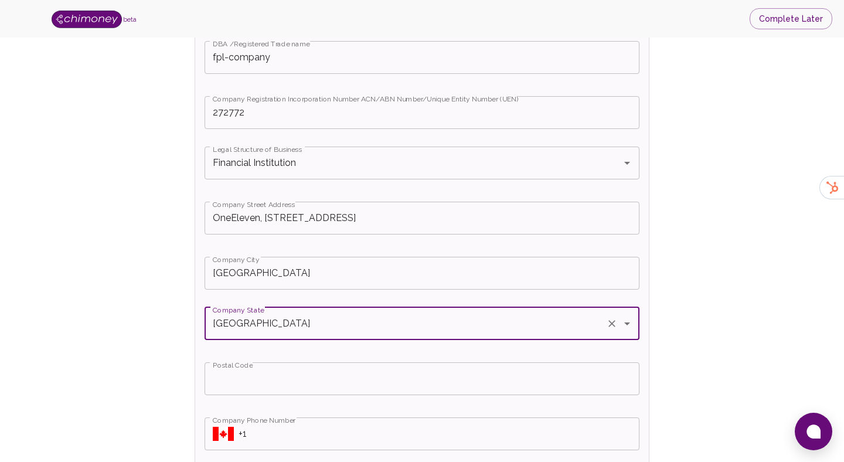
scroll to position [548, 0]
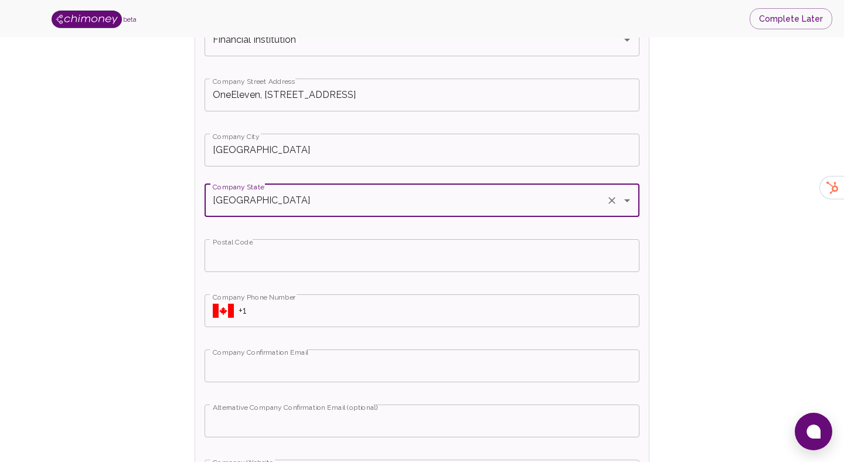
click at [269, 239] on input "Postal Code" at bounding box center [422, 255] width 435 height 33
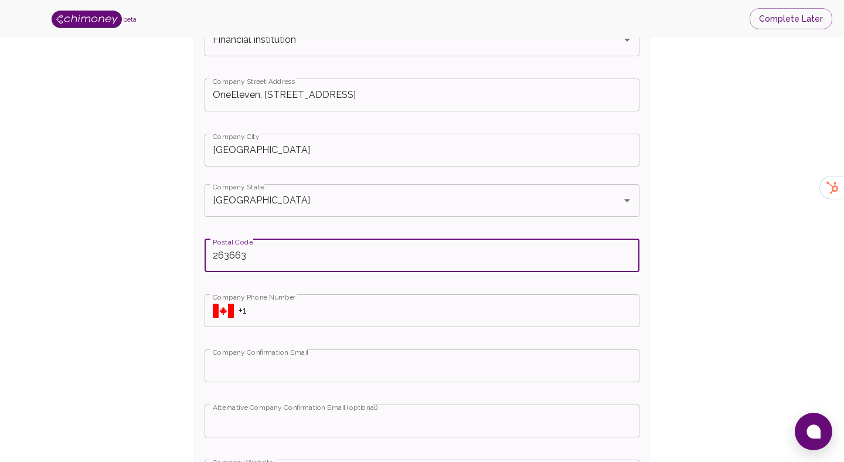
type input "263663"
click at [290, 294] on input "+1" at bounding box center [439, 310] width 401 height 33
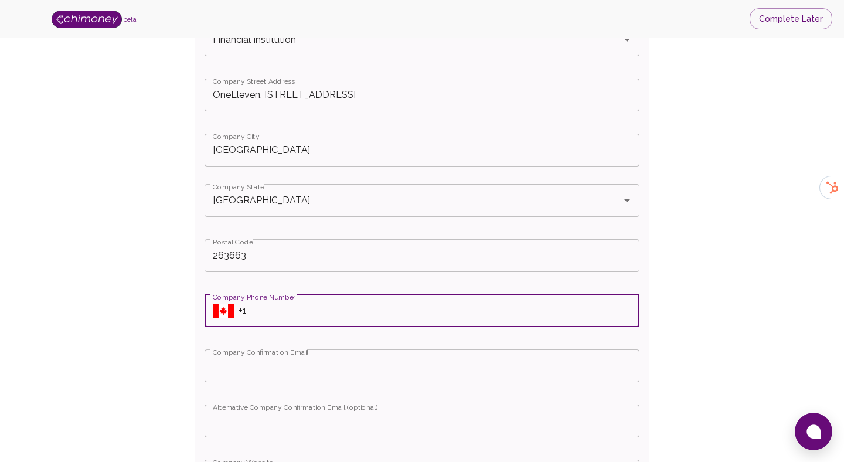
paste input "[PHONE_NUMBER]"
type input "[PHONE_NUMBER]"
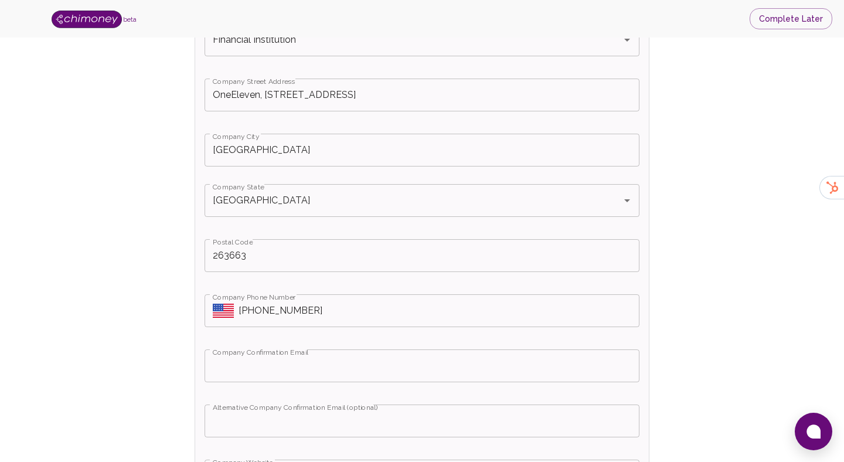
click at [215, 292] on label "Company Phone Number" at bounding box center [254, 297] width 83 height 10
click at [239, 294] on input "[PHONE_NUMBER]" at bounding box center [439, 310] width 401 height 33
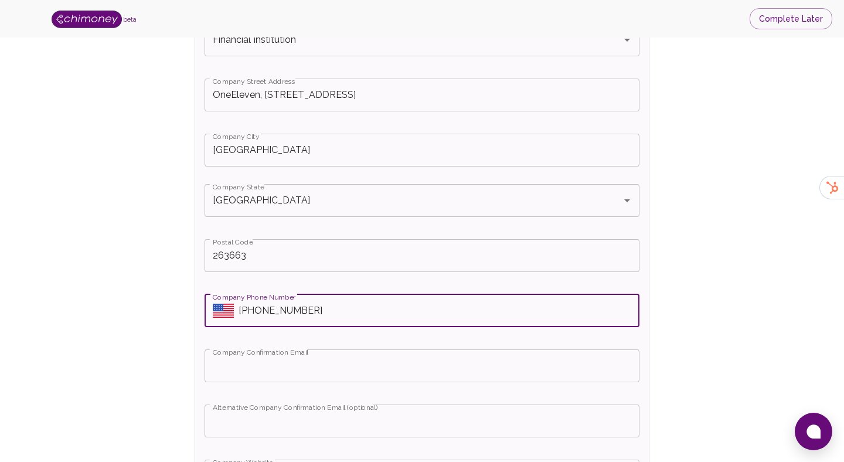
click at [221, 304] on icon "Select country" at bounding box center [218, 308] width 11 height 8
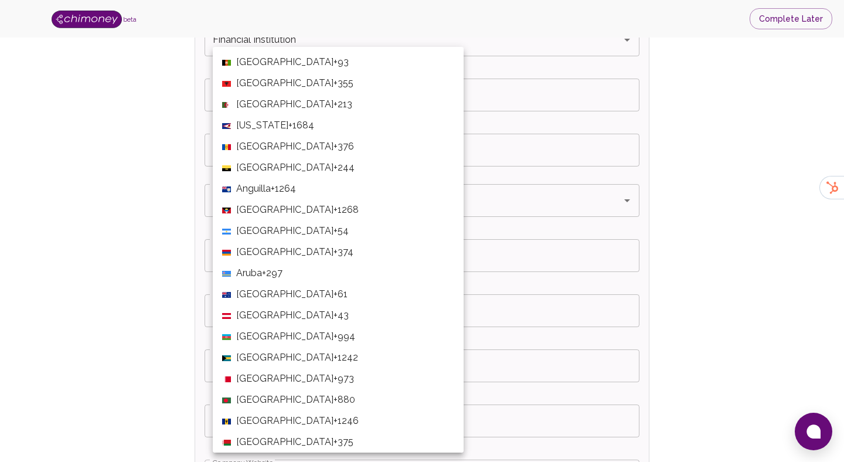
scroll to position [530, 0]
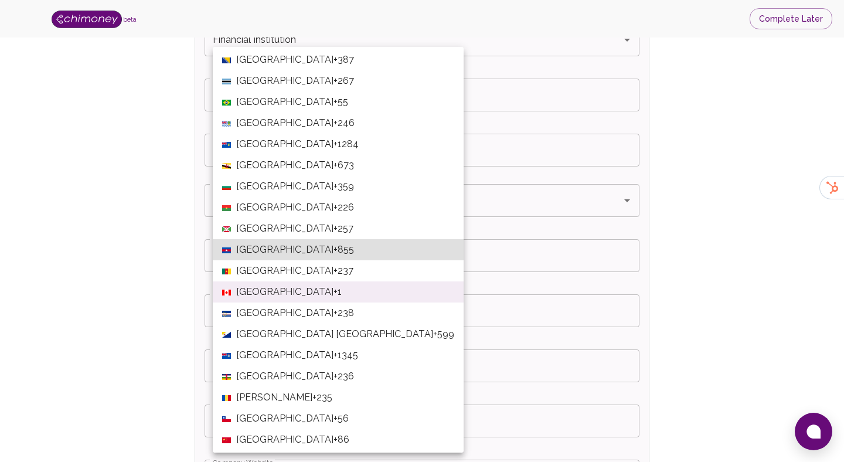
click at [268, 293] on span "[GEOGRAPHIC_DATA]" at bounding box center [284, 292] width 97 height 14
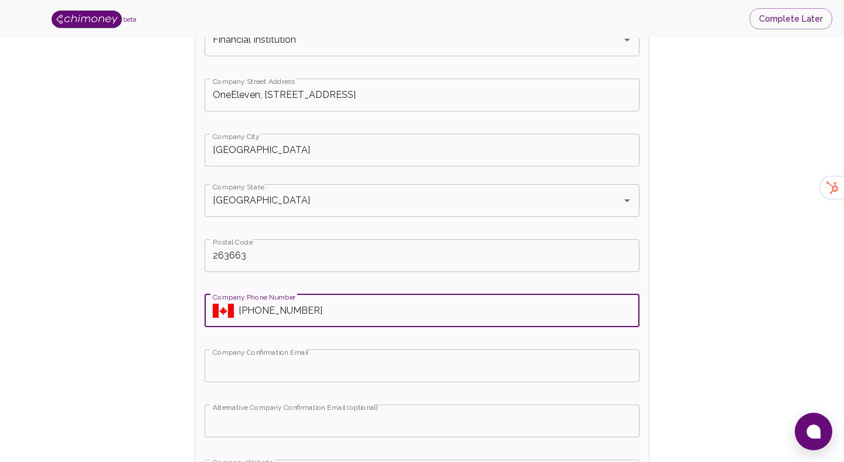
click at [308, 349] on input "Company Confirmation Email" at bounding box center [422, 365] width 435 height 33
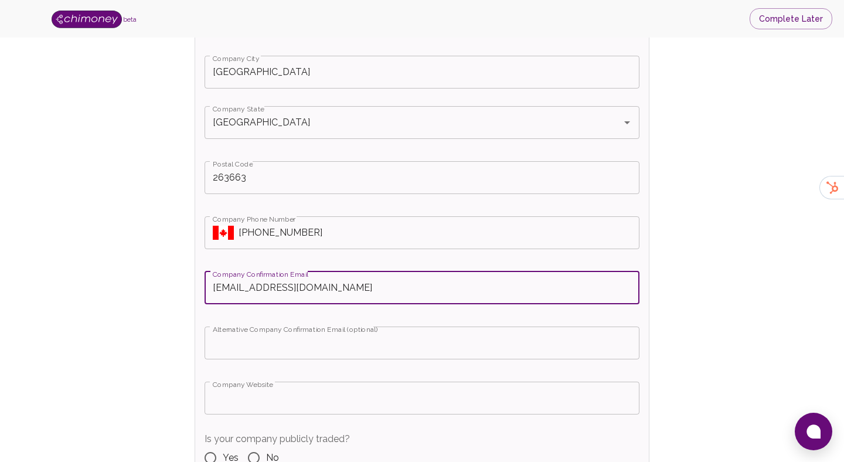
scroll to position [678, 0]
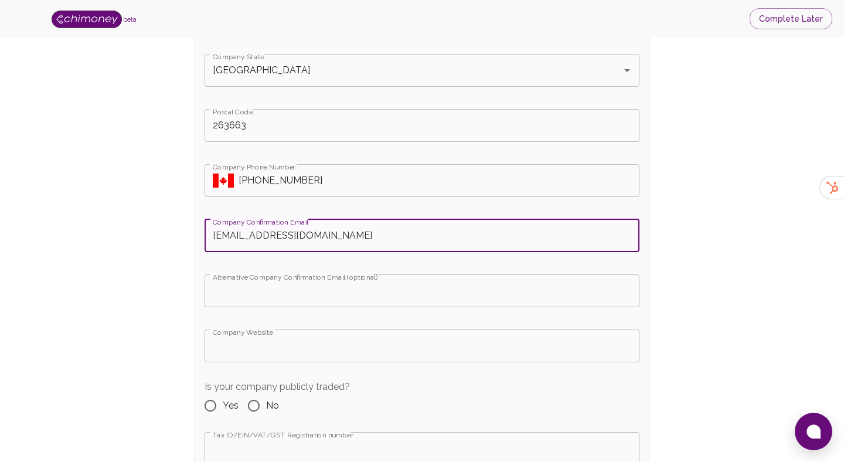
type input "[EMAIL_ADDRESS][DOMAIN_NAME]"
click at [288, 336] on input "Company Website" at bounding box center [422, 345] width 435 height 33
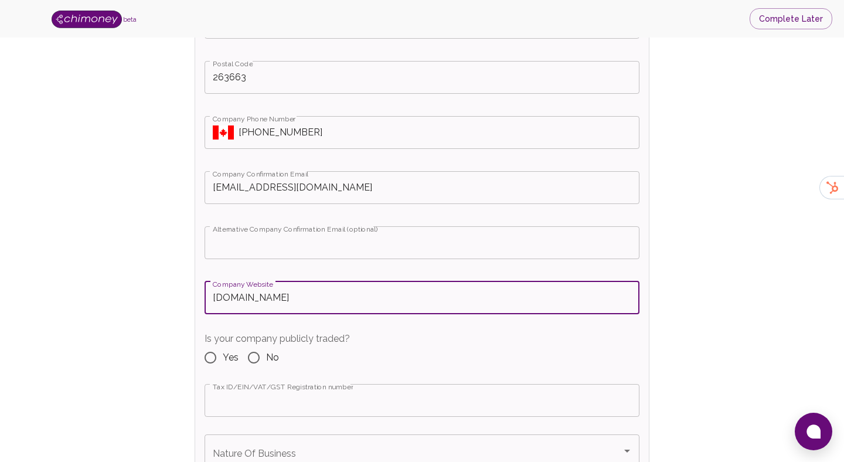
scroll to position [730, 0]
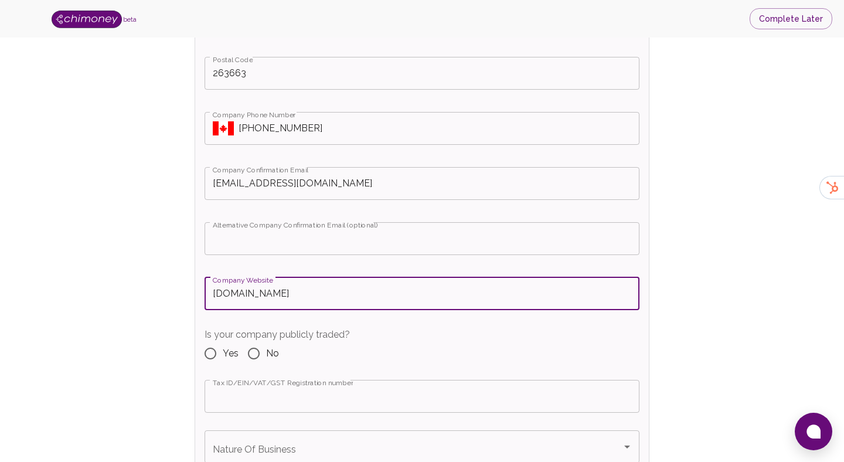
type input "[DOMAIN_NAME]"
click at [261, 341] on input "No" at bounding box center [254, 353] width 25 height 25
radio input "true"
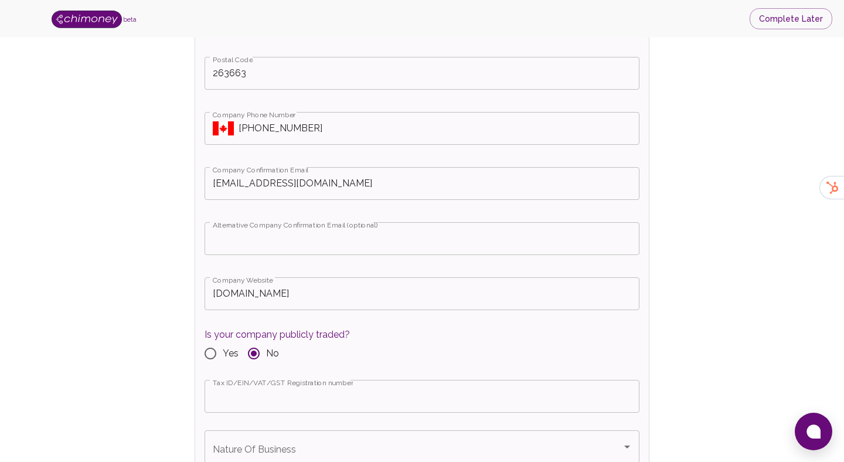
click at [266, 380] on input "Tax ID/EIN/VAT/GST Registration number" at bounding box center [422, 396] width 435 height 33
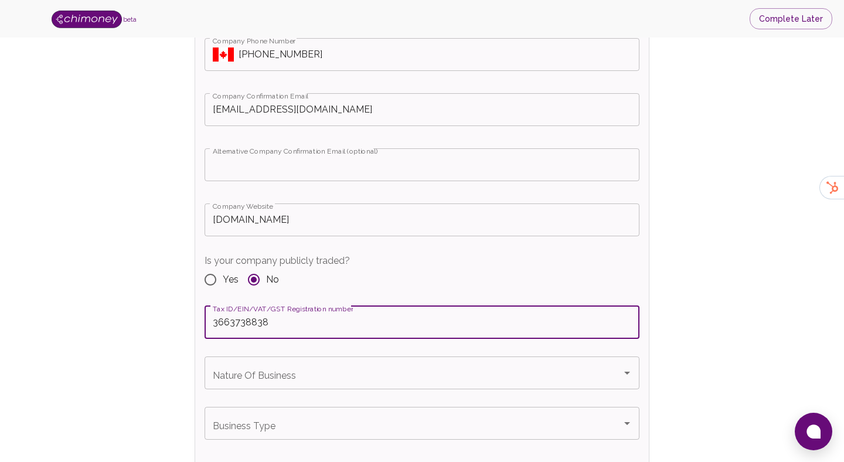
scroll to position [875, 0]
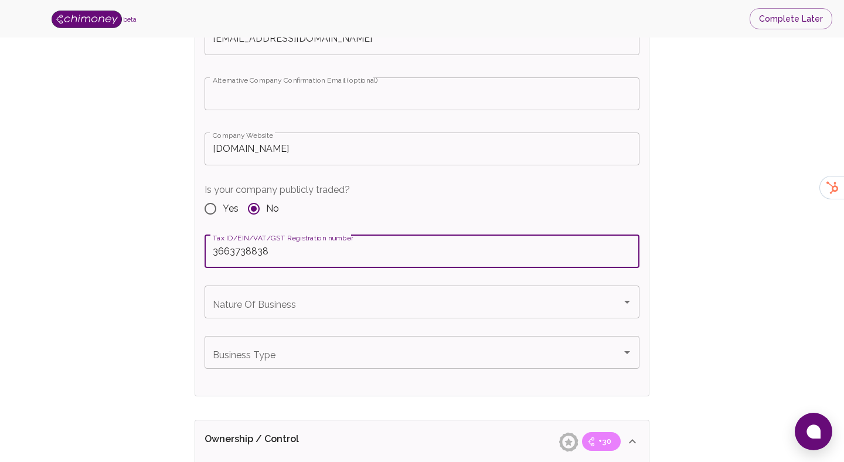
type input "3663738838"
click at [269, 286] on div "Nature Of Business Nature Of Business" at bounding box center [422, 302] width 435 height 33
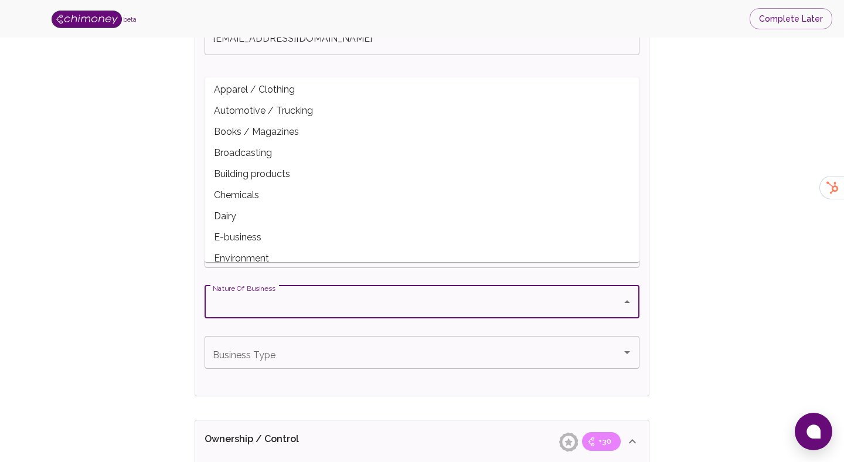
scroll to position [67, 0]
click at [254, 171] on span "Building products" at bounding box center [422, 172] width 435 height 21
type input "Building products"
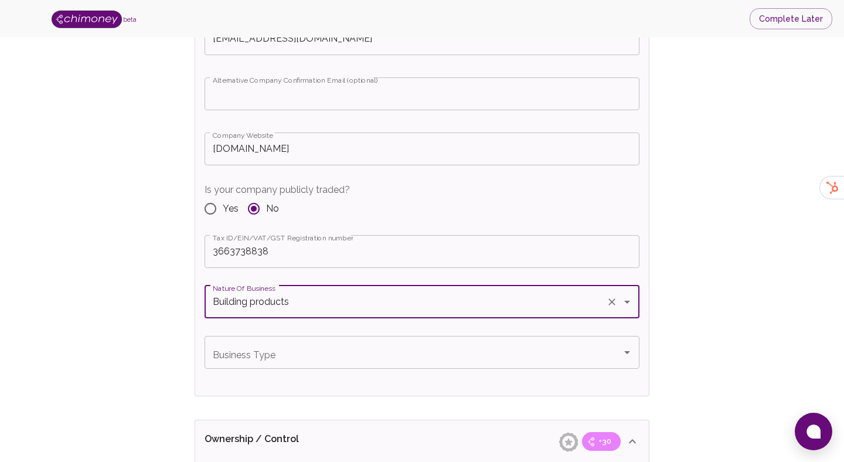
click at [280, 342] on div "Business Type" at bounding box center [422, 352] width 435 height 33
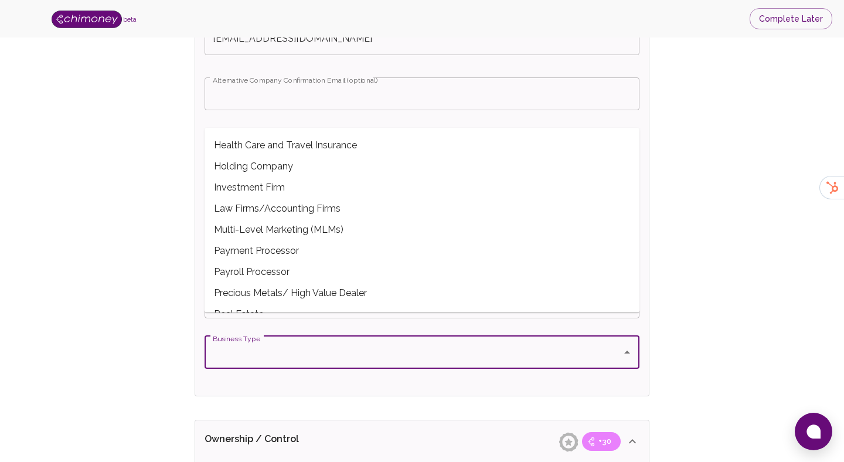
scroll to position [109, 0]
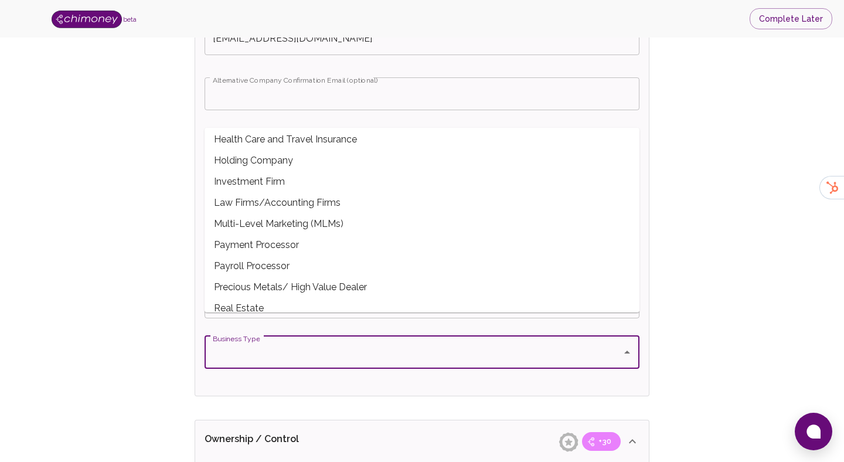
click at [289, 239] on span "Payment Processor" at bounding box center [422, 244] width 435 height 21
type input "Payment Processor"
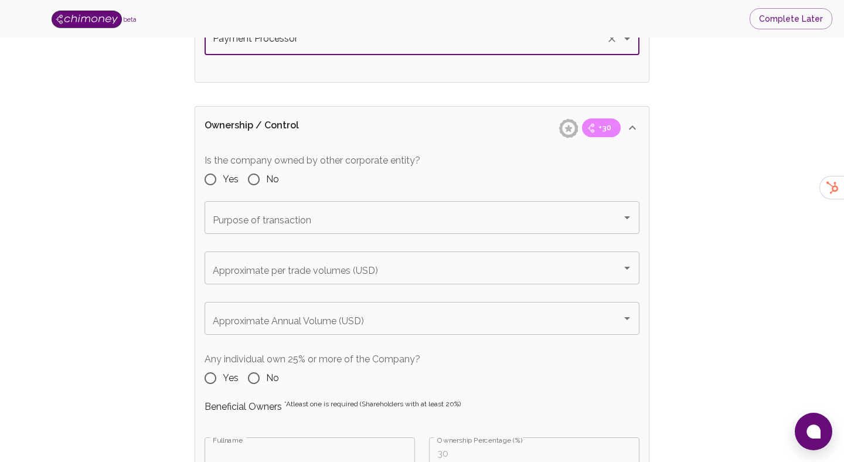
scroll to position [1197, 0]
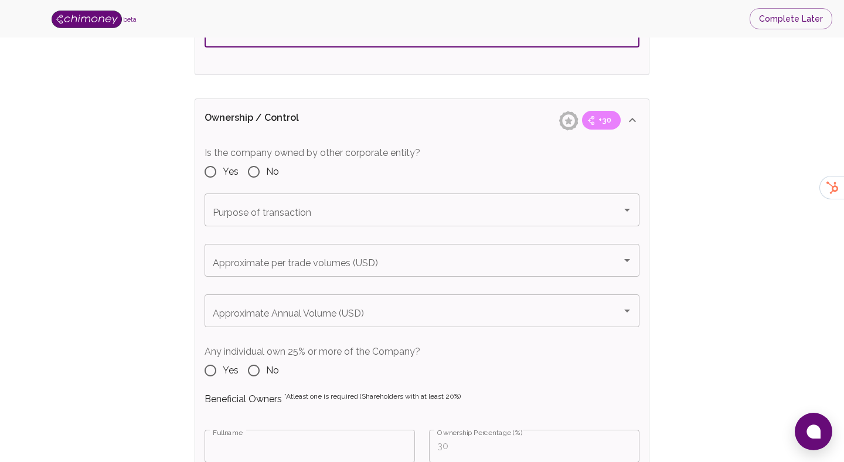
click at [242, 159] on input "No" at bounding box center [254, 171] width 25 height 25
radio input "true"
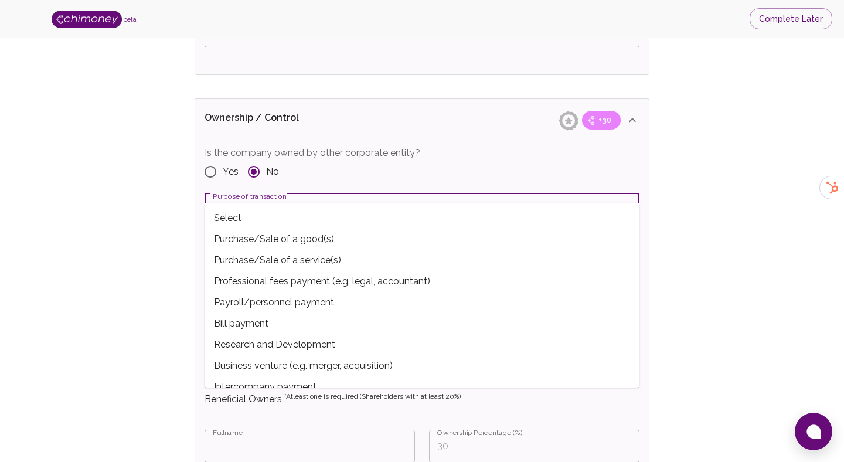
click at [293, 317] on span "Bill payment" at bounding box center [422, 323] width 435 height 21
type input "Bill payment"
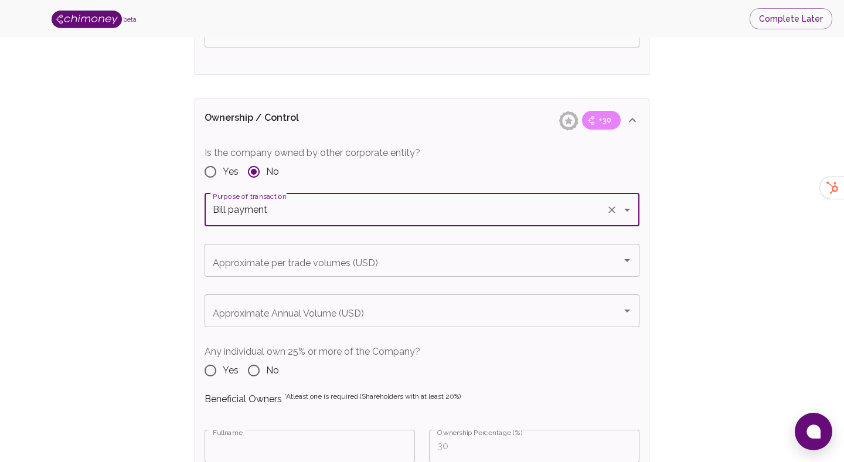
click at [304, 244] on div "Approximate per trade volumes (USD) Approximate per trade volumes (USD)" at bounding box center [422, 260] width 435 height 33
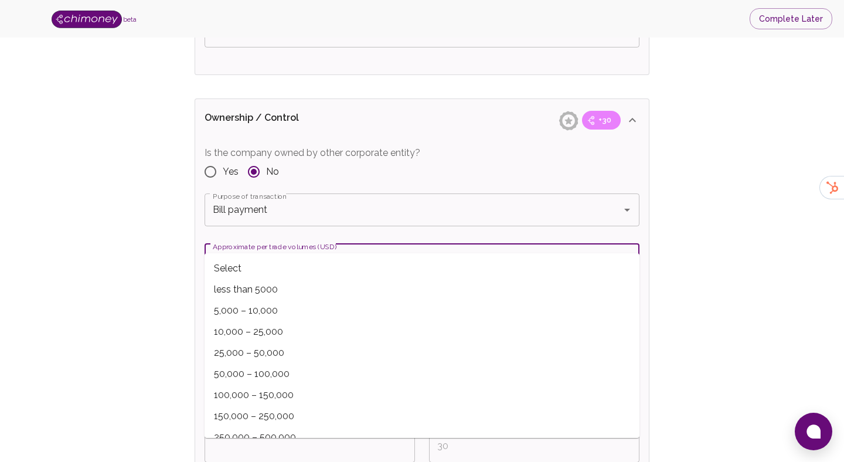
click at [269, 308] on span "5,000 – 10,000" at bounding box center [422, 310] width 435 height 21
type input "5,000 – 10,000"
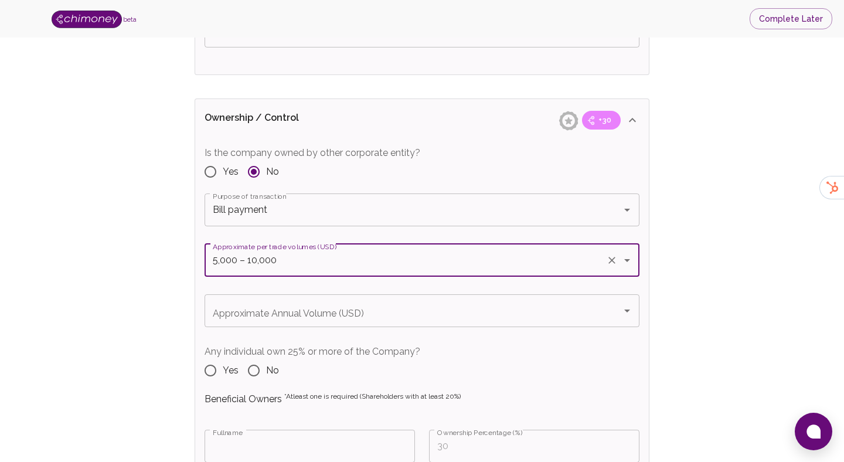
click at [296, 294] on div "Approximate Annual Volume (USD) Approximate Annual Volume (USD)" at bounding box center [422, 310] width 435 height 33
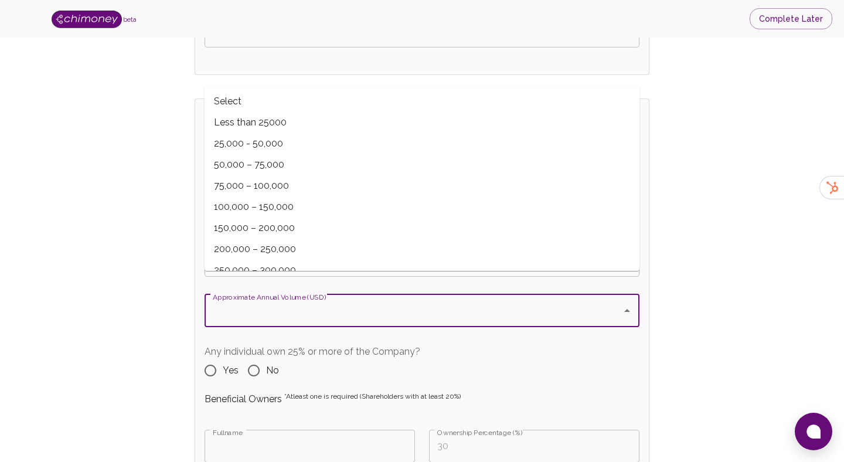
click at [247, 171] on span "50,000 – 75,000" at bounding box center [422, 164] width 435 height 21
type input "50,000 – 75,000"
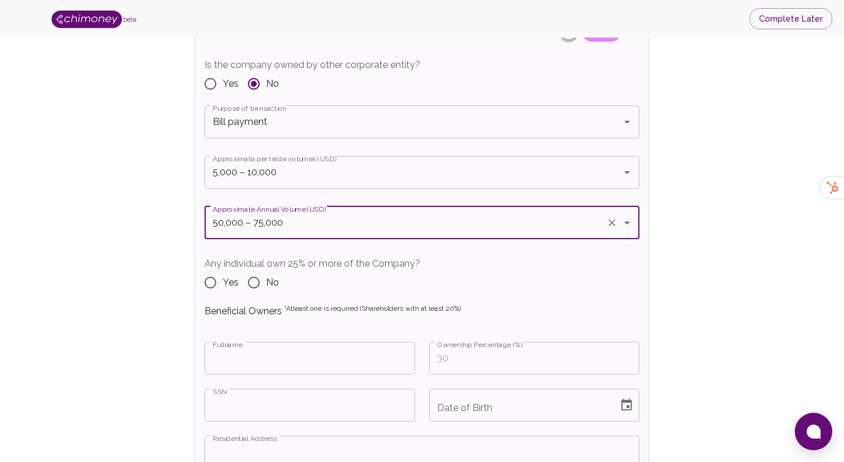
scroll to position [1302, 0]
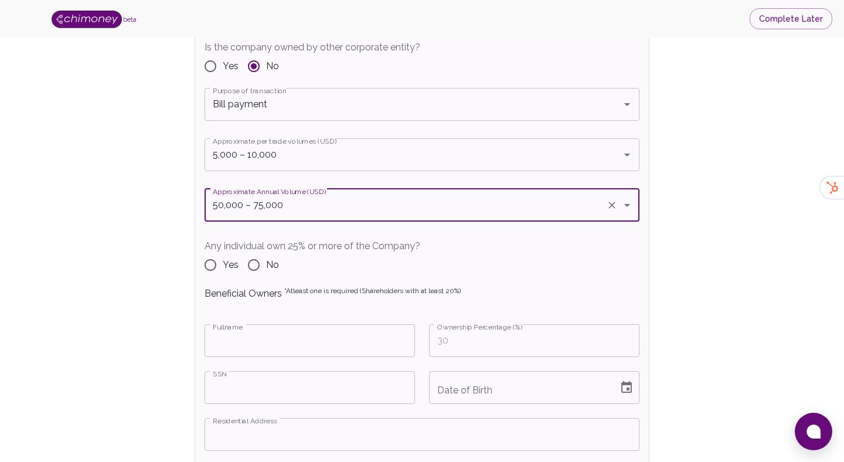
click at [220, 253] on input "Yes" at bounding box center [210, 265] width 25 height 25
radio input "true"
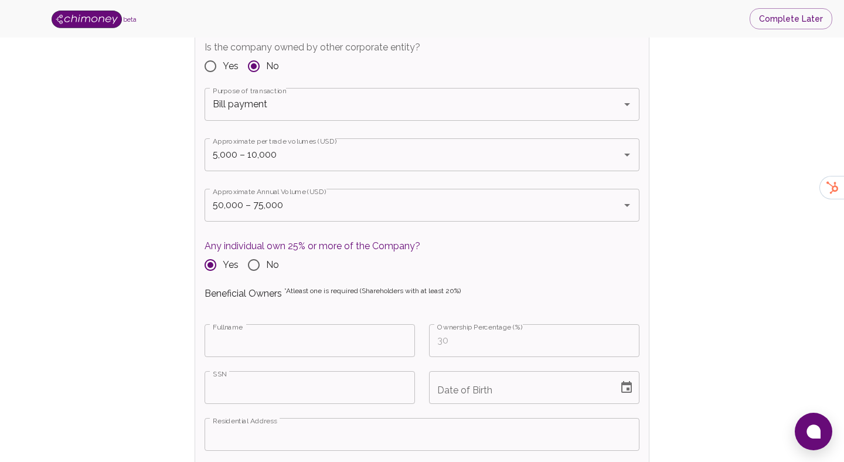
click at [465, 322] on label "Ownership Percentage (%)" at bounding box center [480, 327] width 86 height 10
click at [465, 324] on input "Ownership Percentage (%)" at bounding box center [534, 340] width 210 height 33
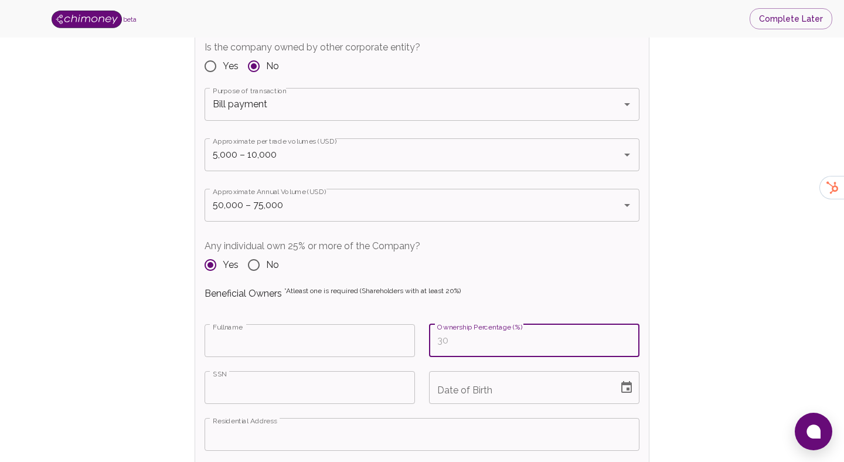
click at [465, 324] on input "Ownership Percentage (%)" at bounding box center [534, 340] width 210 height 33
type input "40"
click at [315, 331] on input "Fullname" at bounding box center [310, 340] width 210 height 33
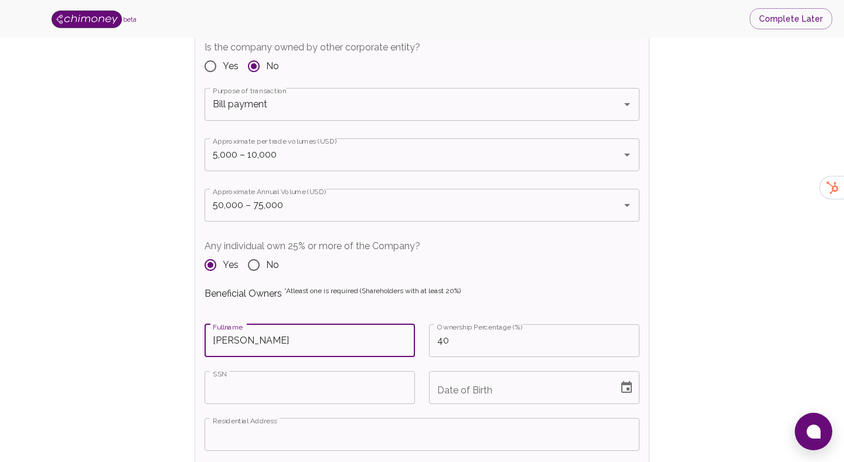
type input "[PERSON_NAME]"
click at [272, 371] on input "SSN" at bounding box center [310, 387] width 210 height 33
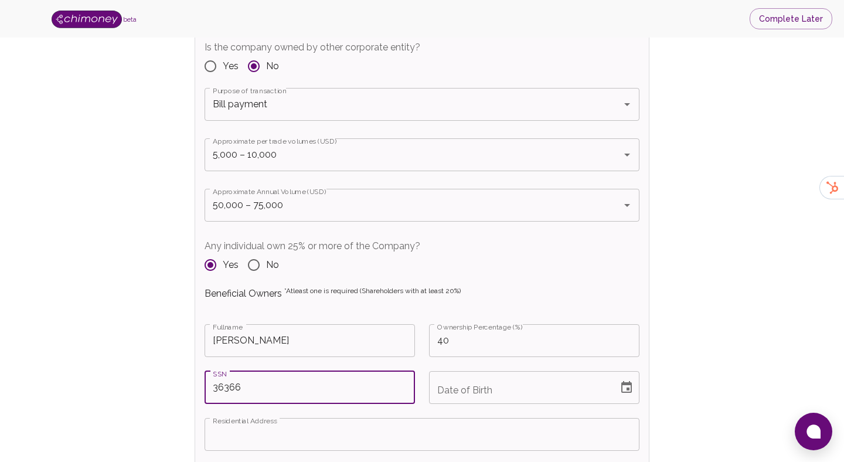
type input "36366"
click at [434, 371] on input "Date of Birth" at bounding box center [519, 387] width 181 height 33
type input "MM/DD/YYYY"
click at [624, 376] on button "Choose date" at bounding box center [626, 387] width 23 height 23
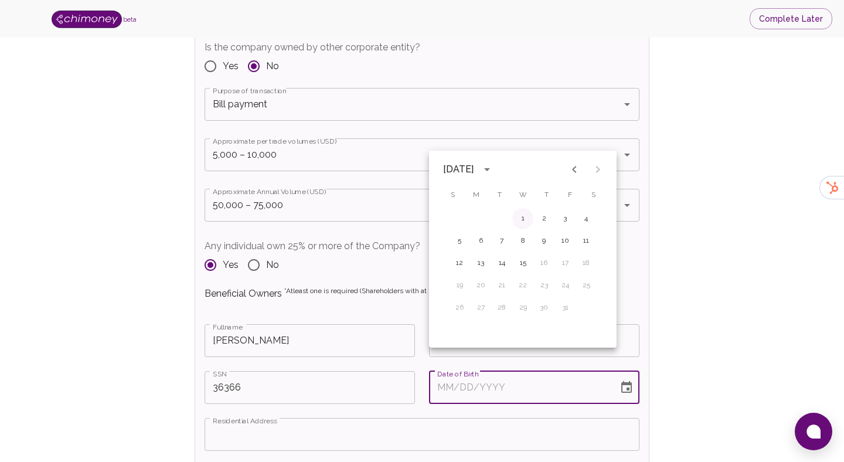
click at [522, 225] on button "1" at bounding box center [522, 218] width 21 height 21
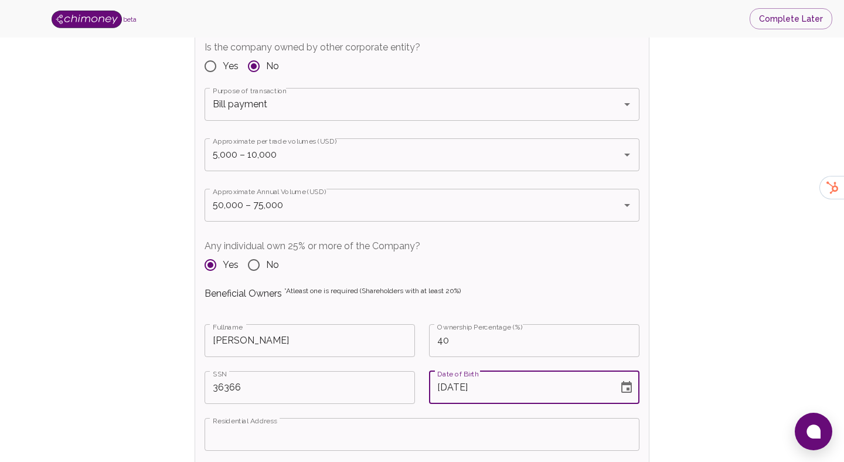
click at [504, 371] on input "[DATE]" at bounding box center [519, 387] width 181 height 33
click at [521, 371] on input "[DATE]" at bounding box center [519, 387] width 181 height 33
click at [627, 381] on icon "Choose date, selected date is Aug 1, 2007" at bounding box center [626, 387] width 11 height 12
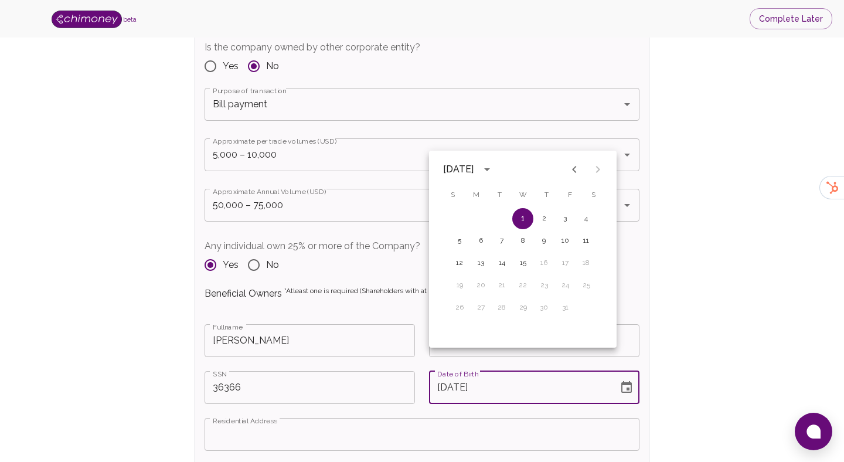
click at [494, 166] on icon "calendar view is open, switch to year view" at bounding box center [487, 169] width 14 height 14
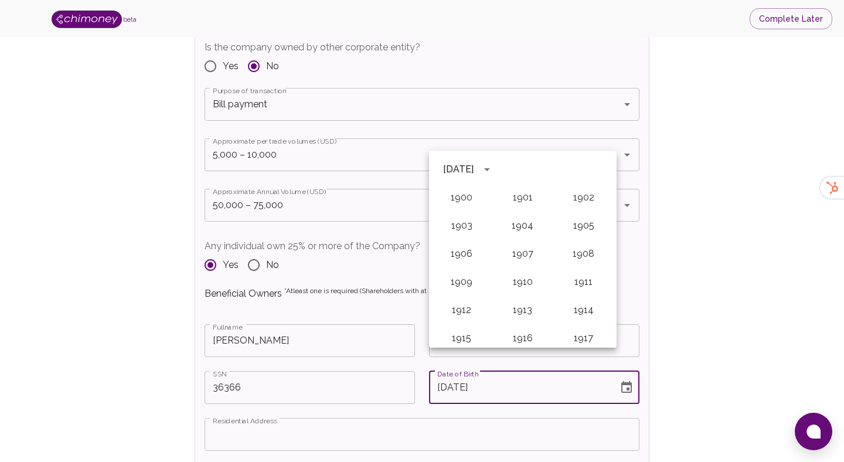
scroll to position [849, 0]
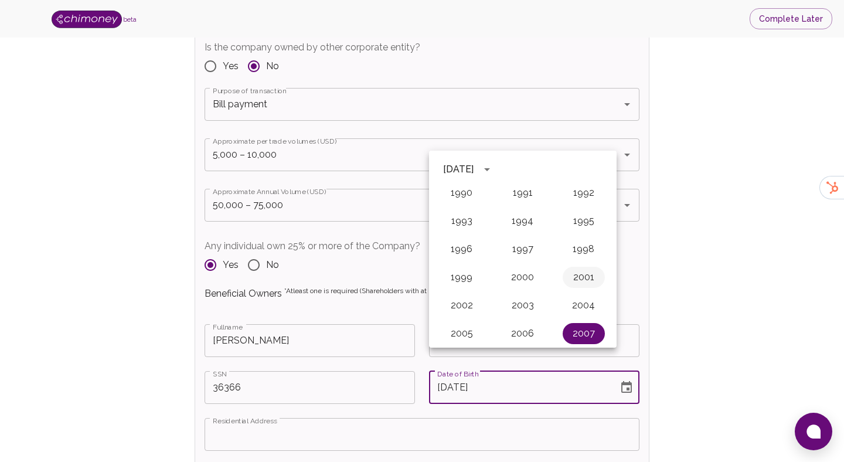
click at [573, 277] on button "2001" at bounding box center [584, 277] width 42 height 21
type input "[DATE]"
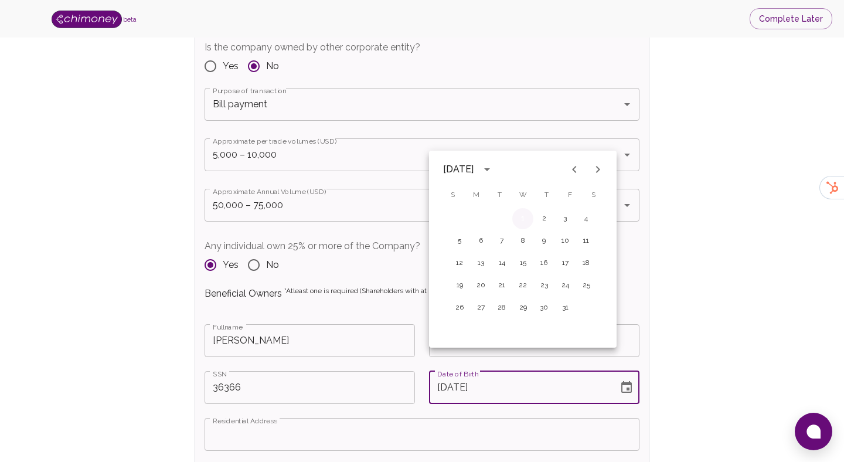
click at [515, 222] on button "1" at bounding box center [522, 218] width 21 height 21
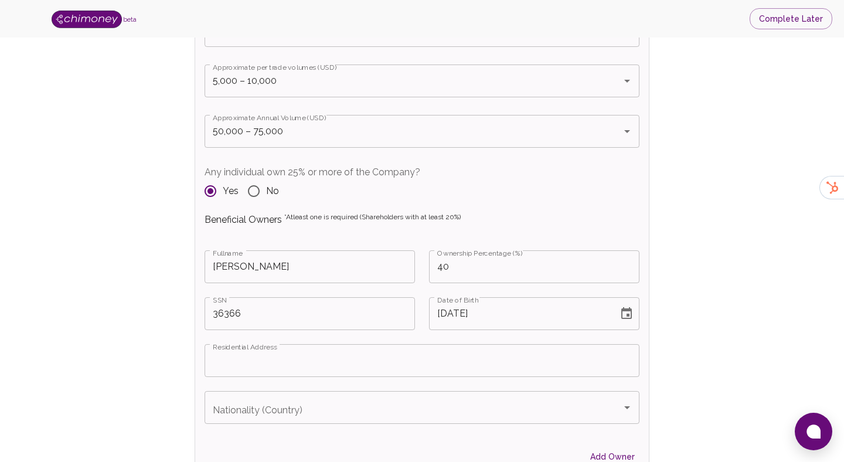
scroll to position [1387, 0]
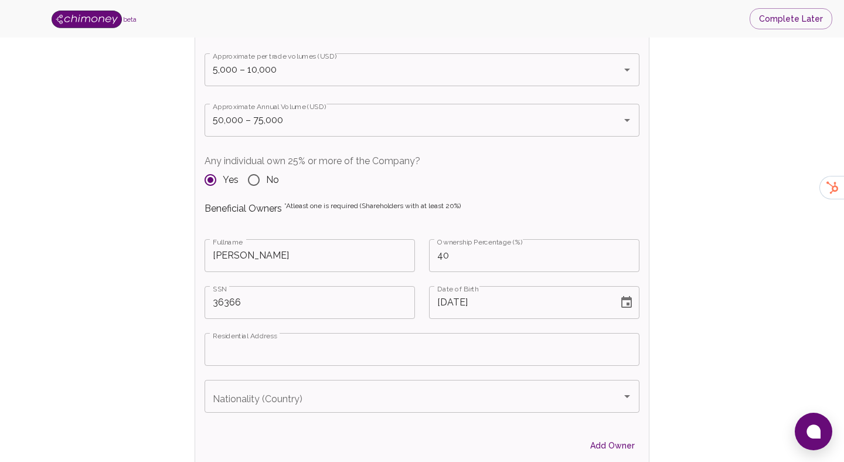
click at [325, 319] on div "Residential Address Residential Address" at bounding box center [415, 342] width 449 height 47
click at [312, 333] on input "Residential Address" at bounding box center [422, 349] width 435 height 33
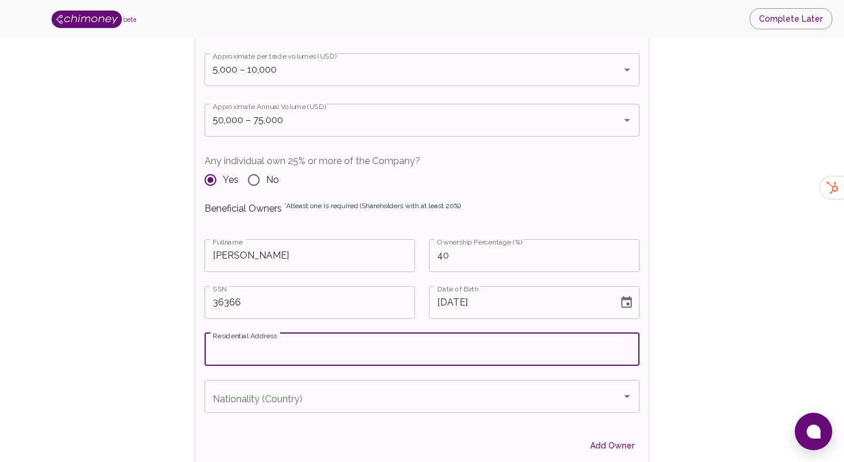
paste input "OneEleven, [STREET_ADDRESS]"
type input "OneEleven, [STREET_ADDRESS]"
click at [672, 325] on div "Verify Business Complete next steps to earn badges +30 Business Verification +3…" at bounding box center [422, 149] width 769 height 2914
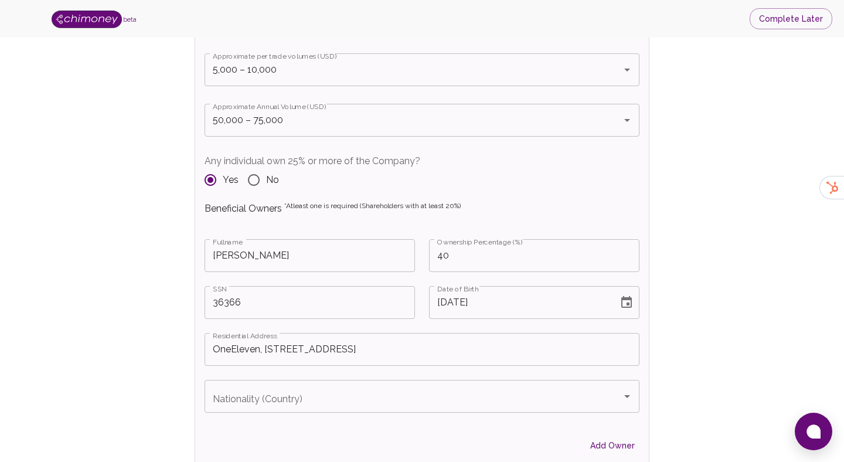
click at [558, 386] on div "Nationality (Country)" at bounding box center [422, 396] width 435 height 33
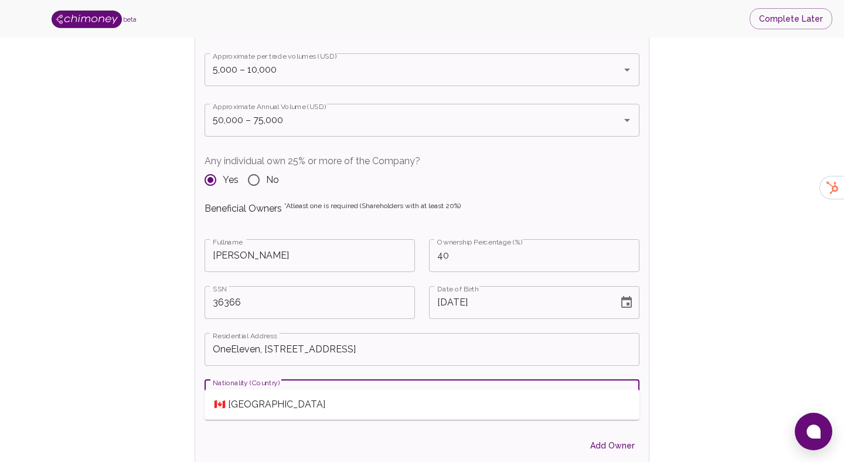
click at [263, 405] on span "🇨🇦 [GEOGRAPHIC_DATA]" at bounding box center [422, 404] width 435 height 21
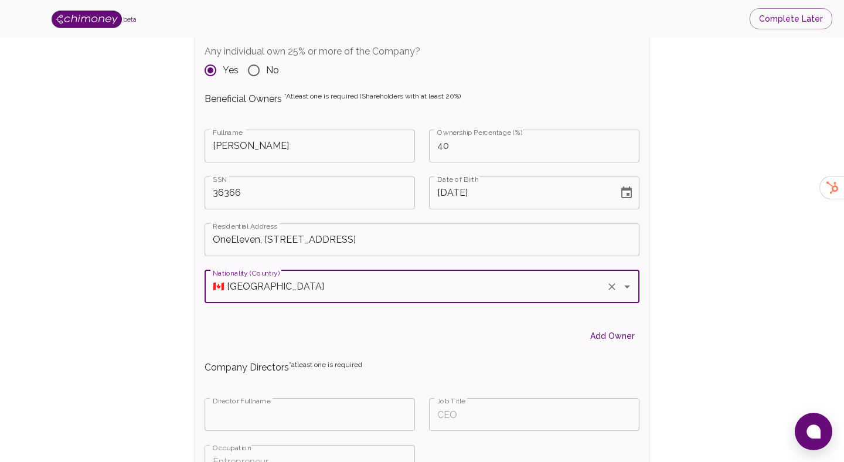
scroll to position [1534, 0]
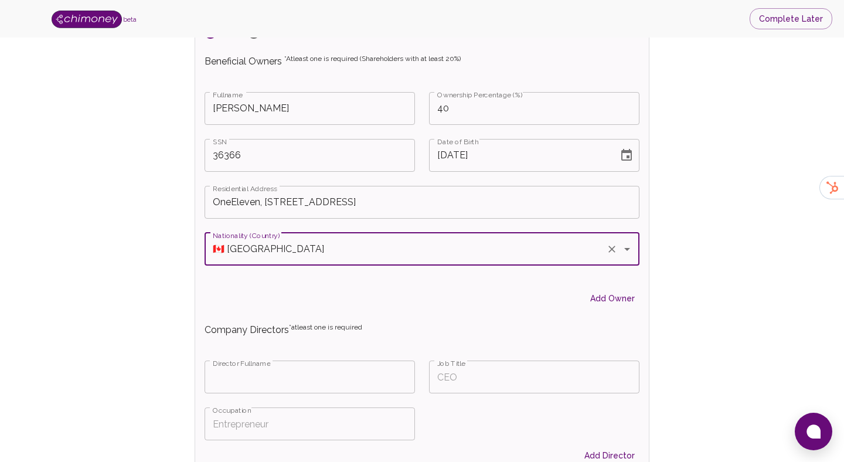
type input "🇨🇦 [GEOGRAPHIC_DATA]"
click at [272, 323] on p "Company Directors *atleast one is required" at bounding box center [422, 330] width 435 height 14
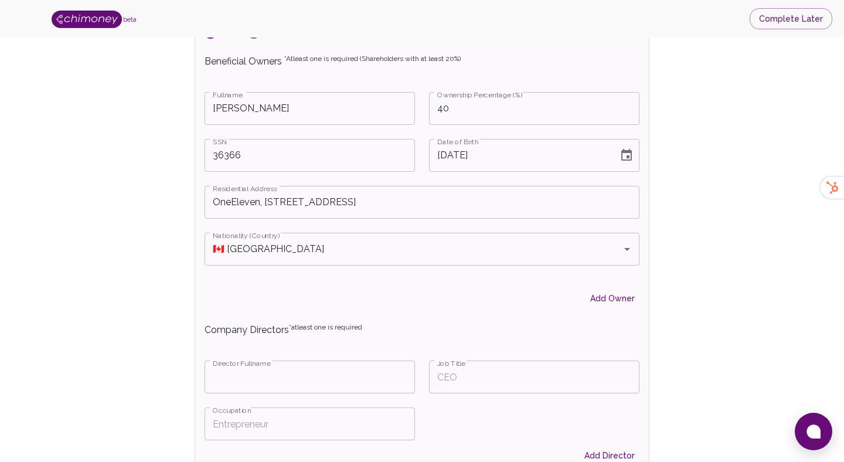
click at [312, 361] on input "Fullname" at bounding box center [310, 377] width 210 height 33
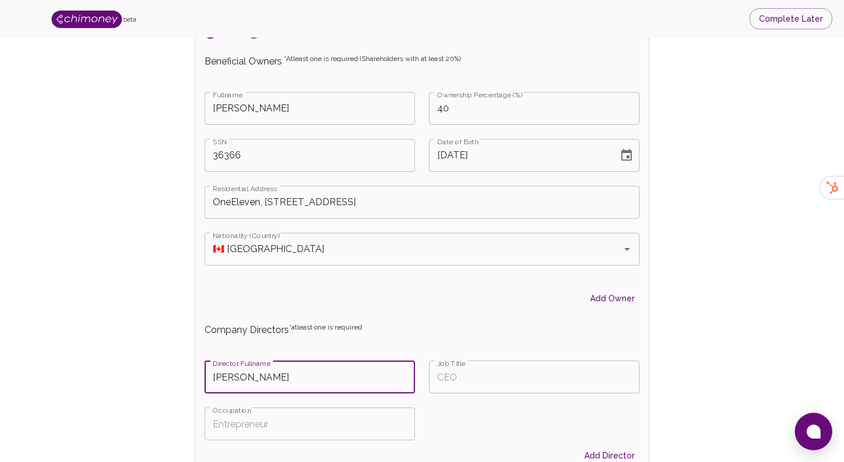
type input "[PERSON_NAME]"
click at [469, 361] on input "Job Title" at bounding box center [534, 377] width 210 height 33
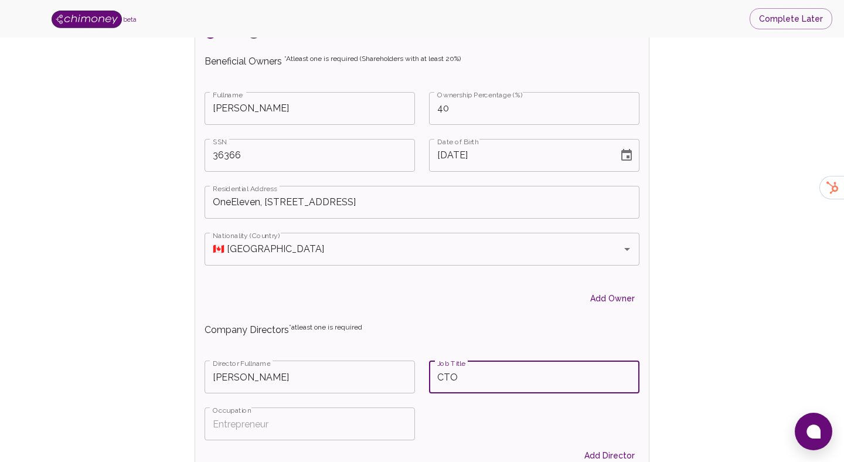
type input "CTO"
click at [362, 407] on input "Occupation" at bounding box center [310, 423] width 210 height 33
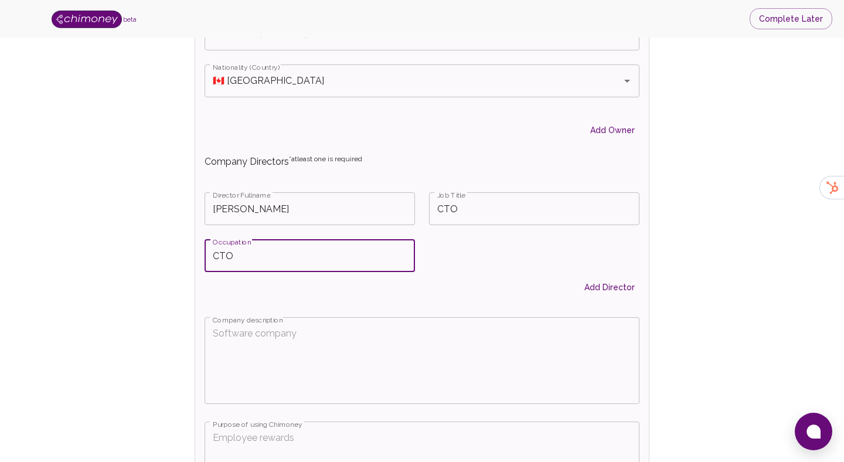
scroll to position [1720, 0]
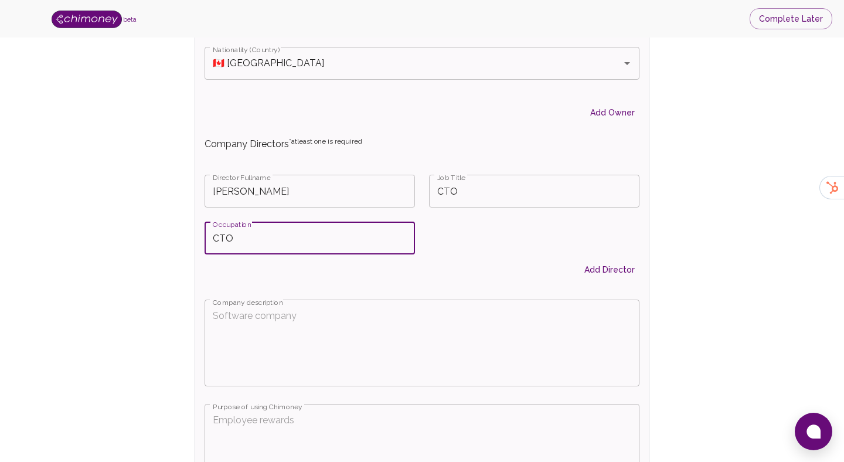
type input "CTO"
click at [435, 318] on textarea "Company description" at bounding box center [422, 342] width 419 height 67
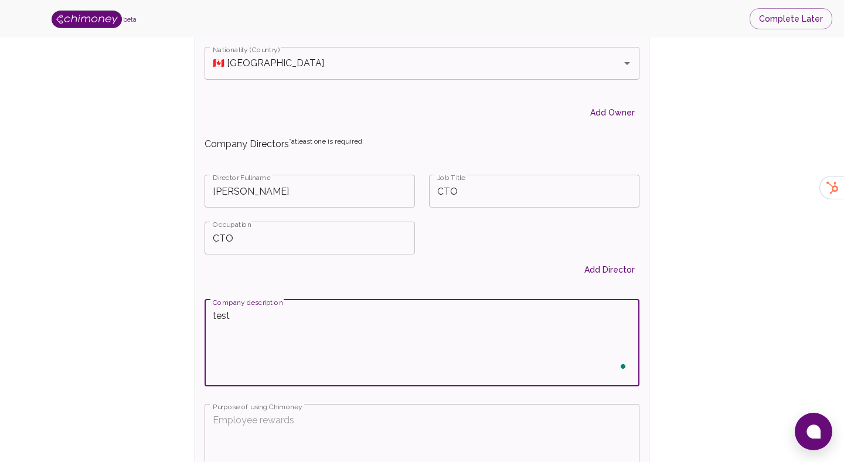
type textarea "test"
click at [310, 413] on textarea "Purpose of using Chimoney" at bounding box center [422, 446] width 419 height 67
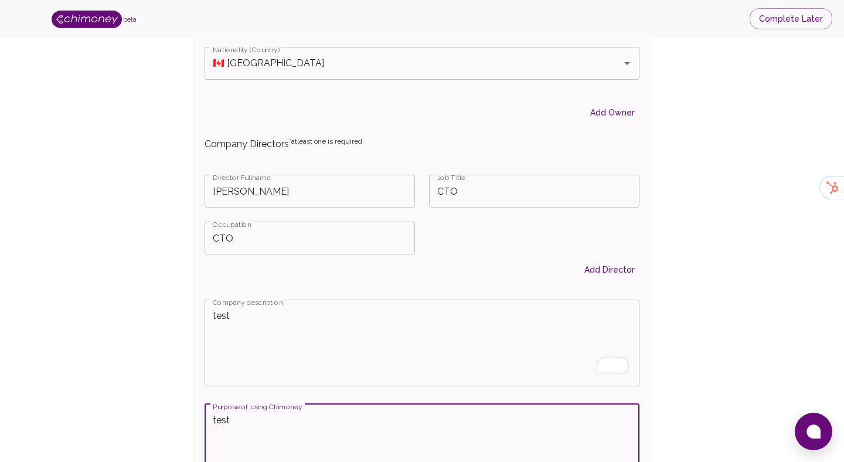
scroll to position [2007, 0]
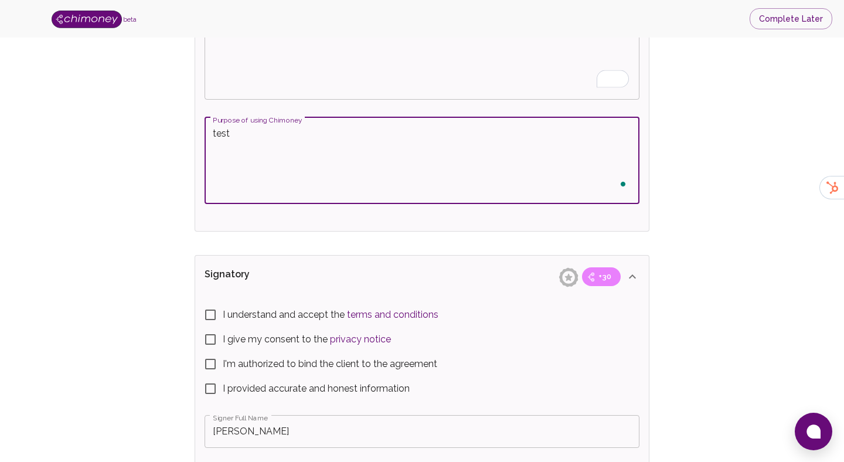
type textarea "test"
click at [249, 303] on label "I understand and accept the terms and conditions" at bounding box center [414, 315] width 432 height 25
click at [223, 303] on input "I understand and accept the terms and conditions" at bounding box center [210, 315] width 25 height 25
checkbox input "true"
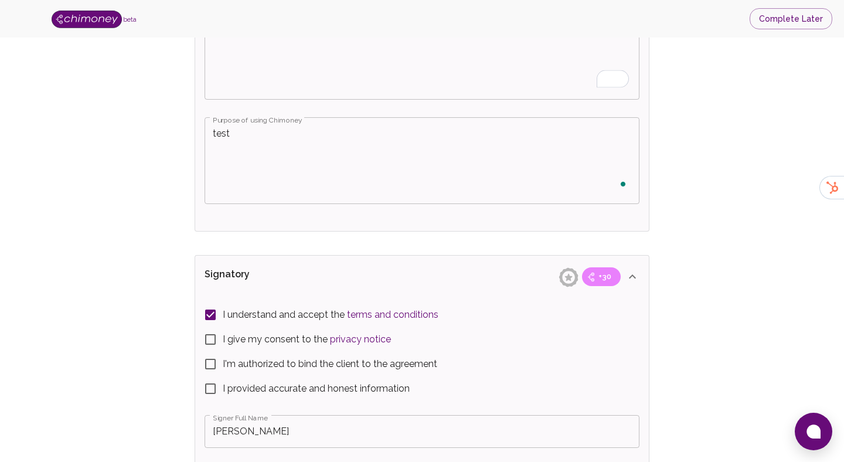
click at [212, 327] on input "I give my consent to the privacy notice" at bounding box center [210, 339] width 25 height 25
checkbox input "true"
click at [211, 352] on input "I'm authorized to bind the client to the agreement" at bounding box center [210, 364] width 25 height 25
checkbox input "true"
click at [210, 376] on input "I provided accurate and honest information" at bounding box center [210, 388] width 25 height 25
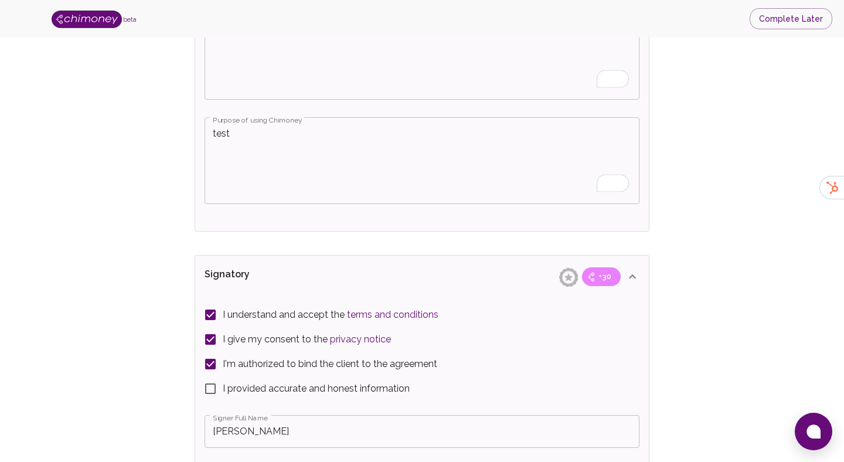
checkbox input "true"
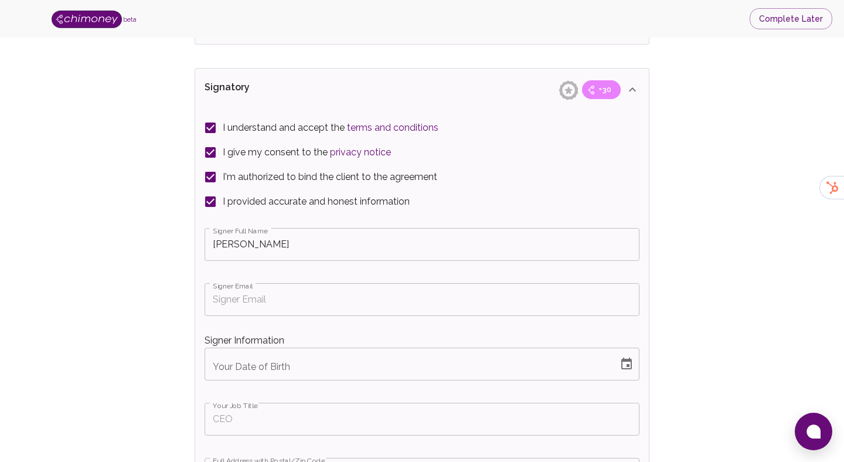
scroll to position [2212, 0]
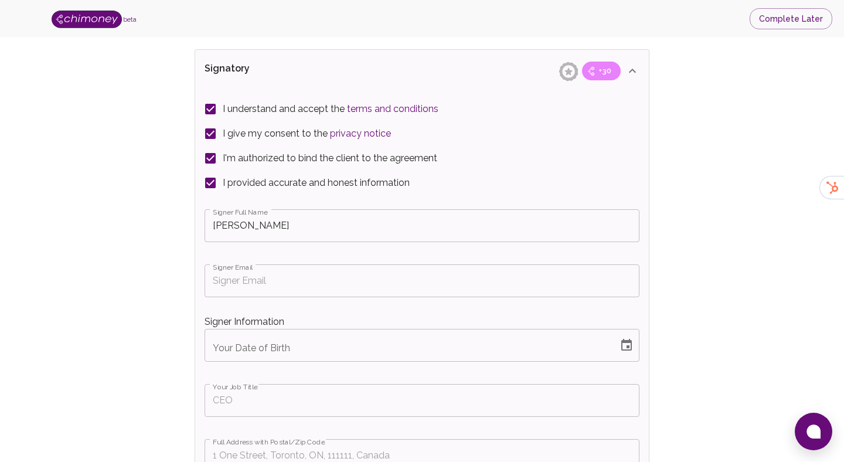
click at [270, 272] on input "Signer Email" at bounding box center [422, 280] width 435 height 33
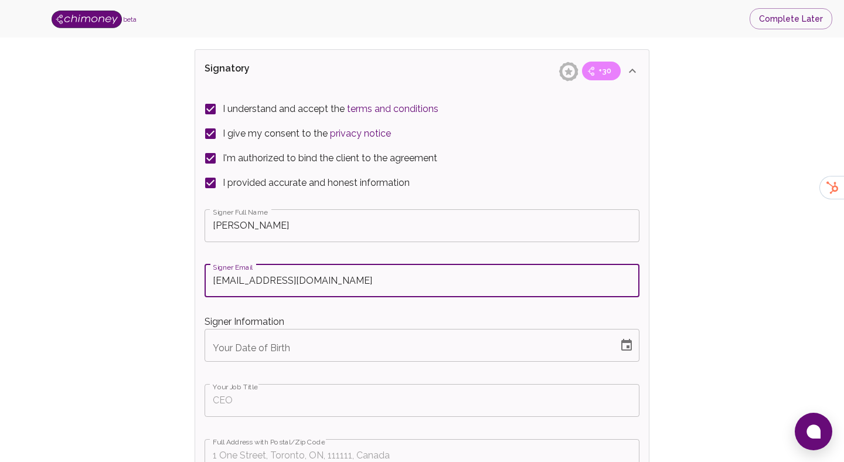
type input "[EMAIL_ADDRESS][DOMAIN_NAME]"
click at [630, 334] on button "Choose date" at bounding box center [626, 345] width 23 height 23
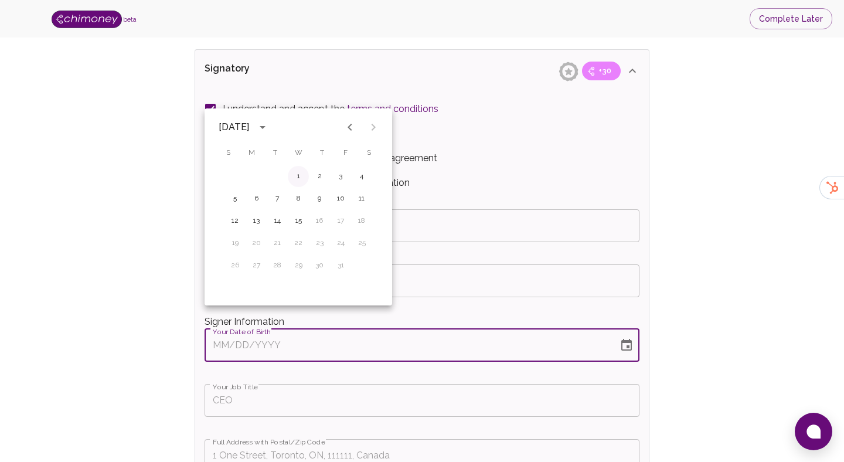
click at [301, 175] on button "1" at bounding box center [298, 176] width 21 height 21
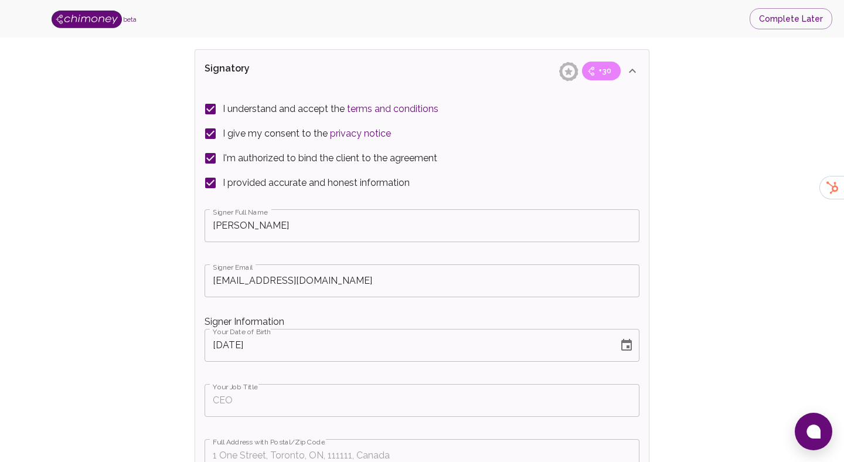
click at [630, 338] on icon "Choose date, selected date is Aug 1, 2007" at bounding box center [627, 345] width 14 height 14
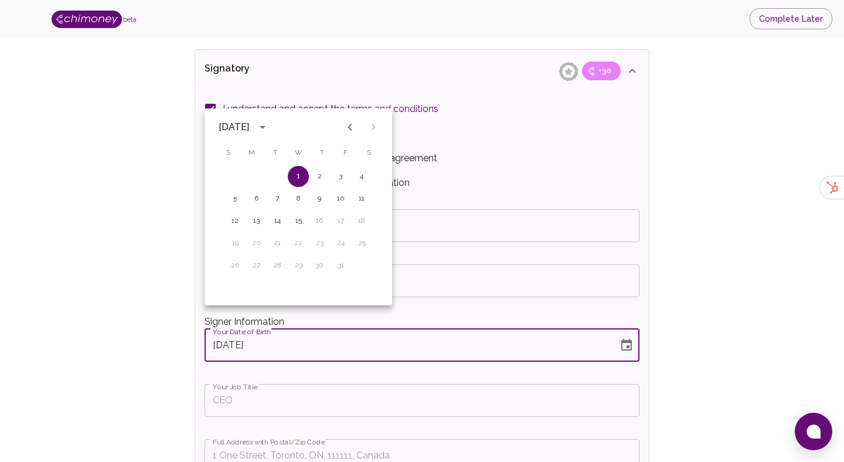
click at [270, 124] on icon "calendar view is open, switch to year view" at bounding box center [263, 127] width 14 height 14
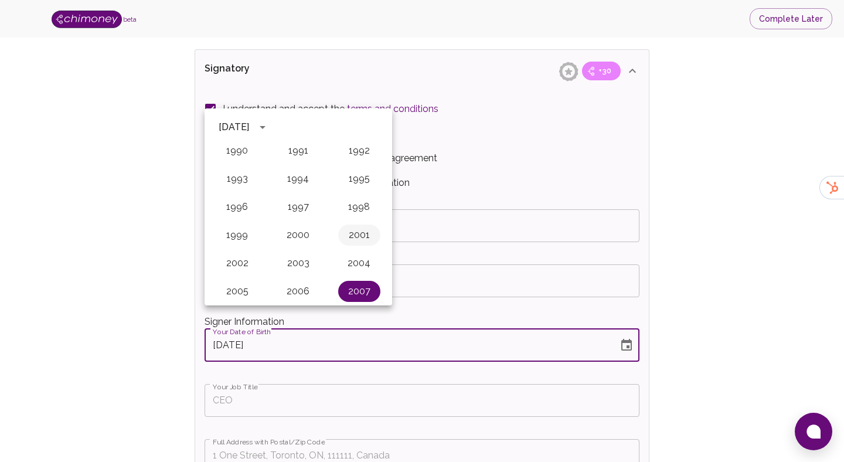
click at [371, 236] on button "2001" at bounding box center [359, 235] width 42 height 21
type input "[DATE]"
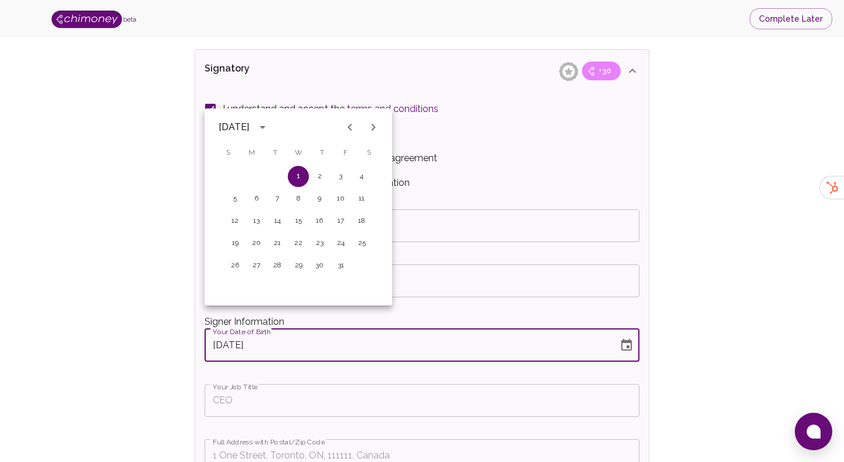
click at [334, 402] on div "Signer Full Name [PERSON_NAME] Full Name Signer Email [EMAIL_ADDRESS][DOMAIN_NA…" at bounding box center [422, 347] width 435 height 285
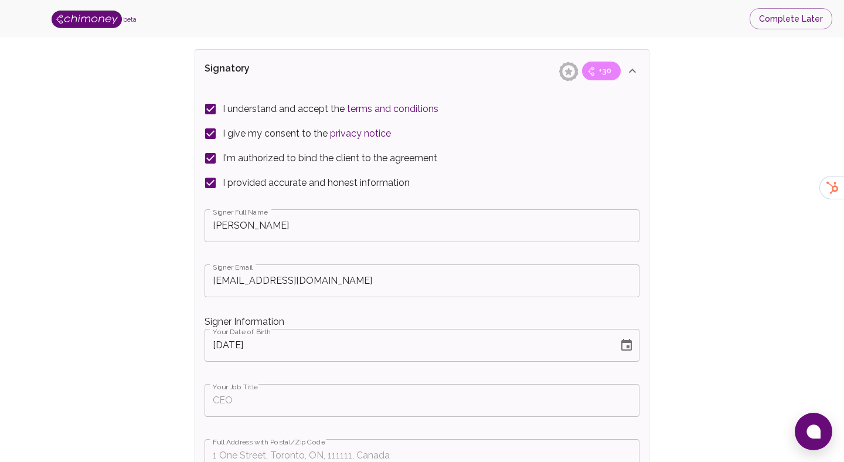
click at [347, 384] on input "Your Job Title" at bounding box center [422, 400] width 435 height 33
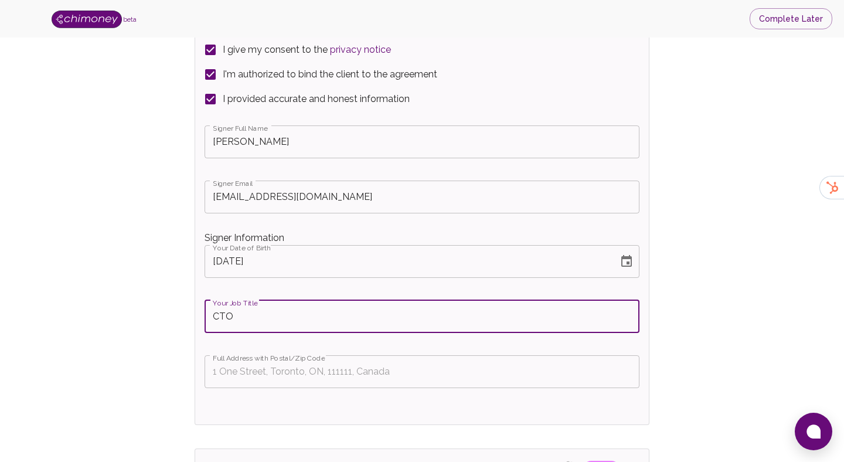
scroll to position [2354, 0]
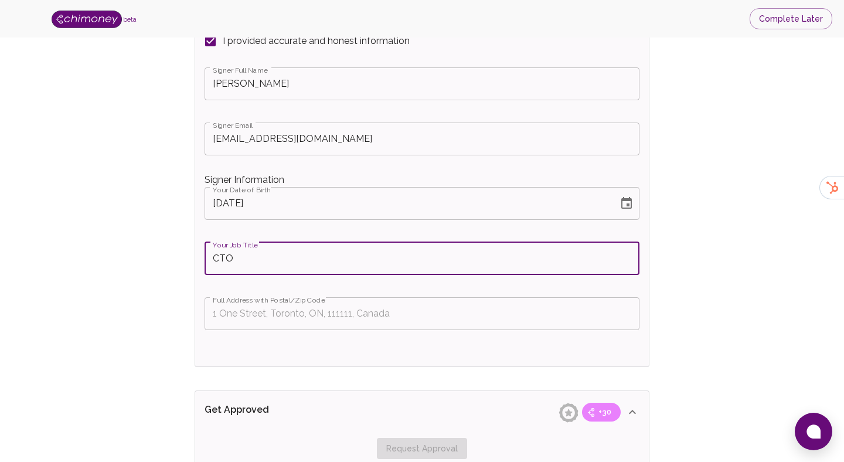
type input "CTO"
click at [283, 297] on input "Full Address with Postal/Zip Code" at bounding box center [422, 313] width 435 height 33
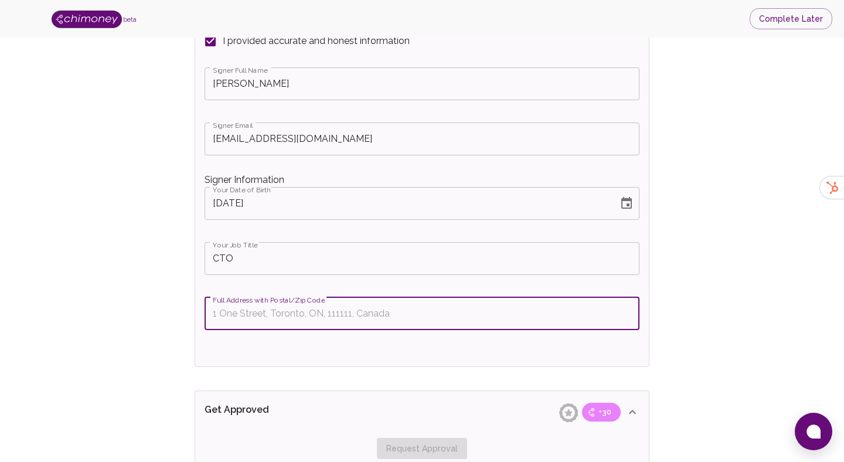
paste input "OneEleven, [STREET_ADDRESS]"
type input "OneEleven, [STREET_ADDRESS]"
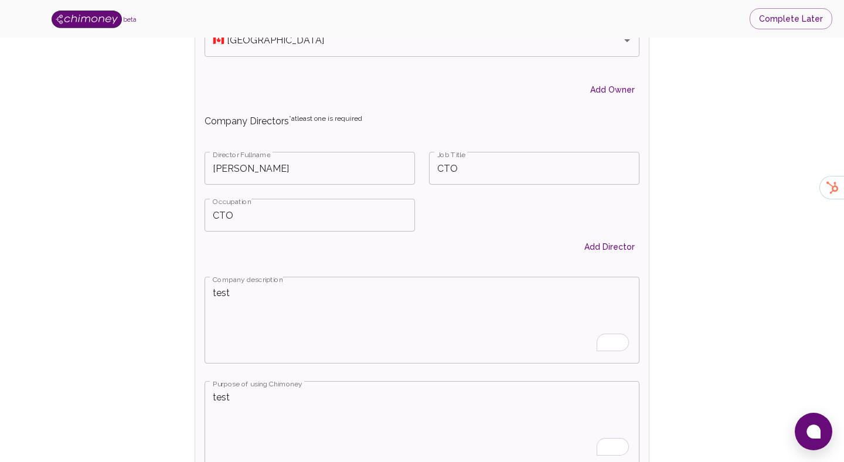
scroll to position [2545, 0]
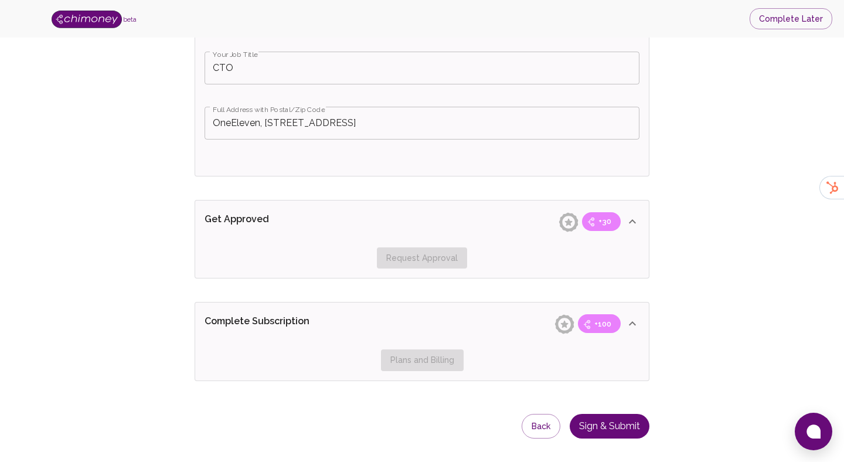
click at [592, 414] on button "Sign & Submit" at bounding box center [610, 426] width 80 height 25
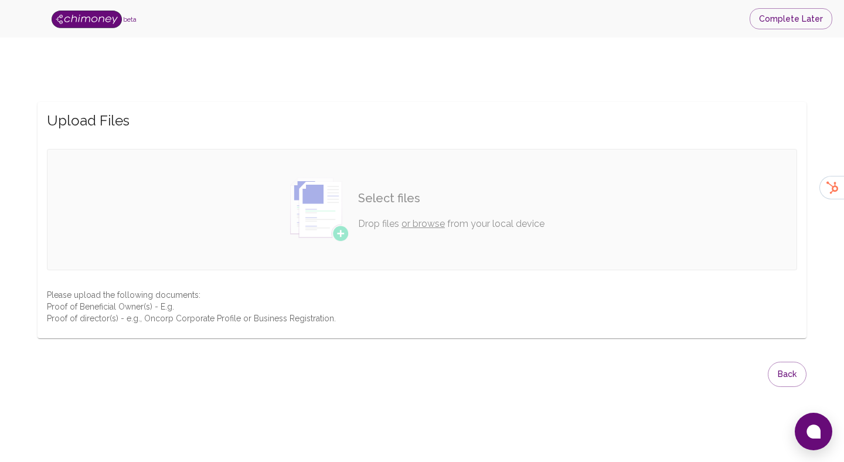
click at [430, 218] on link "or browse" at bounding box center [423, 223] width 43 height 11
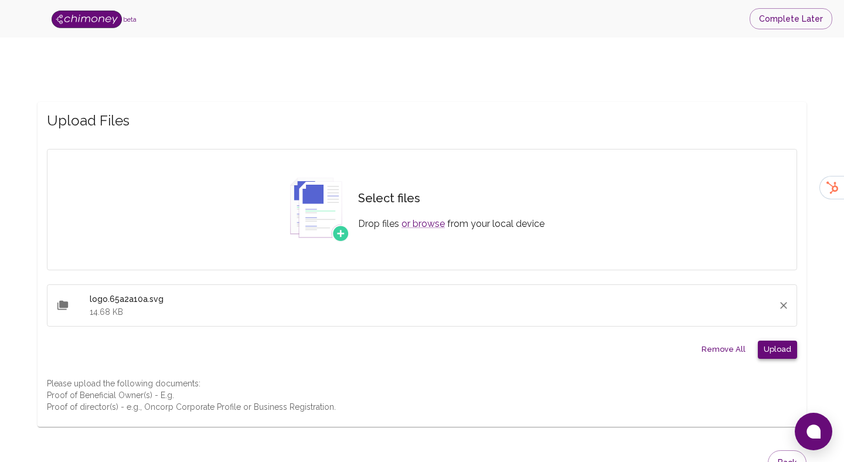
click at [780, 341] on button "Upload" at bounding box center [777, 350] width 39 height 18
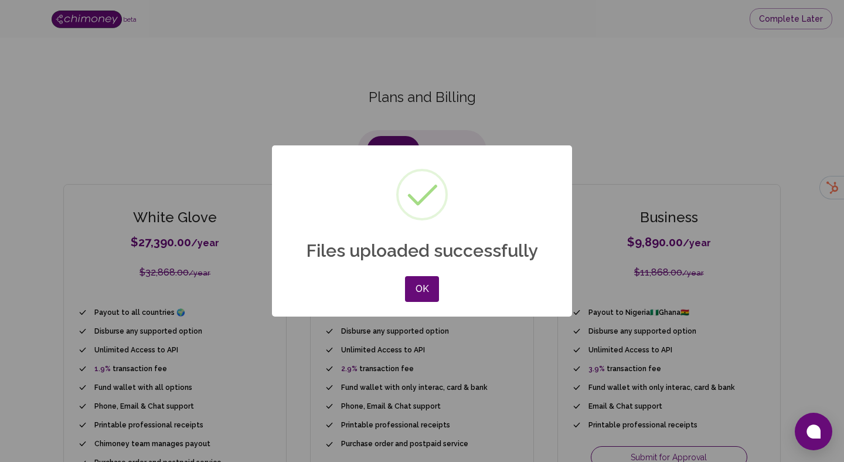
click at [441, 293] on div "OK No Cancel" at bounding box center [422, 289] width 40 height 32
click at [423, 288] on button "OK" at bounding box center [422, 289] width 34 height 26
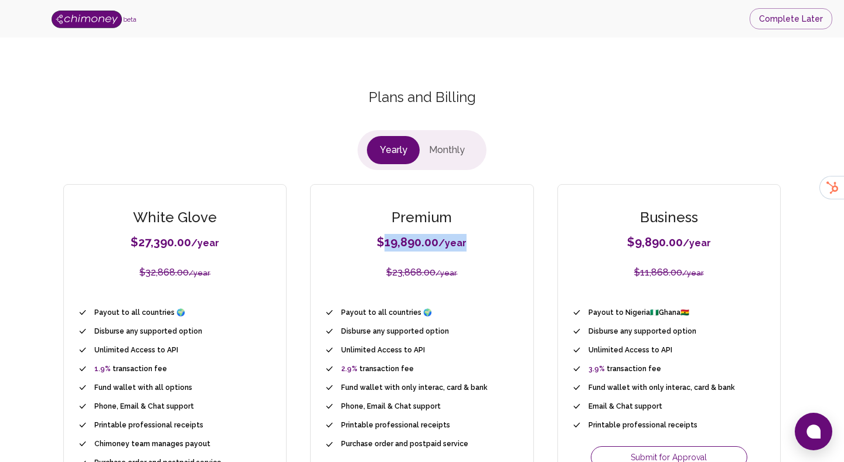
drag, startPoint x: 384, startPoint y: 219, endPoint x: 486, endPoint y: 220, distance: 102.0
click at [486, 234] on h1 "$ 19,890.00 / year" at bounding box center [422, 243] width 194 height 18
click at [399, 239] on div "Premium $ 19,890.00 / year $ 23,868.00 / year Payout to all countries 🌍 Disburs…" at bounding box center [421, 369] width 223 height 370
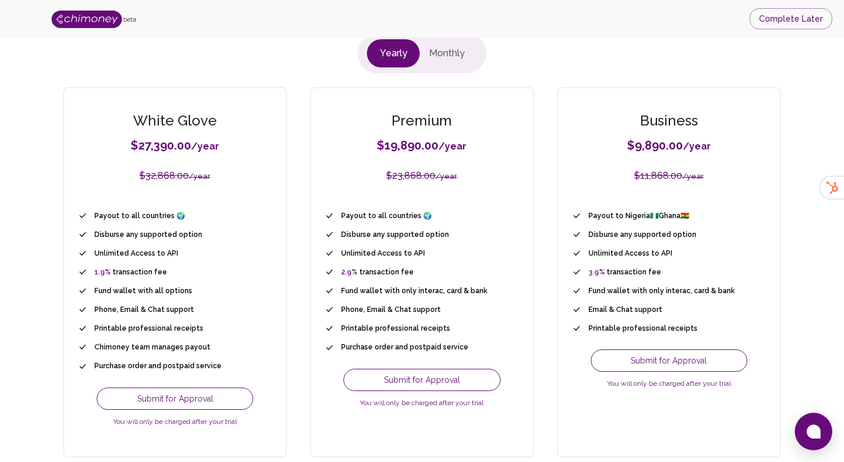
scroll to position [129, 0]
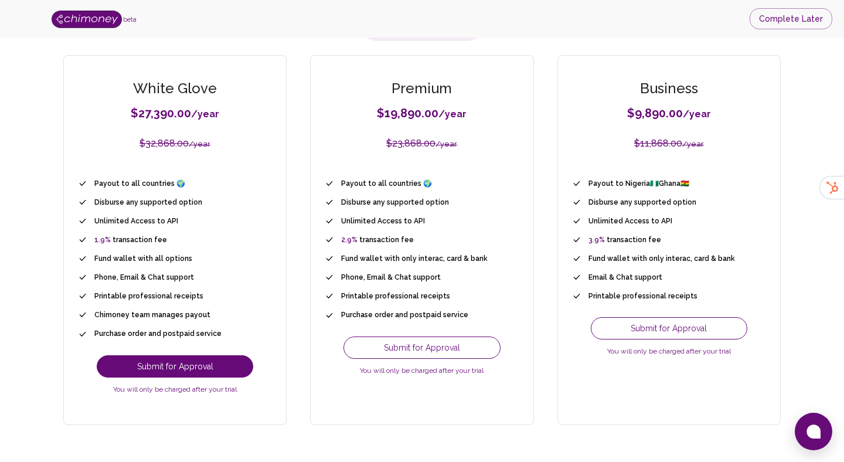
click at [206, 355] on button "Submit for Approval" at bounding box center [175, 366] width 157 height 22
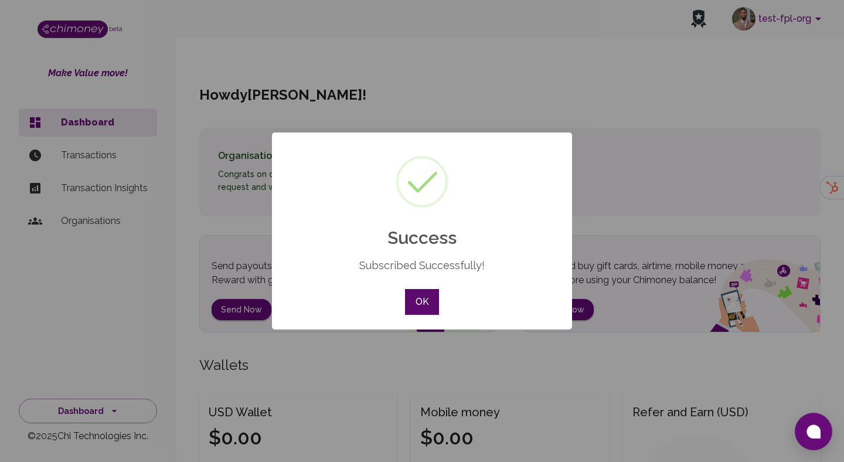
click at [419, 304] on button "OK" at bounding box center [422, 302] width 34 height 26
